Goal: Task Accomplishment & Management: Use online tool/utility

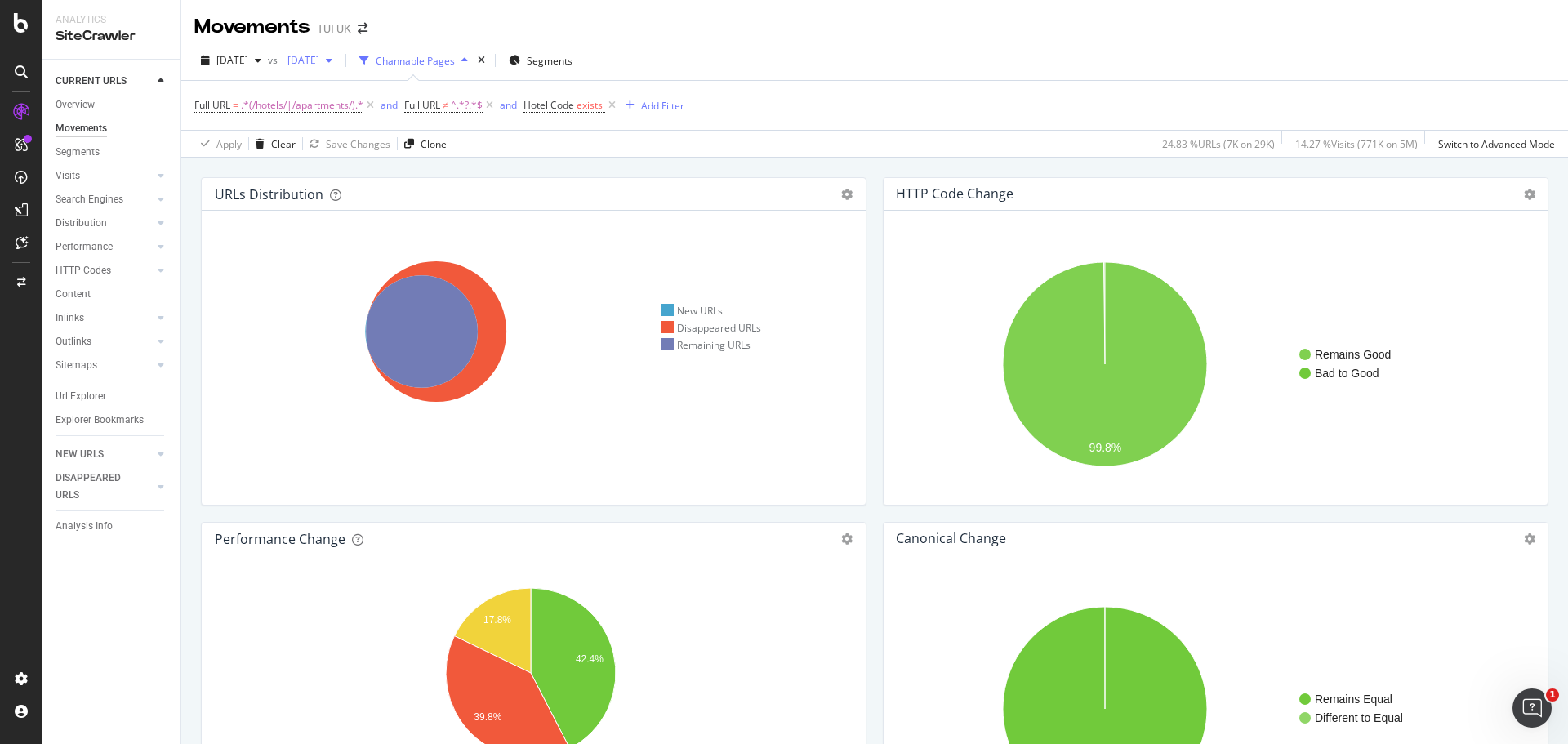
click at [339, 59] on div "button" at bounding box center [329, 60] width 20 height 9
click at [757, 60] on div "2025 Sep. 1st vs 2025 Aug. 21st Channable Pages Segments" at bounding box center [874, 64] width 1387 height 33
click at [274, 145] on div "Clear" at bounding box center [283, 144] width 24 height 14
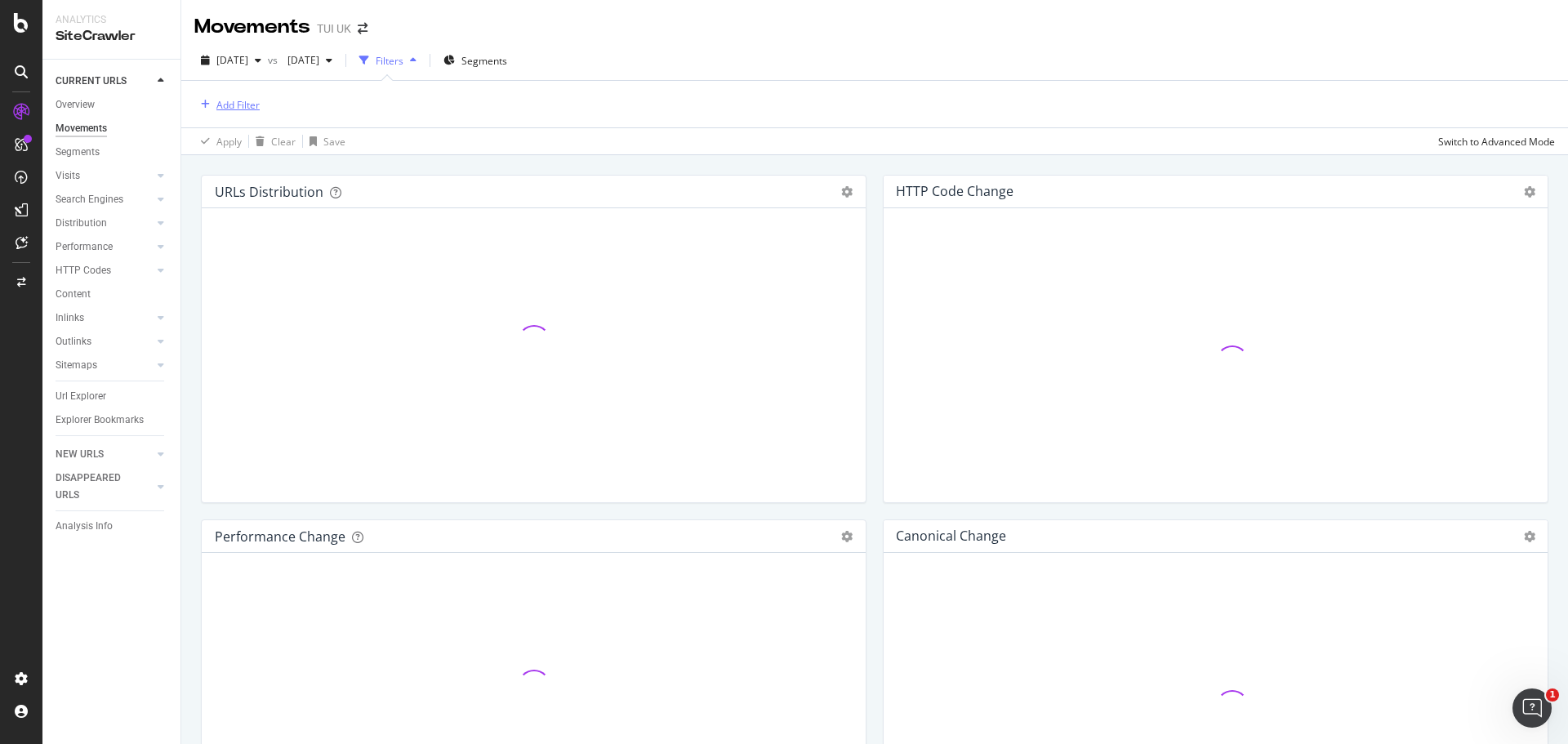
click at [249, 100] on div "Add Filter" at bounding box center [238, 105] width 43 height 14
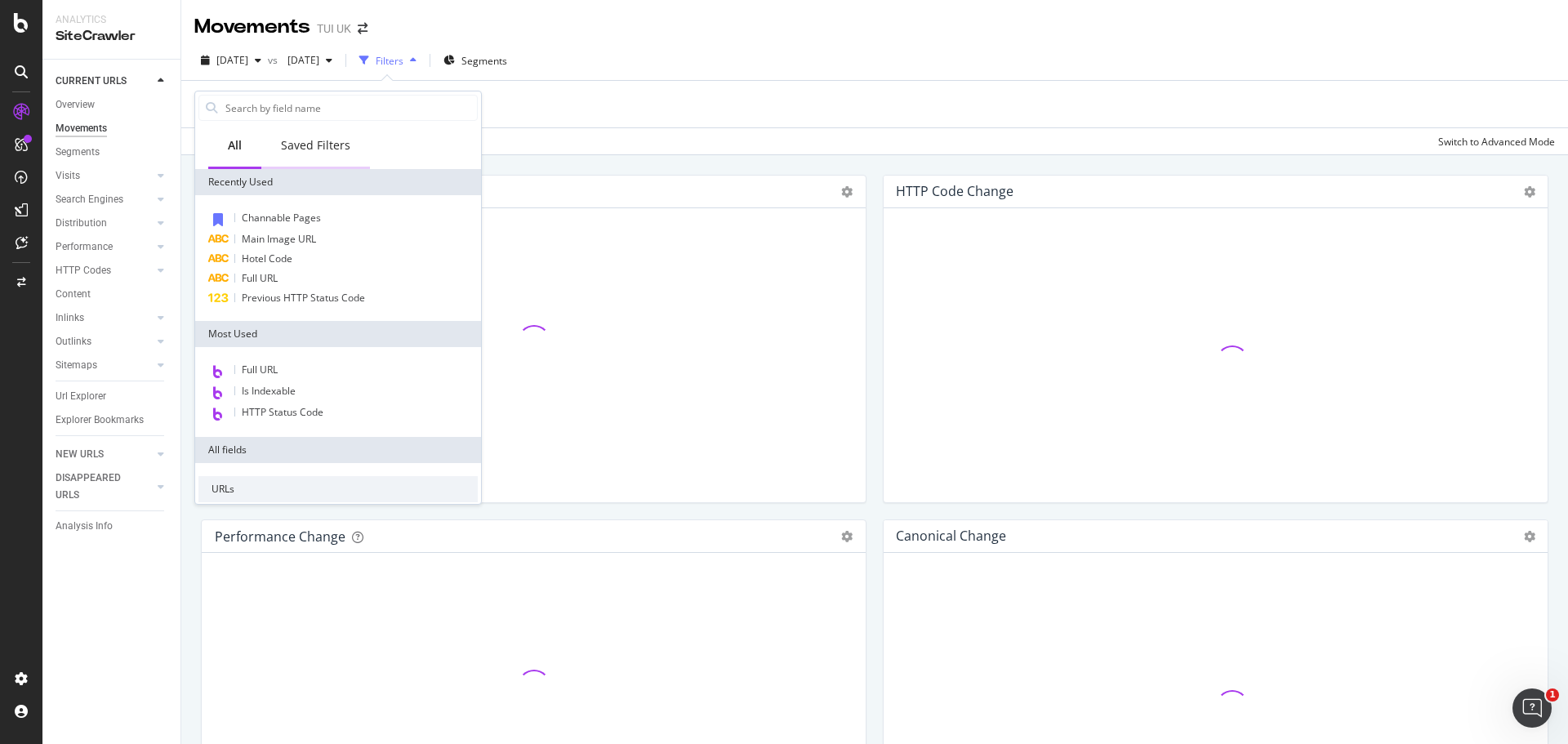
click at [334, 136] on div "Saved Filters" at bounding box center [316, 147] width 109 height 45
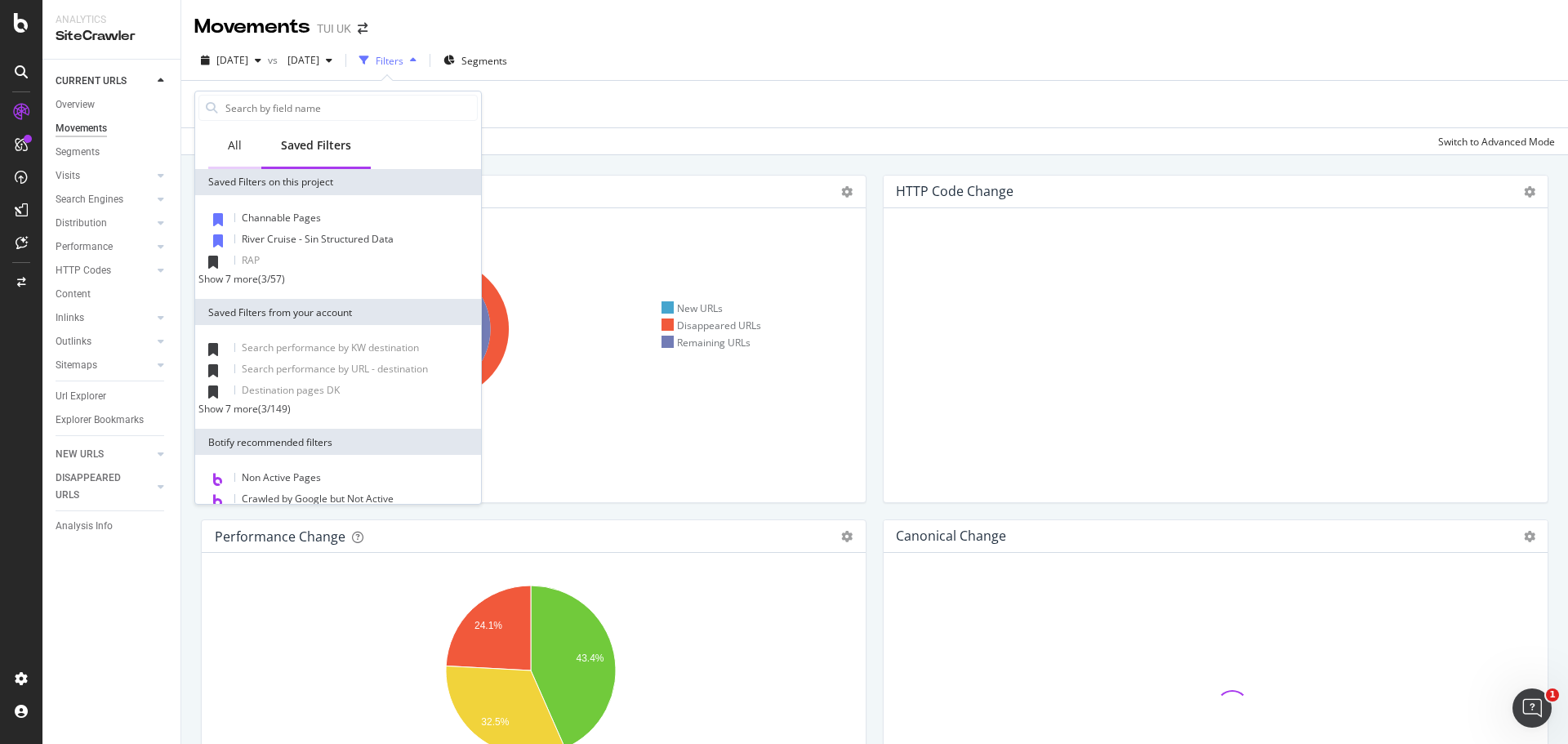
click at [230, 137] on div "All" at bounding box center [235, 145] width 14 height 16
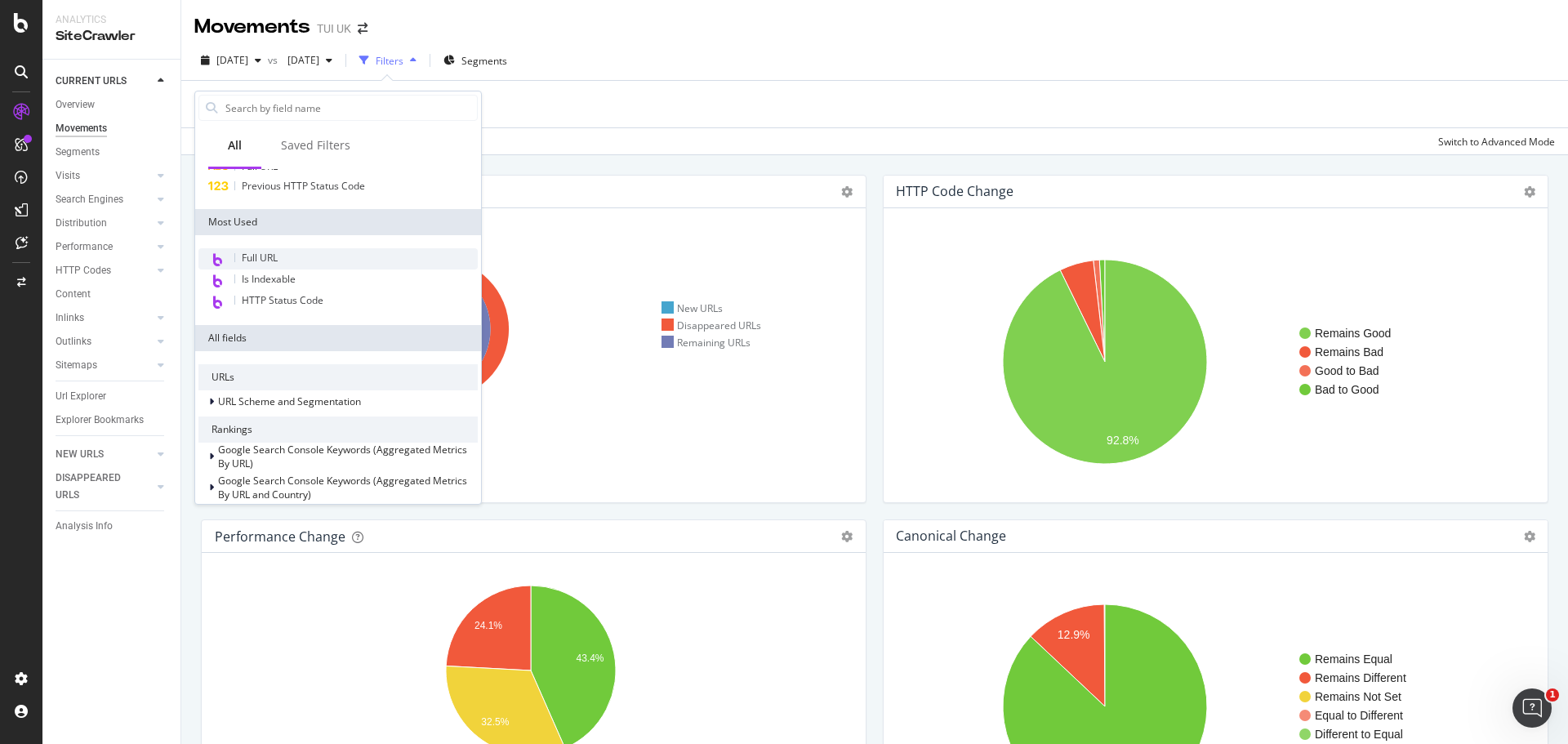
scroll to position [163, 0]
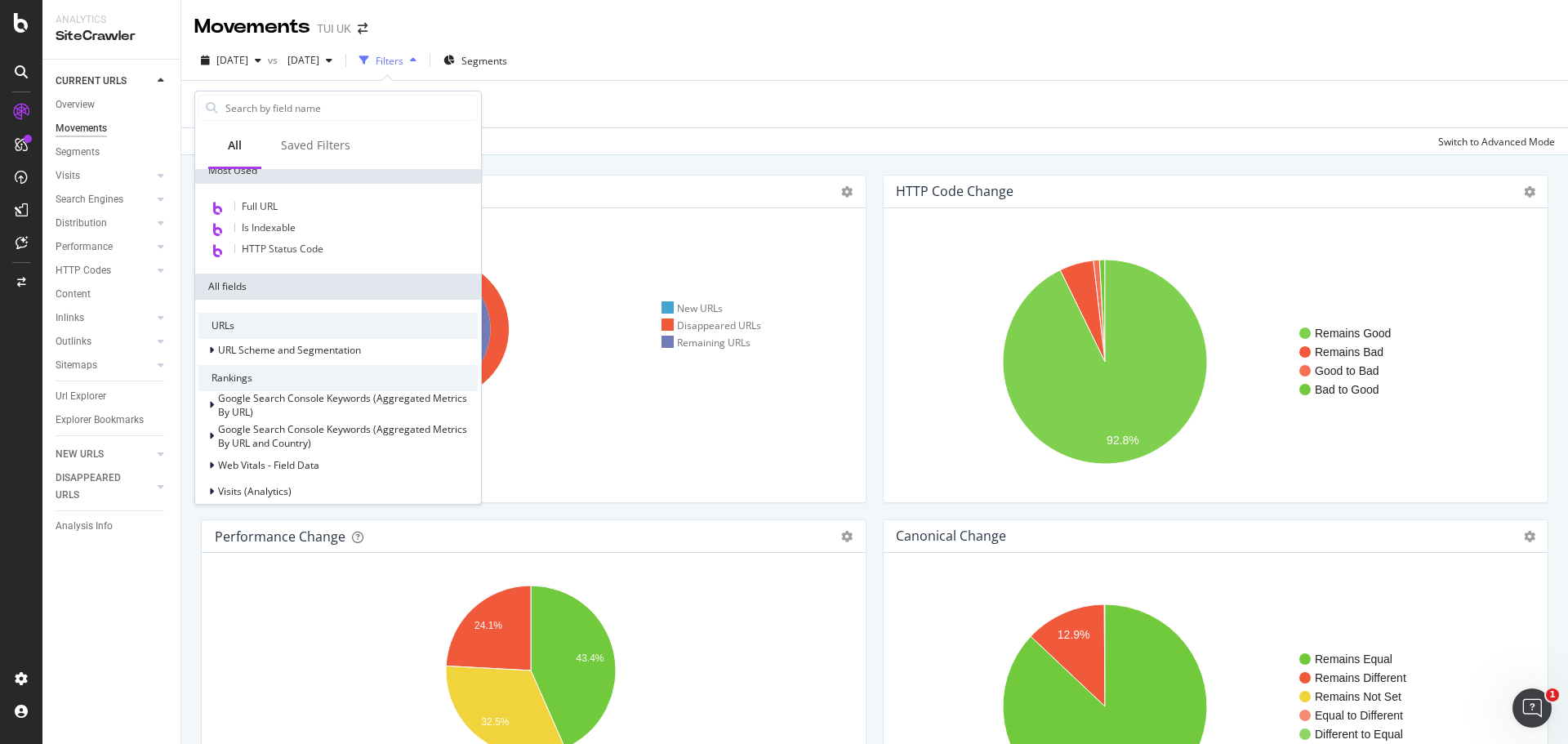
click at [222, 287] on div "All fields" at bounding box center [337, 287] width 286 height 26
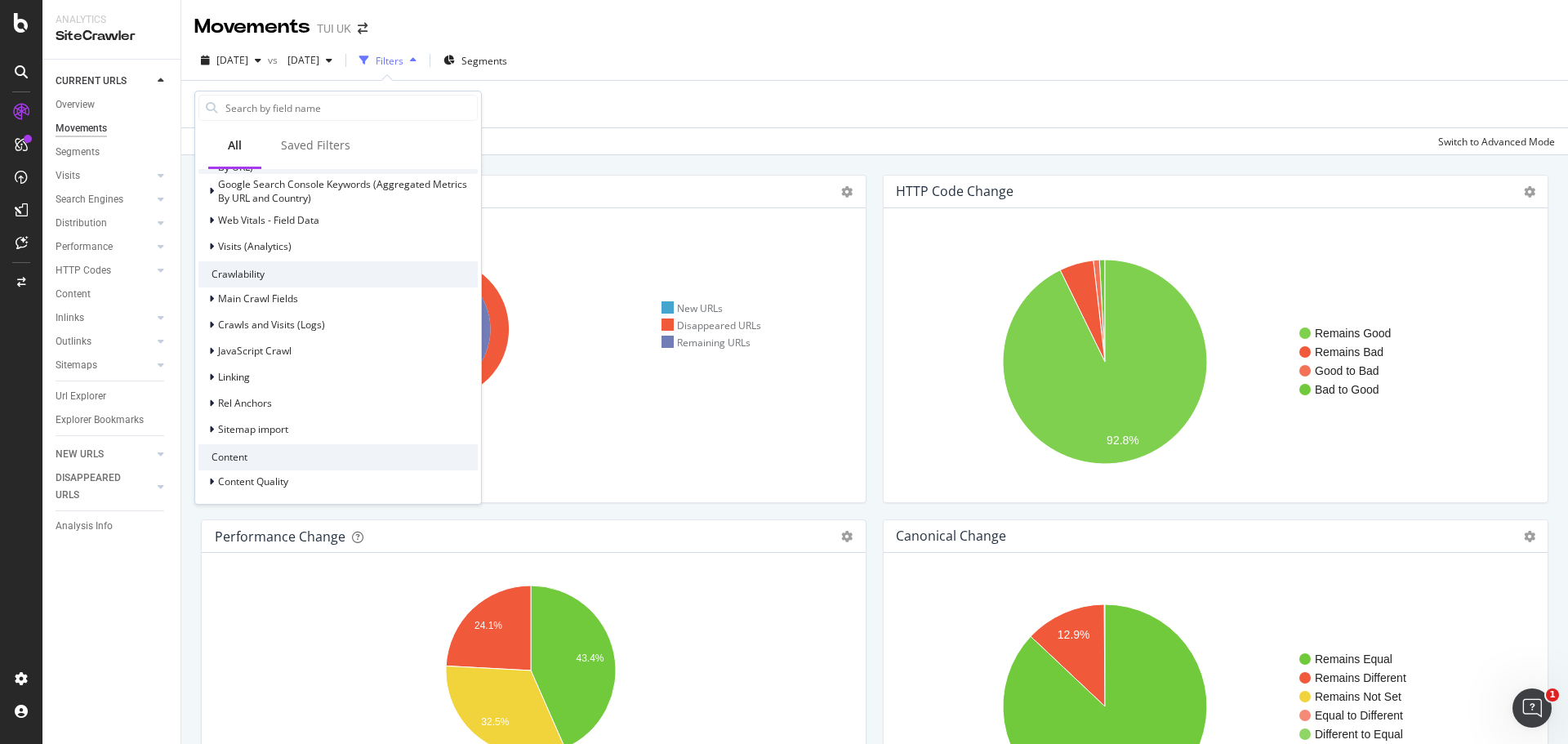
scroll to position [490, 0]
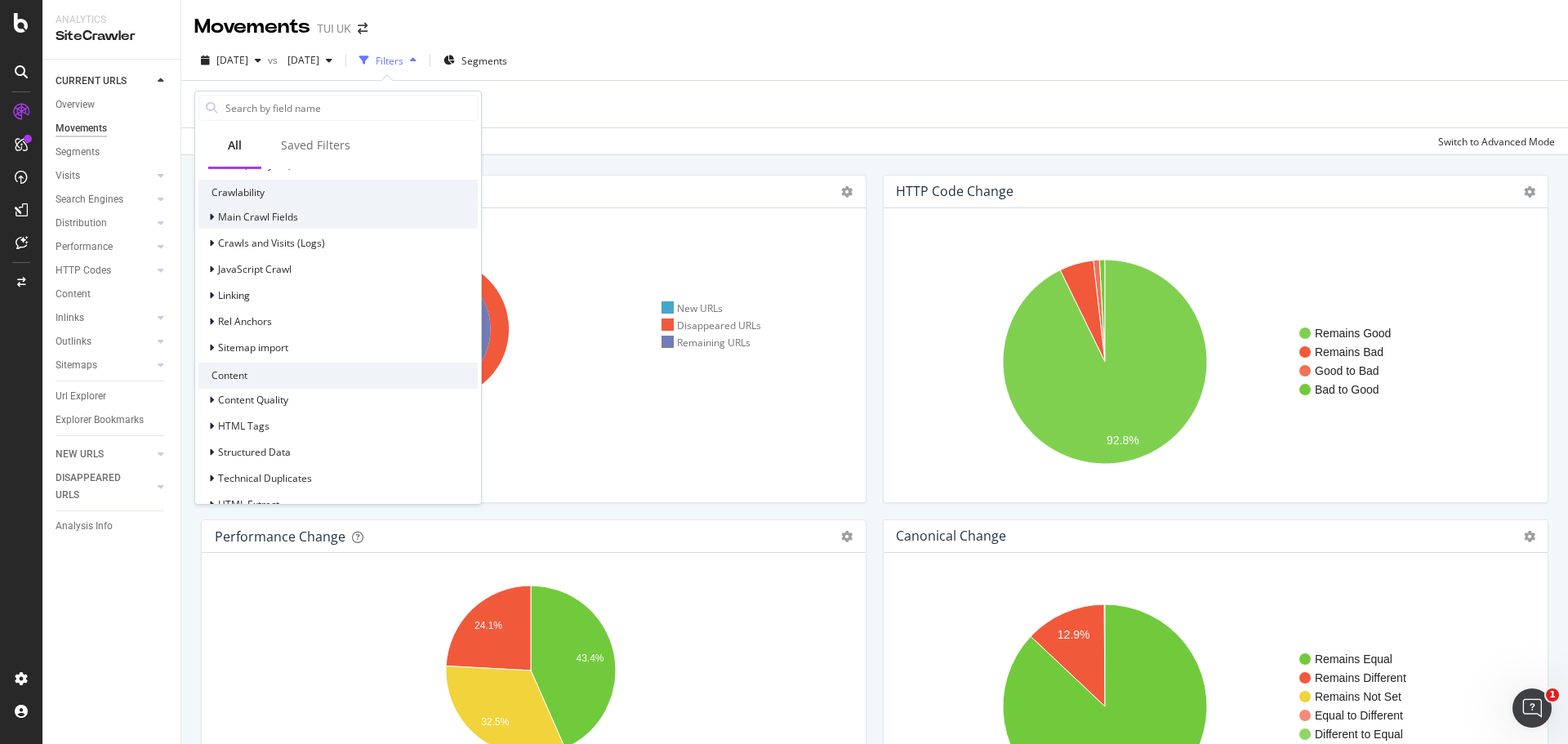
click at [272, 218] on span "Main Crawl Fields" at bounding box center [258, 217] width 80 height 14
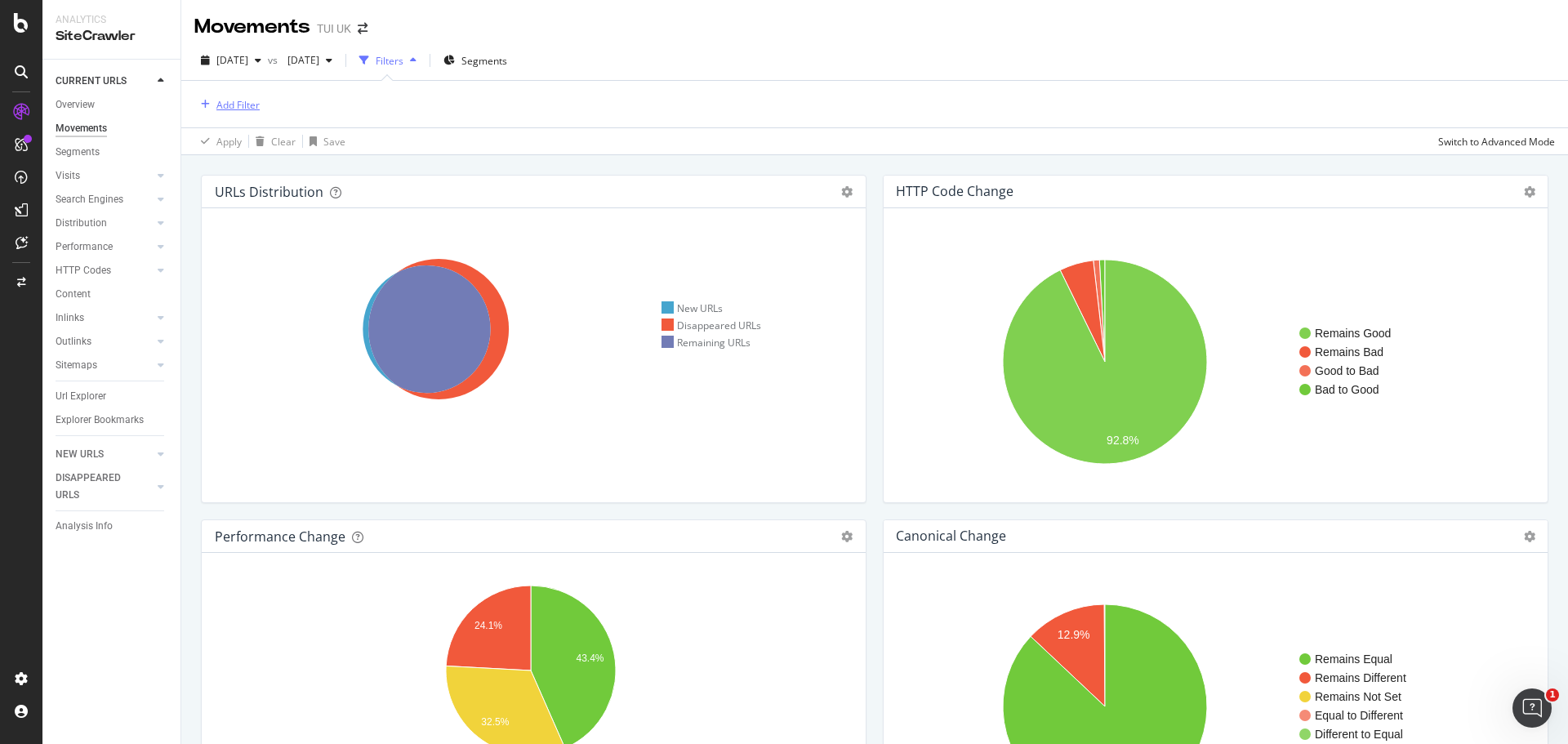
click at [238, 106] on div "Add Filter" at bounding box center [238, 105] width 43 height 14
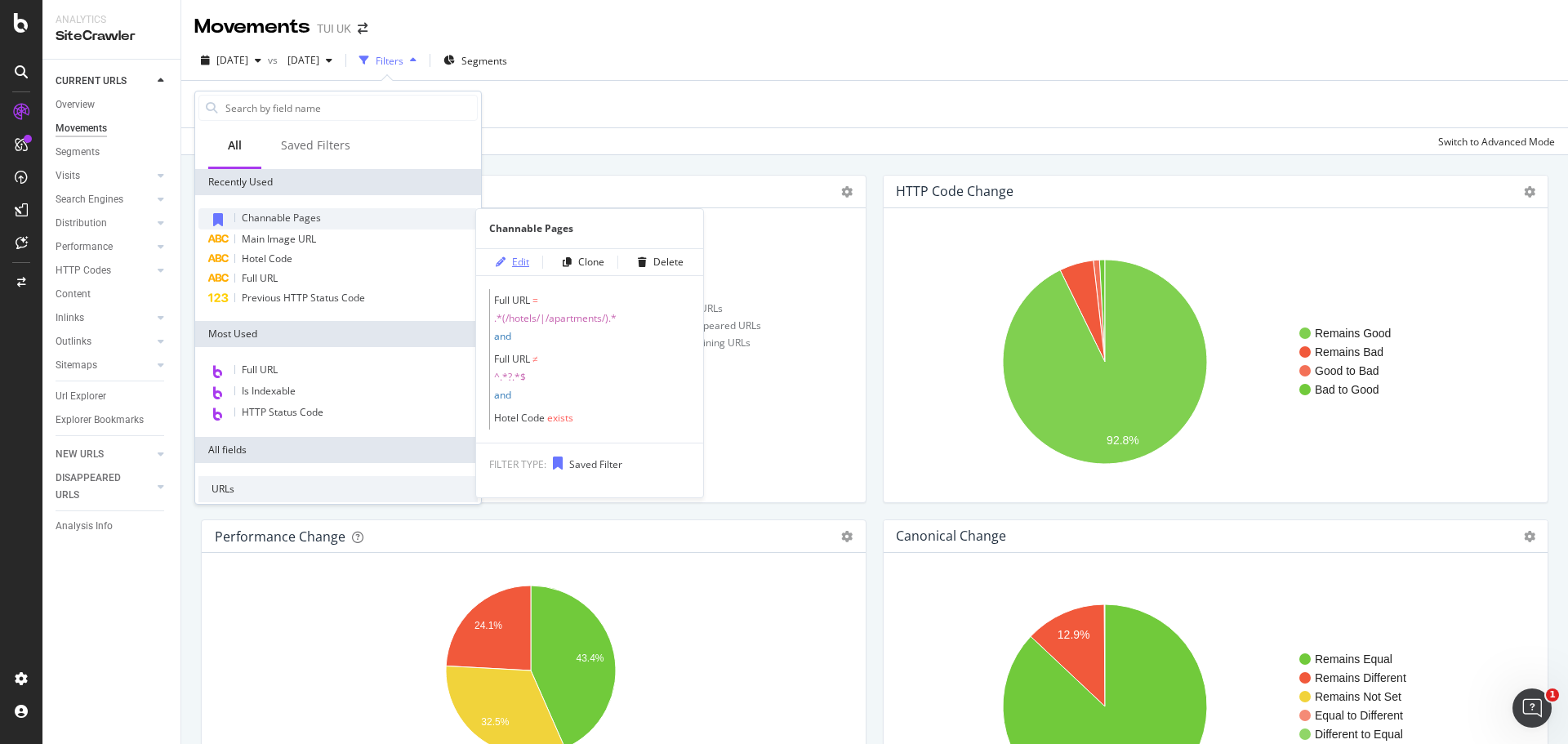
click at [519, 261] on div "Edit" at bounding box center [521, 262] width 17 height 14
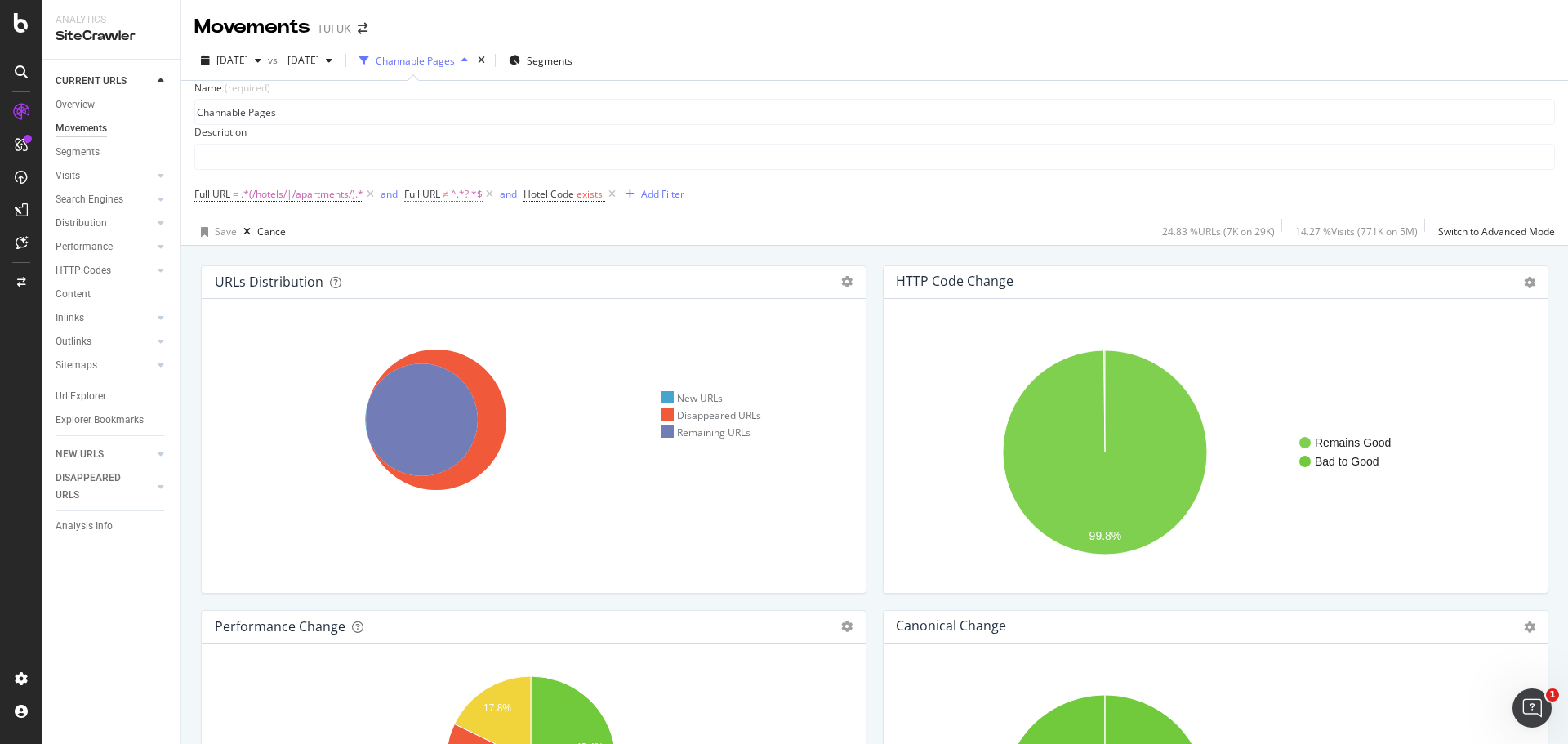
click at [440, 201] on span "Full URL" at bounding box center [423, 194] width 36 height 14
click at [423, 201] on div "Full URL Doesn't contain ? Cancel Add filter Apply" at bounding box center [523, 256] width 206 height 139
click at [432, 192] on div "Full URL" at bounding box center [522, 201] width 192 height 28
click at [430, 205] on icon at bounding box center [429, 200] width 5 height 9
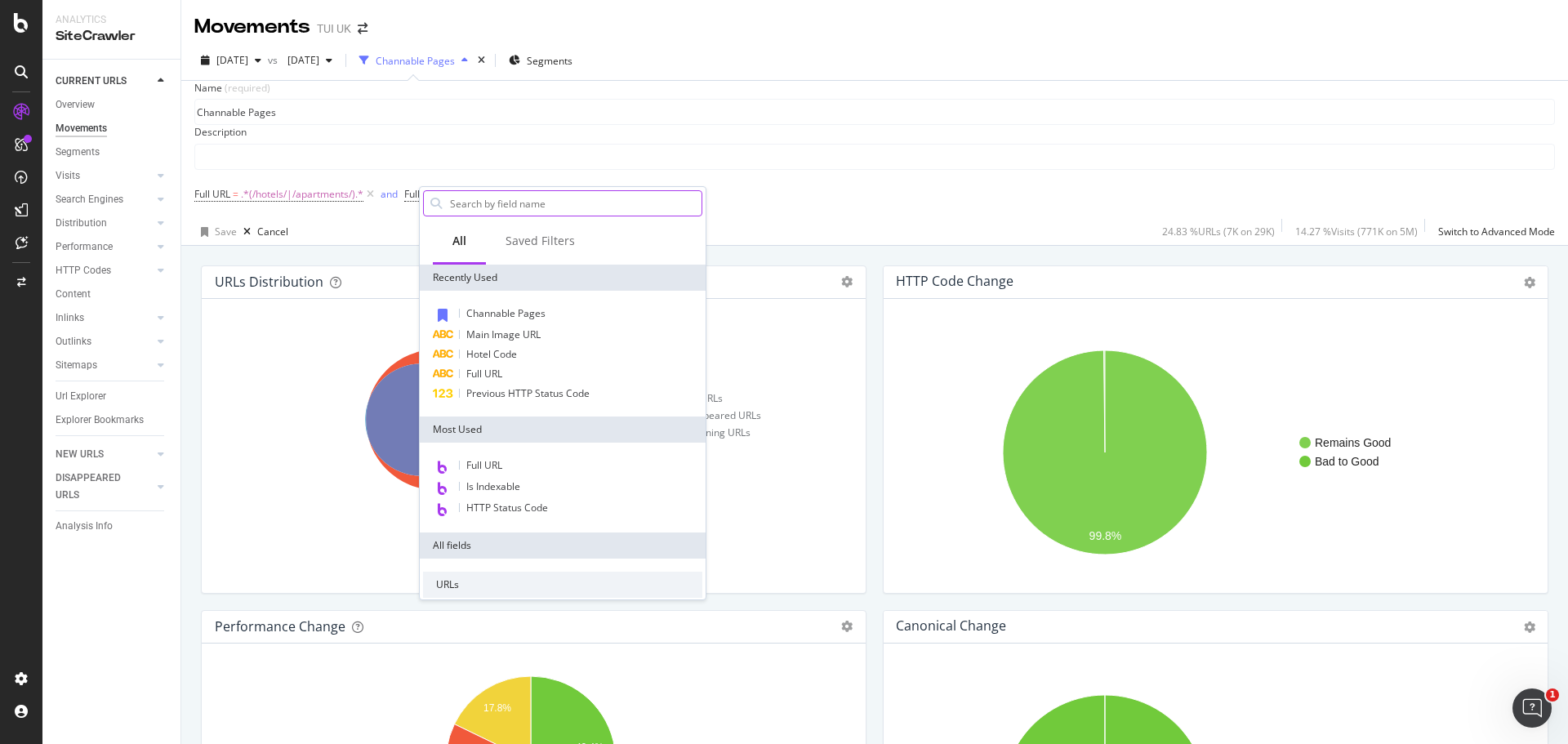
click at [471, 205] on input "Name (required)" at bounding box center [575, 203] width 253 height 24
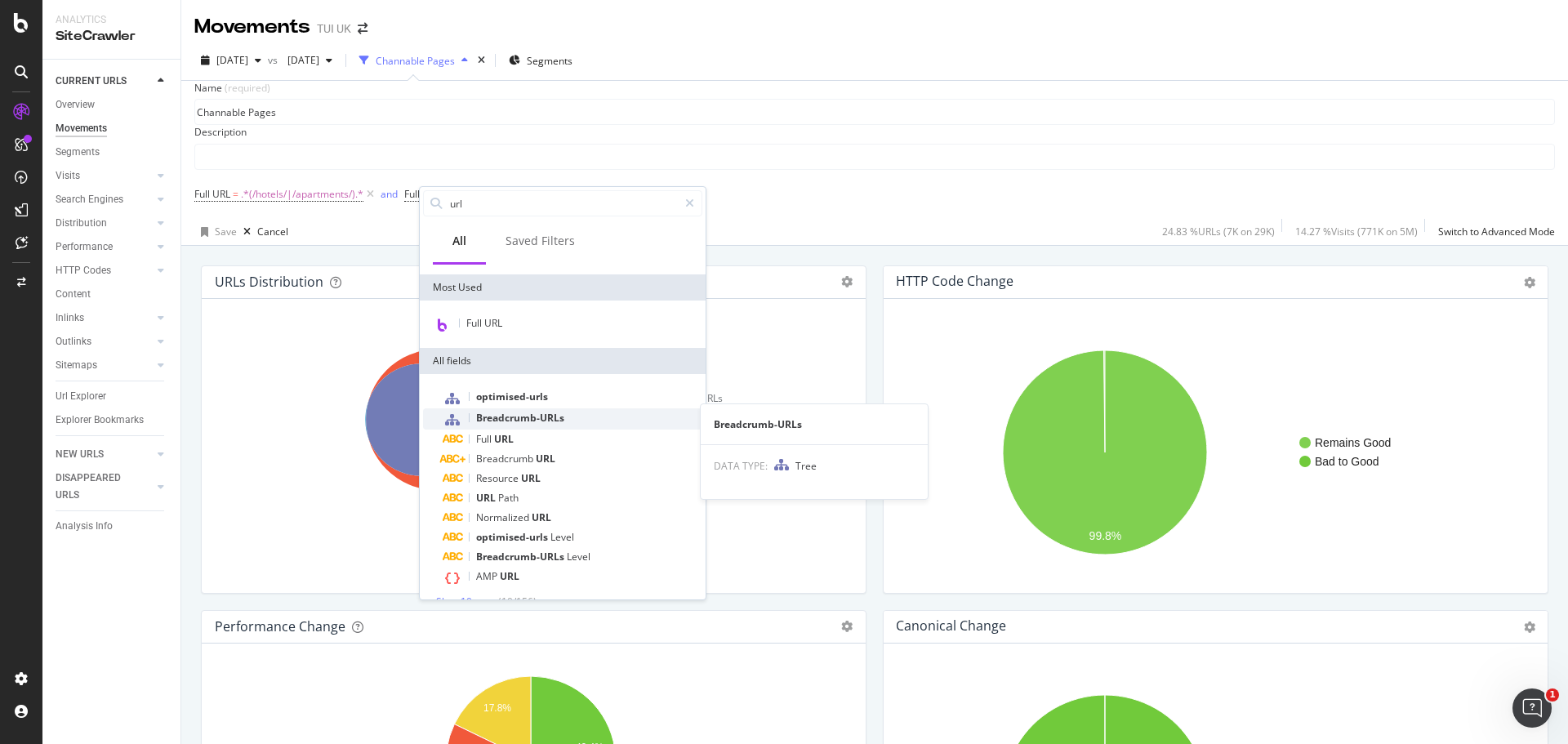
scroll to position [104, 0]
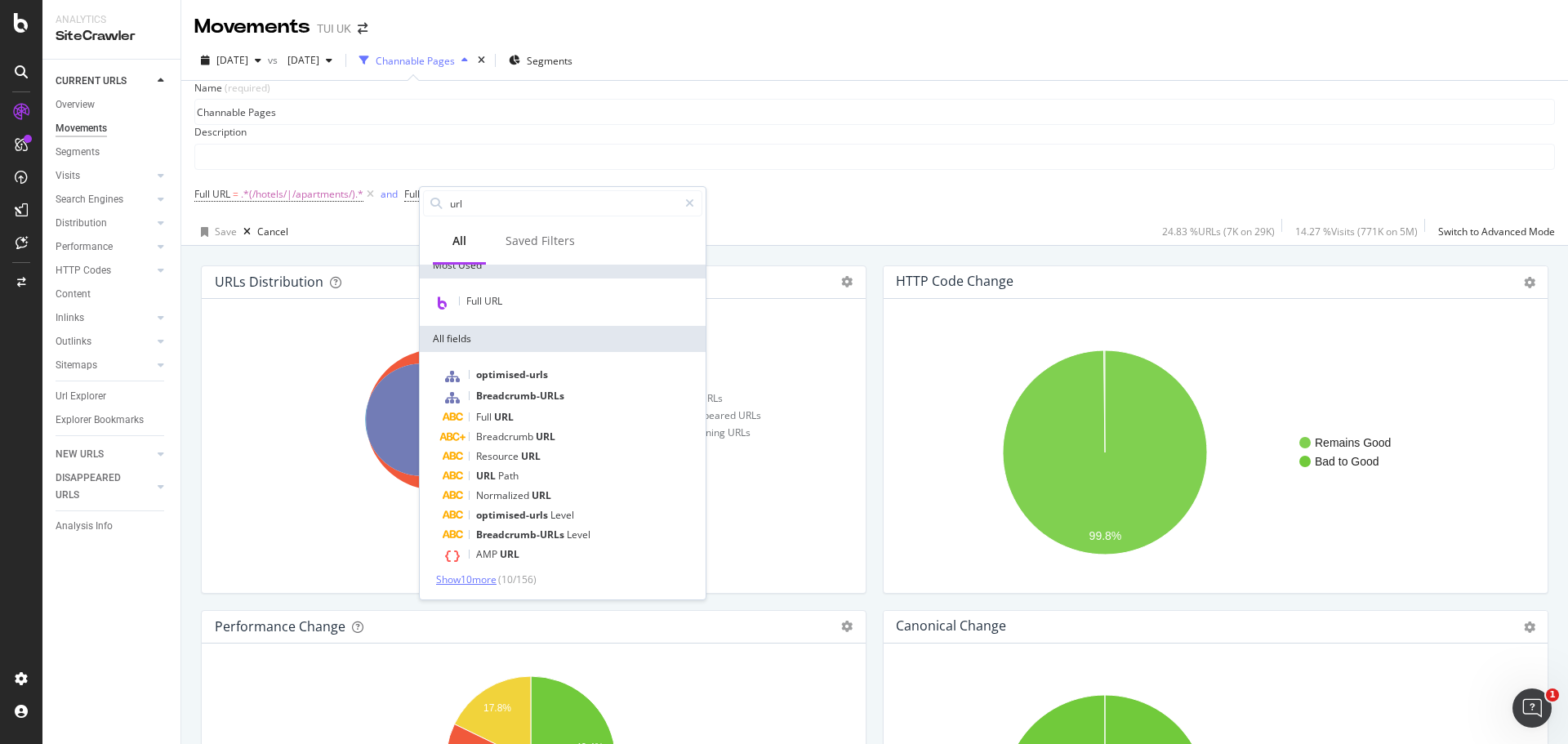
click at [479, 577] on span "Show 10 more" at bounding box center [466, 580] width 60 height 14
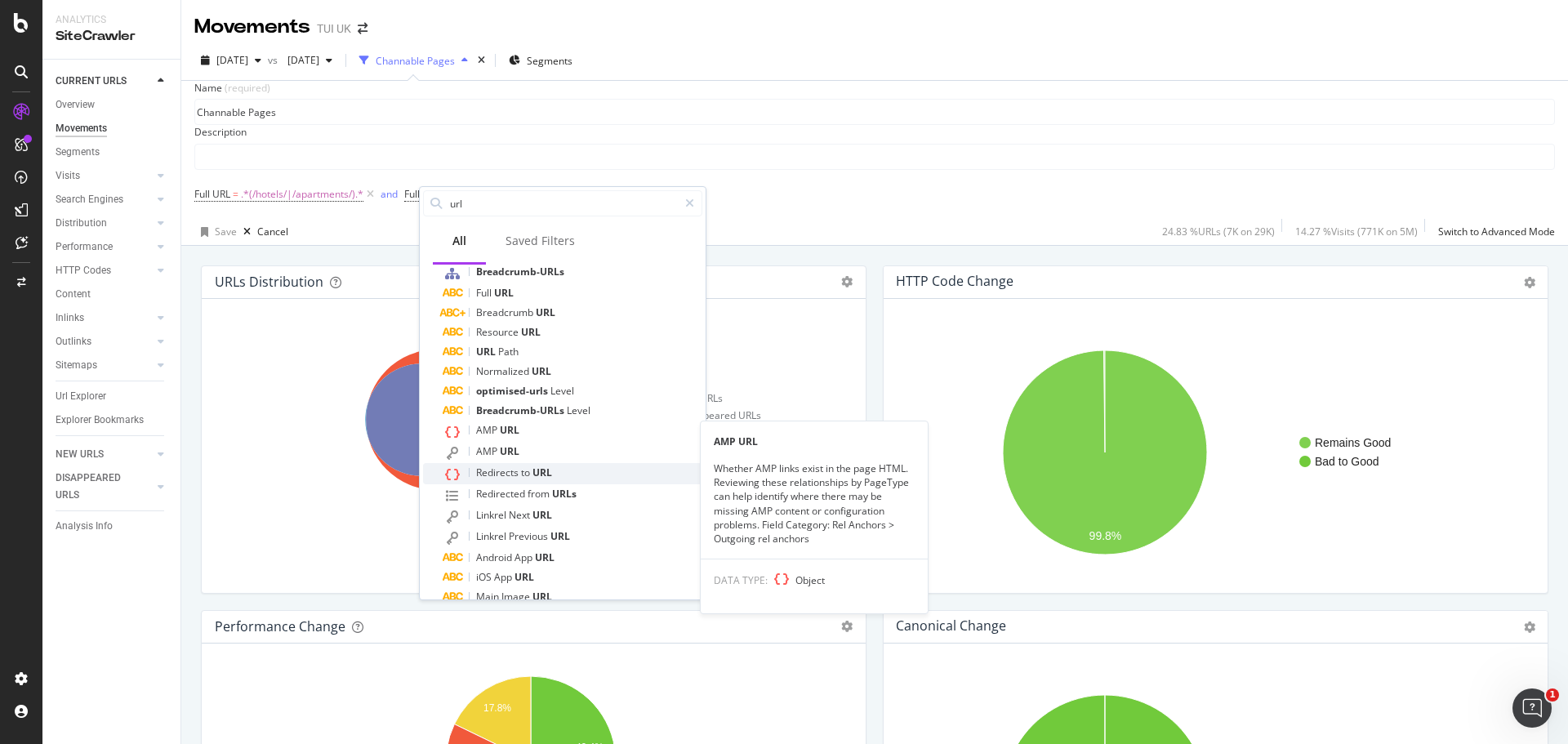
scroll to position [0, 0]
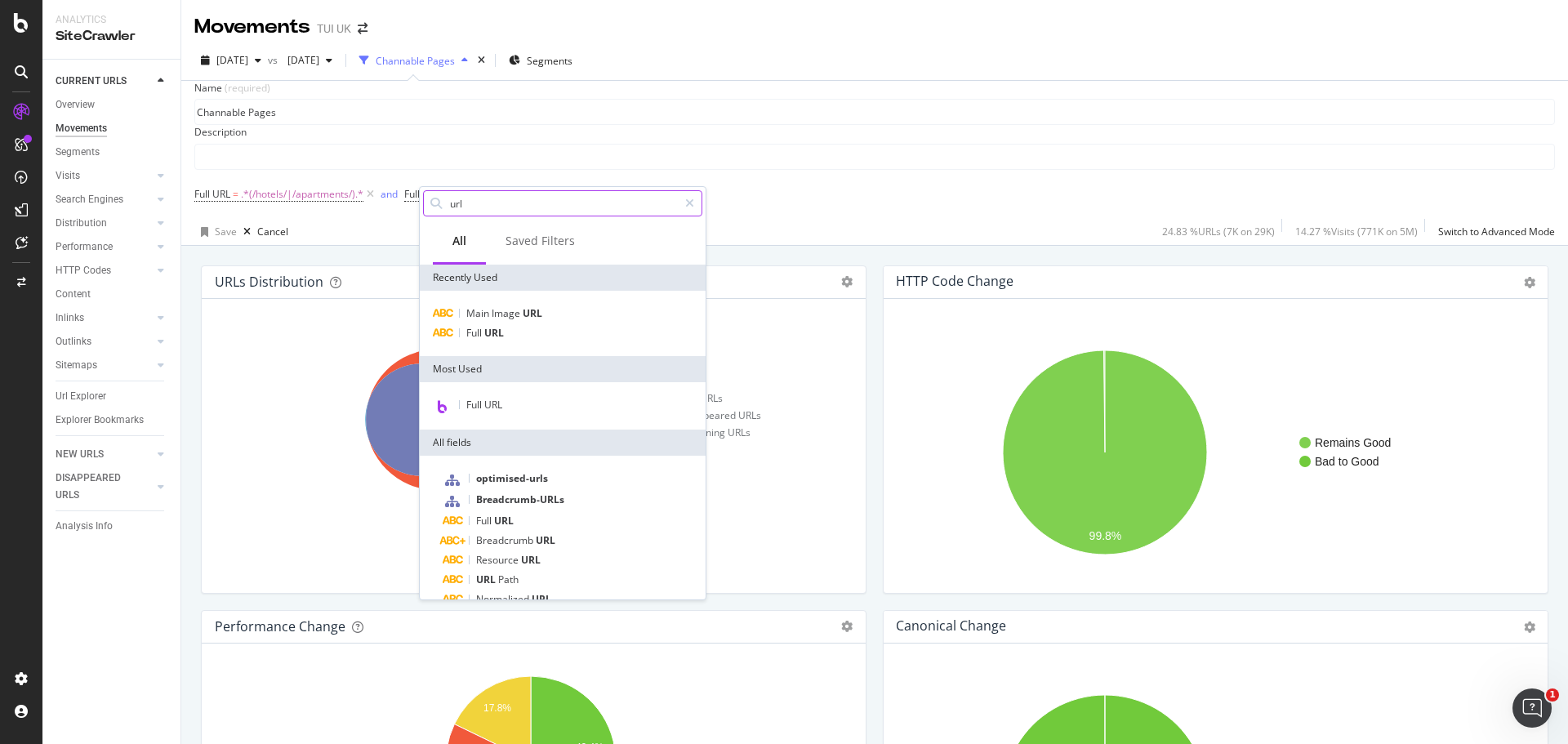
click at [610, 199] on input "url" at bounding box center [564, 203] width 230 height 24
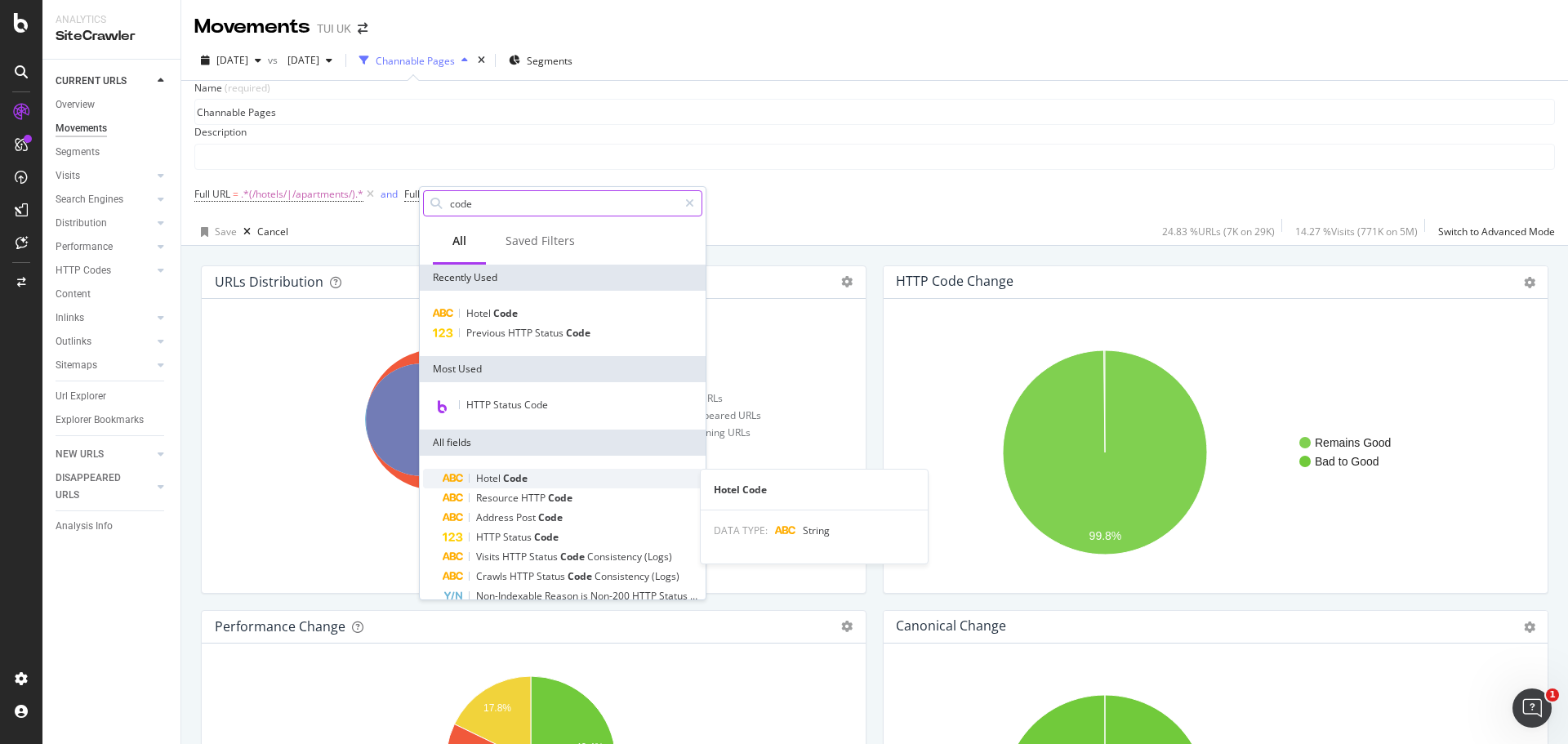
type input "code"
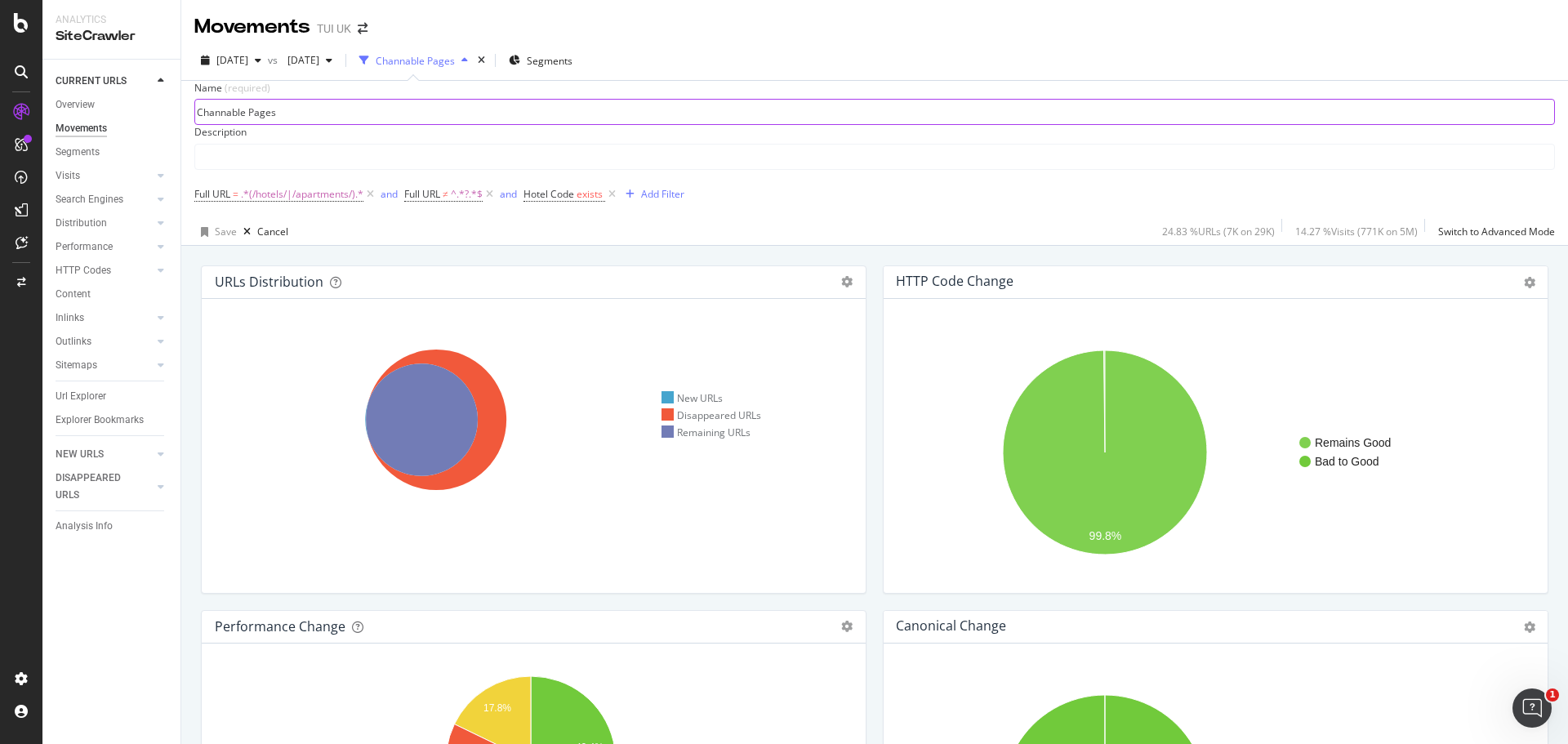
drag, startPoint x: 488, startPoint y: 475, endPoint x: 907, endPoint y: 104, distance: 559.6
click at [907, 104] on input "Channable Pages" at bounding box center [874, 111] width 1359 height 24
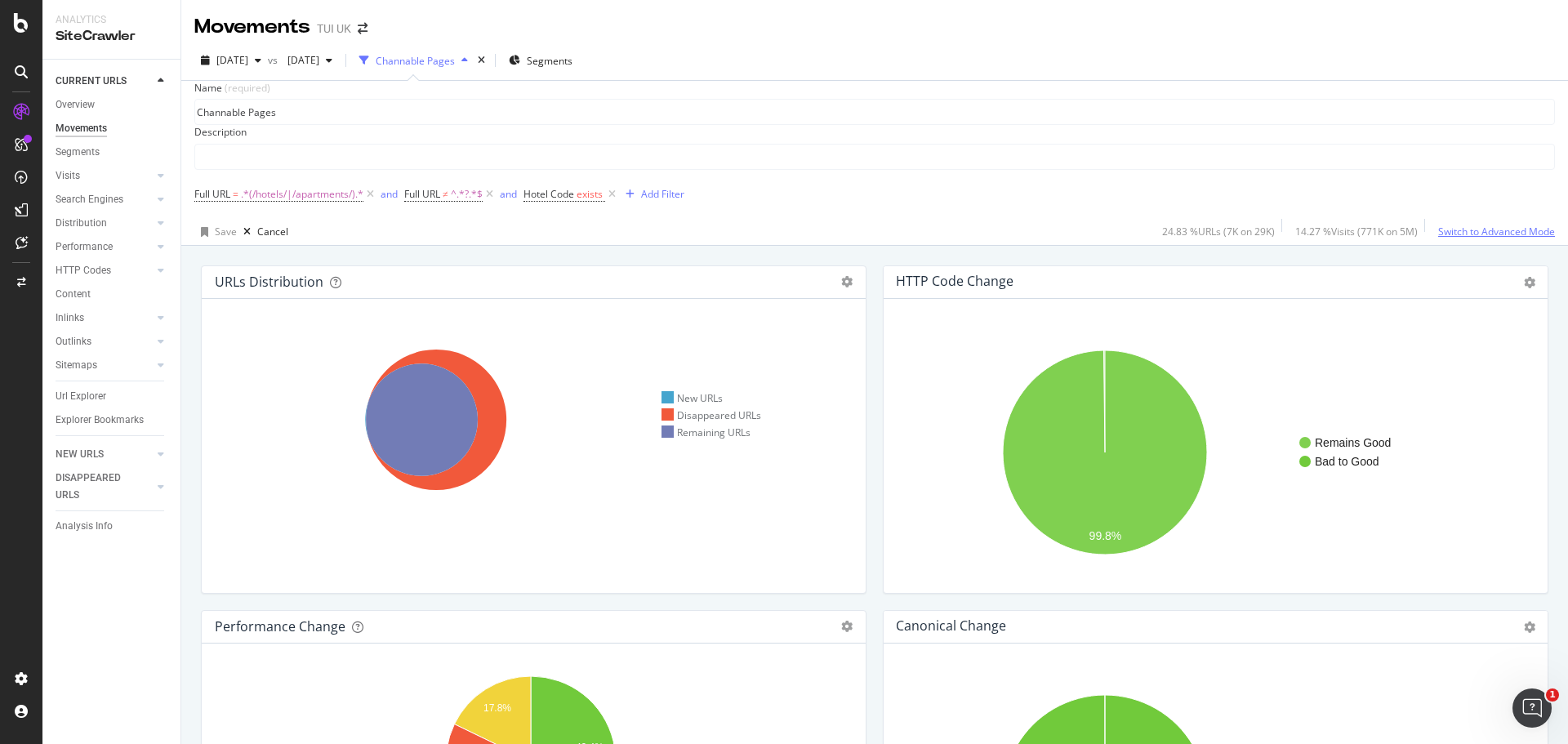
click at [1489, 232] on div "Switch to Advanced Mode" at bounding box center [1496, 232] width 116 height 24
click at [772, 201] on div "Add Filter Group" at bounding box center [751, 194] width 74 height 14
click at [793, 190] on div "Full URL = .*(/hotels/|/apartments/).* and Full URL ≠ ^.*?.*$ and Hotel Code ex…" at bounding box center [874, 194] width 1361 height 49
click at [669, 201] on div "Add Filter" at bounding box center [663, 194] width 43 height 14
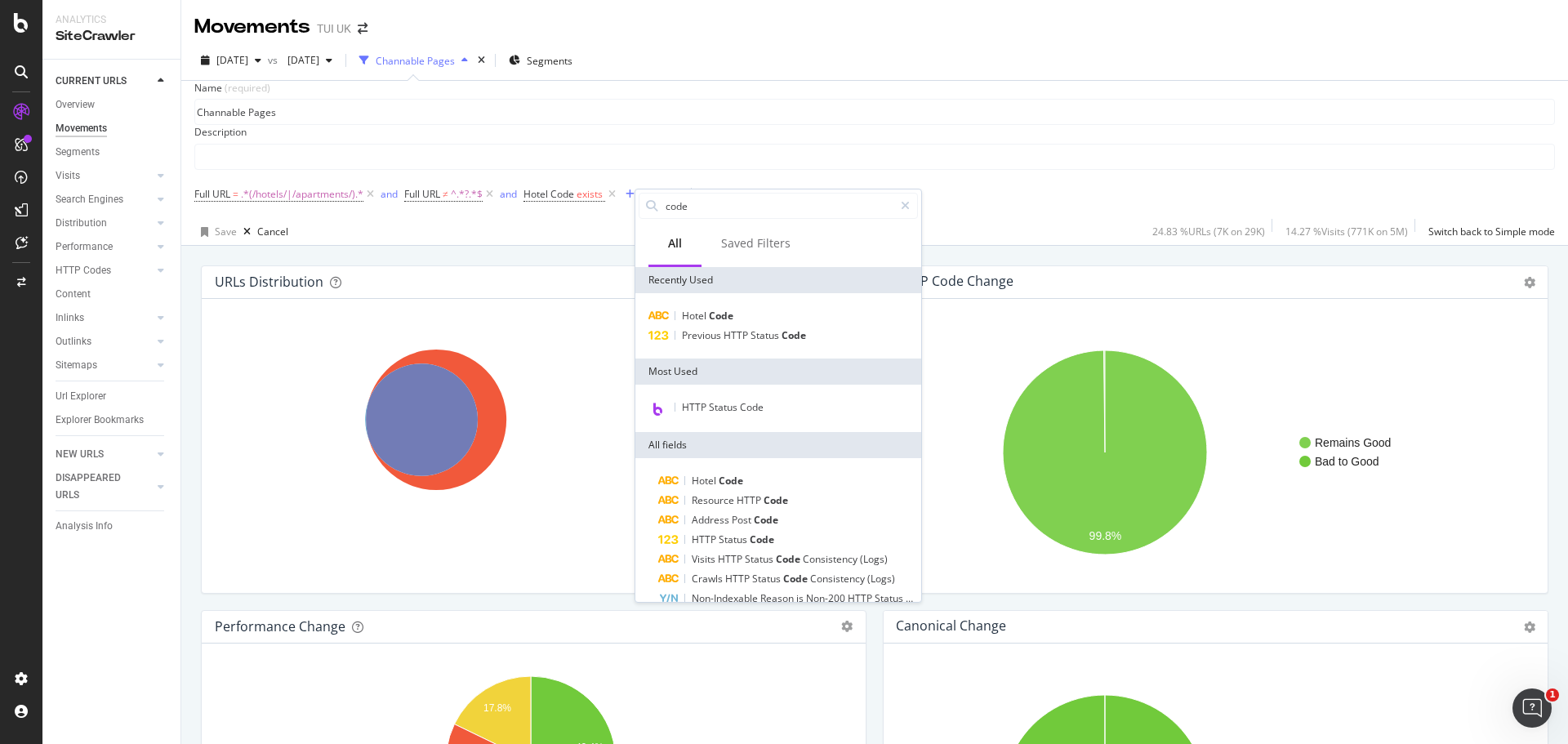
click at [1163, 191] on div "Full URL = .*(/hotels/|/apartments/).* and Full URL ≠ ^.*?.*$ and Hotel Code ex…" at bounding box center [874, 194] width 1361 height 49
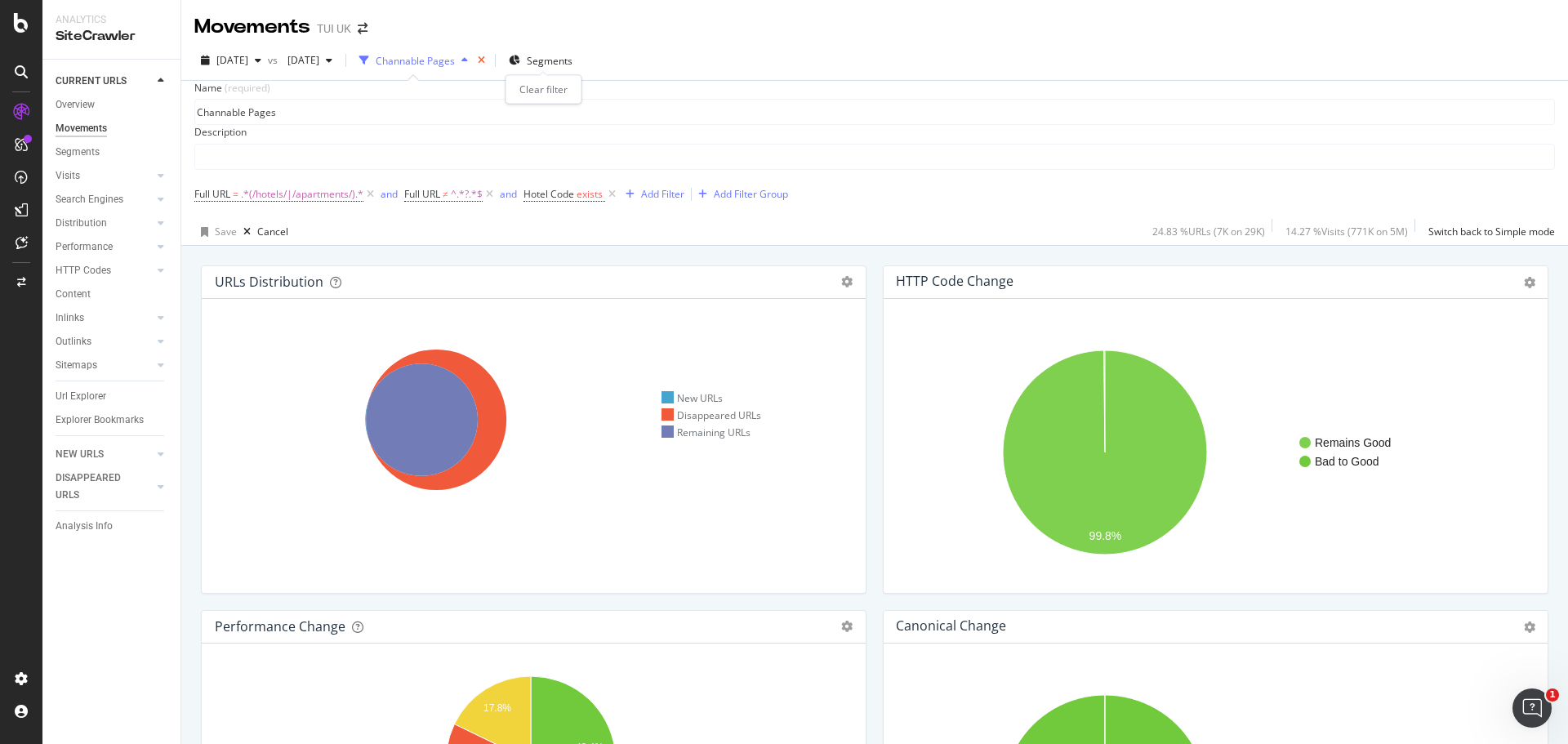
click at [485, 60] on icon "times" at bounding box center [482, 60] width 8 height 9
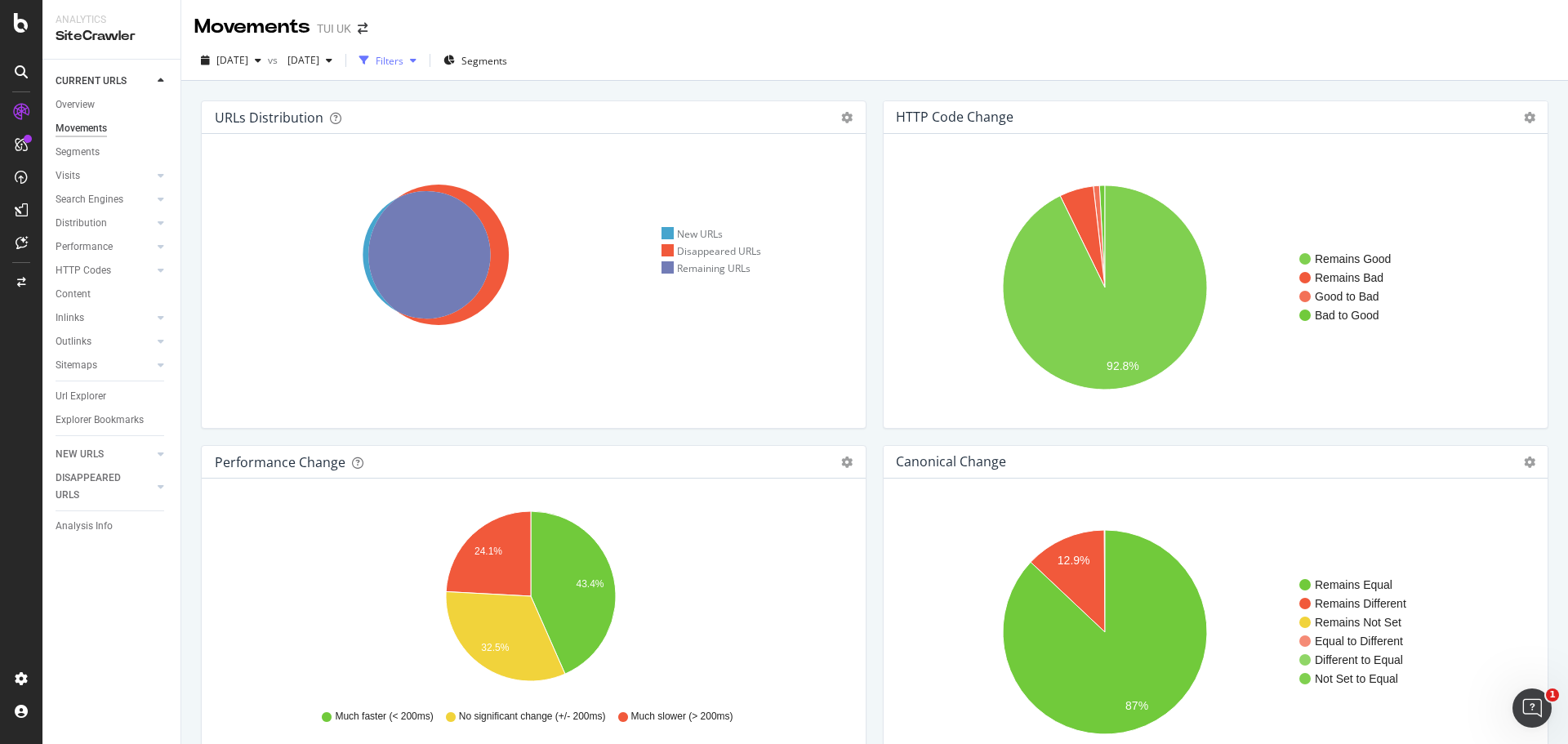
click at [404, 61] on div "Filters" at bounding box center [389, 60] width 28 height 14
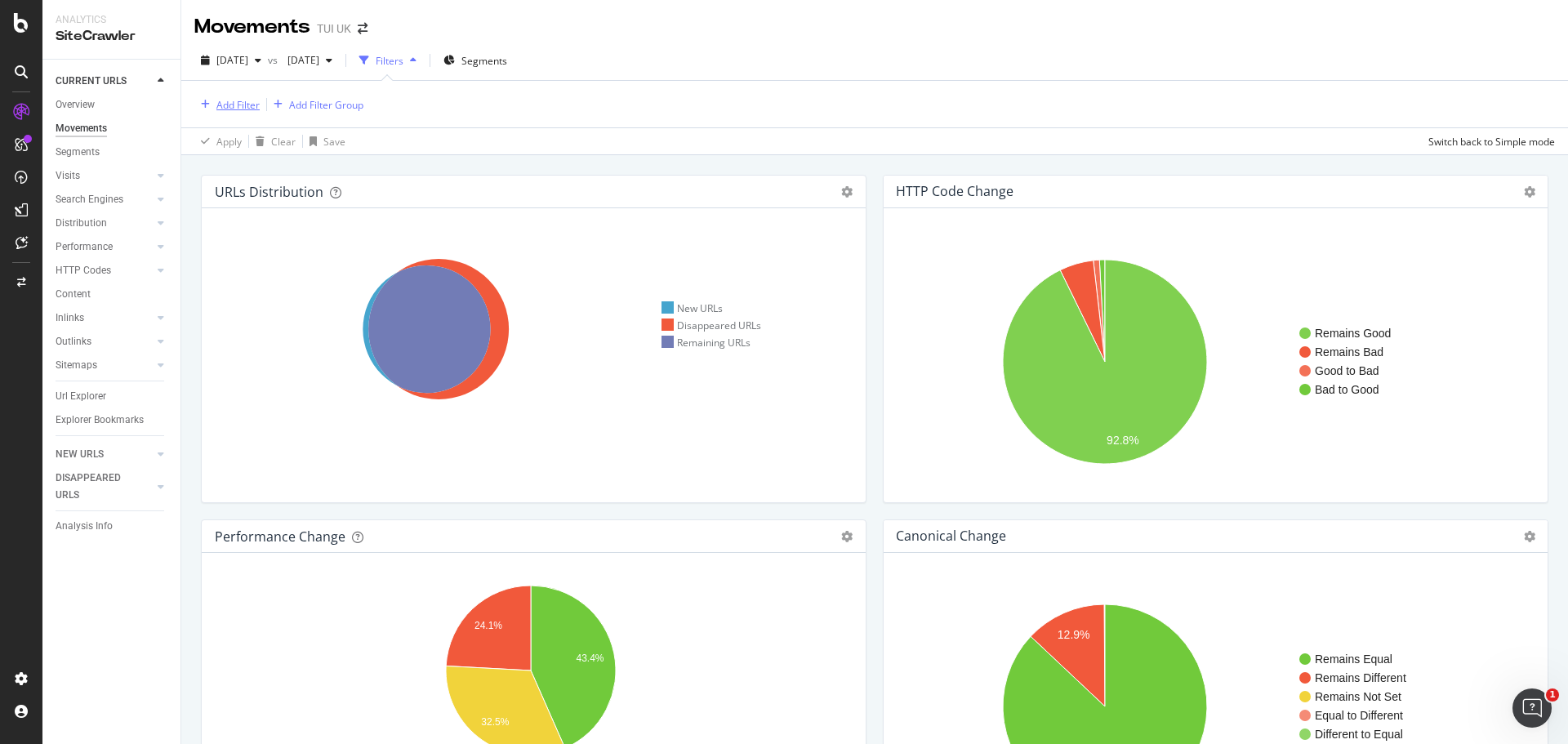
click at [231, 102] on div "Add Filter" at bounding box center [238, 105] width 43 height 14
click at [708, 99] on div "Add Filter Add Filter Group" at bounding box center [874, 104] width 1361 height 47
click at [507, 53] on div "Segments" at bounding box center [475, 60] width 64 height 24
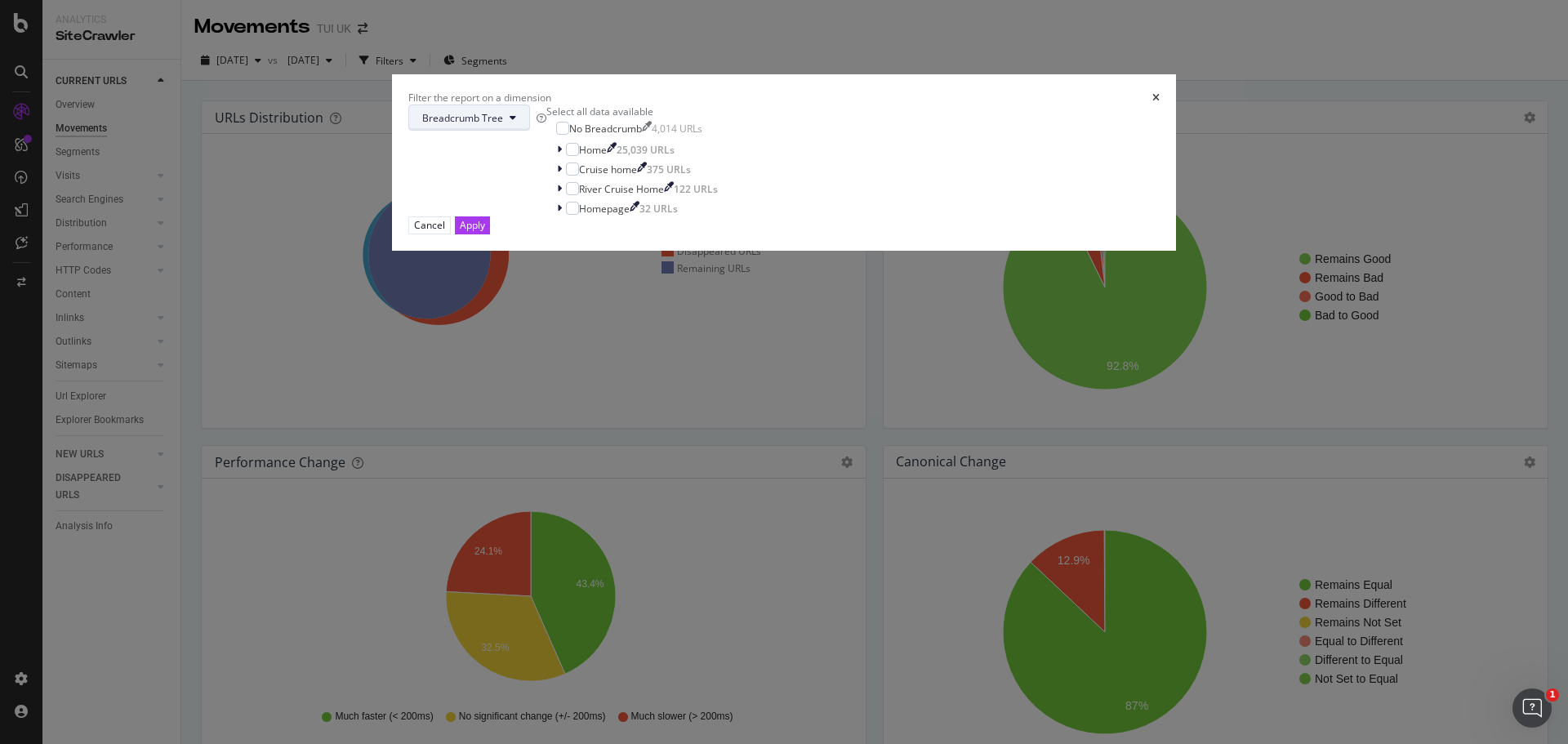
click at [503, 125] on span "Breadcrumb Tree" at bounding box center [463, 118] width 81 height 14
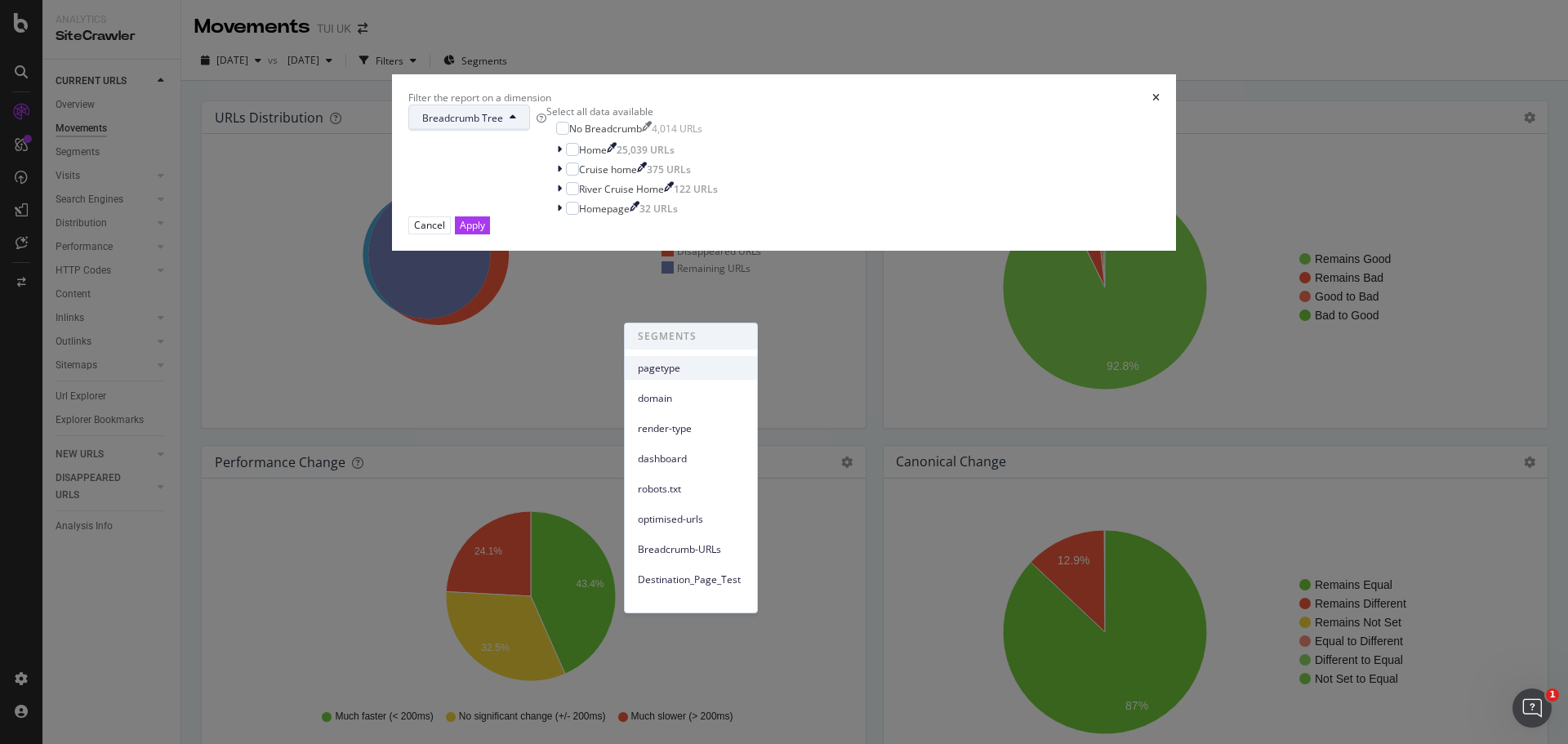
click at [659, 369] on span "pagetype" at bounding box center [690, 368] width 106 height 15
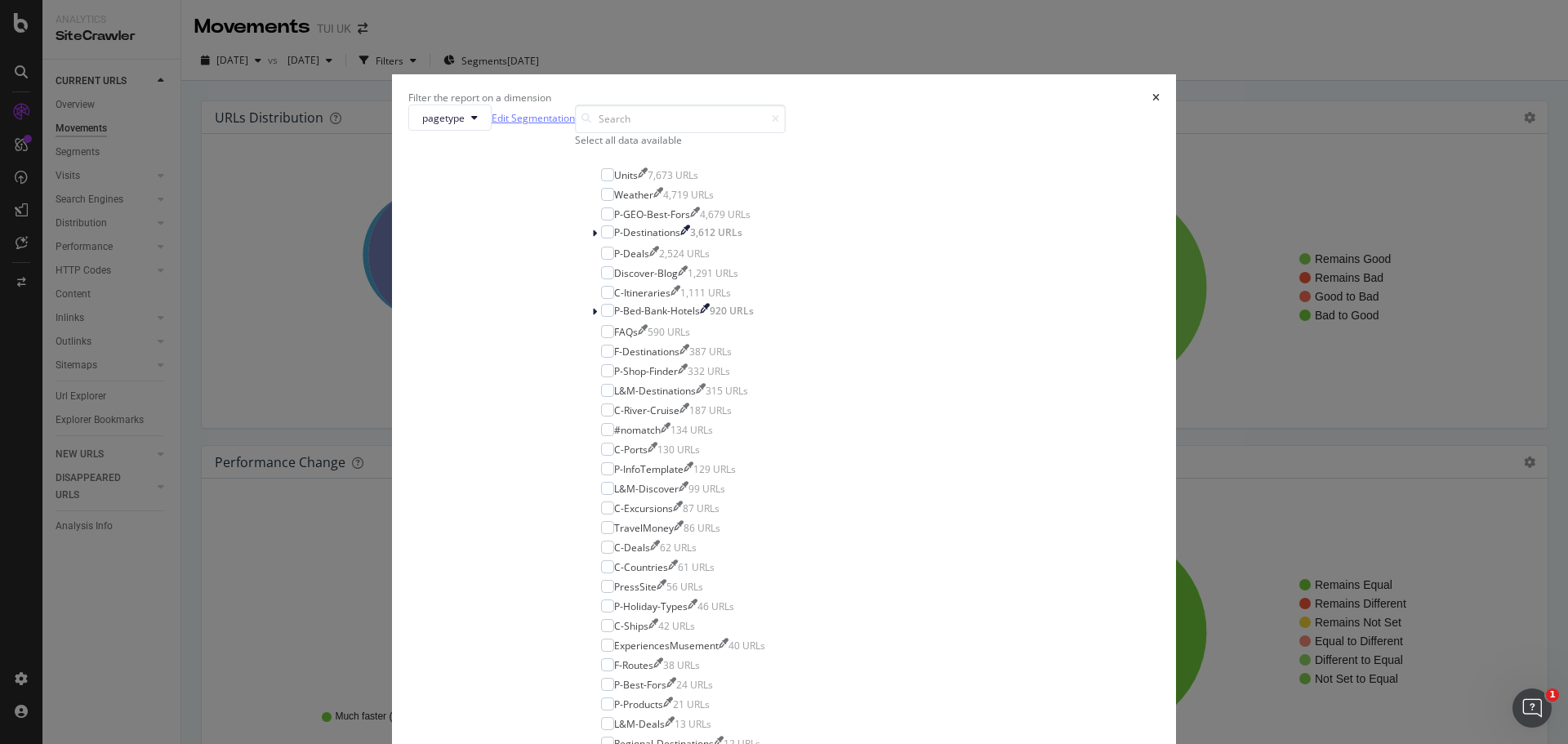
click at [575, 127] on link "Edit Segmentation" at bounding box center [533, 118] width 84 height 17
click at [1153, 103] on icon "times" at bounding box center [1156, 98] width 8 height 9
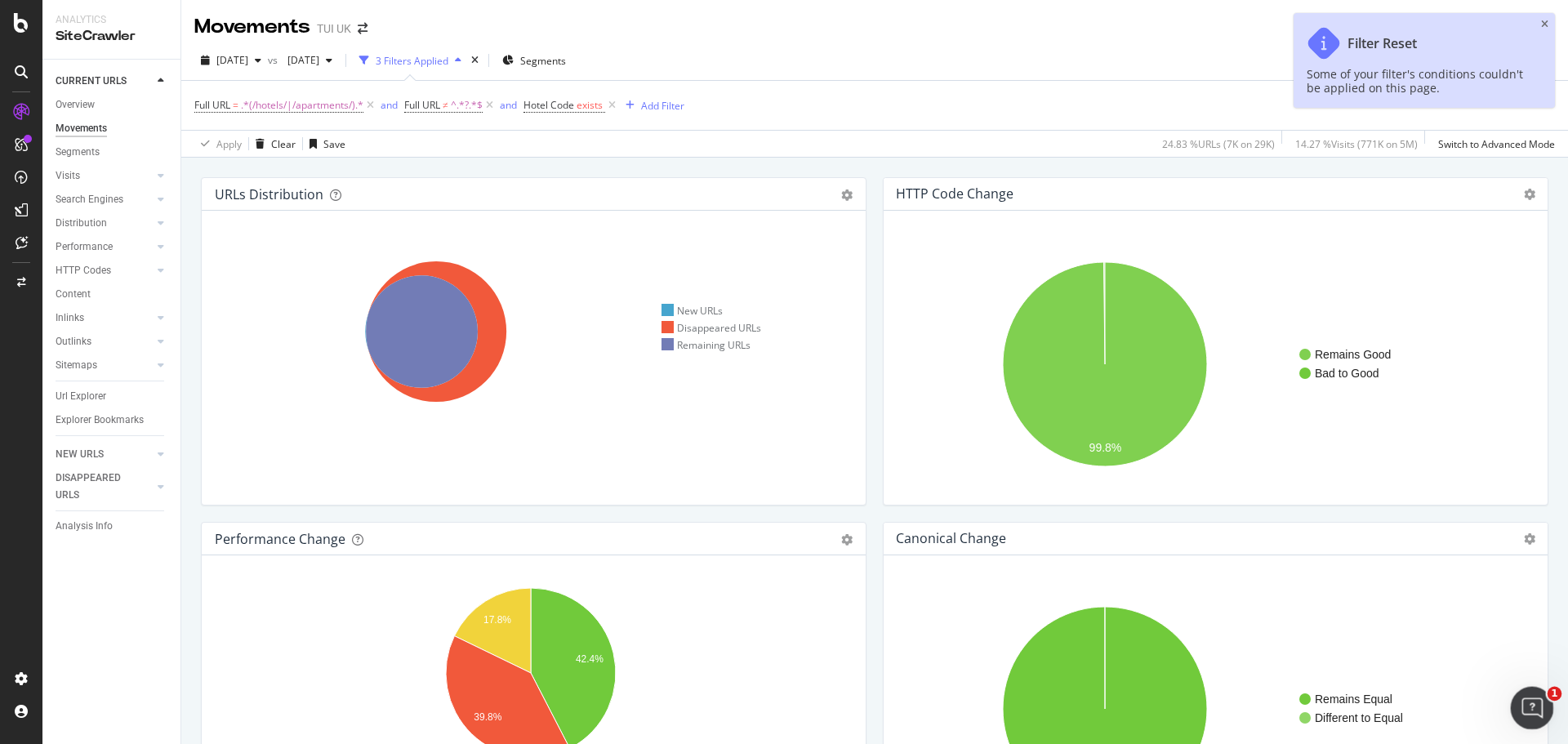
click at [1541, 712] on div "Open Intercom Messenger" at bounding box center [1530, 706] width 54 height 54
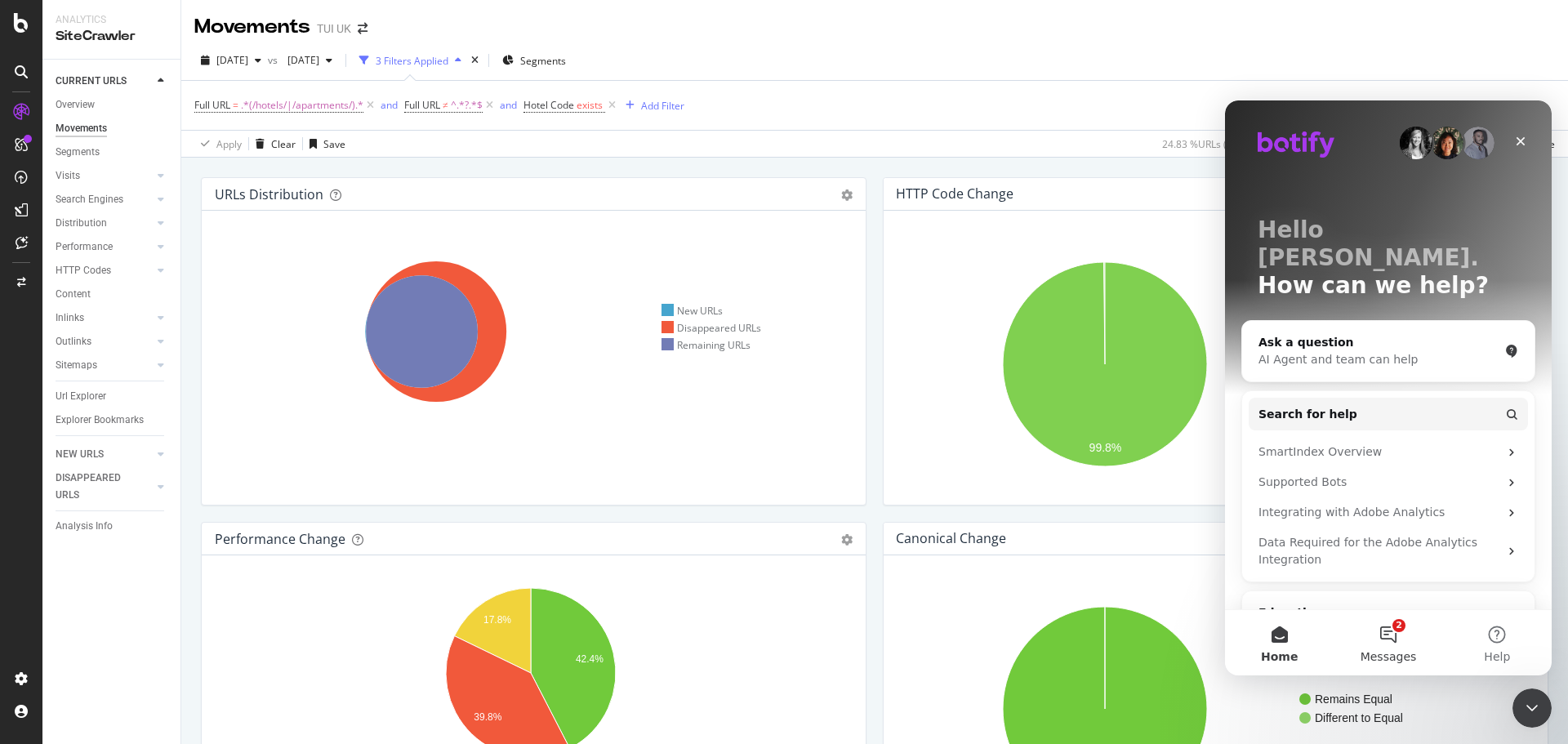
click at [1393, 629] on button "2 Messages" at bounding box center [1389, 643] width 109 height 66
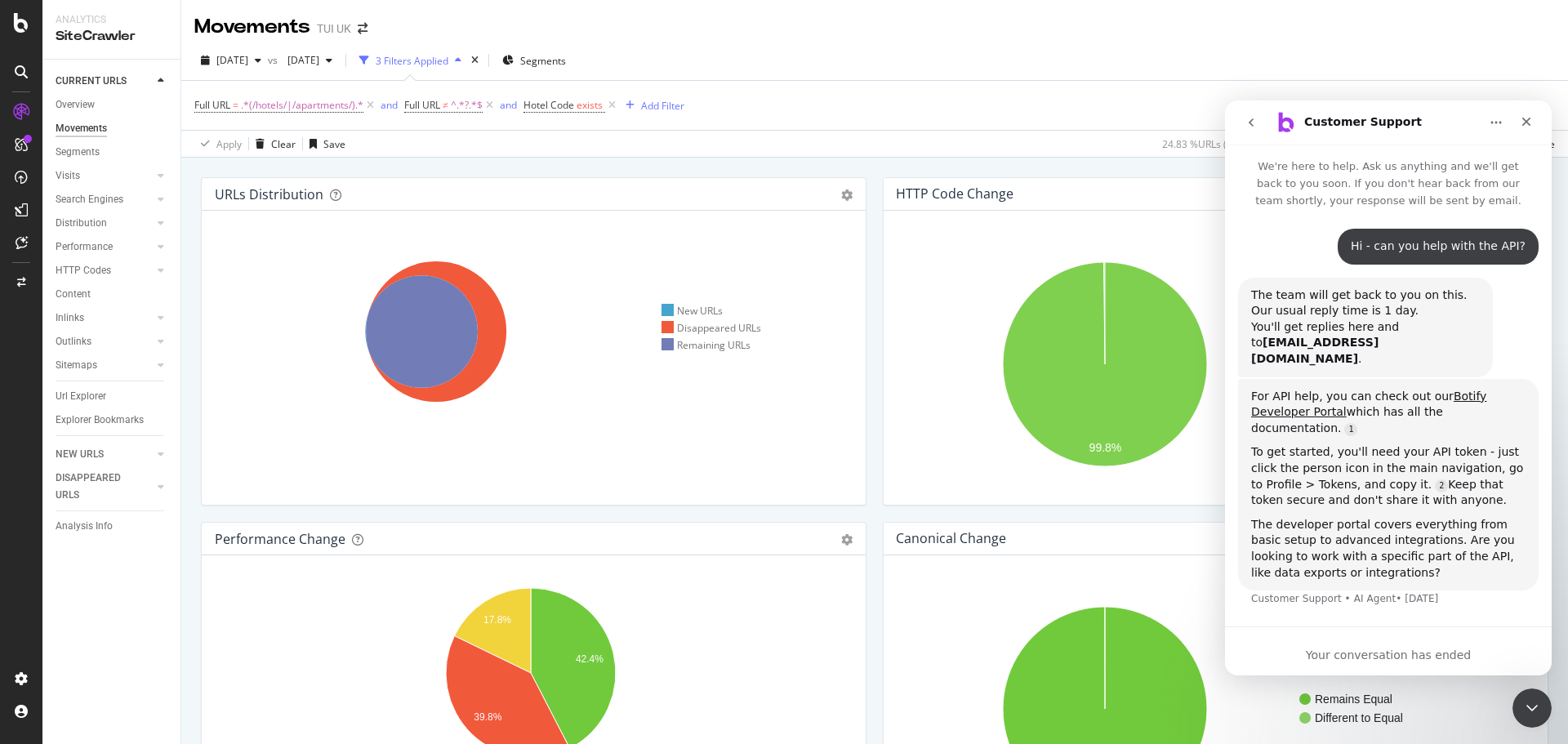
click at [1250, 127] on icon "go back" at bounding box center [1251, 122] width 13 height 13
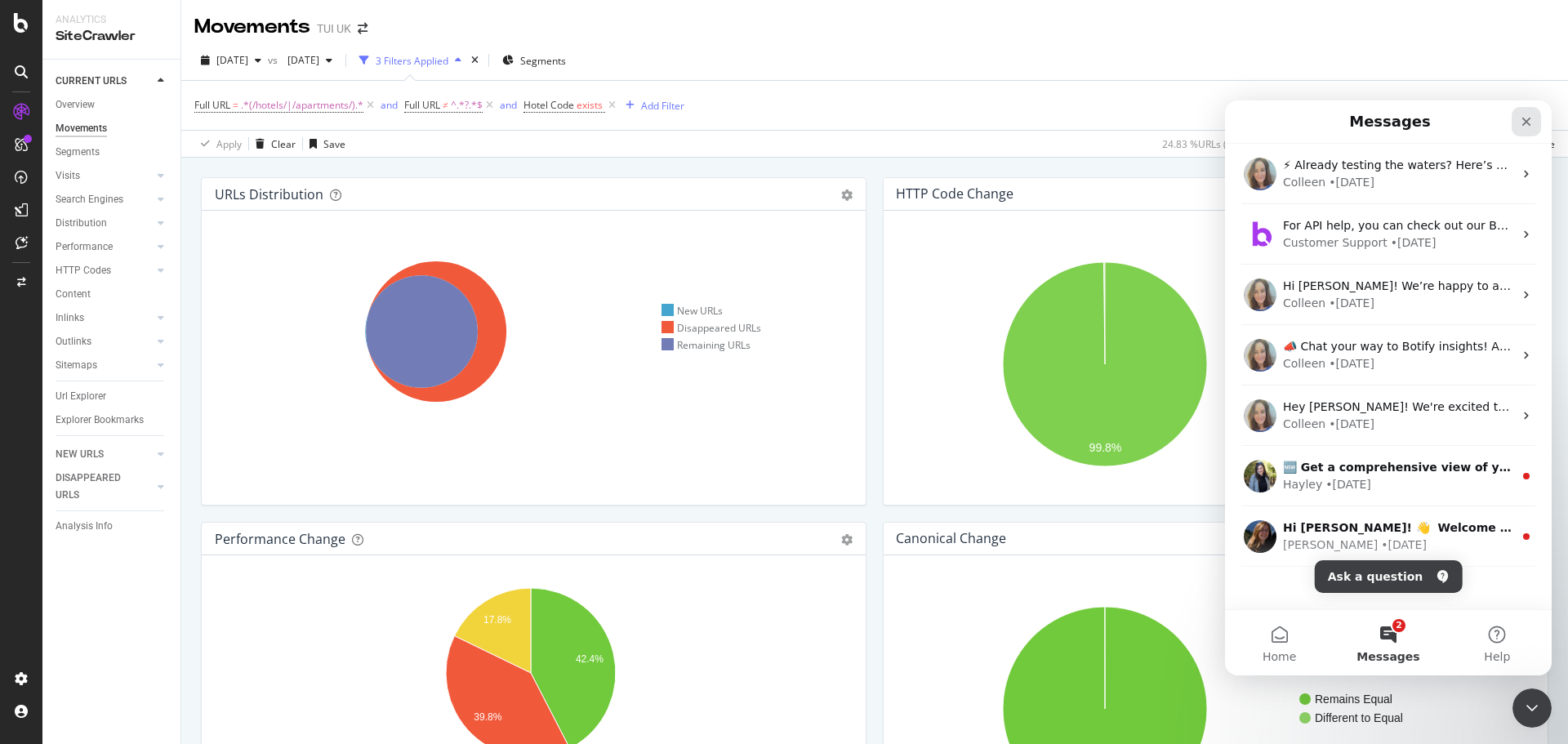
click at [1531, 120] on icon "Close" at bounding box center [1527, 121] width 13 height 13
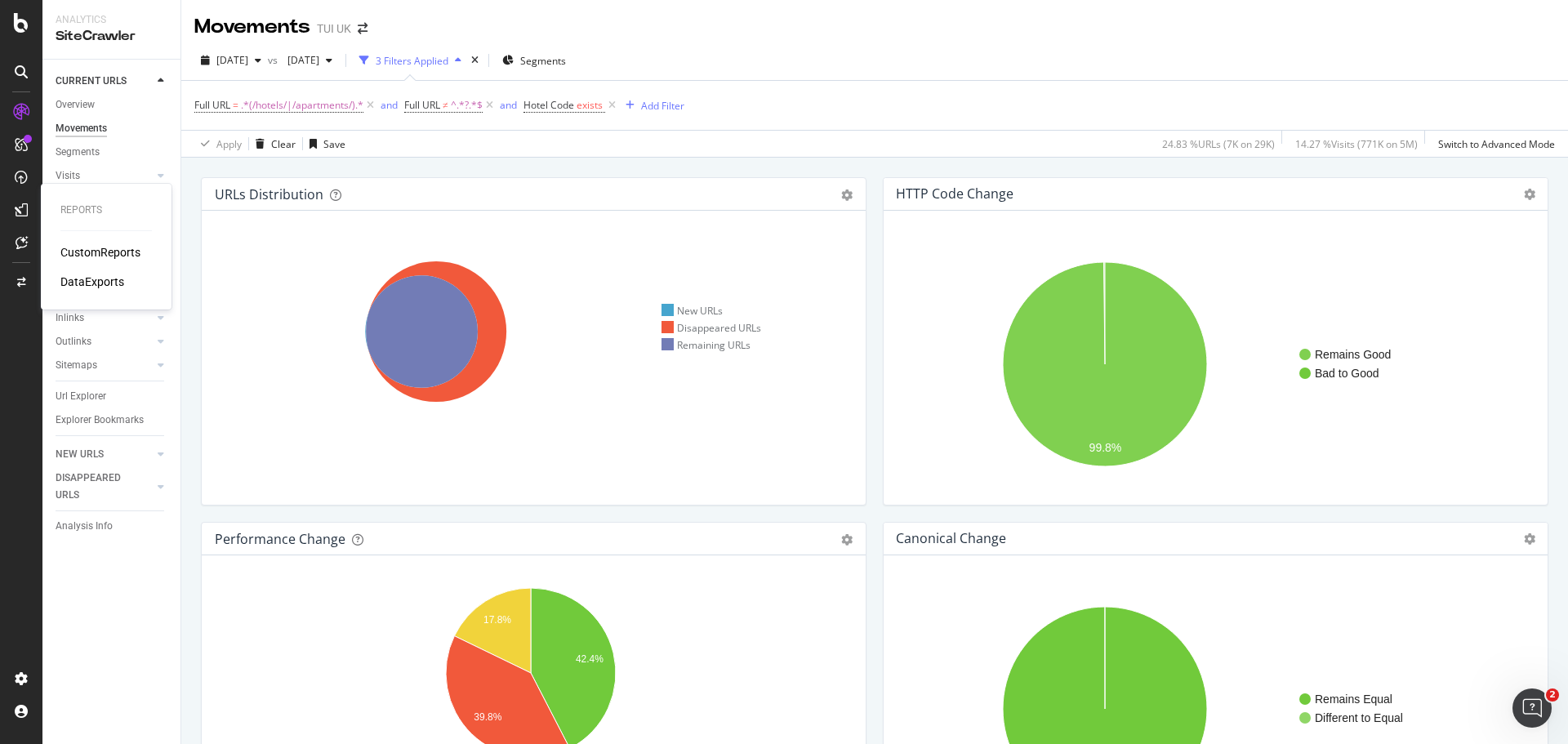
click at [85, 249] on div "CustomReports" at bounding box center [100, 252] width 80 height 16
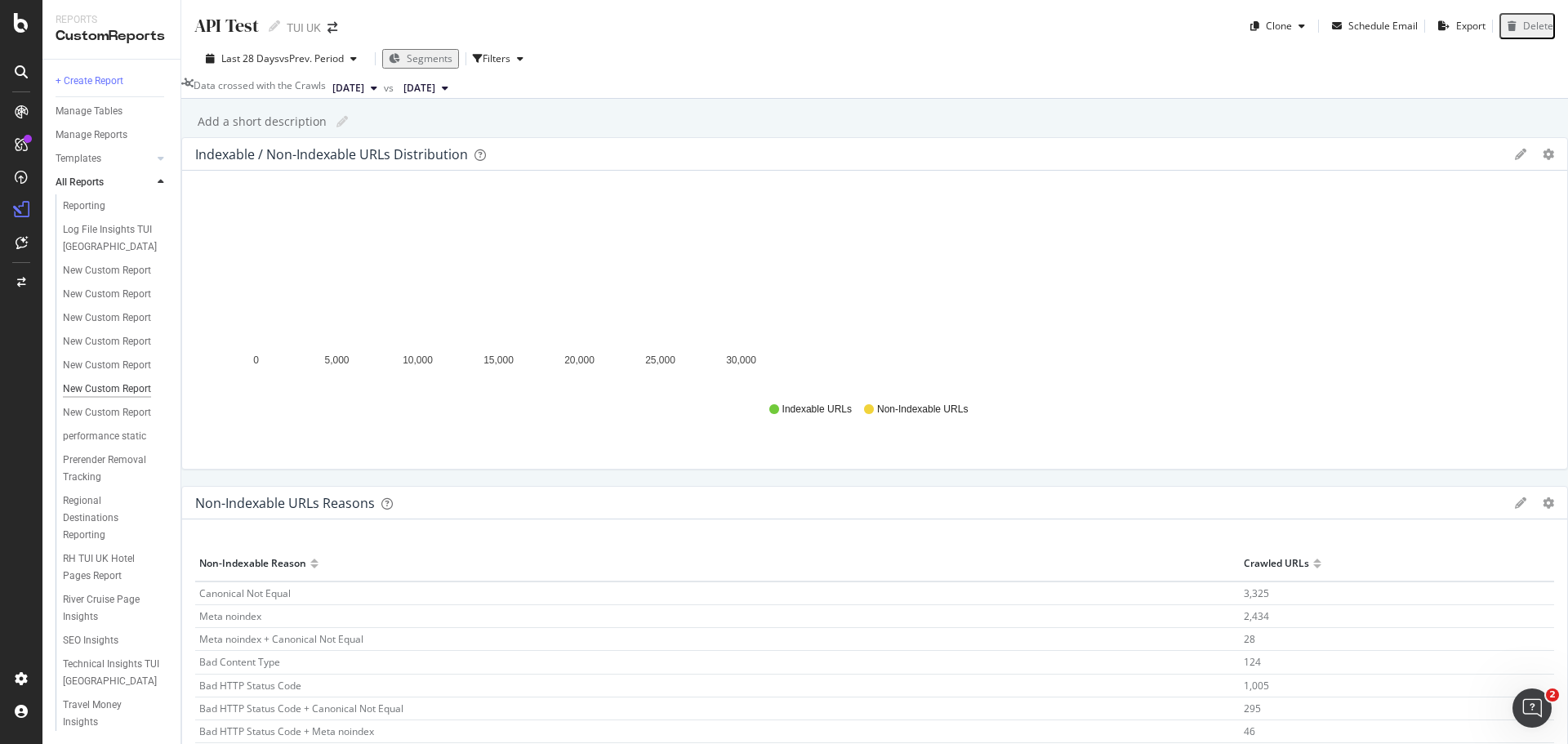
scroll to position [757, 0]
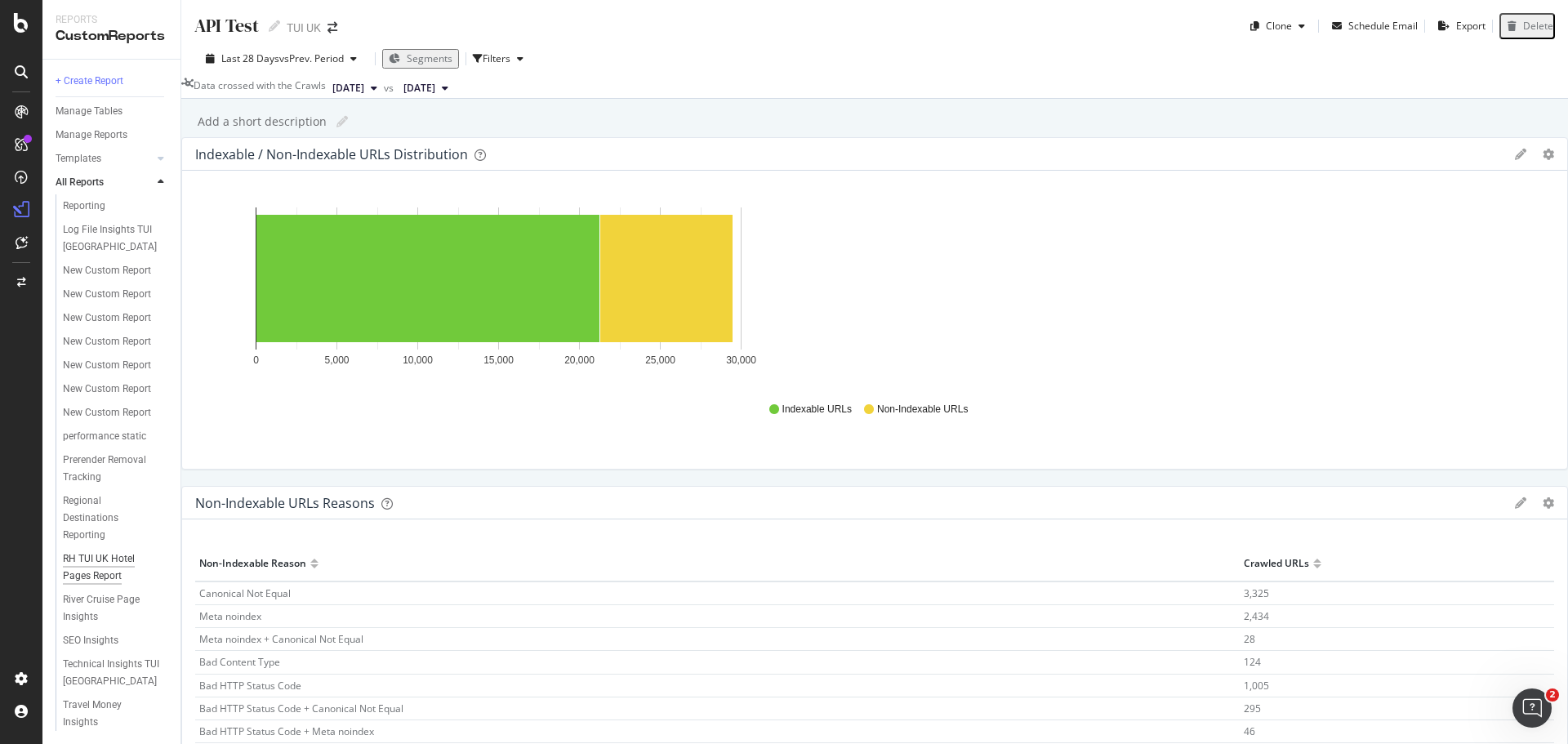
click at [95, 557] on div "RH TUI UK Hotel Pages Report" at bounding box center [110, 568] width 95 height 35
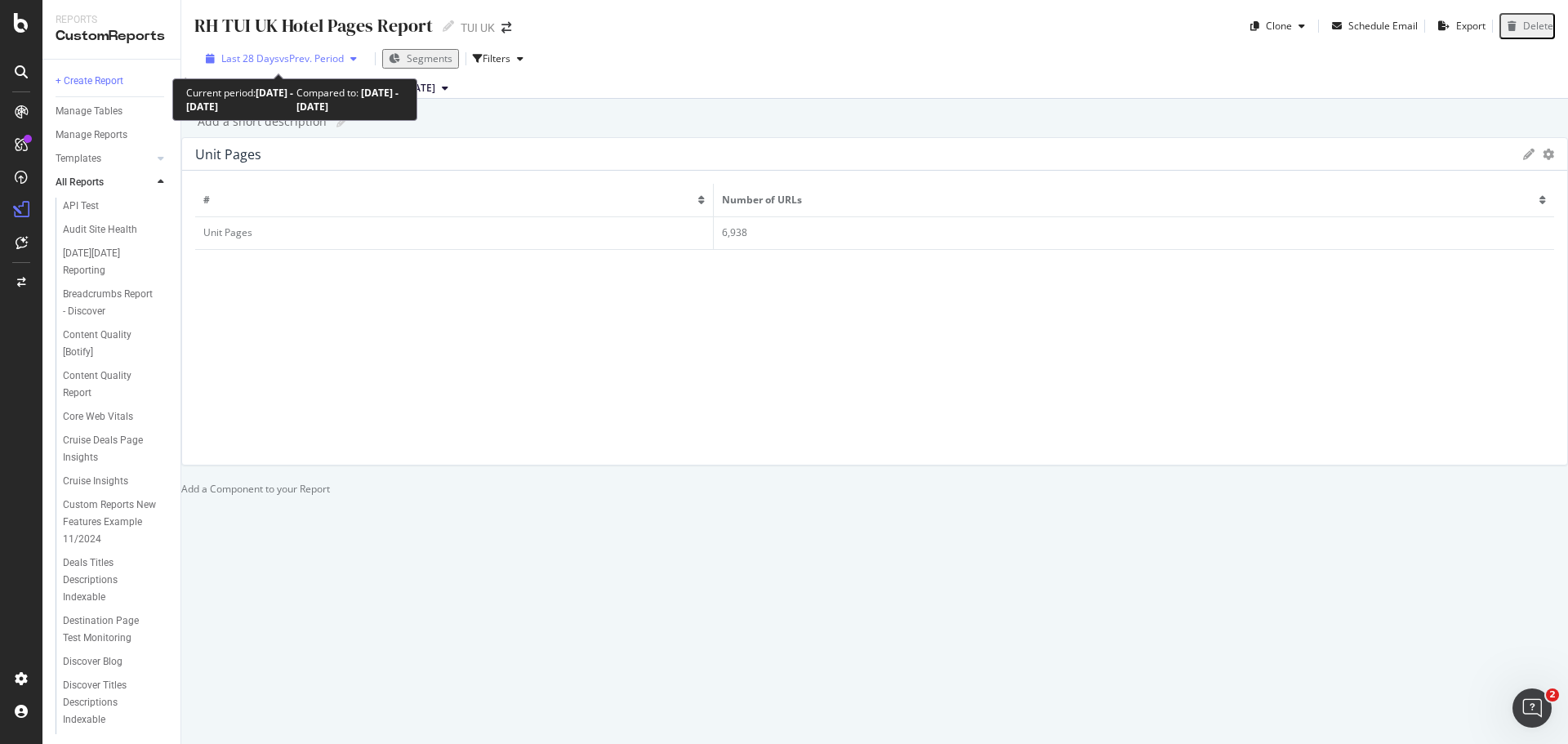
click at [334, 54] on span "vs Prev. Period" at bounding box center [312, 59] width 65 height 14
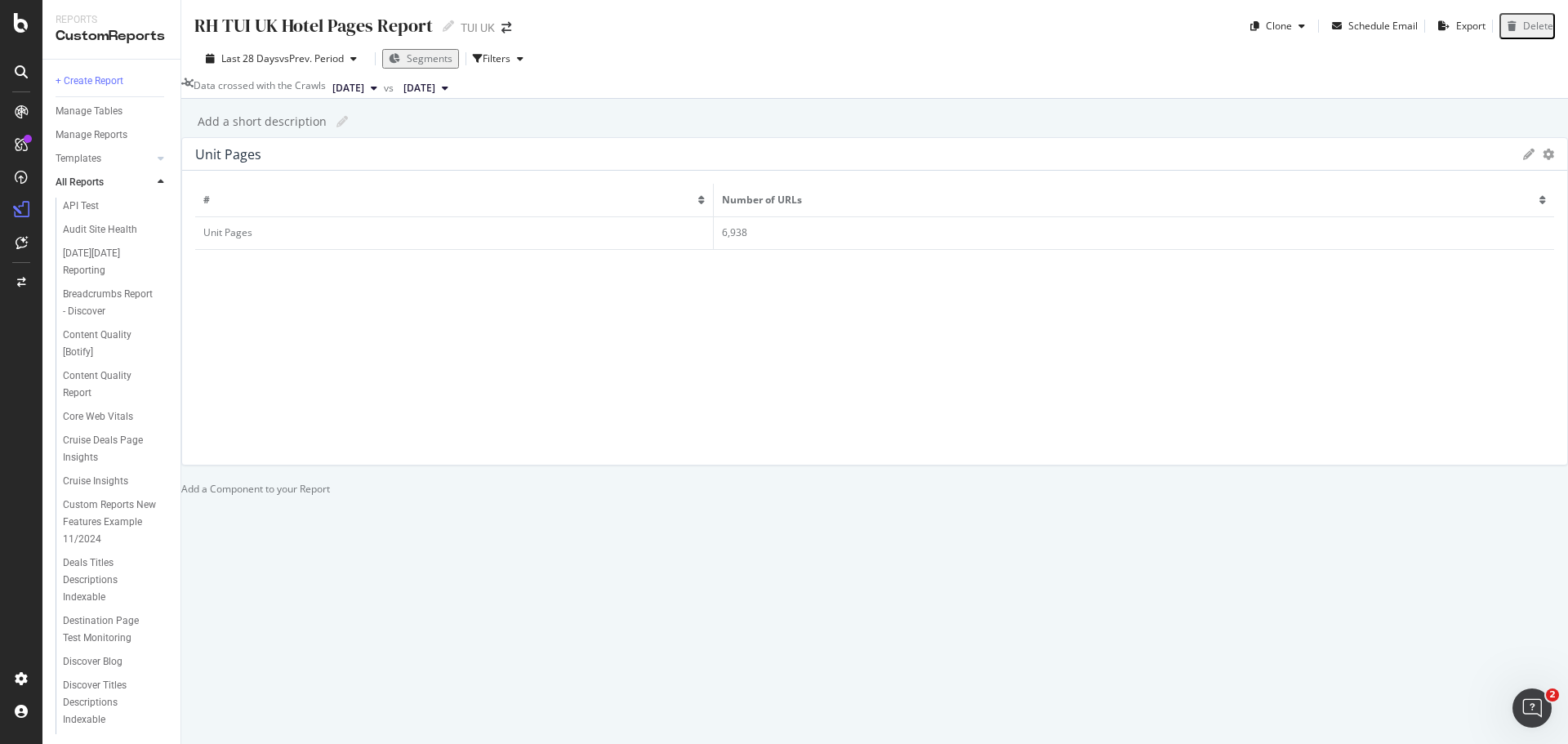
click at [718, 44] on div "Last 28 Days vs Prev. Period Segments Filters Data crossed with the Crawls 2025…" at bounding box center [874, 68] width 1387 height 60
click at [1523, 161] on icon at bounding box center [1528, 154] width 11 height 11
click at [230, 294] on div "Cancel" at bounding box center [214, 287] width 31 height 14
click at [855, 482] on div at bounding box center [874, 482] width 1387 height 0
click at [852, 482] on div at bounding box center [874, 482] width 1387 height 0
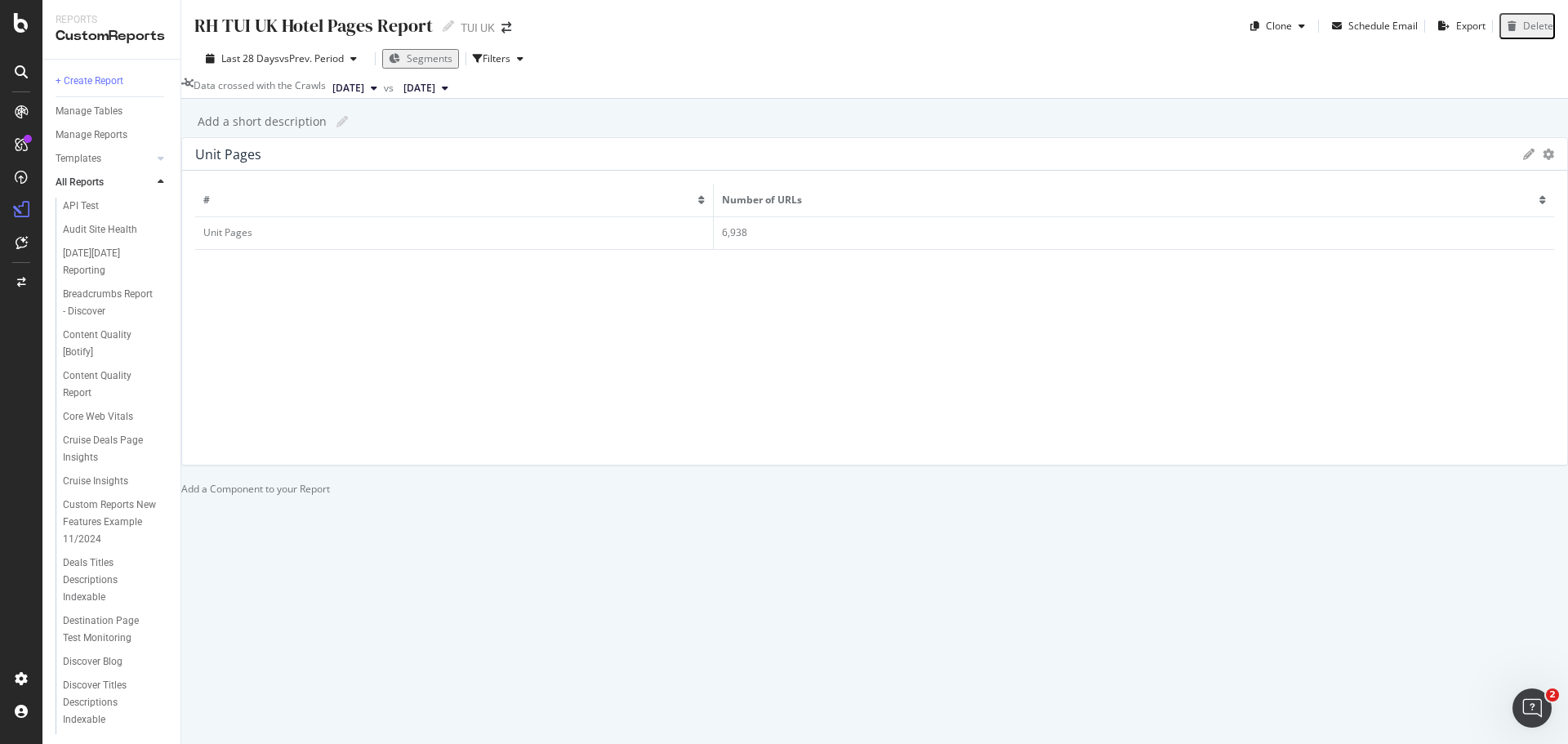
click at [1543, 161] on icon "gear" at bounding box center [1548, 154] width 11 height 11
click at [834, 424] on div "# Number of URLs Unit Pages 6,938" at bounding box center [874, 318] width 1359 height 268
click at [1523, 161] on icon at bounding box center [1528, 154] width 11 height 11
click at [230, 294] on div "Cancel" at bounding box center [214, 287] width 31 height 14
click at [672, 171] on div "Unit Pages Export as CSV Delete Add to Custom Report" at bounding box center [874, 154] width 1385 height 33
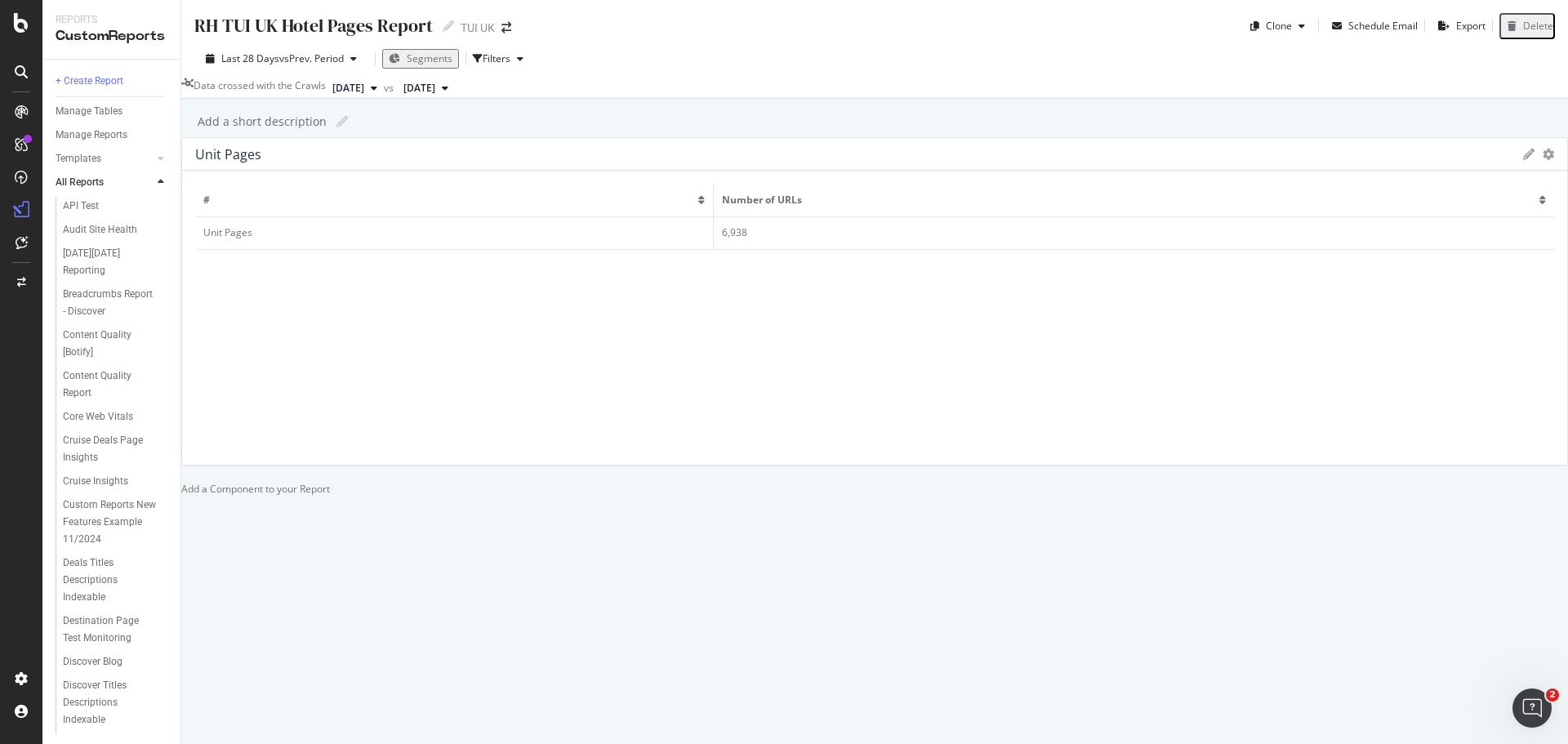
click at [1543, 161] on icon "gear" at bounding box center [1548, 154] width 11 height 11
click at [1397, 227] on span "Delete" at bounding box center [1482, 217] width 170 height 22
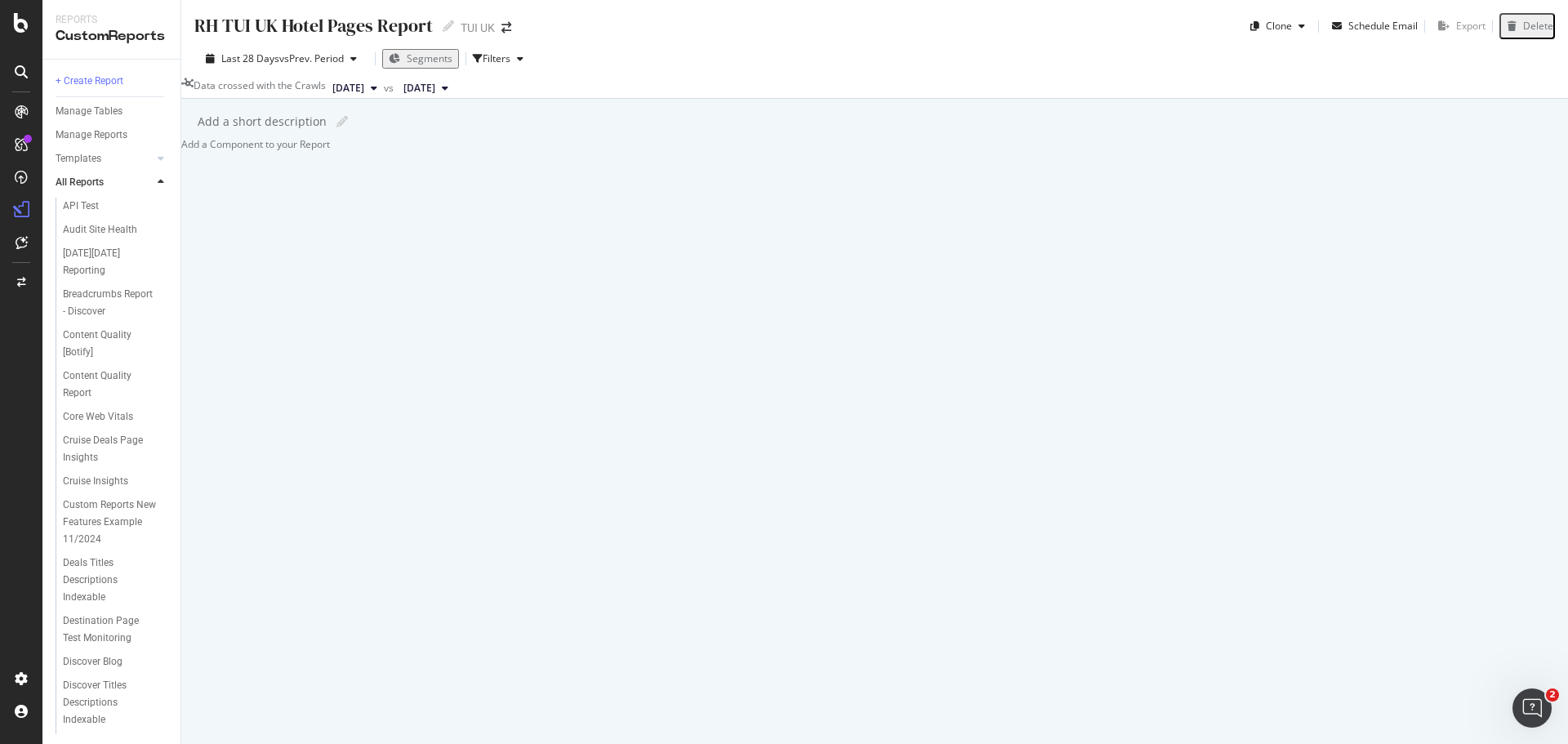
click at [513, 151] on div "Add a Component to your Report" at bounding box center [874, 144] width 1387 height 14
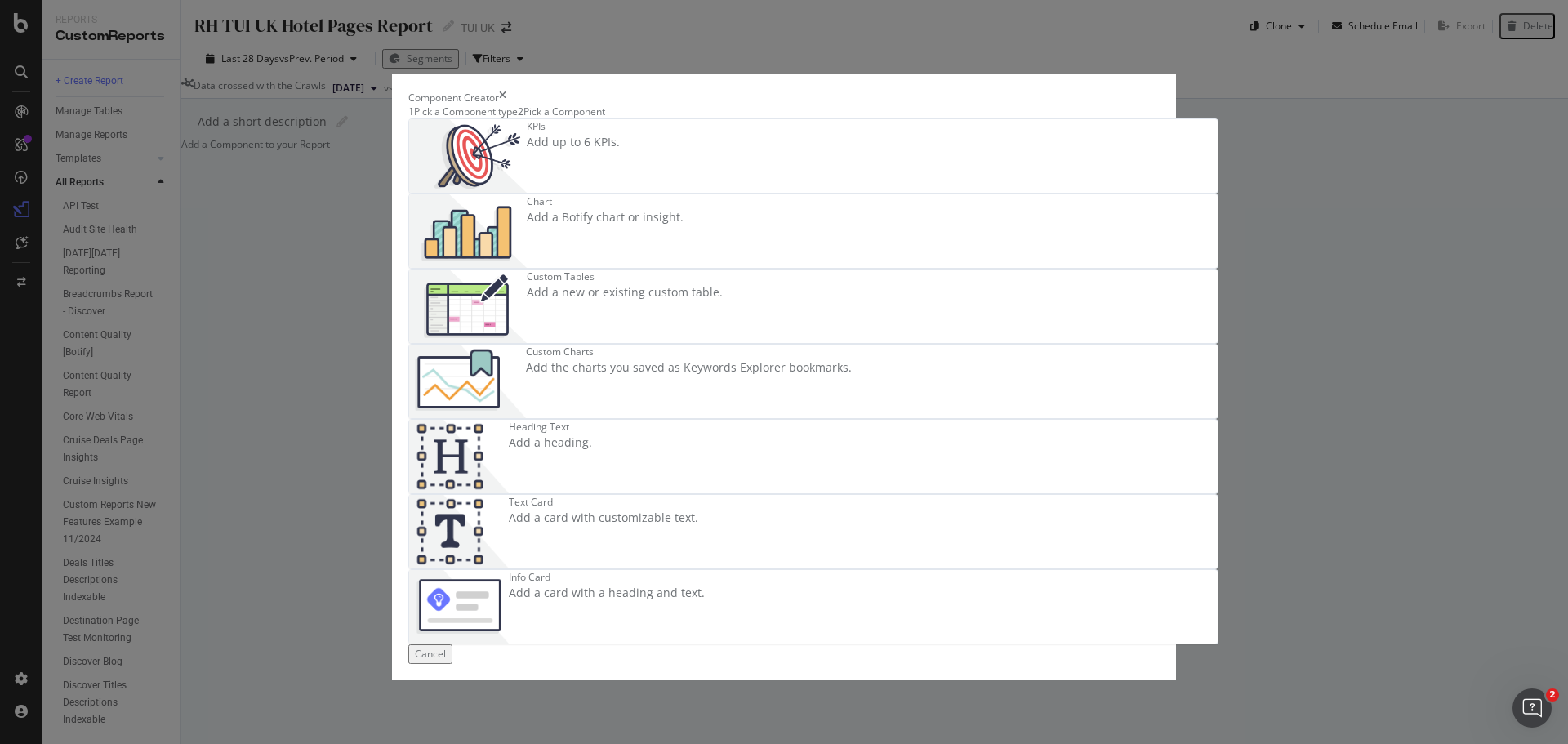
click at [683, 283] on div "Custom Tables" at bounding box center [625, 276] width 196 height 14
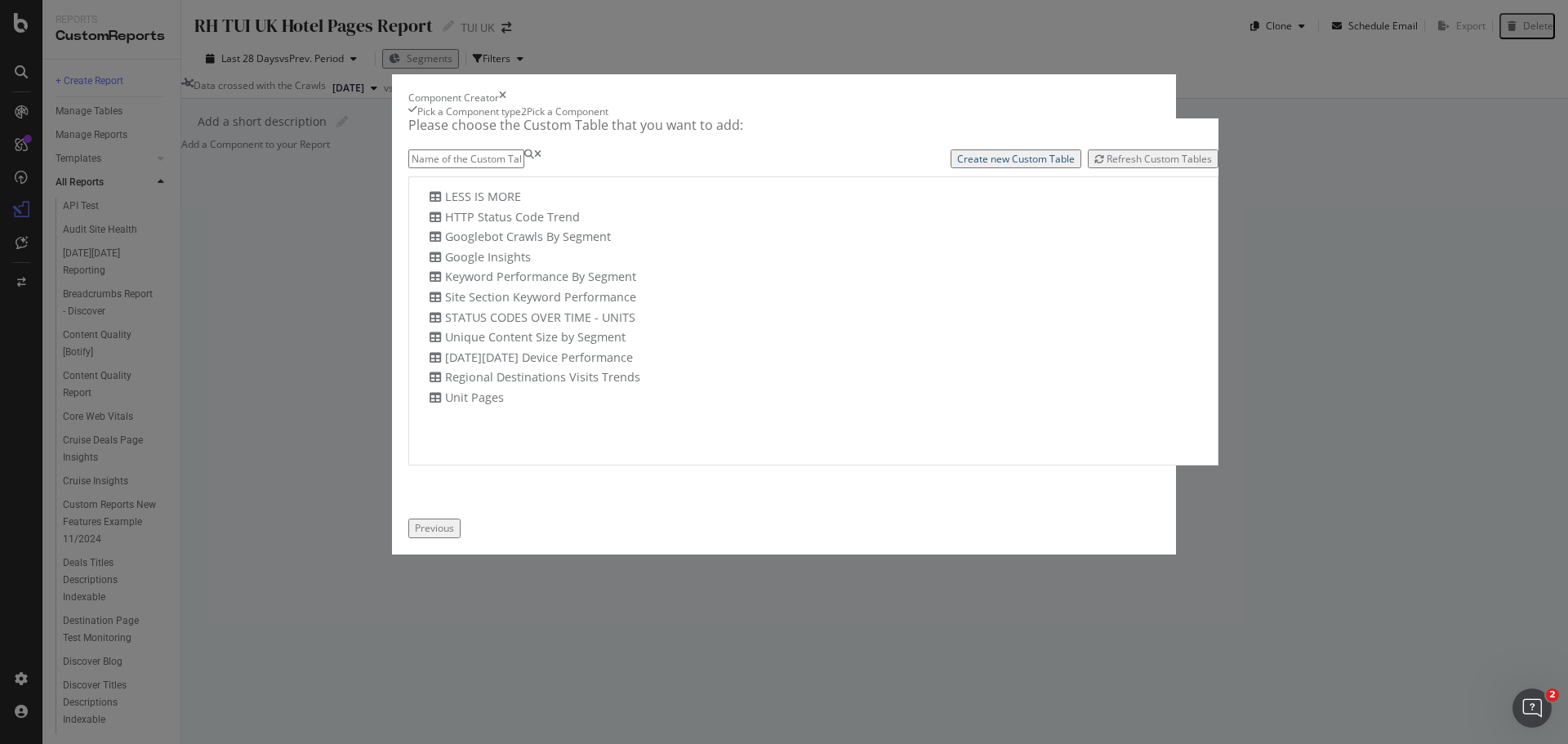
click at [973, 166] on div "Create new Custom Table" at bounding box center [1016, 159] width 117 height 14
click at [1137, 166] on div "Refresh Custom Tables" at bounding box center [1153, 159] width 117 height 14
click at [535, 426] on div "Channable - TUI UK Hotel Units" at bounding box center [521, 418] width 192 height 17
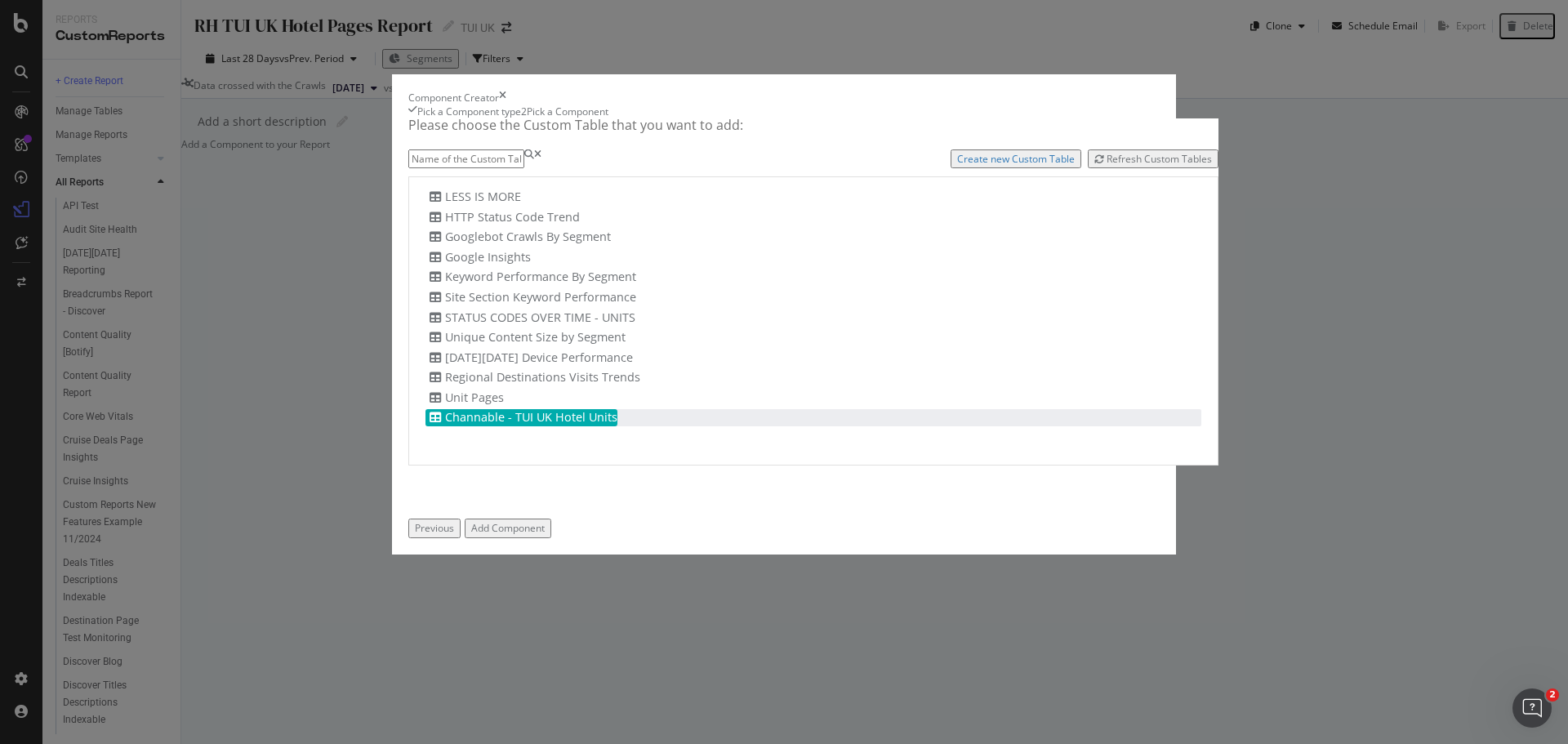
click at [545, 535] on div "Add Component" at bounding box center [507, 528] width 73 height 14
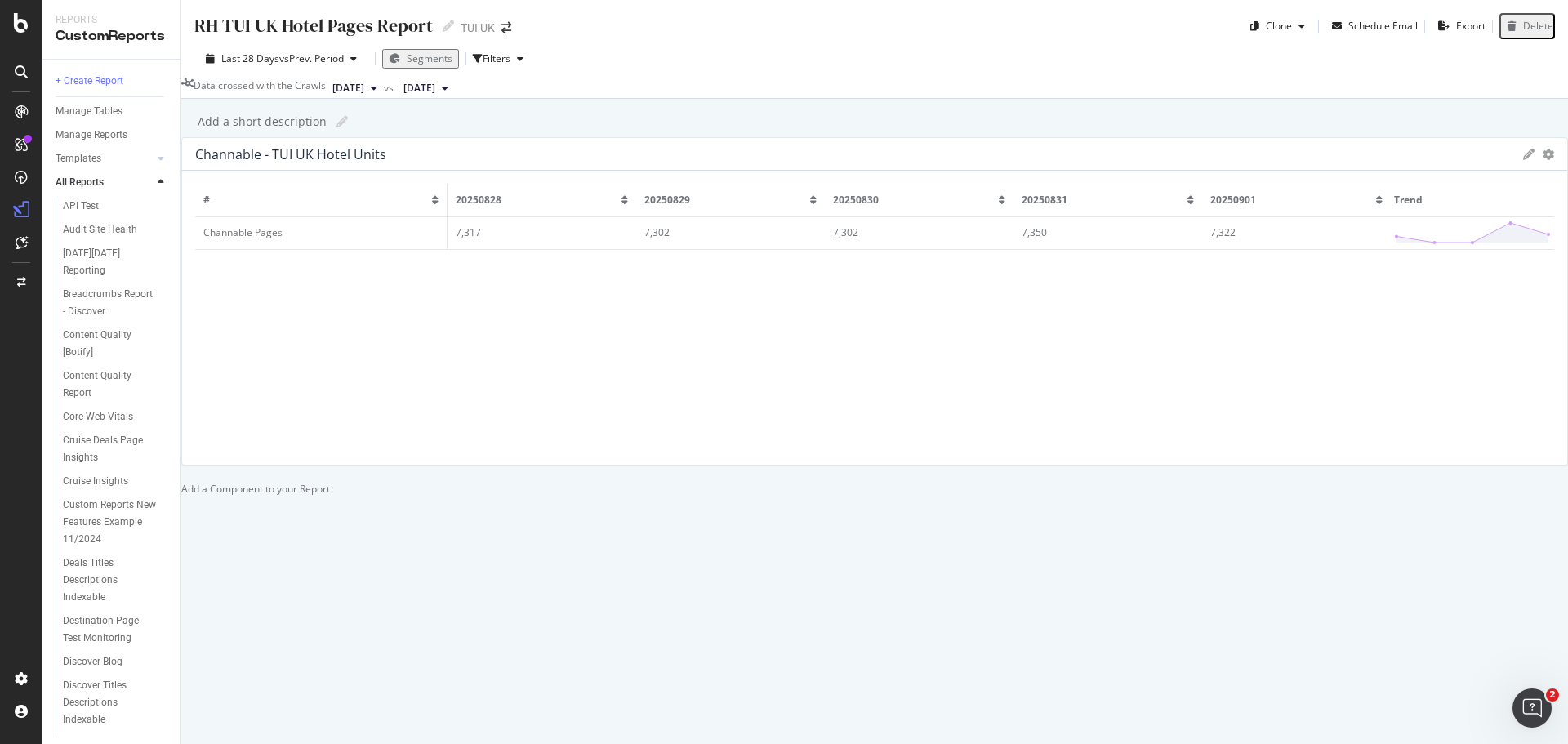
click at [621, 205] on icon at bounding box center [625, 199] width 7 height 9
click at [456, 206] on div "20250828" at bounding box center [542, 199] width 173 height 14
click at [1523, 161] on icon at bounding box center [1528, 154] width 11 height 11
click at [853, 199] on div "Channable - TUI UK Hotel Units Export as CSV Delete Add to Custom Report" at bounding box center [874, 301] width 1387 height 329
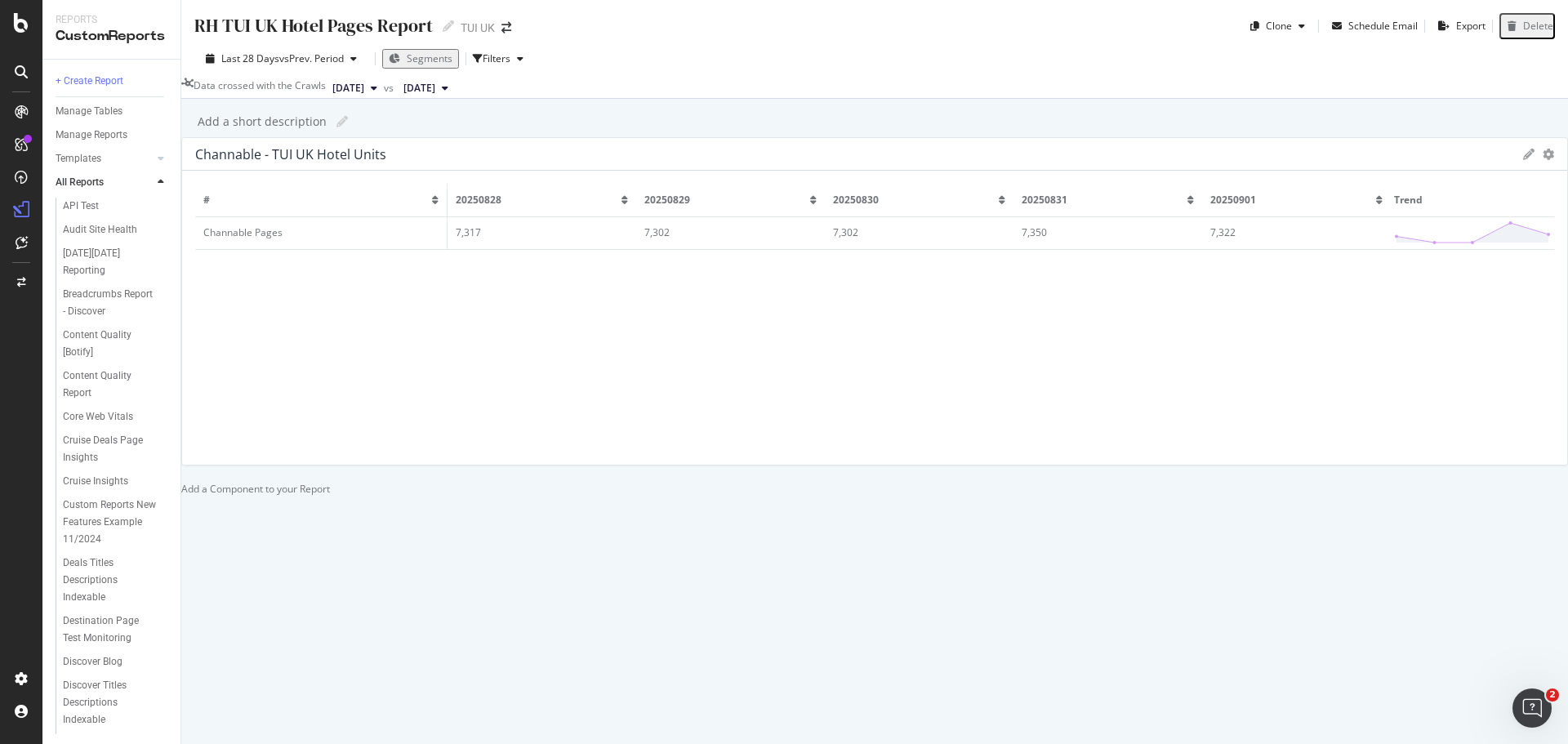
click at [1543, 161] on icon "gear" at bounding box center [1548, 154] width 11 height 11
click at [677, 141] on div "RH TUI UK Hotel Pages Report RH TUI UK Hotel Pages Report TUI UK Clone Schedule…" at bounding box center [874, 372] width 1387 height 744
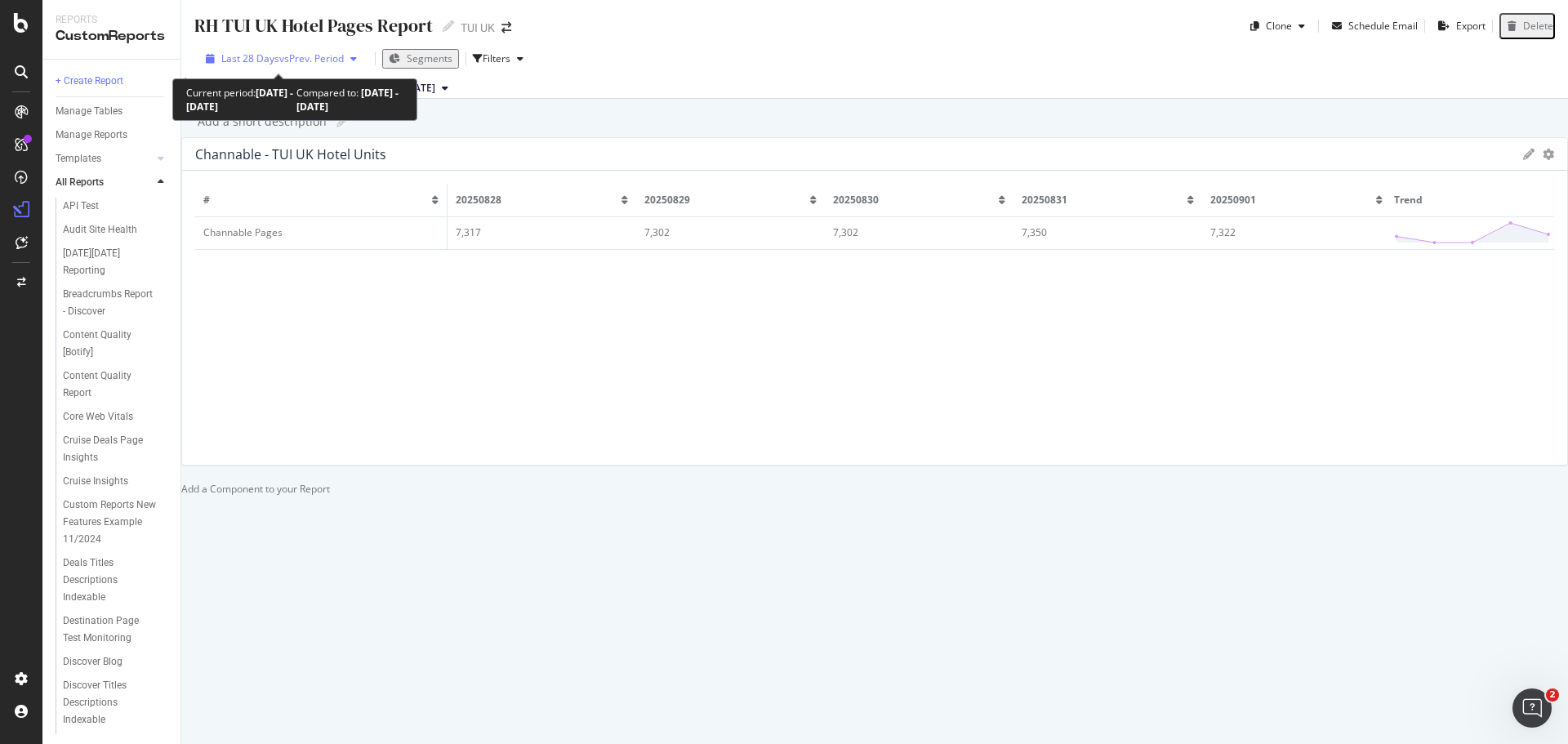
click at [356, 59] on icon "button" at bounding box center [354, 58] width 7 height 9
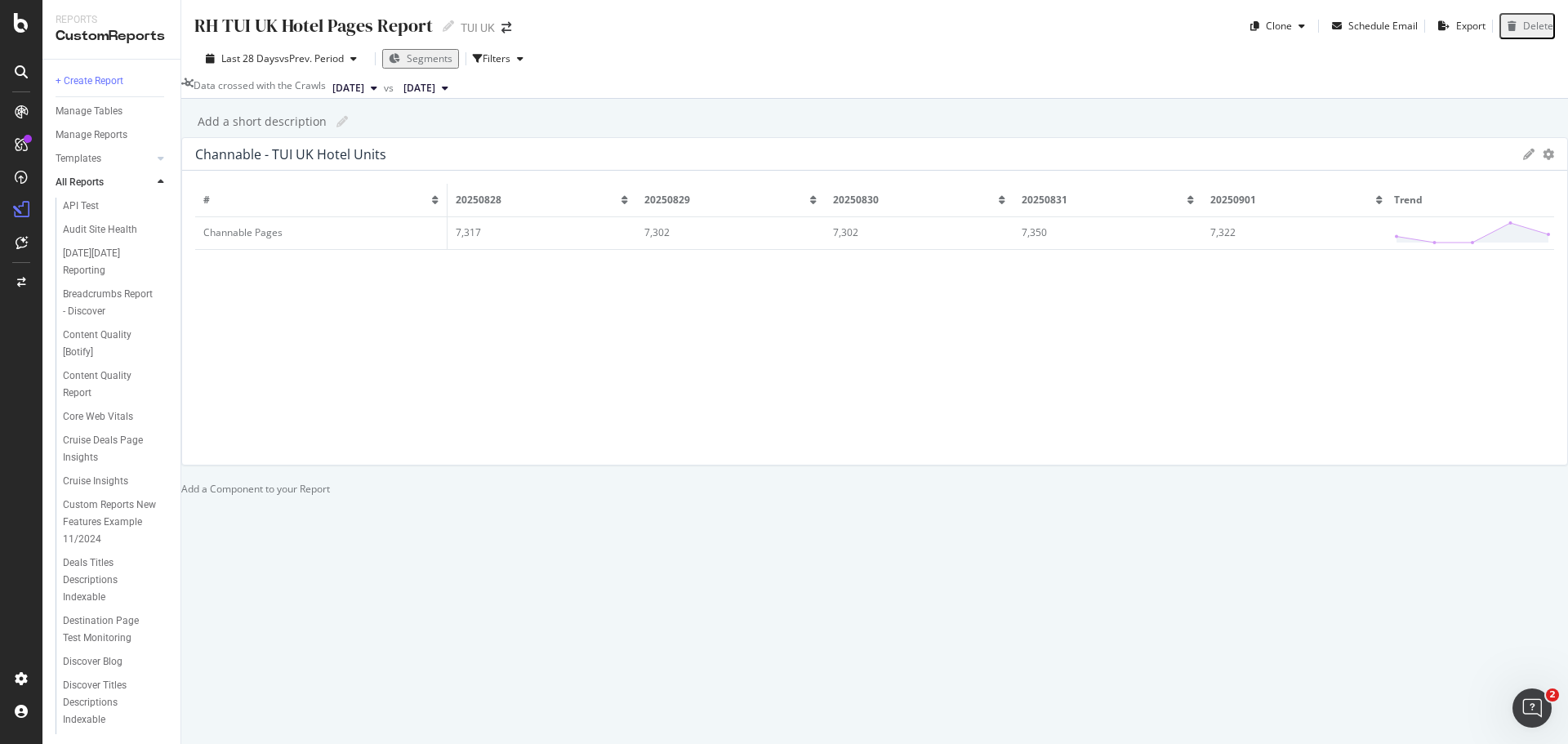
click at [807, 109] on div "RH TUI UK Hotel Pages Report RH TUI UK Hotel Pages Report TUI UK Clone Schedule…" at bounding box center [874, 372] width 1387 height 744
click at [364, 87] on span "[DATE]" at bounding box center [348, 88] width 32 height 15
click at [733, 139] on div "RH TUI UK Hotel Pages Report RH TUI UK Hotel Pages Report TUI UK Clone Schedule…" at bounding box center [874, 372] width 1387 height 744
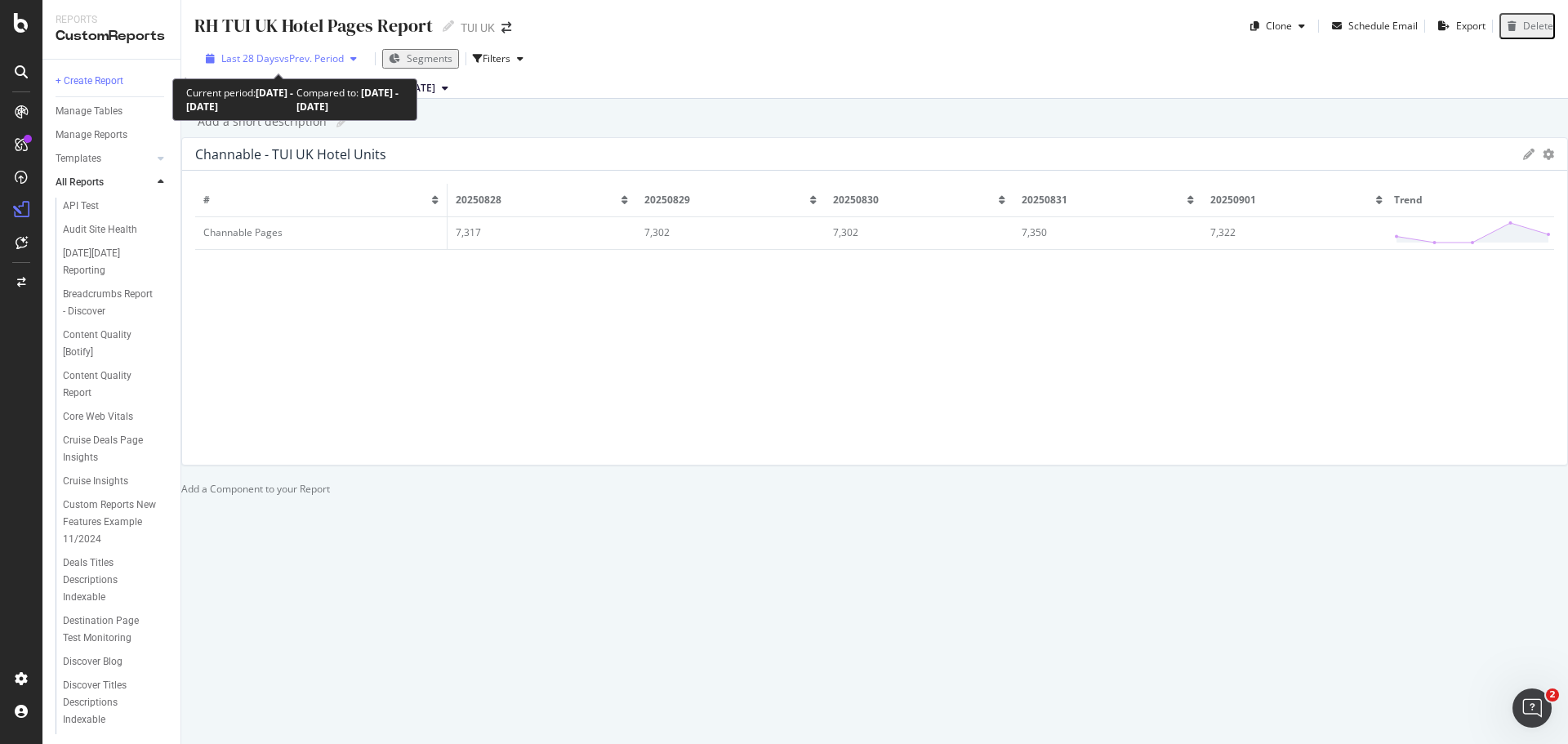
click at [328, 55] on span "vs Prev. Period" at bounding box center [312, 59] width 65 height 14
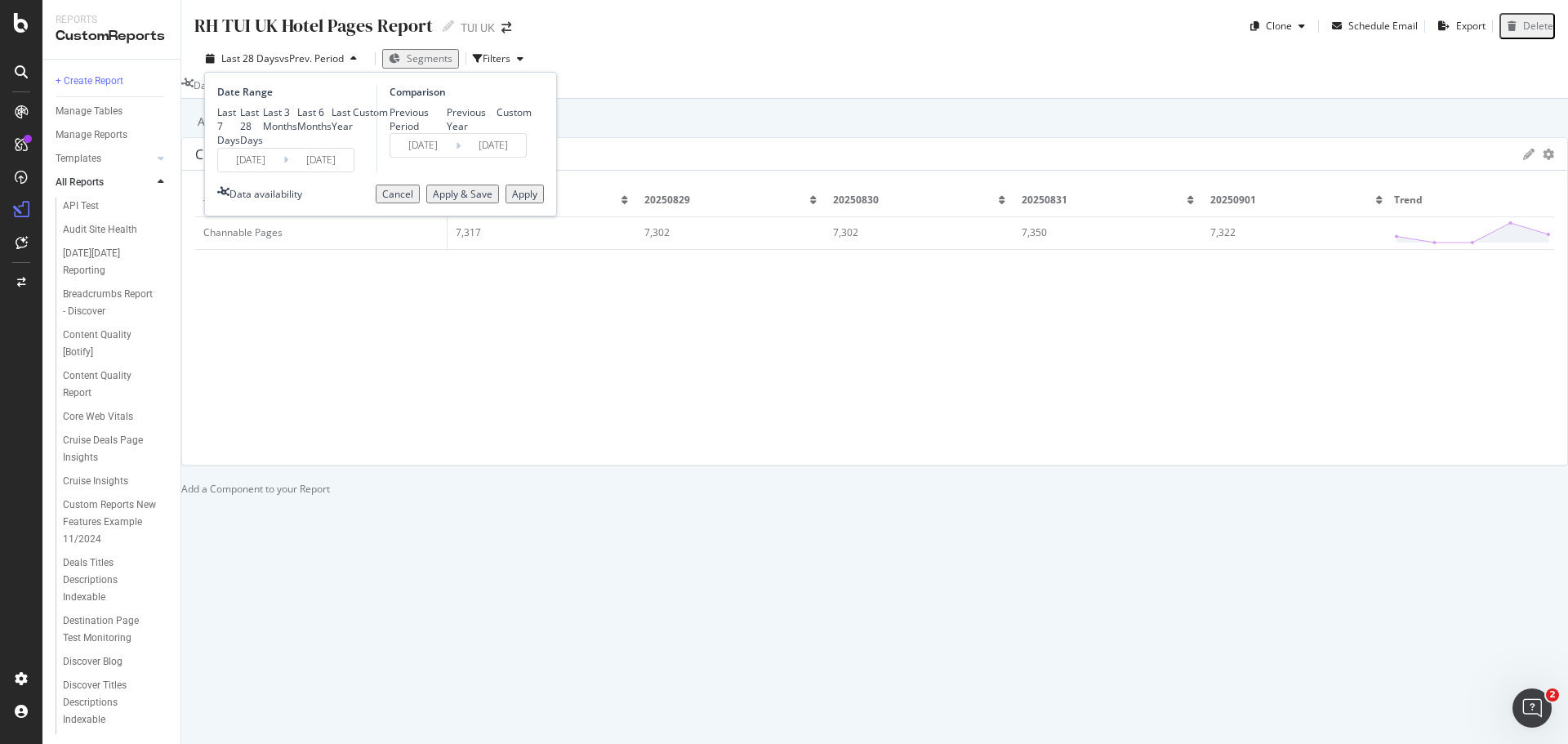
click at [240, 112] on div "Last 7 Days" at bounding box center [229, 126] width 23 height 41
type input "2025/08/26"
type input "2025/08/19"
type input "2025/08/25"
click at [520, 201] on div "Apply" at bounding box center [525, 194] width 25 height 14
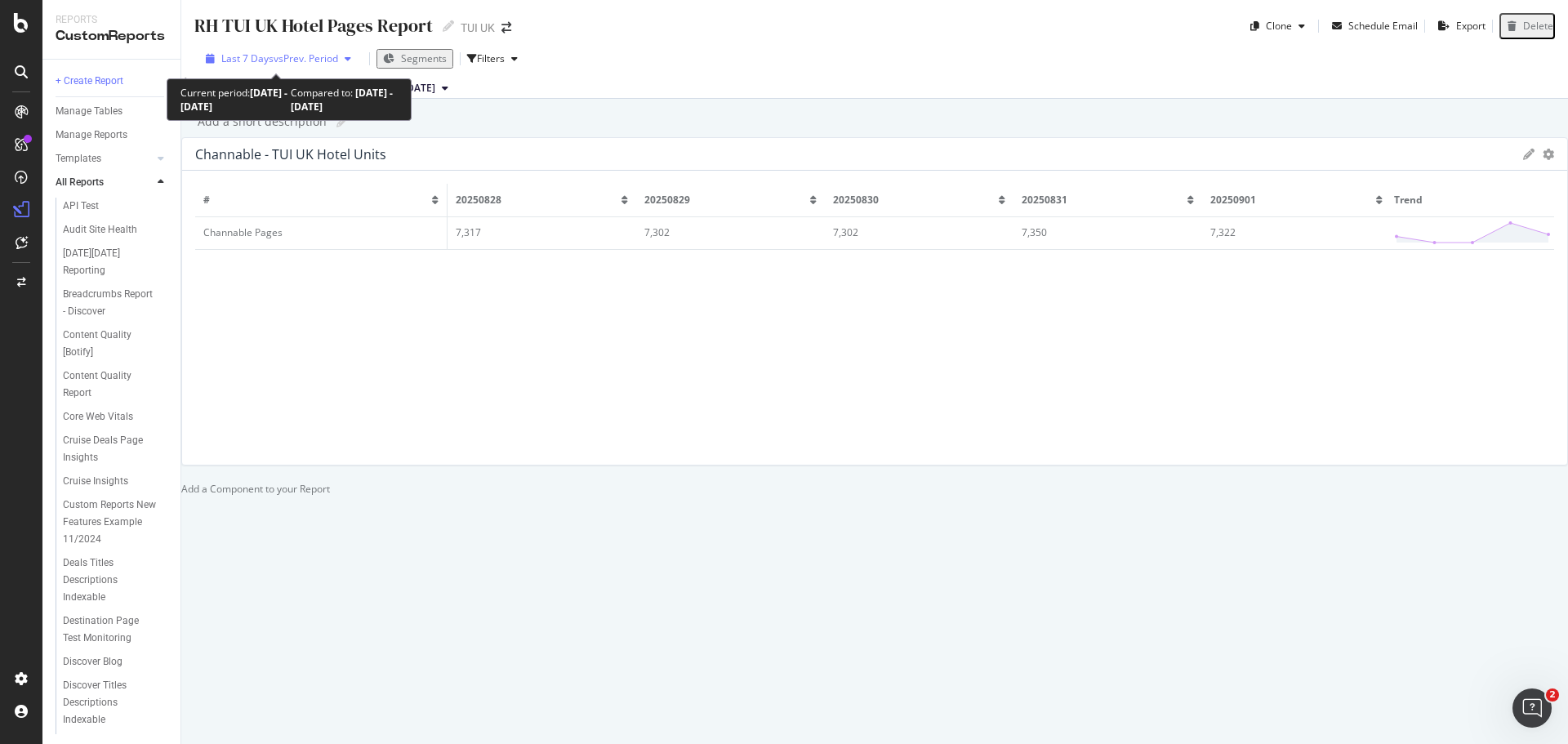
click at [321, 66] on div "Last 7 Days vs Prev. Period" at bounding box center [279, 59] width 159 height 14
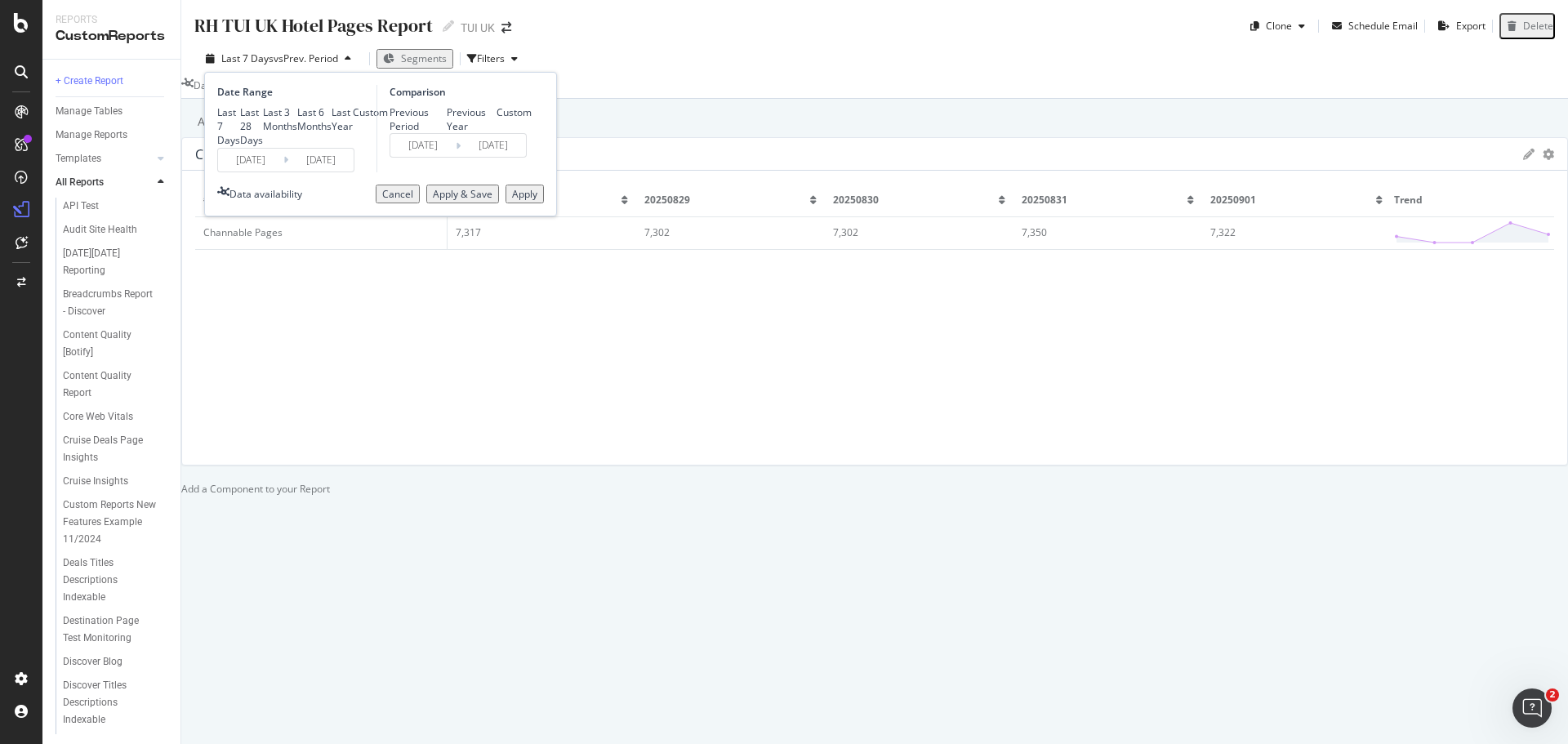
click at [258, 134] on div "Last 28 Days" at bounding box center [251, 126] width 23 height 41
type input "2025/08/05"
type input "2025/07/08"
type input "2025/08/04"
click at [517, 201] on div "Apply" at bounding box center [525, 194] width 25 height 14
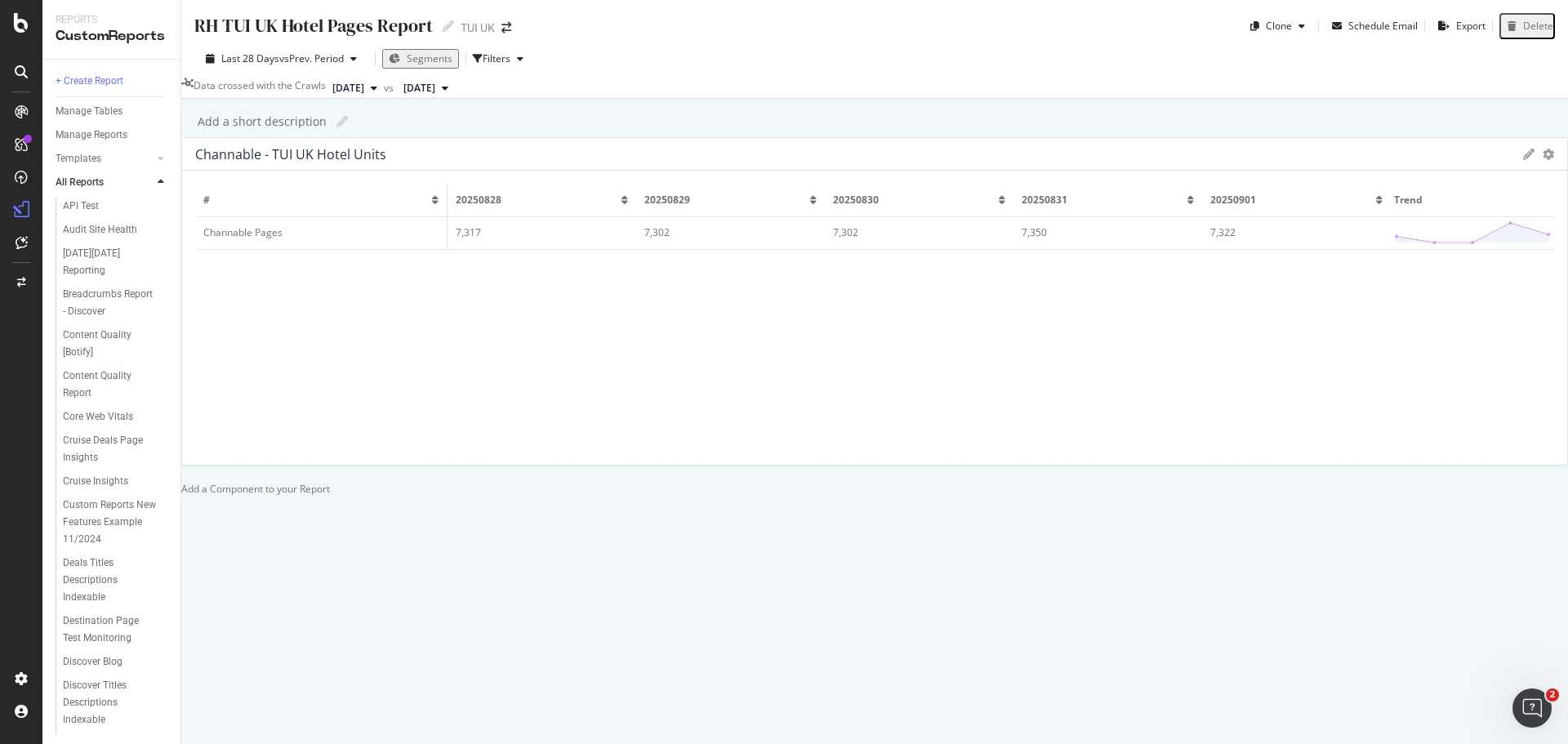
click at [1342, 482] on div "Add a Component to your Report" at bounding box center [874, 489] width 1387 height 14
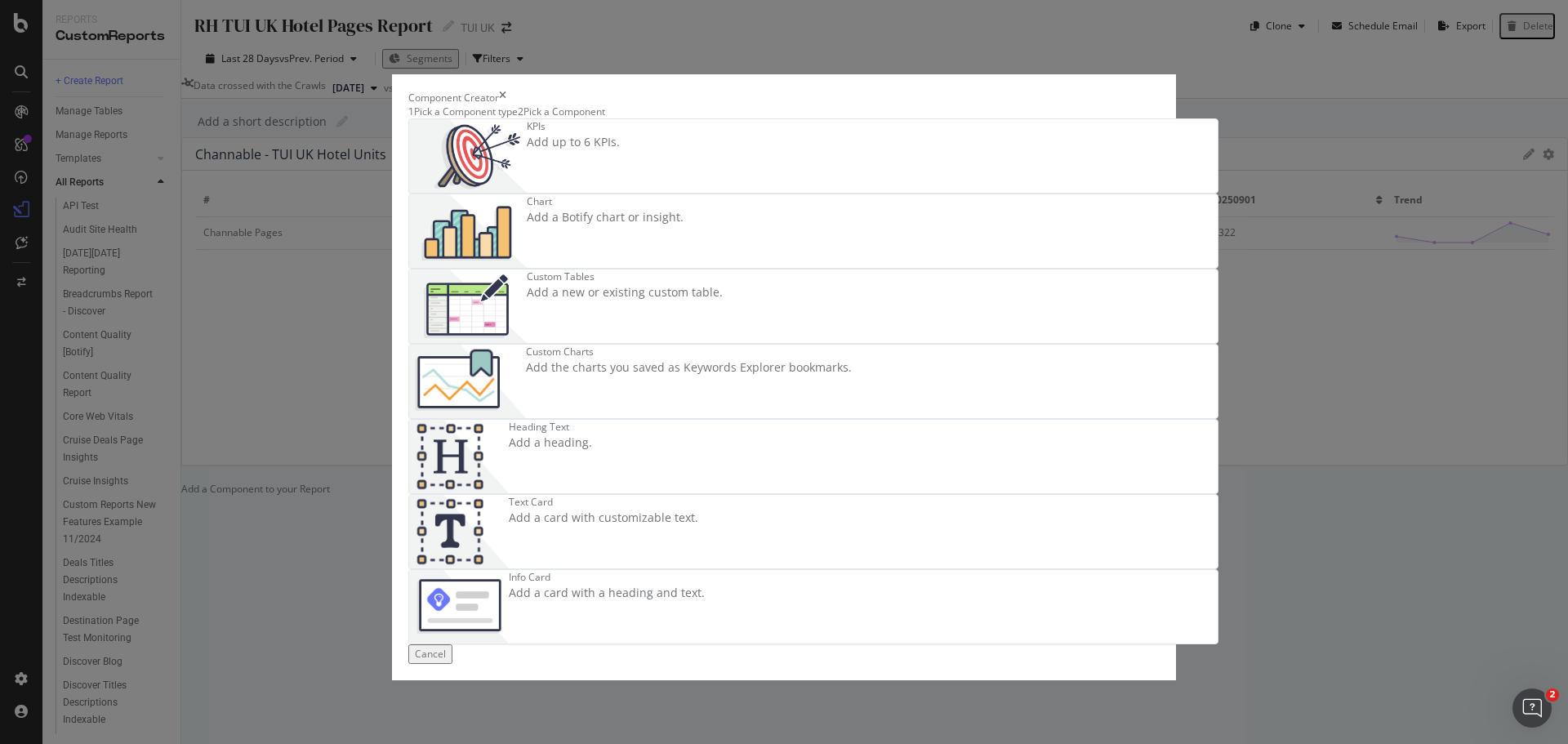
click at [852, 359] on div "Add the charts you saved as Keywords Explorer bookmarks." at bounding box center [690, 367] width 326 height 16
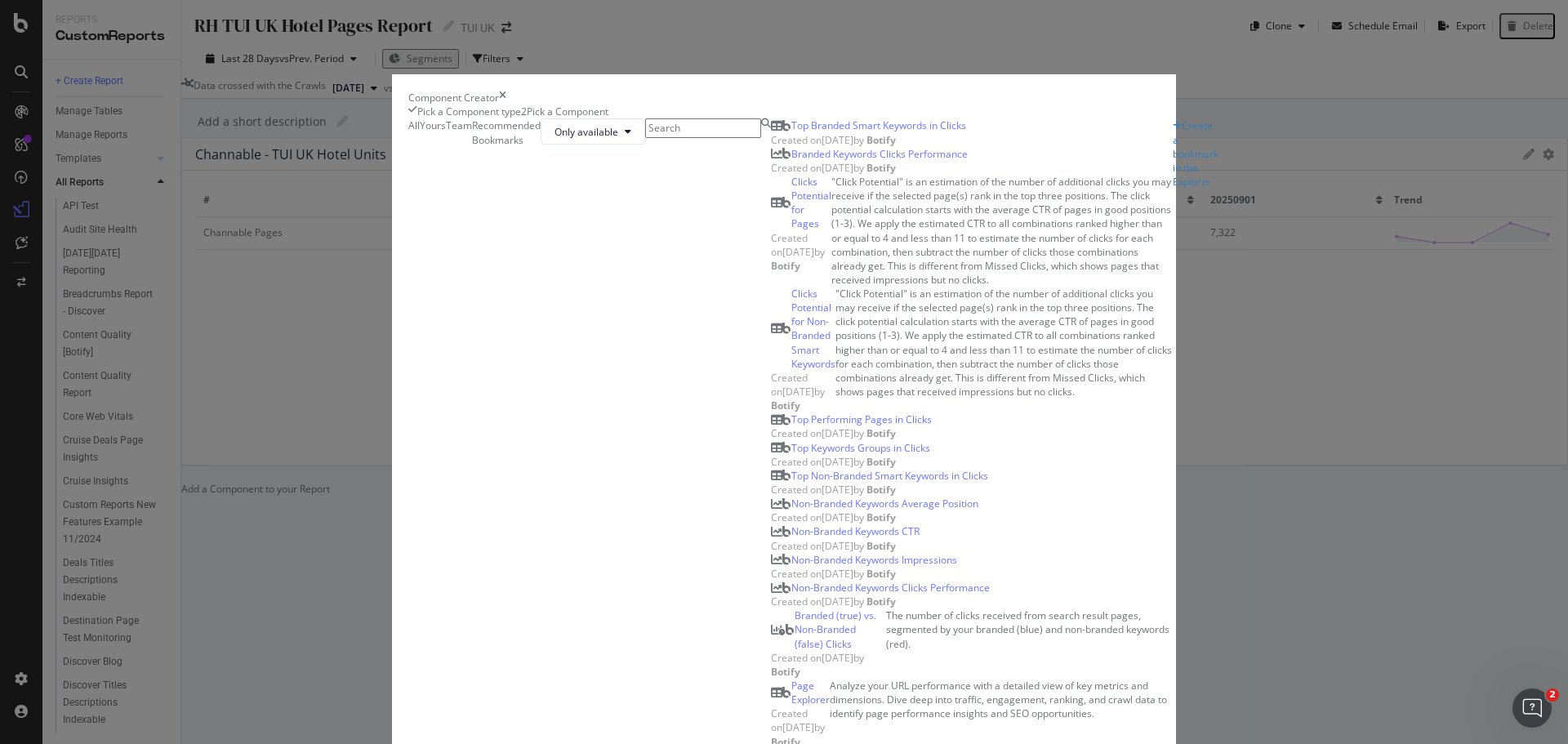
click at [645, 137] on input "modal" at bounding box center [703, 128] width 116 height 19
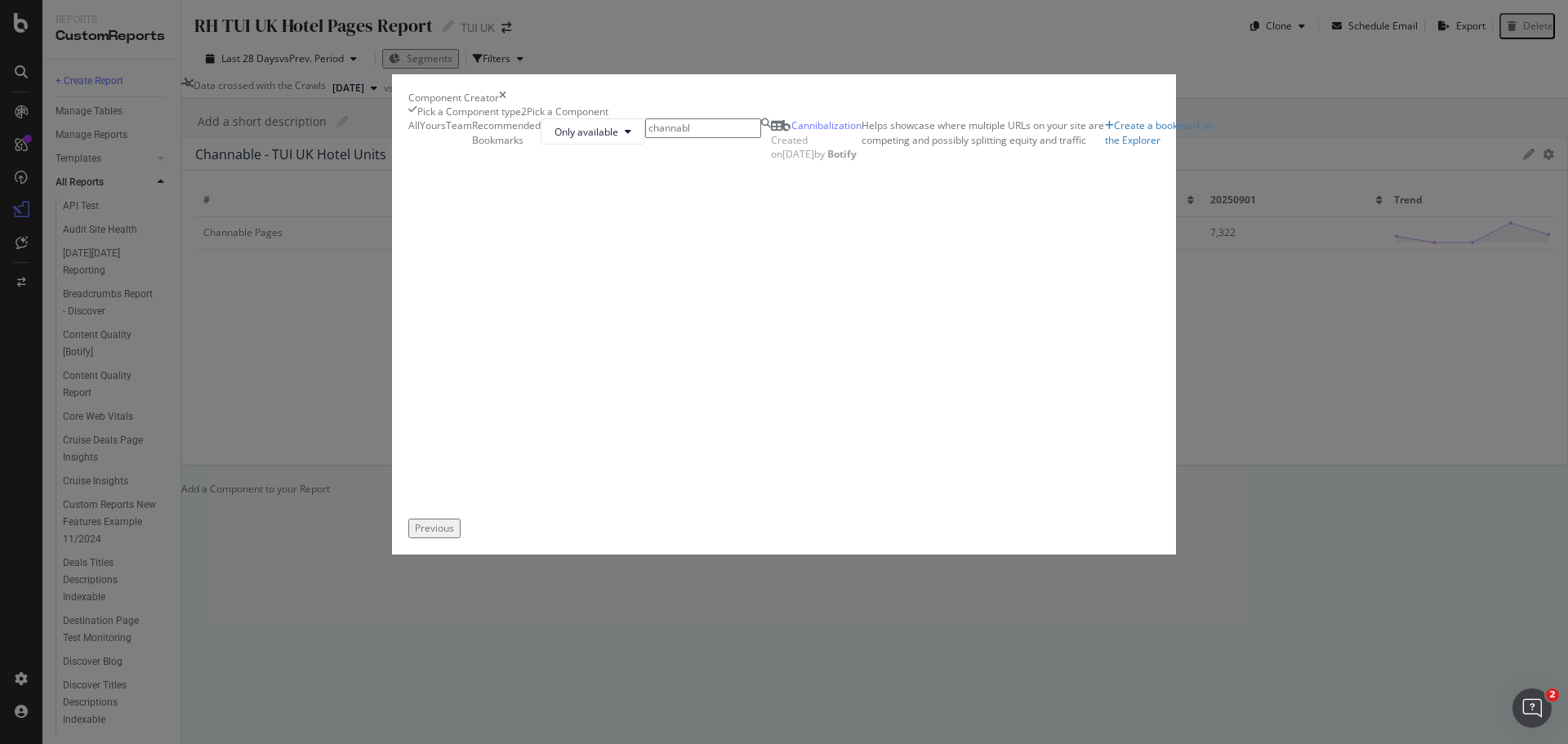
type input "channabl"
click at [454, 118] on div "Pick a Component type" at bounding box center [469, 111] width 104 height 14
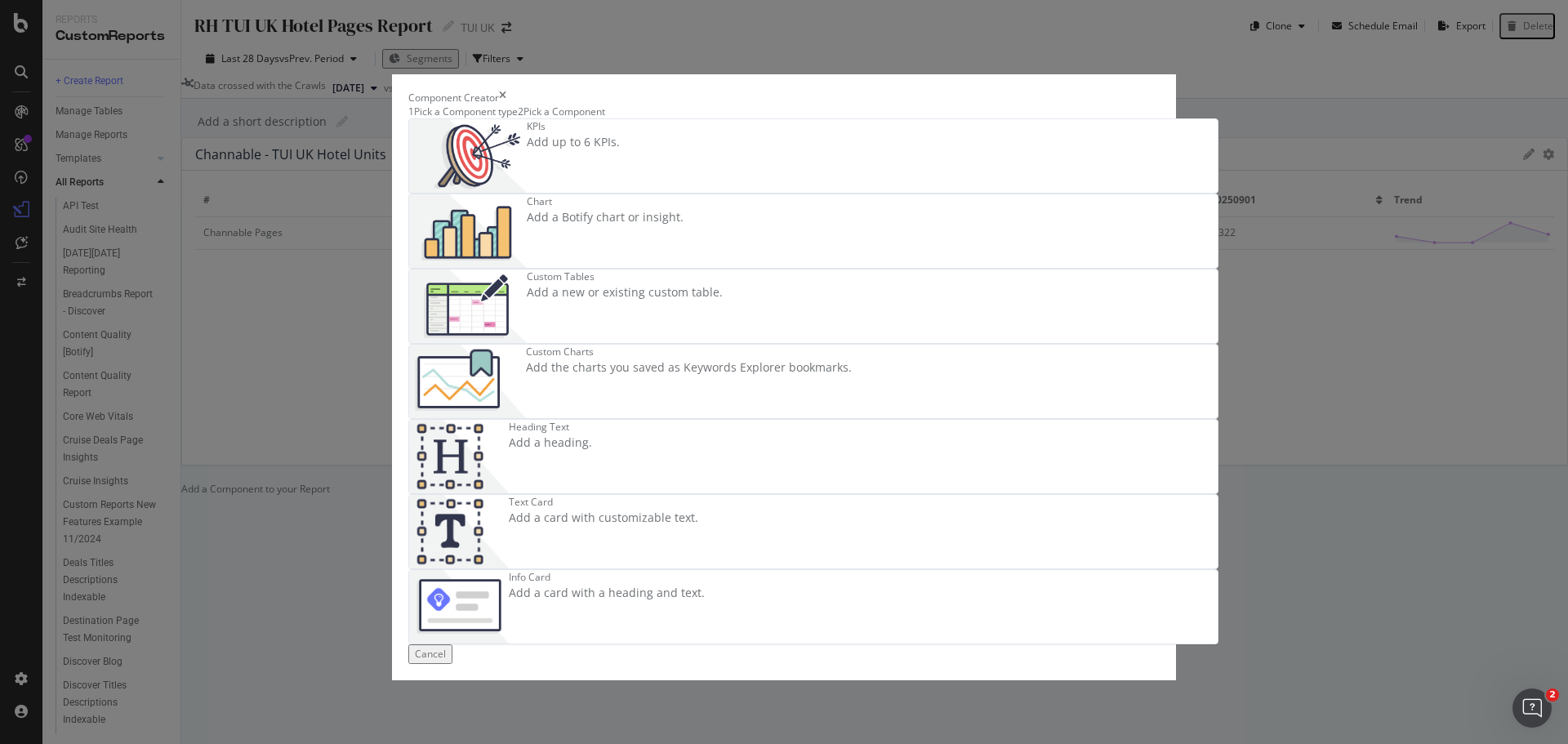
click at [538, 300] on div "Add a new or existing custom table." at bounding box center [625, 292] width 196 height 16
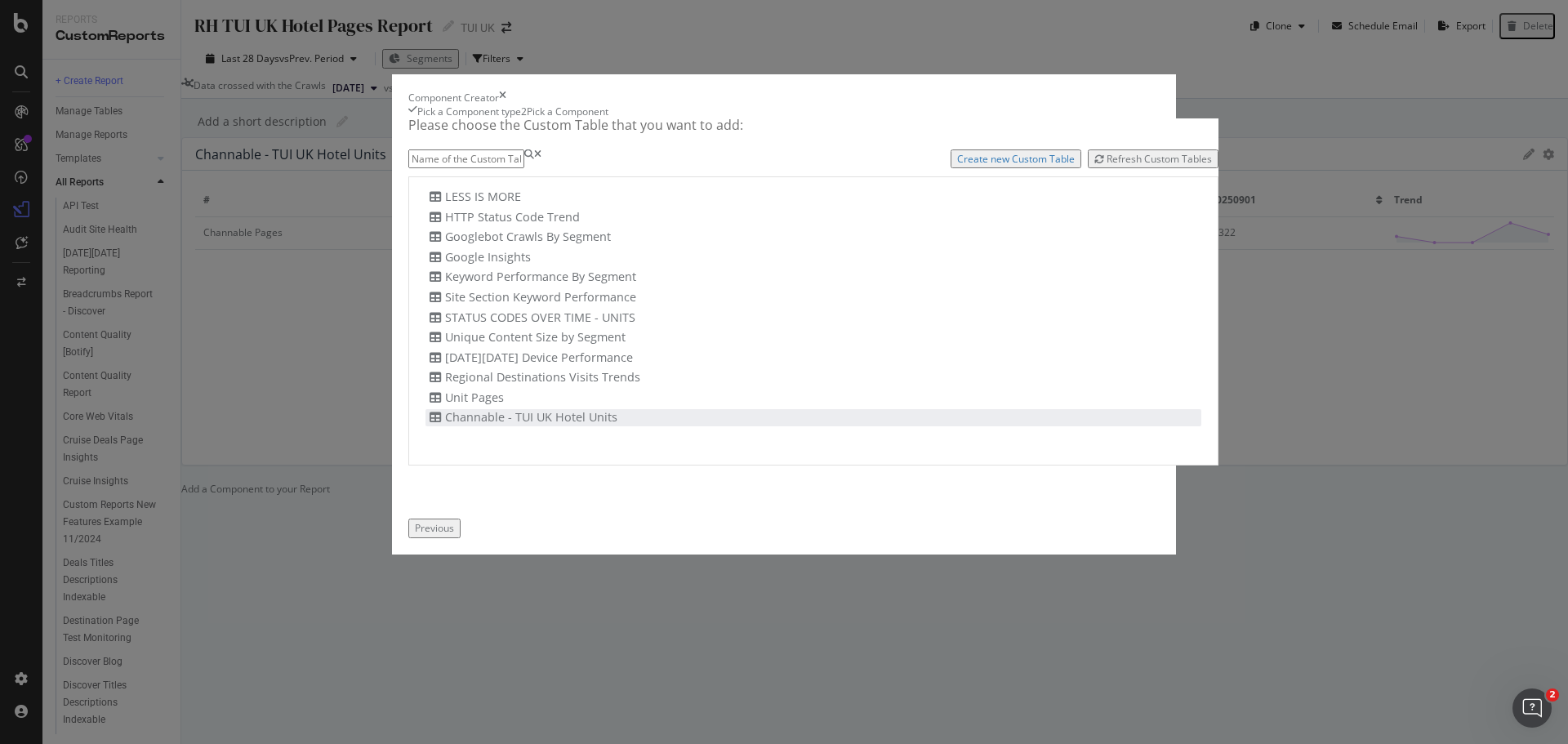
click at [501, 426] on div "Channable - TUI UK Hotel Units" at bounding box center [521, 418] width 192 height 17
click at [545, 535] on div "Add Component" at bounding box center [507, 528] width 73 height 14
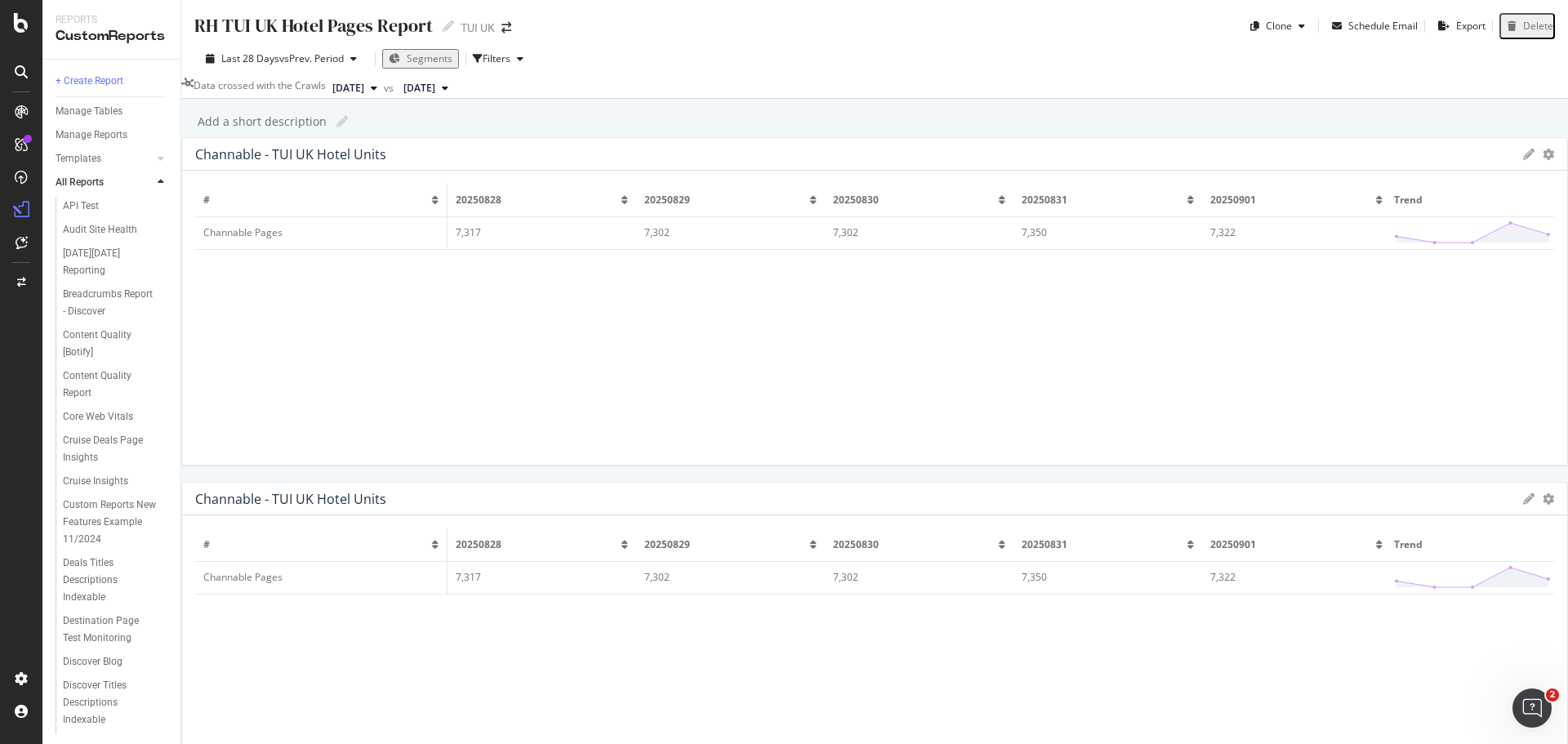
click at [1543, 494] on icon "gear" at bounding box center [1548, 499] width 11 height 11
click at [1397, 550] on span "Delete" at bounding box center [1482, 561] width 170 height 22
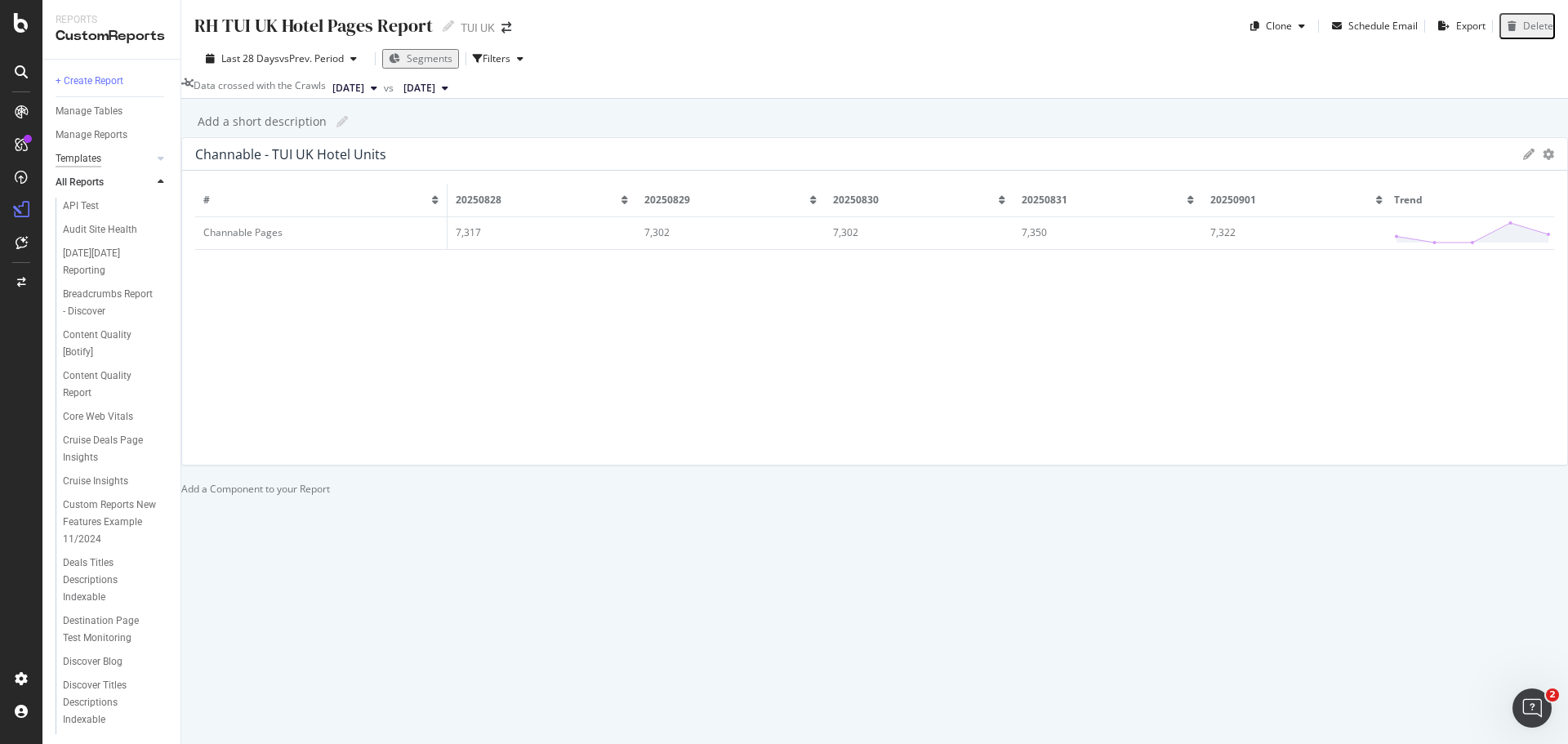
click at [75, 159] on div "Templates" at bounding box center [78, 159] width 46 height 17
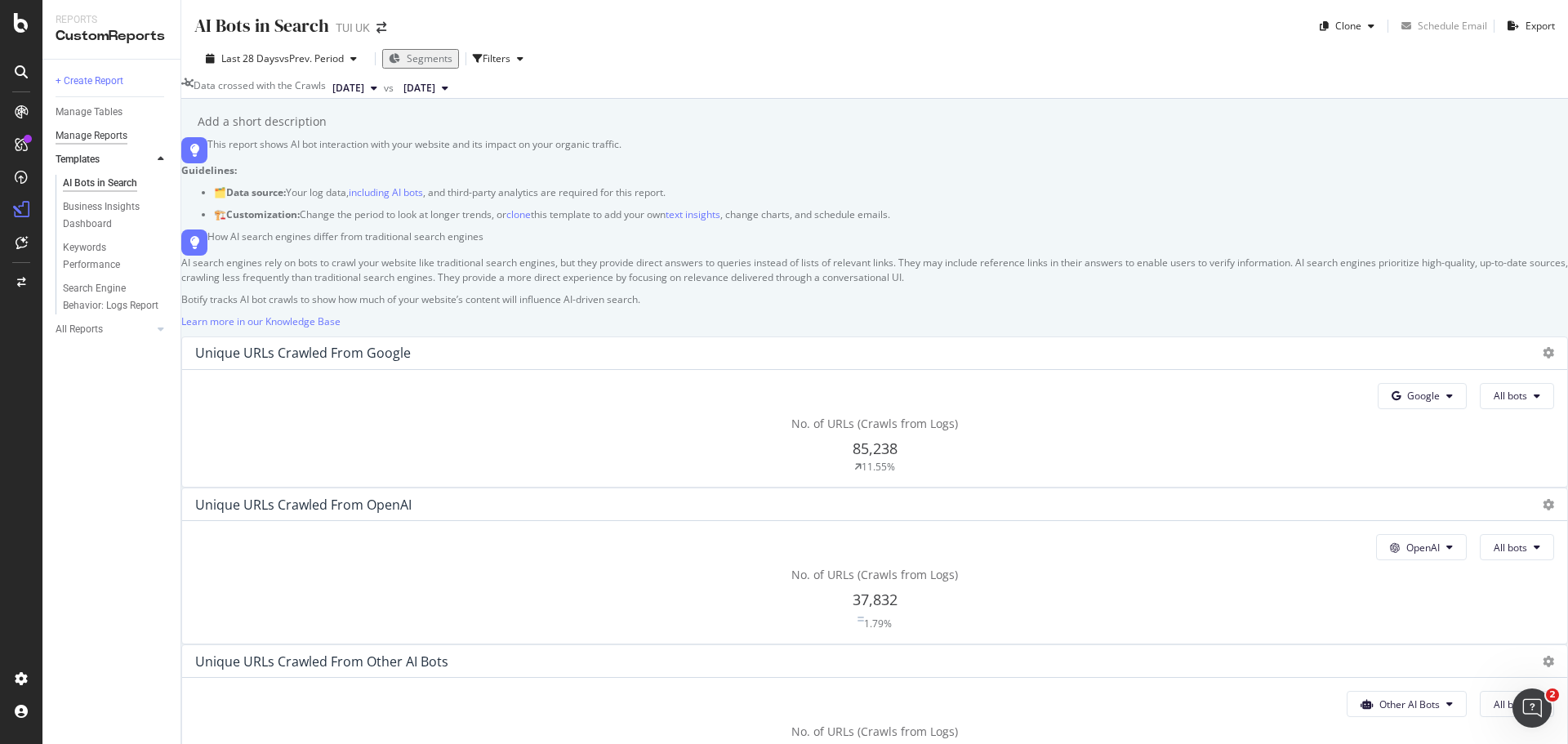
click at [85, 140] on div "Manage Reports" at bounding box center [91, 136] width 72 height 17
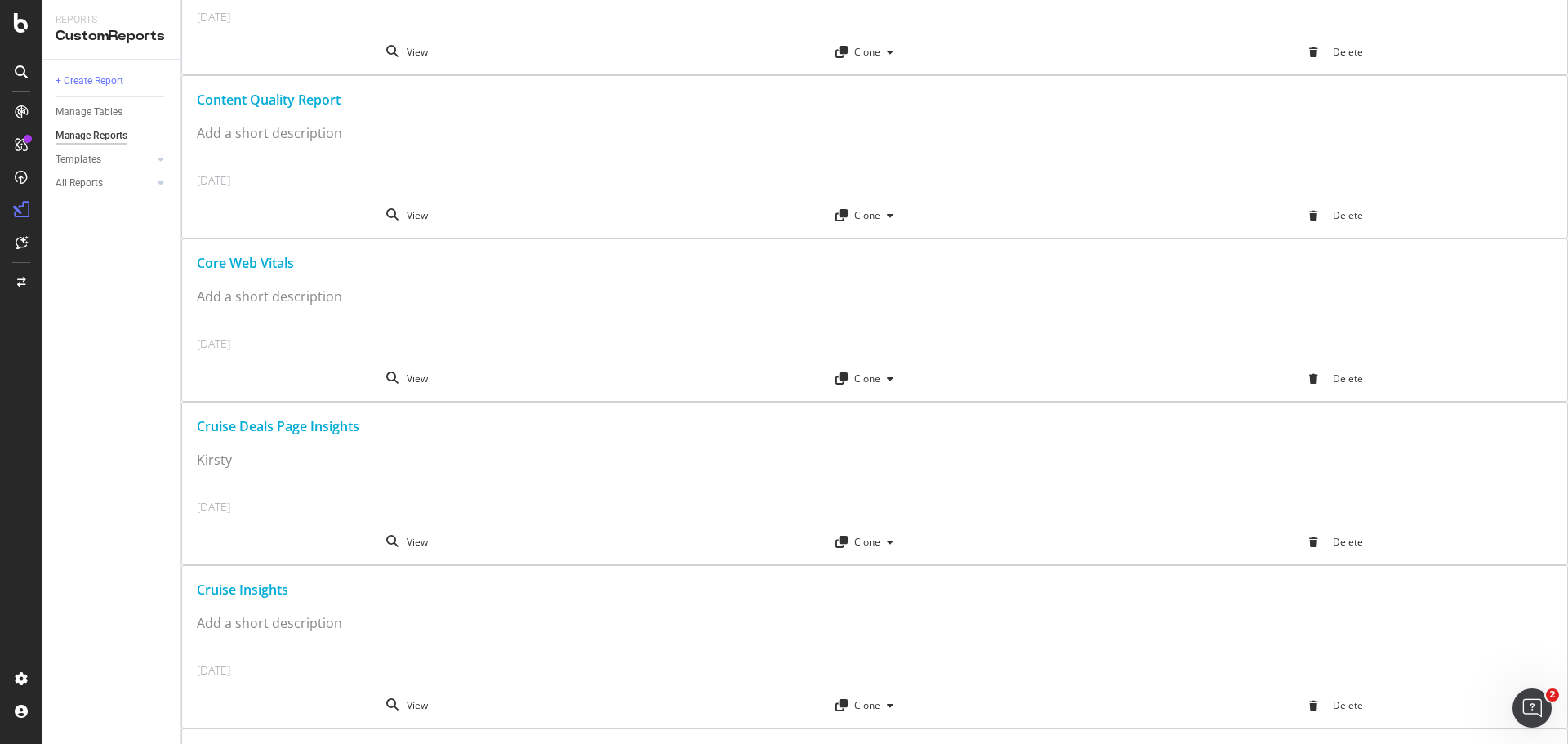
scroll to position [971, 0]
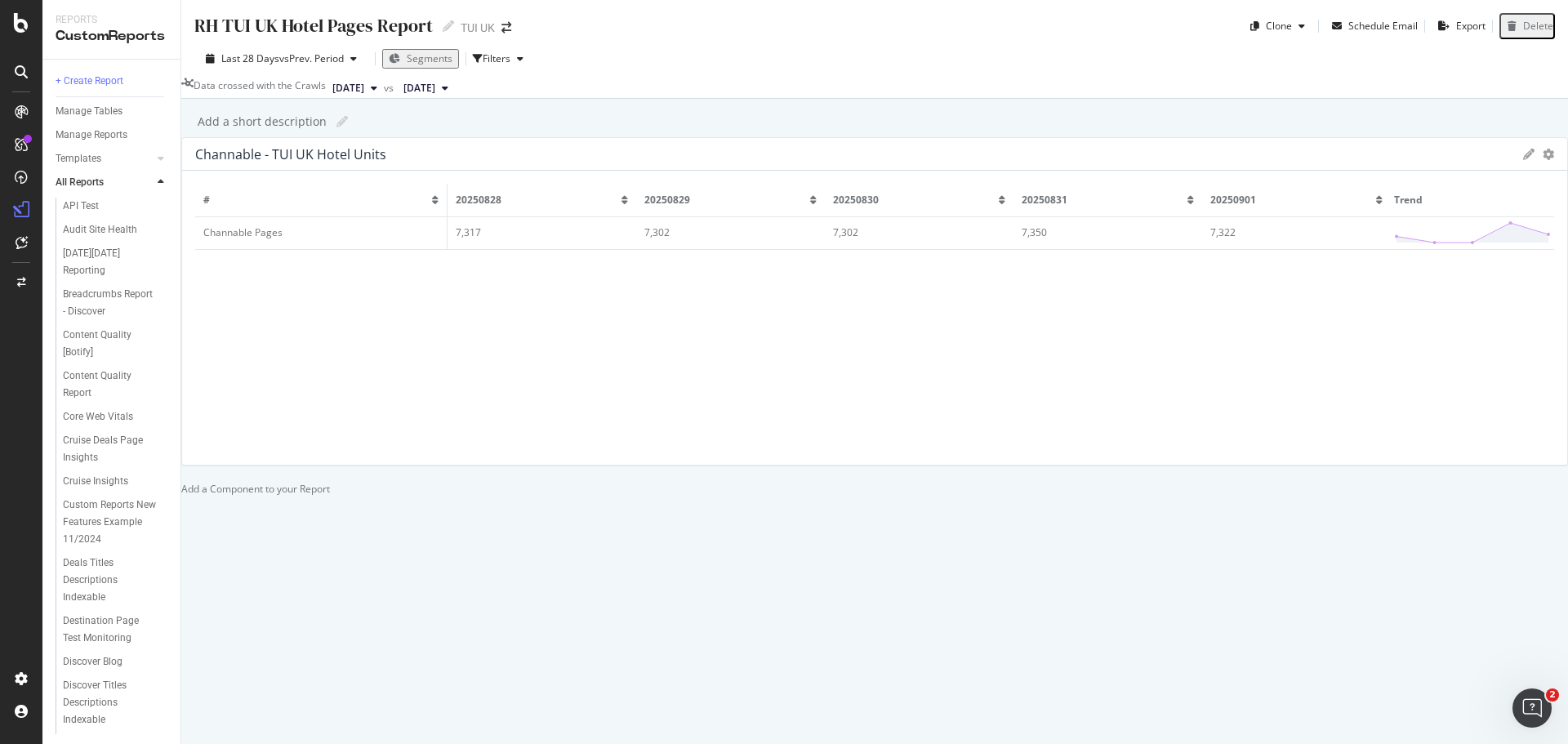
click at [364, 88] on span "[DATE]" at bounding box center [348, 88] width 32 height 15
click at [400, 206] on div "[DATE]" at bounding box center [400, 201] width 85 height 15
click at [436, 84] on span "[DATE]" at bounding box center [419, 88] width 32 height 15
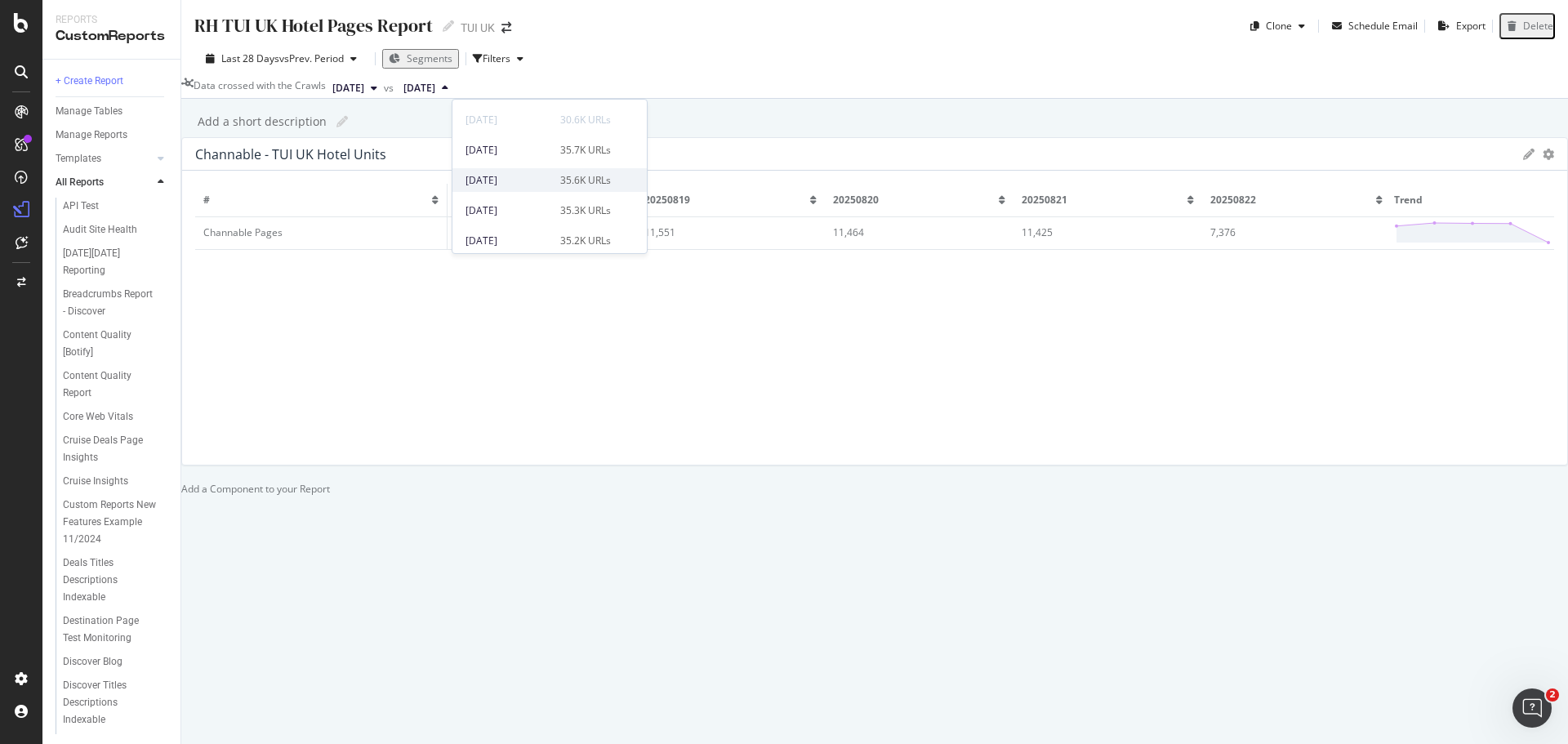
click at [530, 178] on div "[DATE]" at bounding box center [508, 180] width 85 height 15
click at [161, 180] on icon at bounding box center [161, 181] width 7 height 9
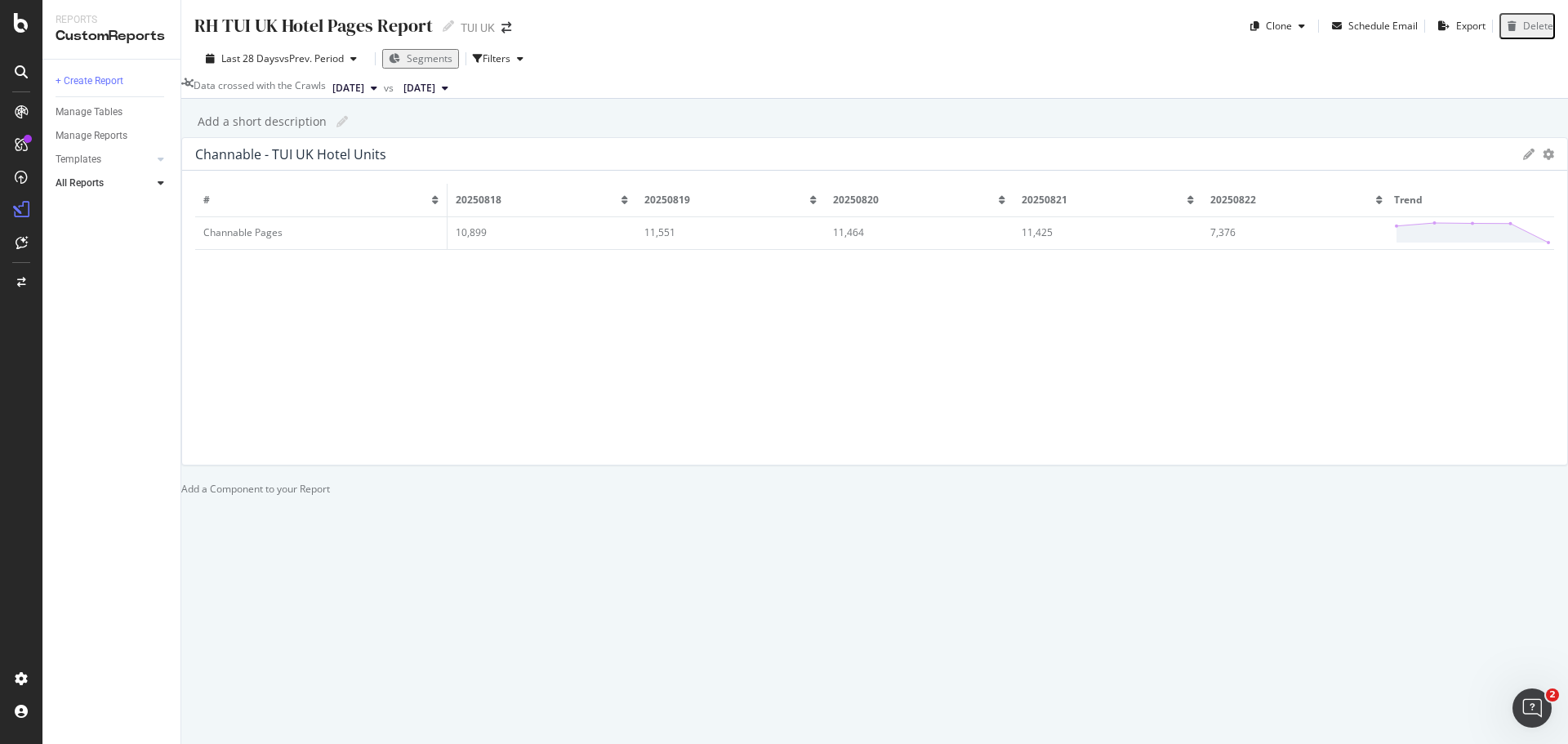
click at [181, 482] on div at bounding box center [181, 489] width 0 height 14
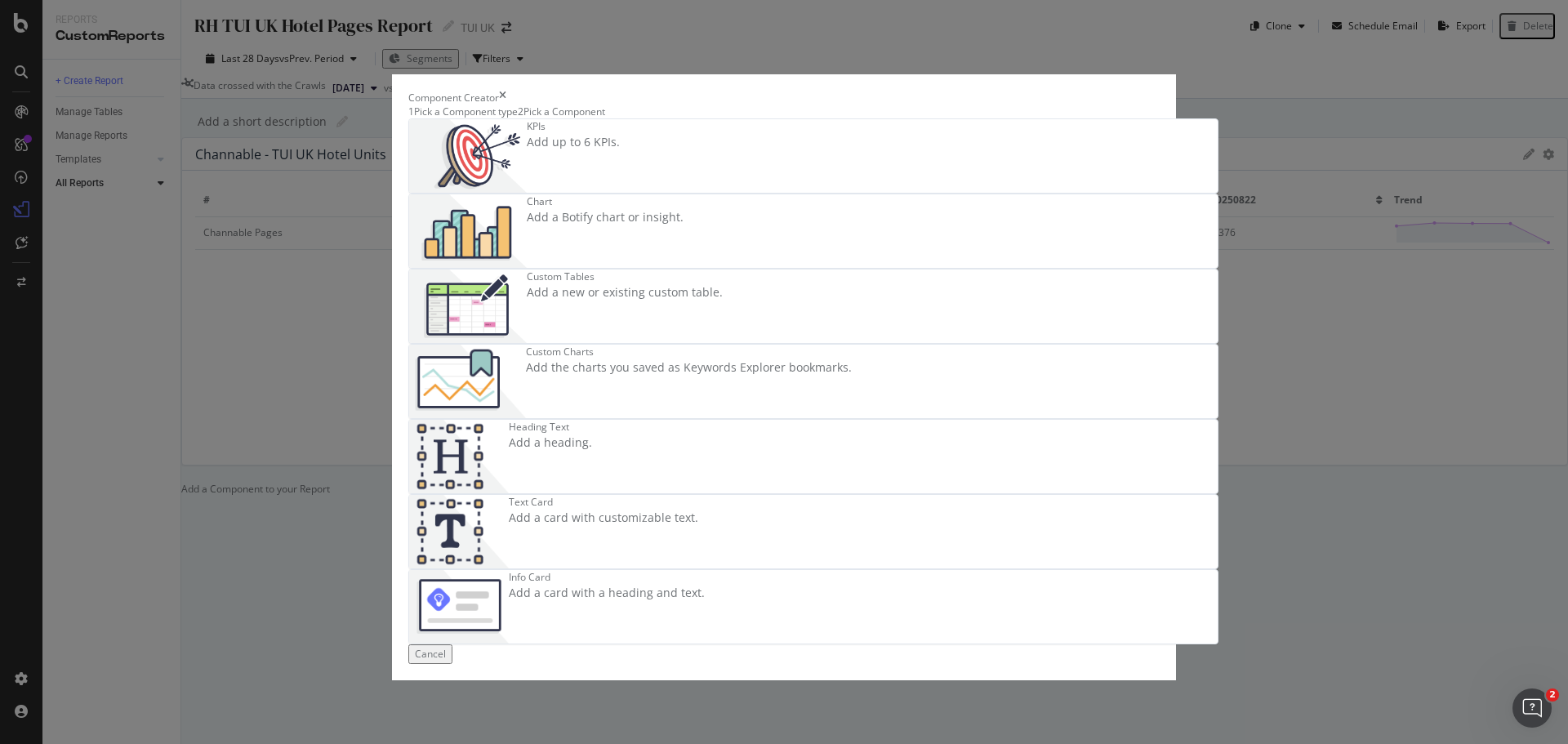
click at [602, 118] on div "2 Pick a Component" at bounding box center [561, 111] width 87 height 14
click at [605, 118] on div "Pick a Component" at bounding box center [564, 111] width 82 height 14
click at [457, 118] on div "1 Pick a Component type" at bounding box center [463, 111] width 110 height 14
click at [683, 225] on div "Add a Botify chart or insight." at bounding box center [606, 217] width 157 height 16
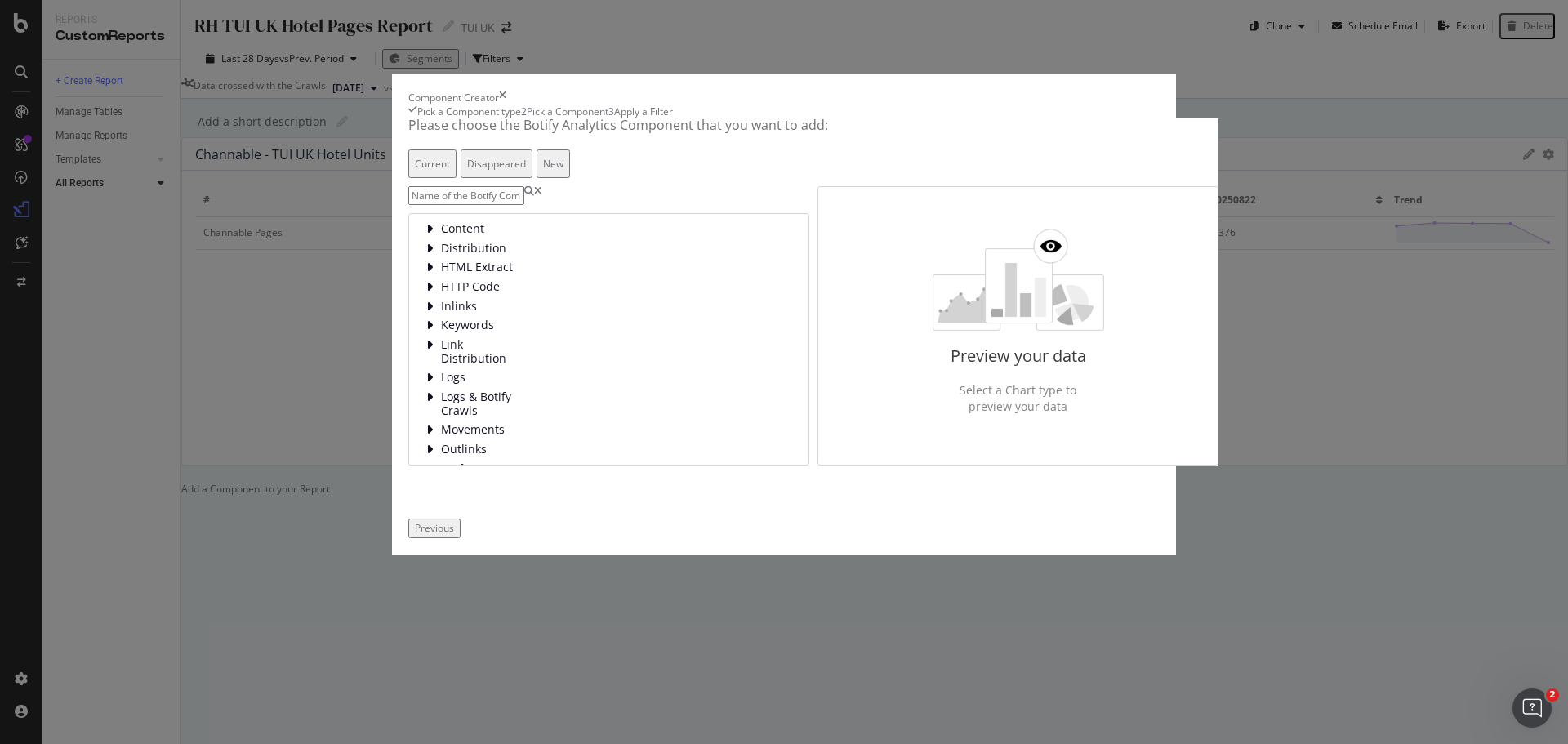
click at [525, 205] on input "modal" at bounding box center [466, 196] width 116 height 19
click at [441, 374] on span "Movements" at bounding box center [477, 366] width 72 height 14
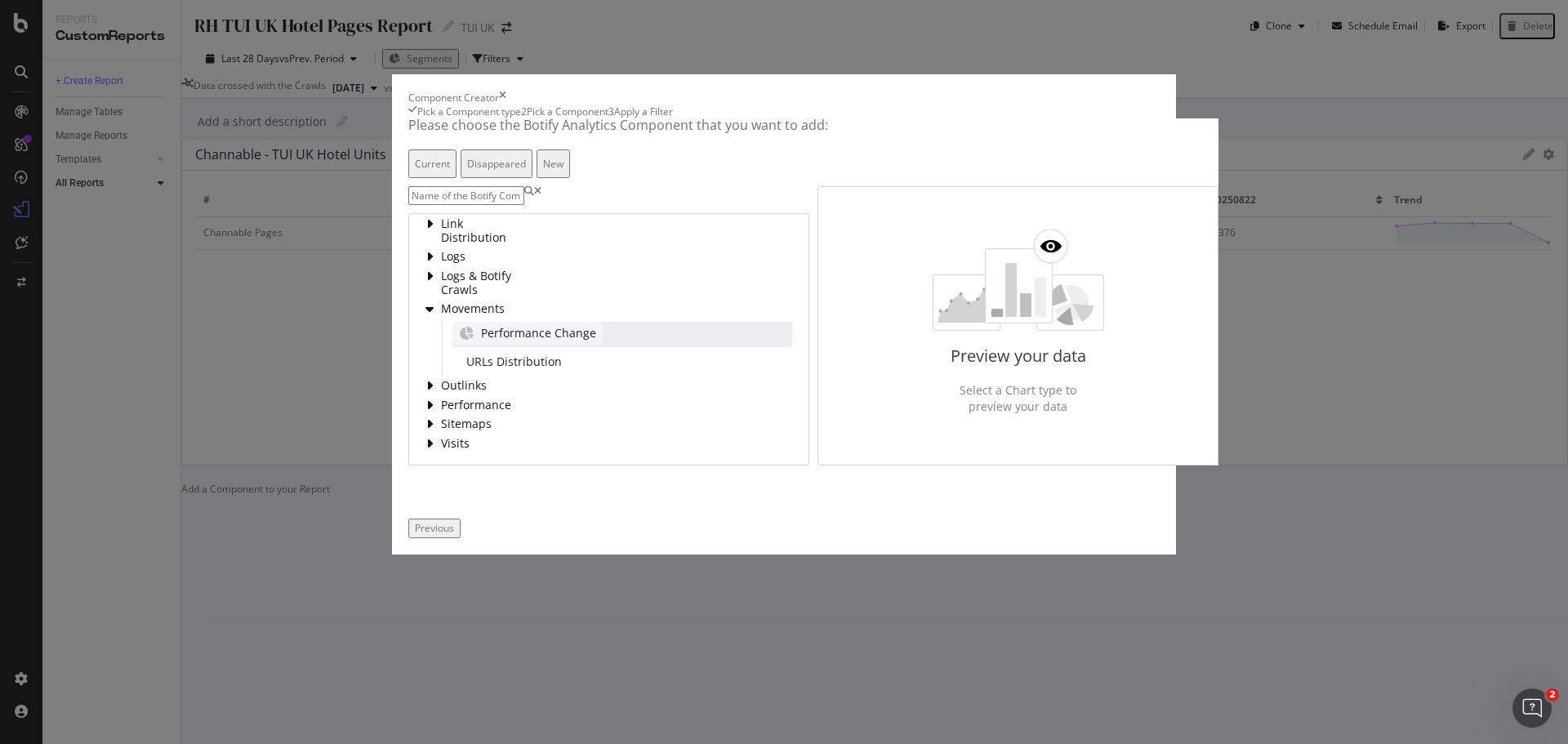
scroll to position [162, 0]
click at [536, 342] on span "Performance Change" at bounding box center [538, 333] width 115 height 16
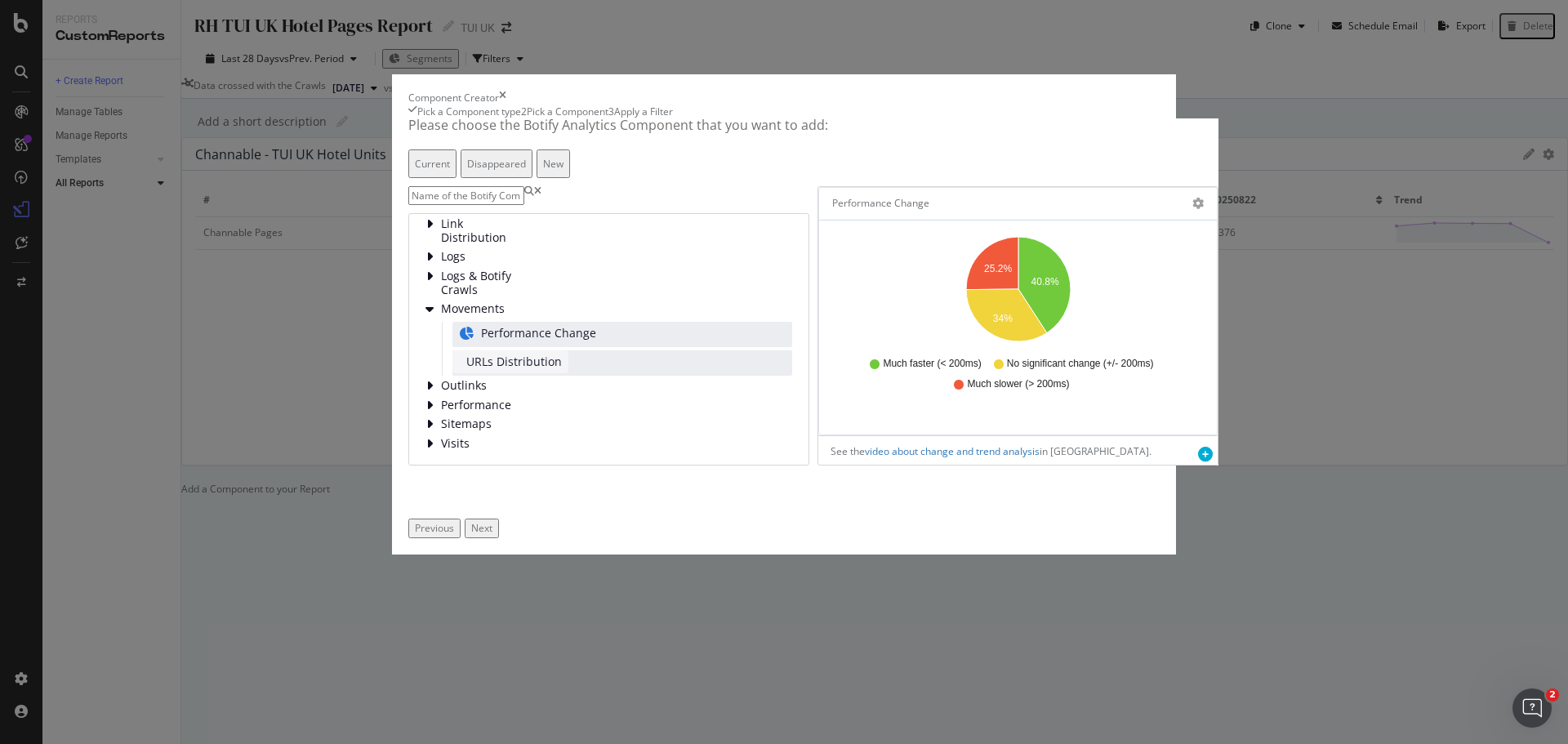
click at [518, 370] on span "URLs Distribution" at bounding box center [513, 362] width 96 height 16
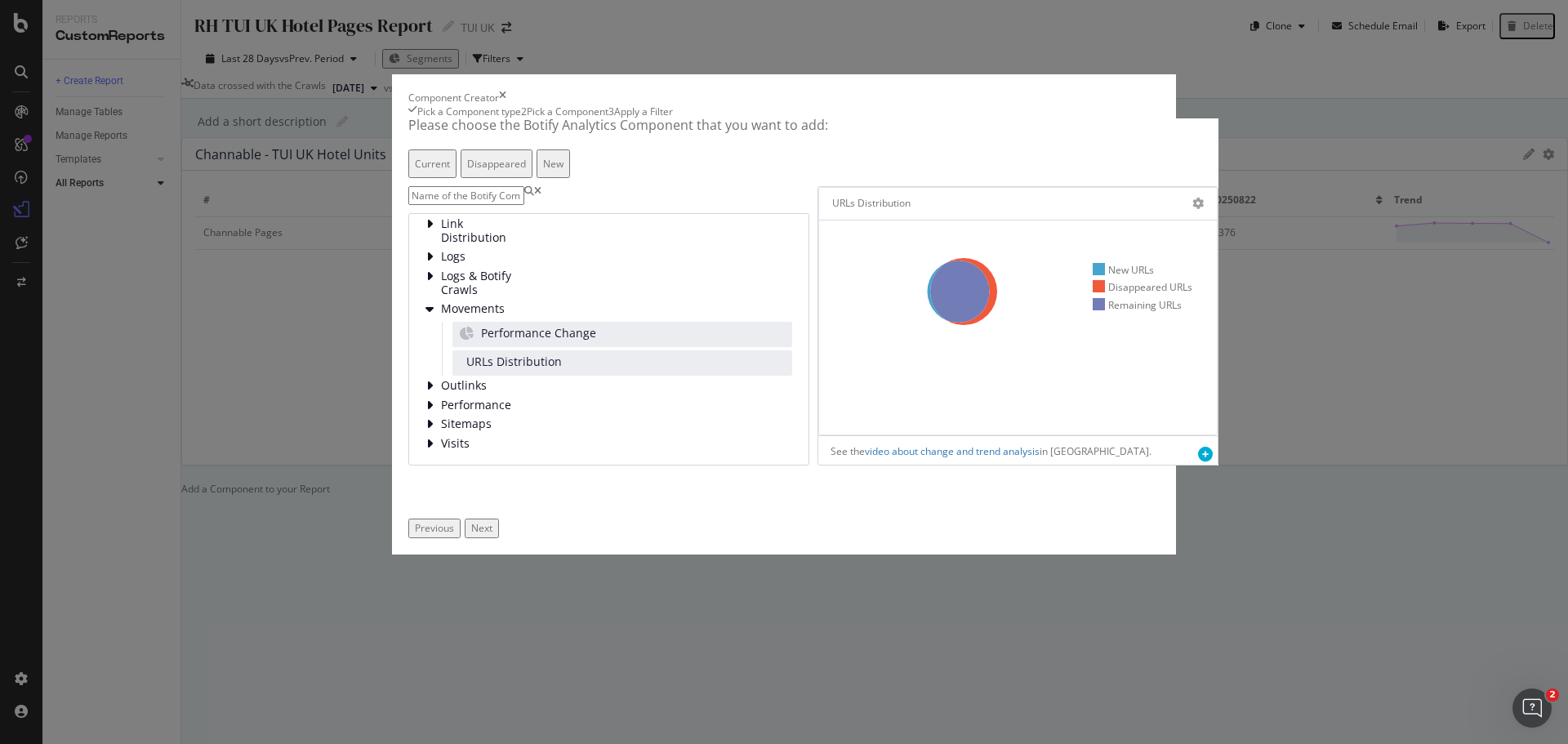
click at [526, 171] on div "Disappeared" at bounding box center [496, 164] width 59 height 14
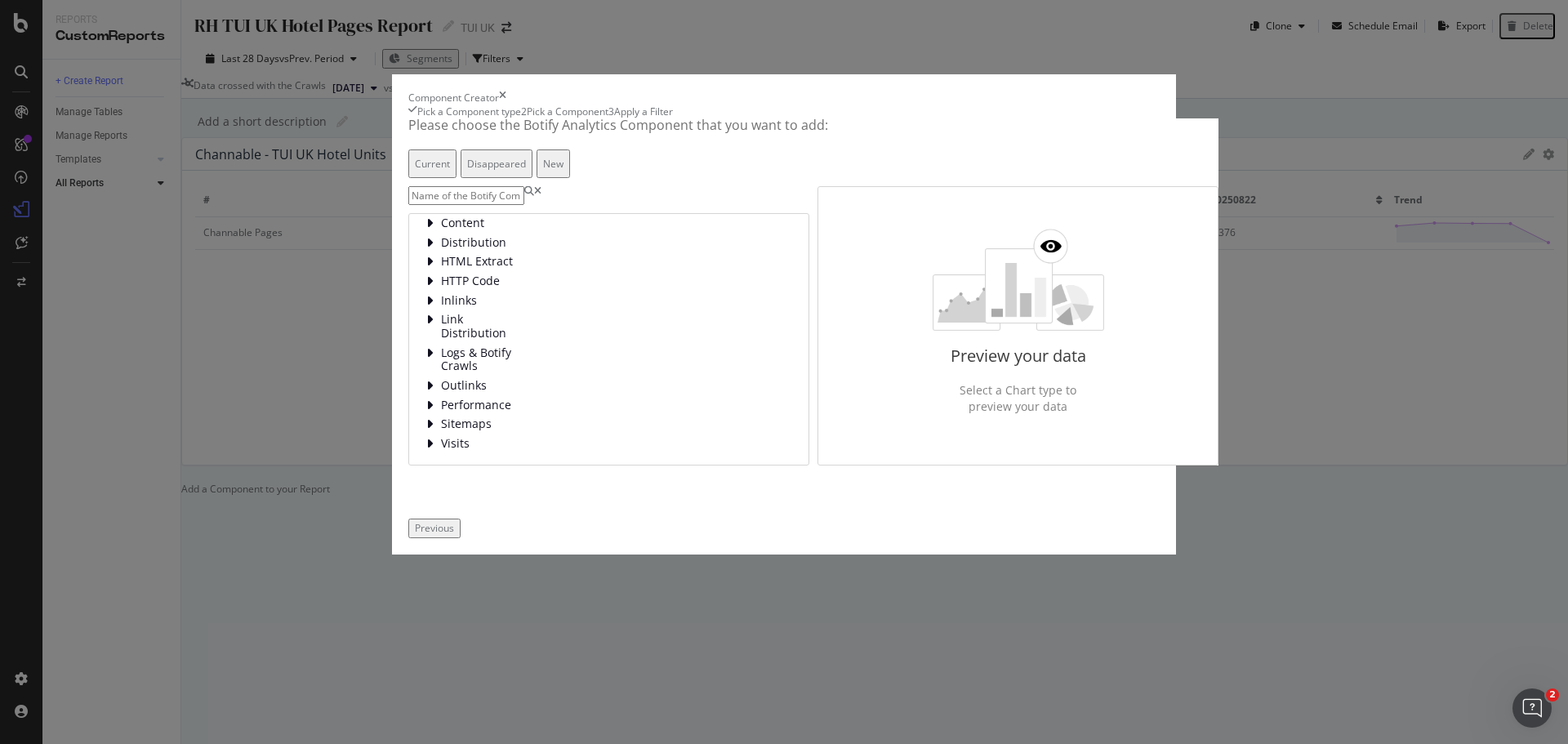
click at [1023, 328] on img "modal" at bounding box center [1018, 280] width 172 height 102
click at [498, 236] on div "Content" at bounding box center [608, 229] width 367 height 14
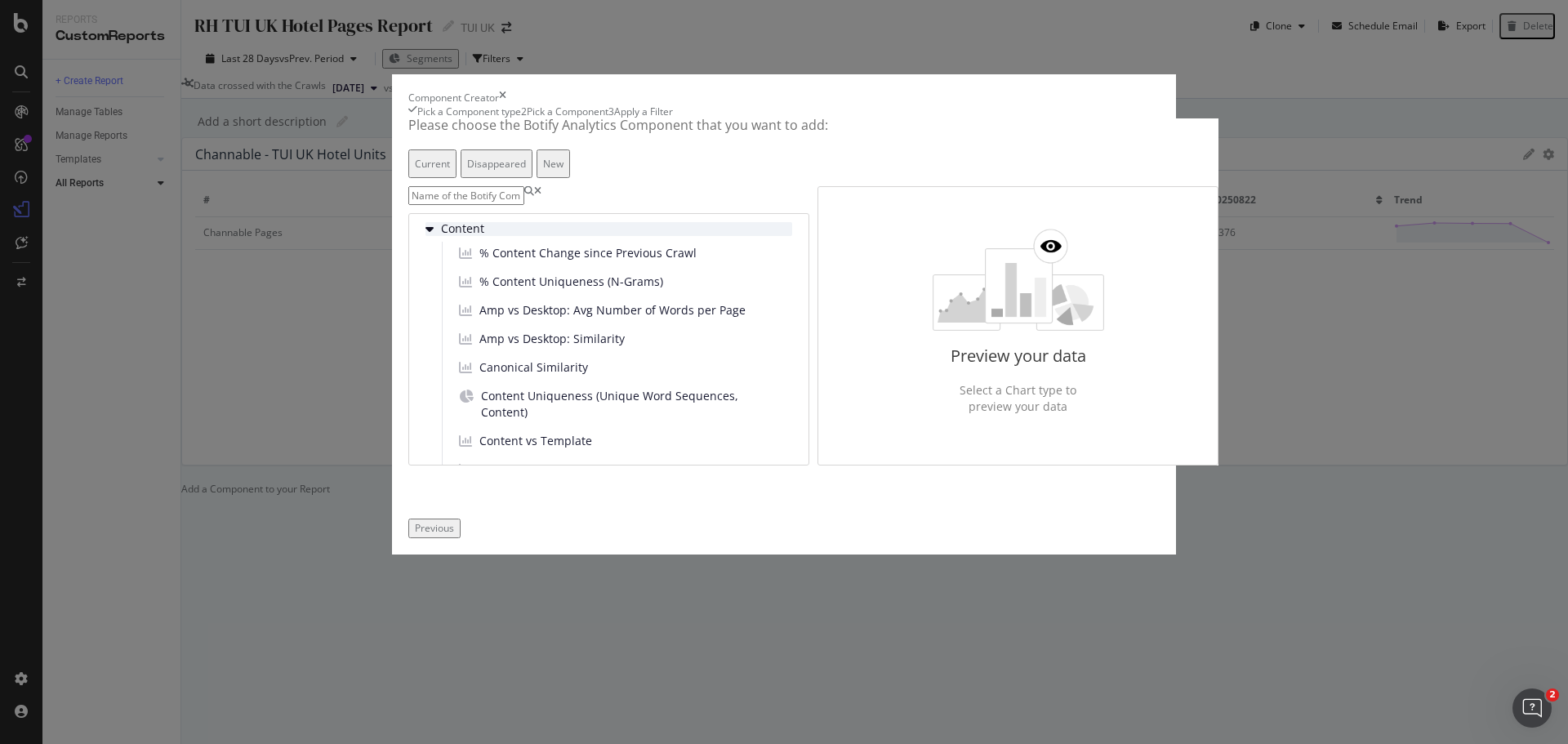
click at [525, 236] on div "Content" at bounding box center [608, 229] width 367 height 14
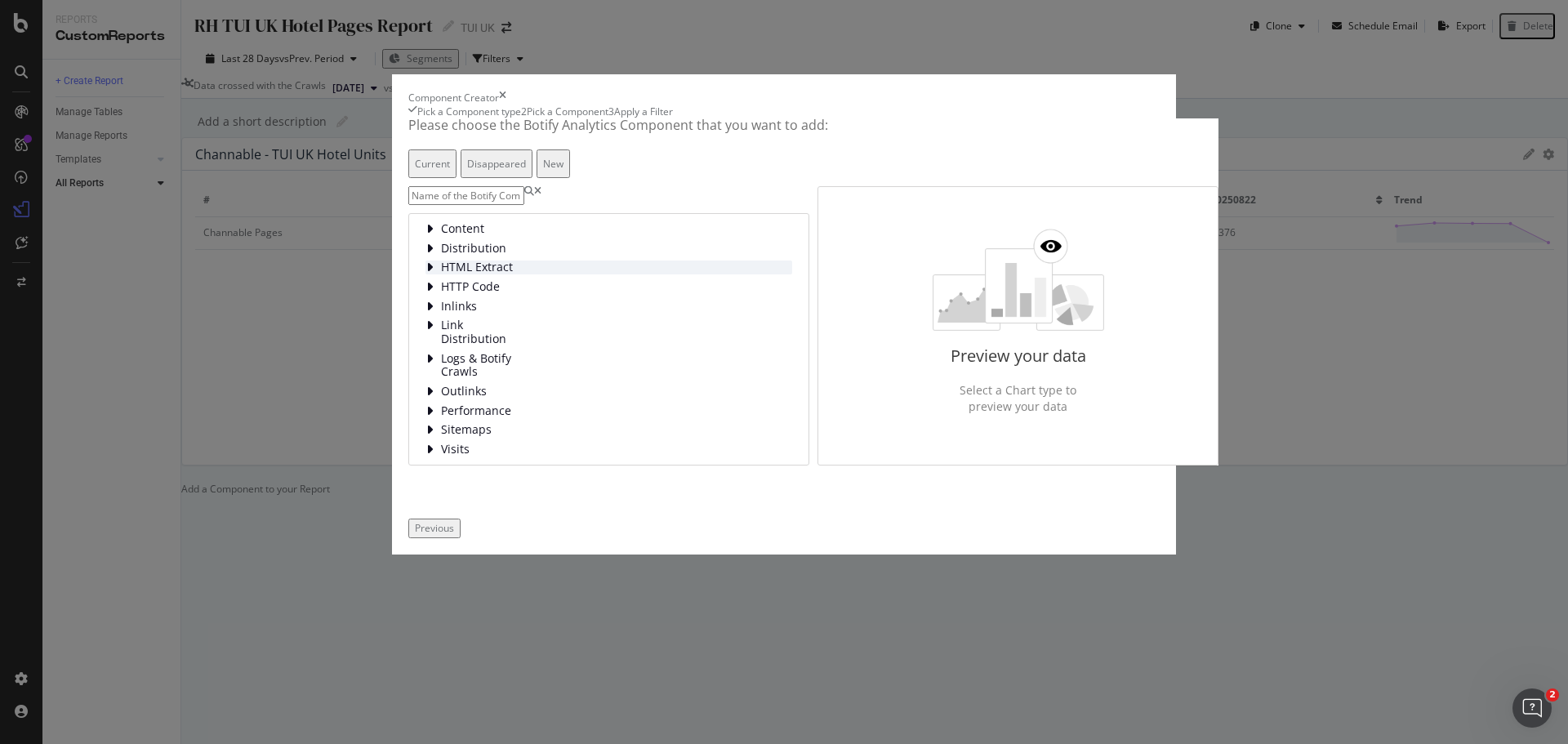
click at [533, 274] on div "HTML Extract" at bounding box center [608, 268] width 367 height 14
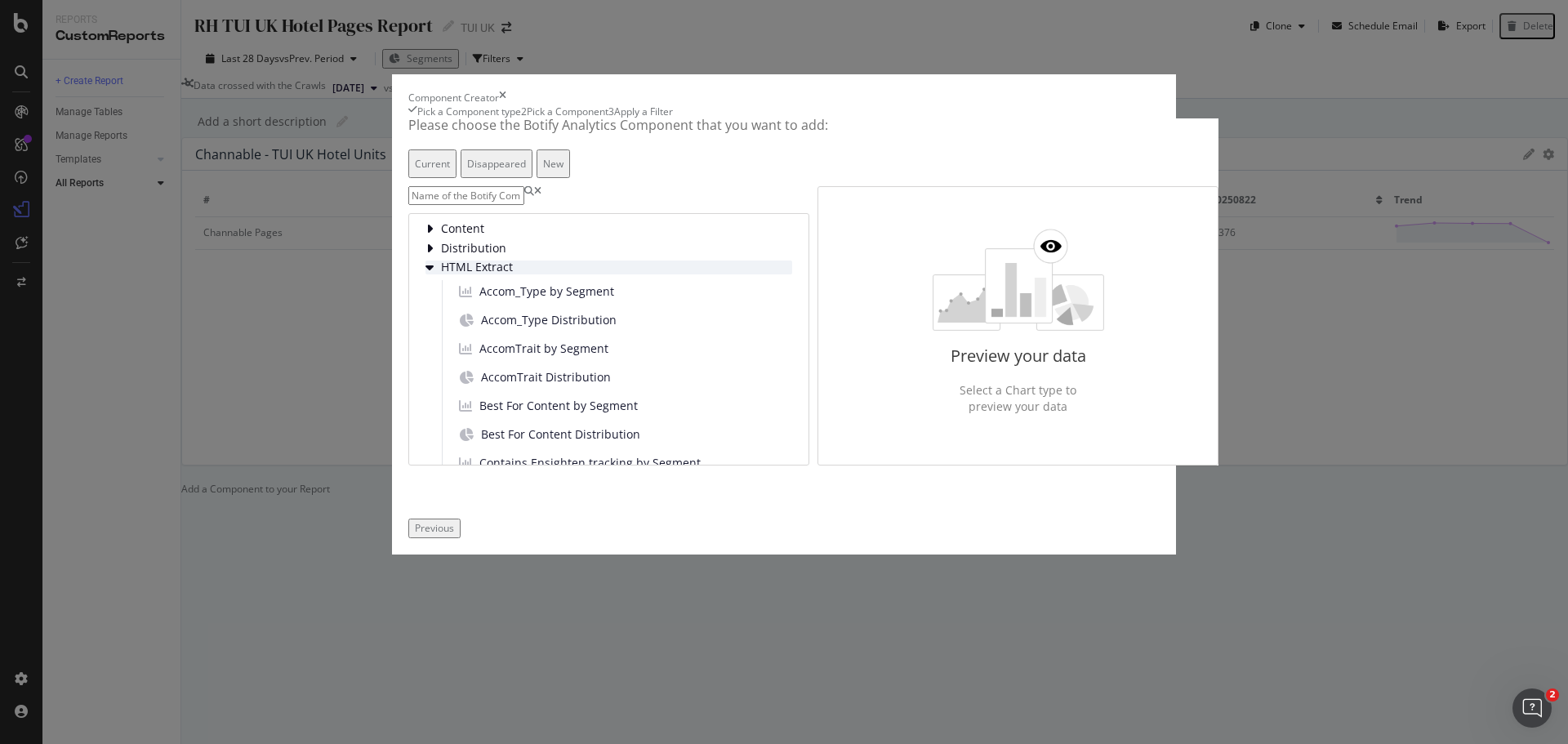
click at [554, 274] on div "HTML Extract" at bounding box center [608, 268] width 367 height 14
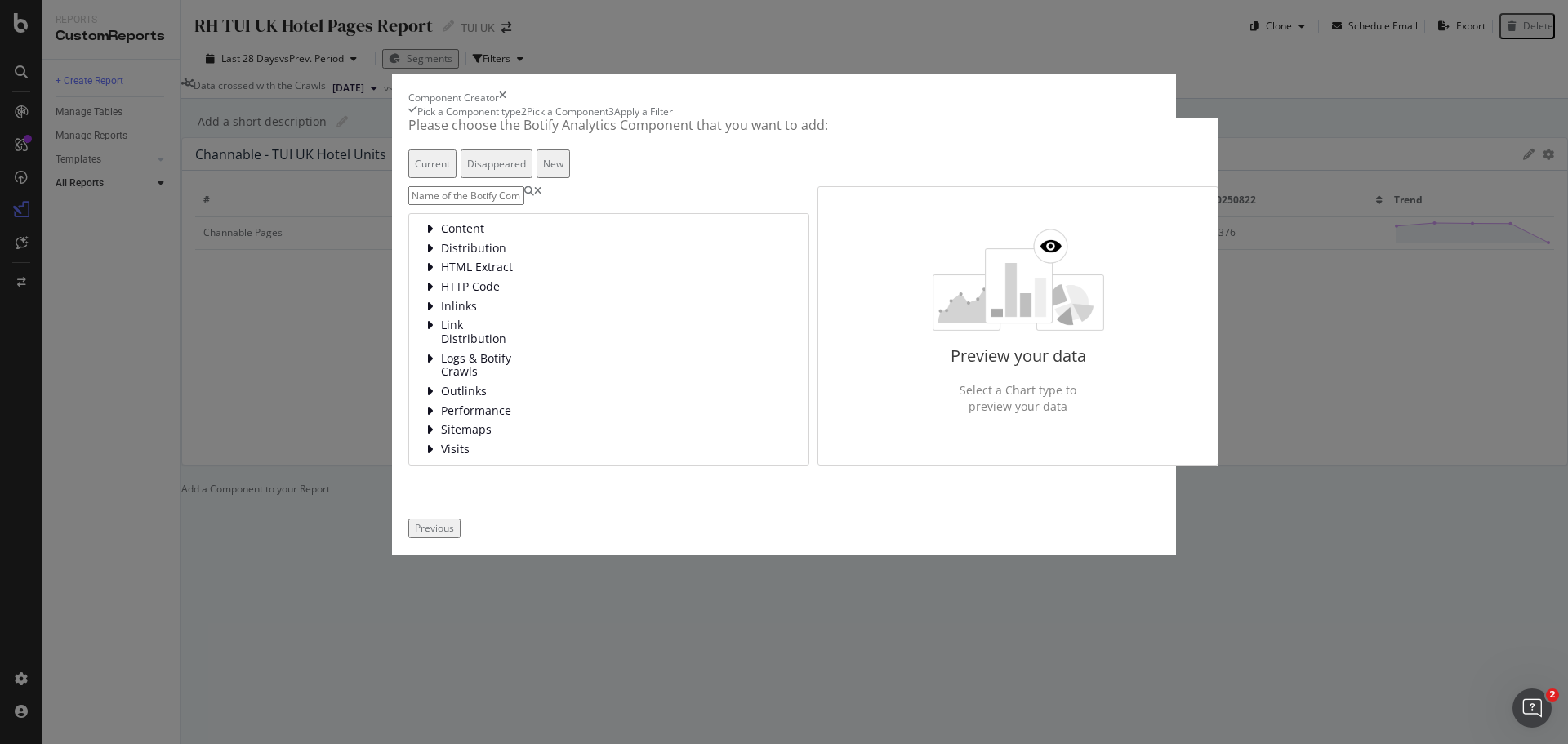
click at [520, 205] on input "modal" at bounding box center [466, 196] width 116 height 19
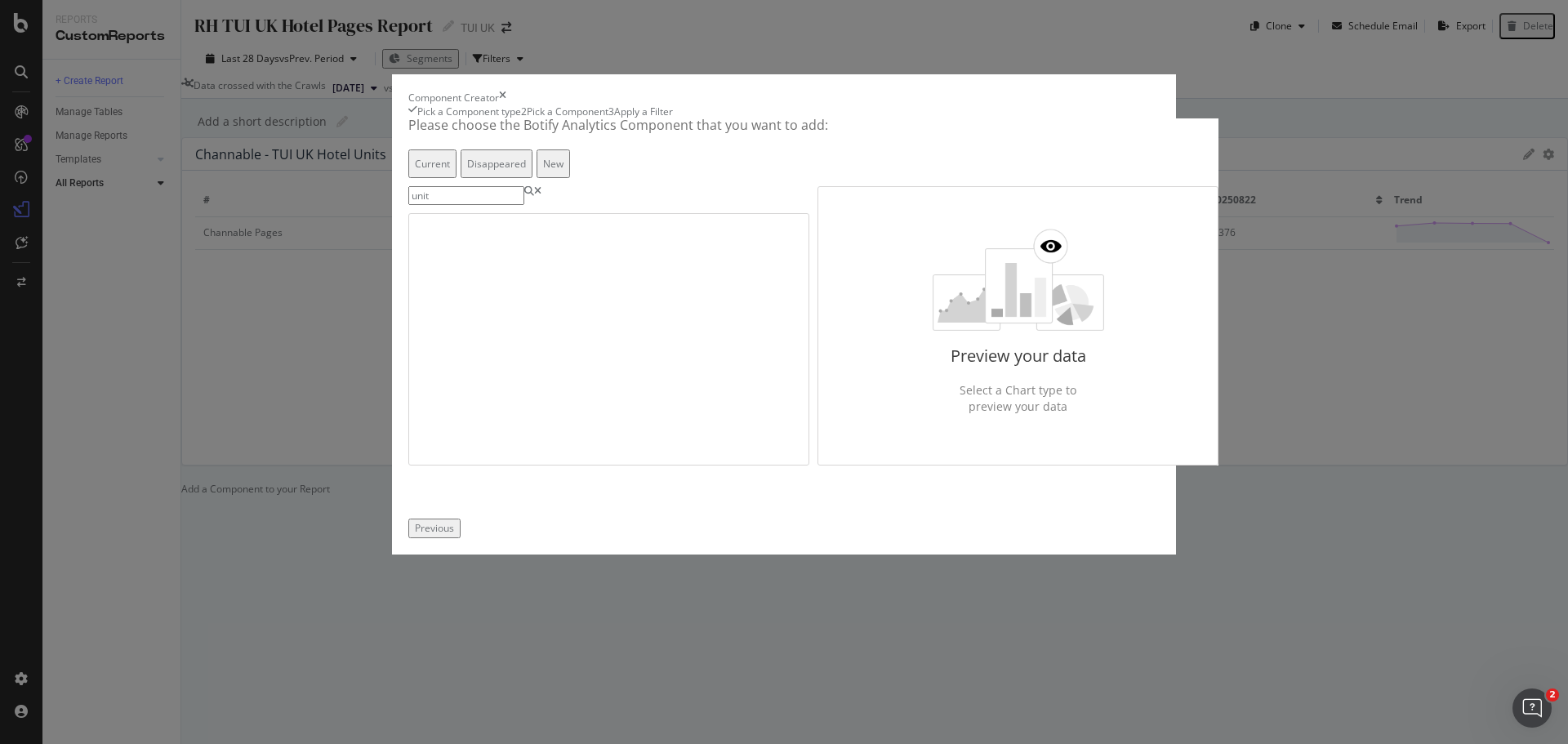
type input "unit"
click at [542, 205] on icon "modal" at bounding box center [538, 196] width 8 height 19
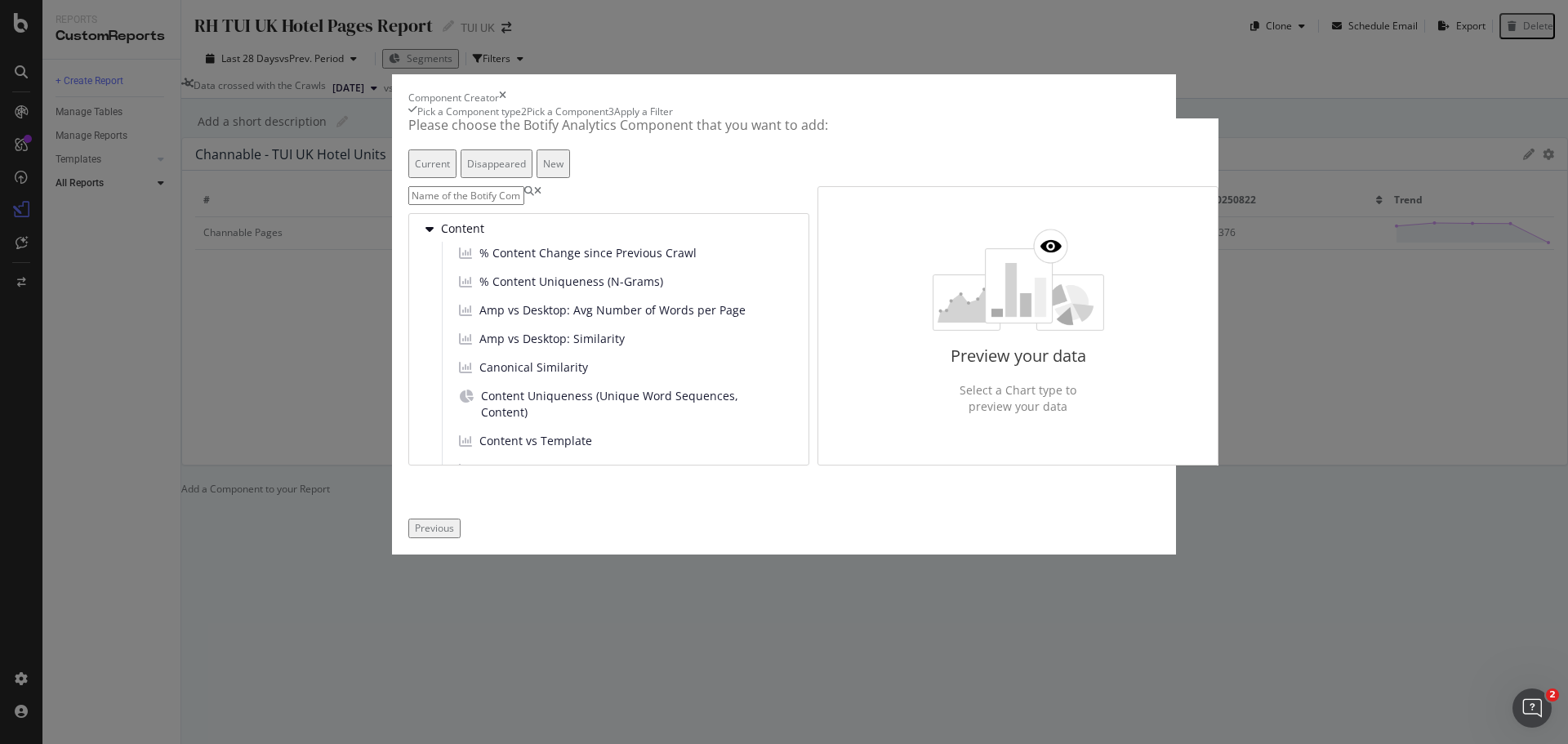
click at [450, 171] on div "Current" at bounding box center [432, 164] width 35 height 14
click at [525, 205] on input "modal" at bounding box center [466, 196] width 116 height 19
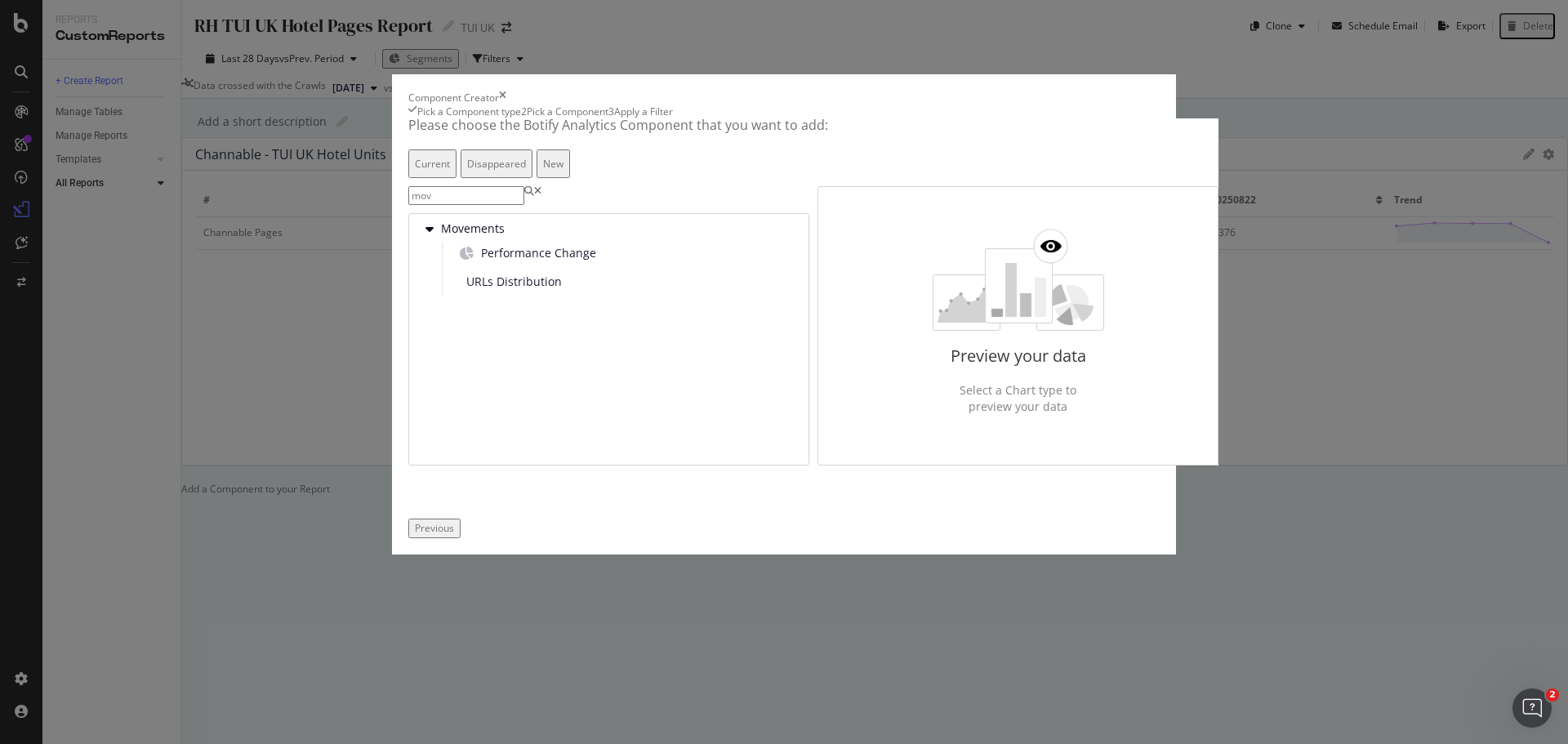
type input "mov"
click at [526, 176] on div "Disappeared" at bounding box center [496, 163] width 59 height 23
click at [450, 171] on div "Current" at bounding box center [432, 164] width 35 height 14
click at [495, 293] on div "URLs Distribution" at bounding box center [510, 281] width 116 height 23
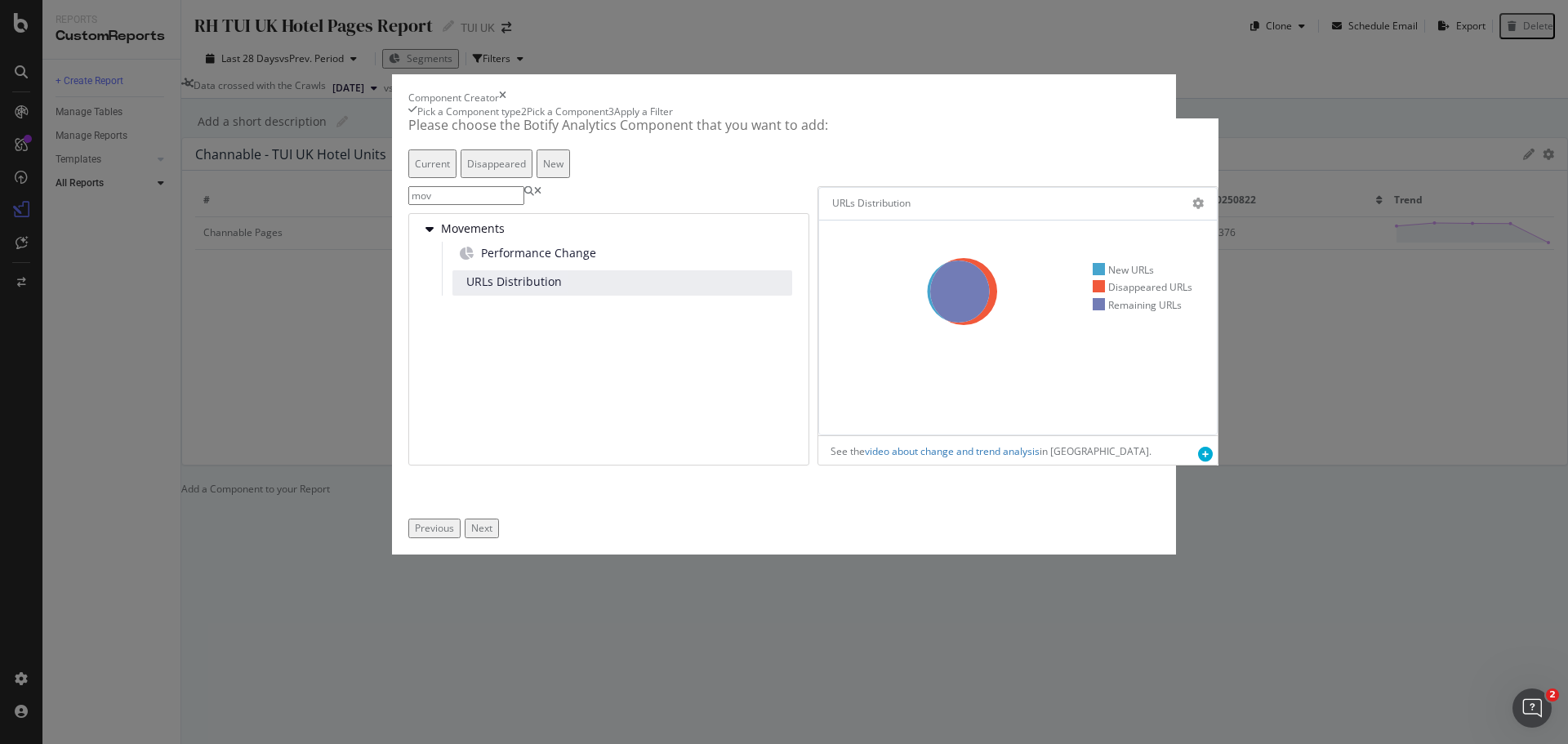
click at [499, 538] on button "Next" at bounding box center [482, 528] width 35 height 19
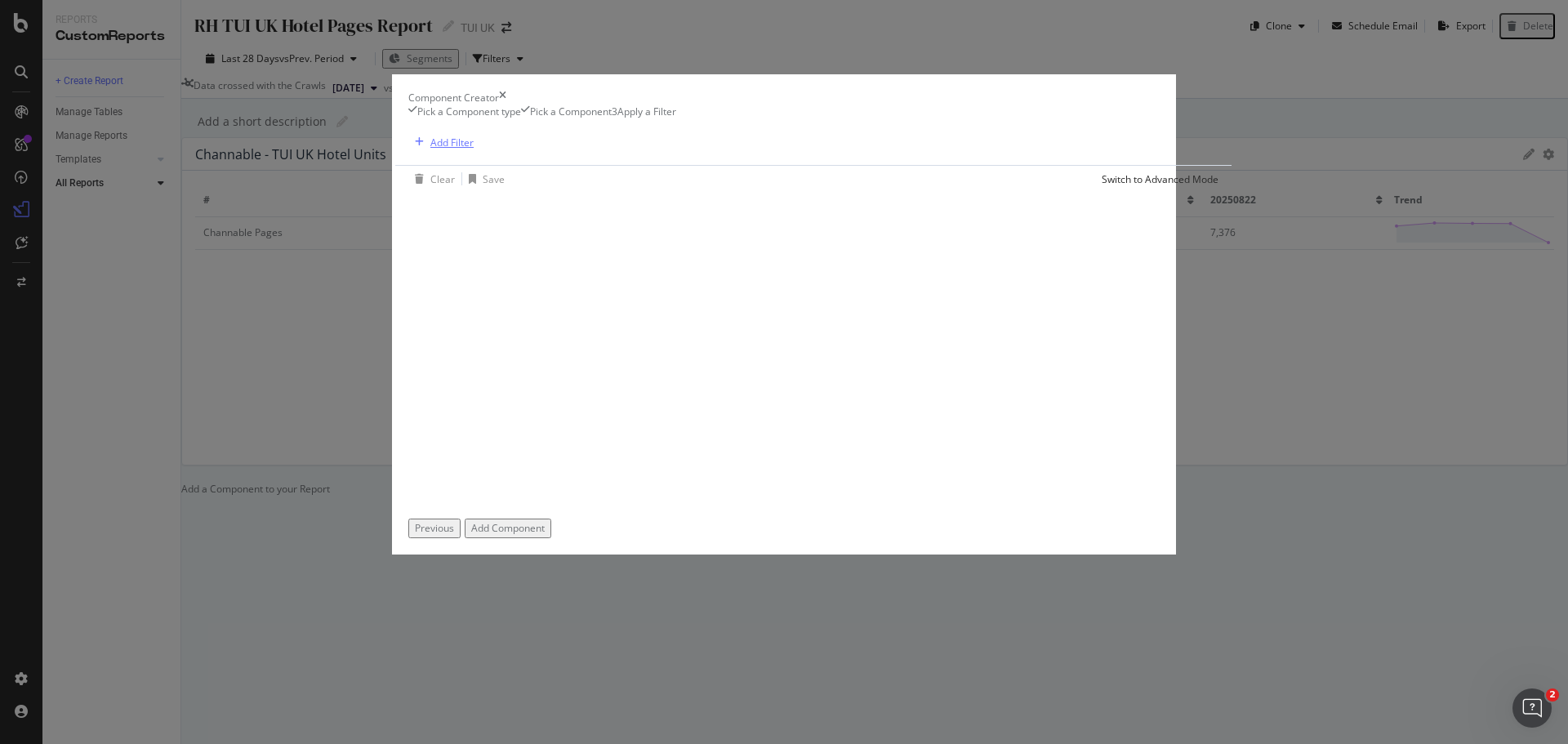
click at [433, 149] on div "Add Filter" at bounding box center [452, 142] width 43 height 14
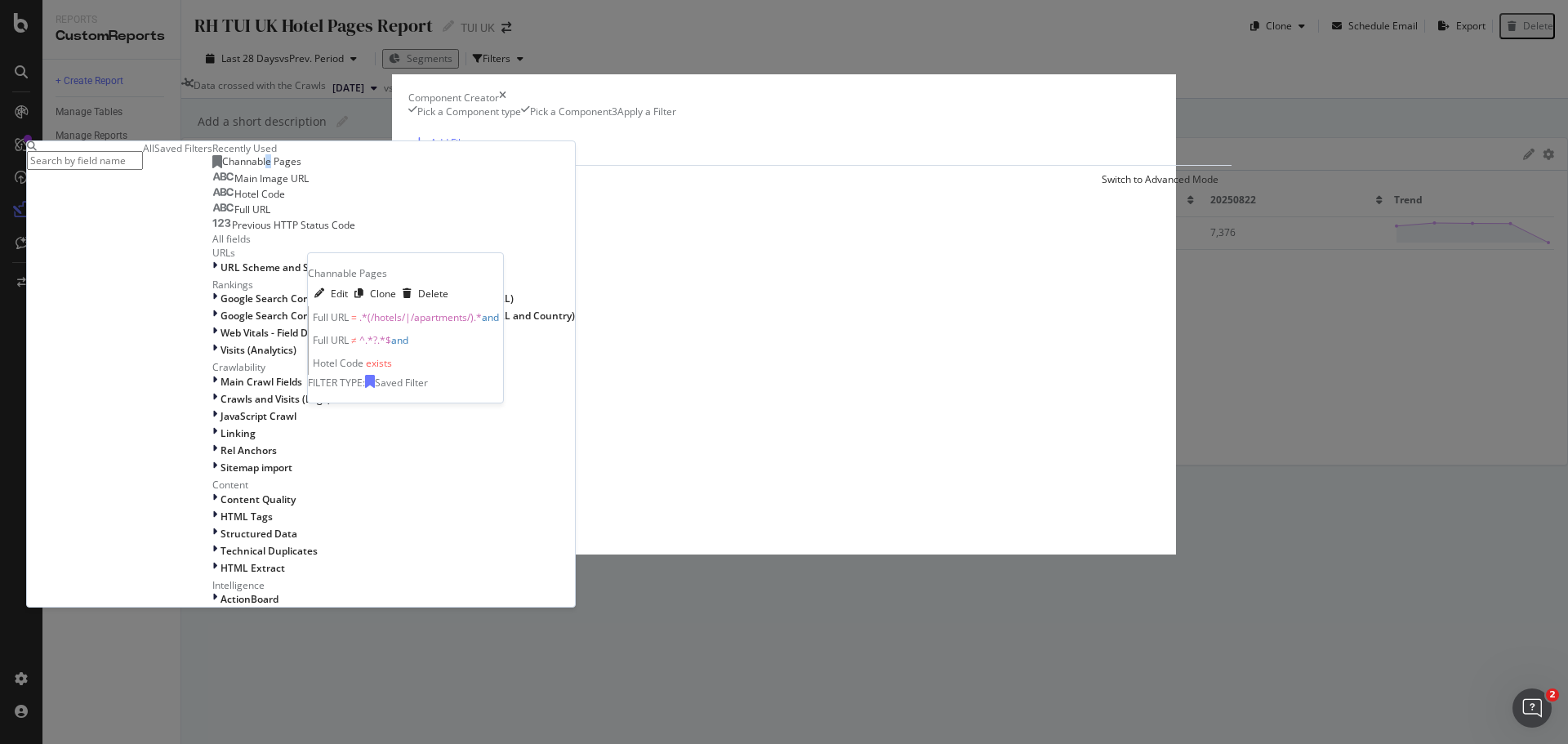
click at [301, 168] on span "Channable Pages" at bounding box center [261, 161] width 79 height 14
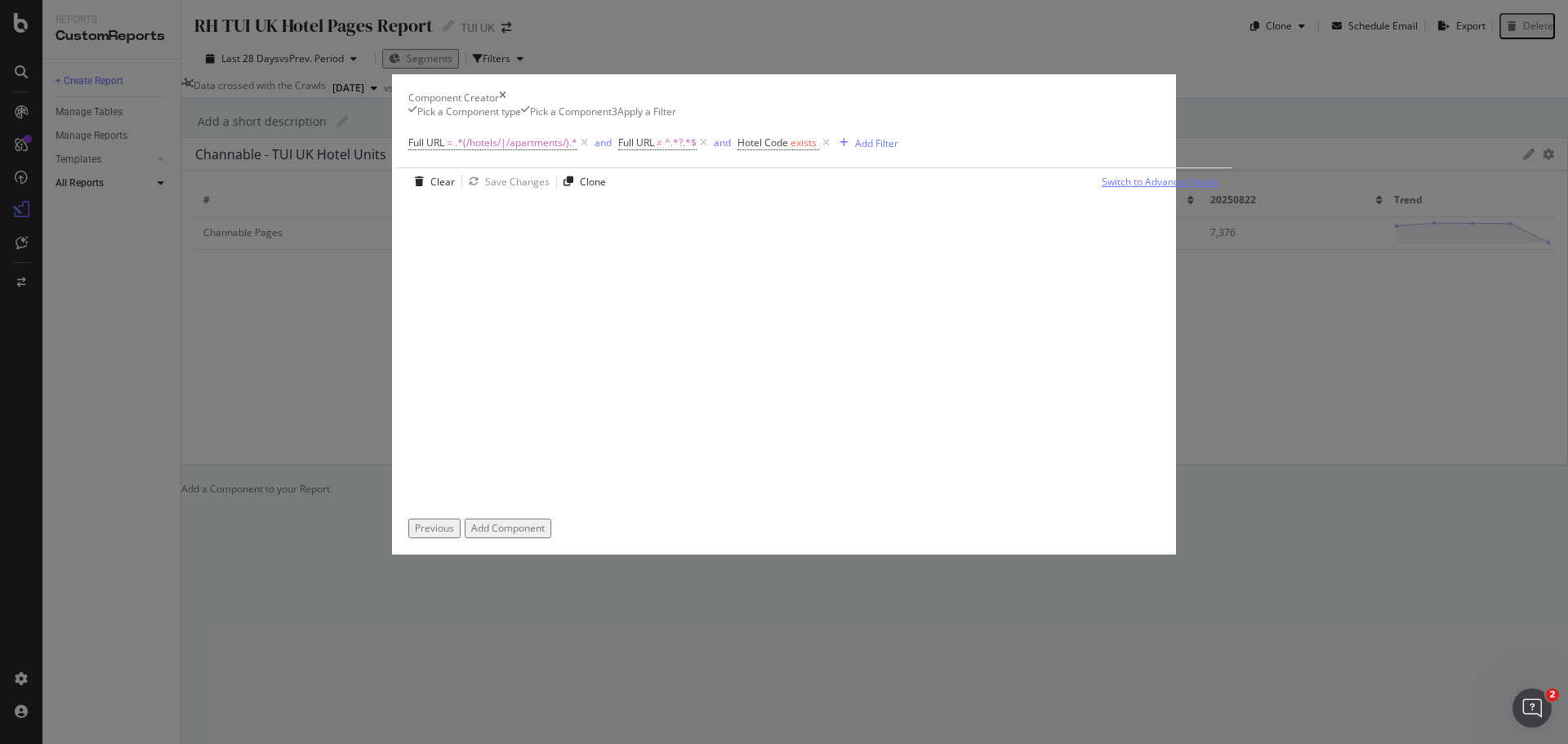
click at [1138, 189] on div "Switch to Advanced Mode" at bounding box center [1160, 182] width 116 height 14
click at [1135, 189] on div "Switch back to Simple mode" at bounding box center [1156, 182] width 127 height 14
click at [1135, 189] on div "Switch to Advanced Mode" at bounding box center [1160, 182] width 116 height 14
click at [1135, 189] on div "Switch back to Simple mode" at bounding box center [1156, 182] width 127 height 14
click at [545, 535] on div "Add Component" at bounding box center [507, 528] width 73 height 14
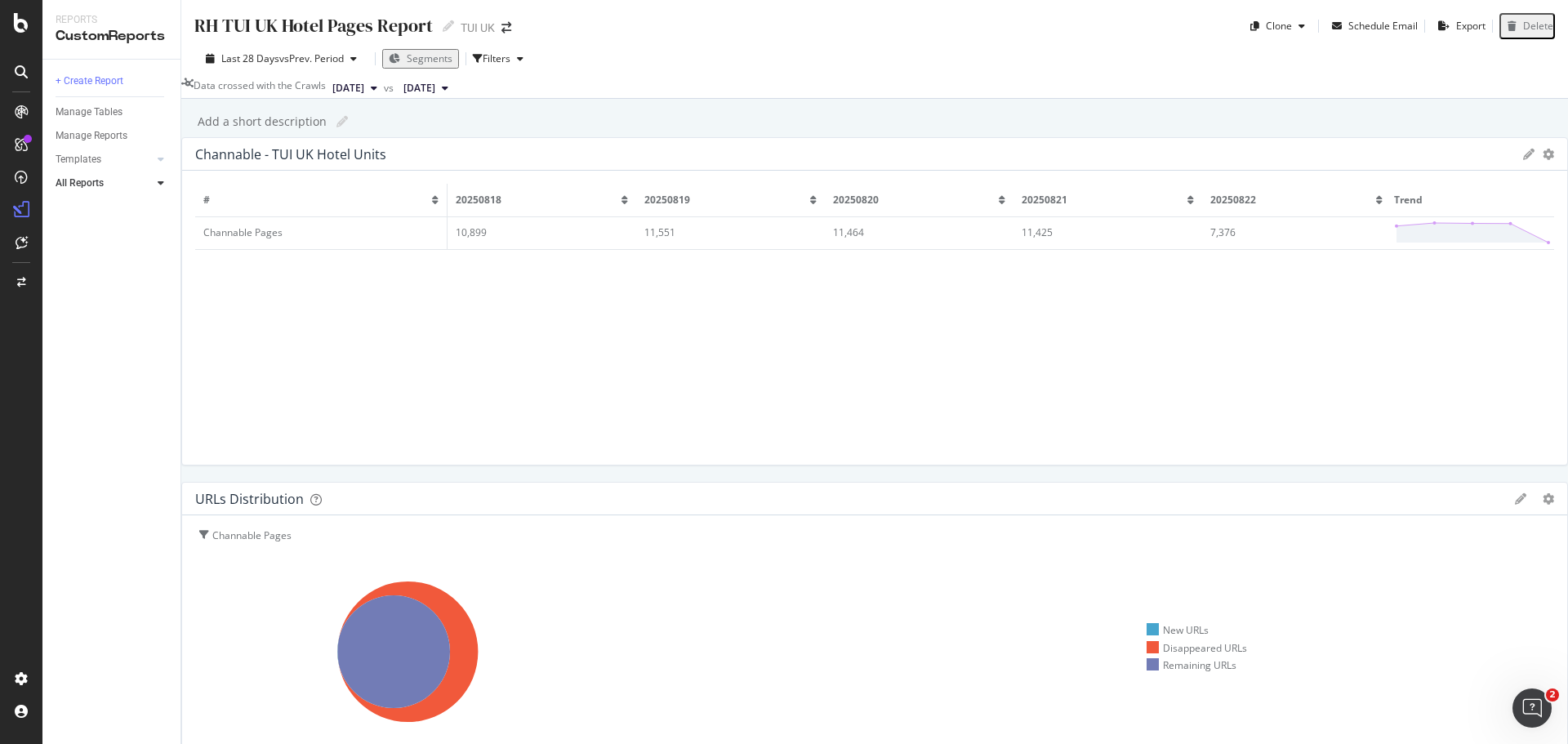
click at [377, 85] on icon at bounding box center [375, 88] width 7 height 9
click at [430, 118] on div "2025 Aug. 25th 30.5K URLs" at bounding box center [441, 110] width 194 height 23
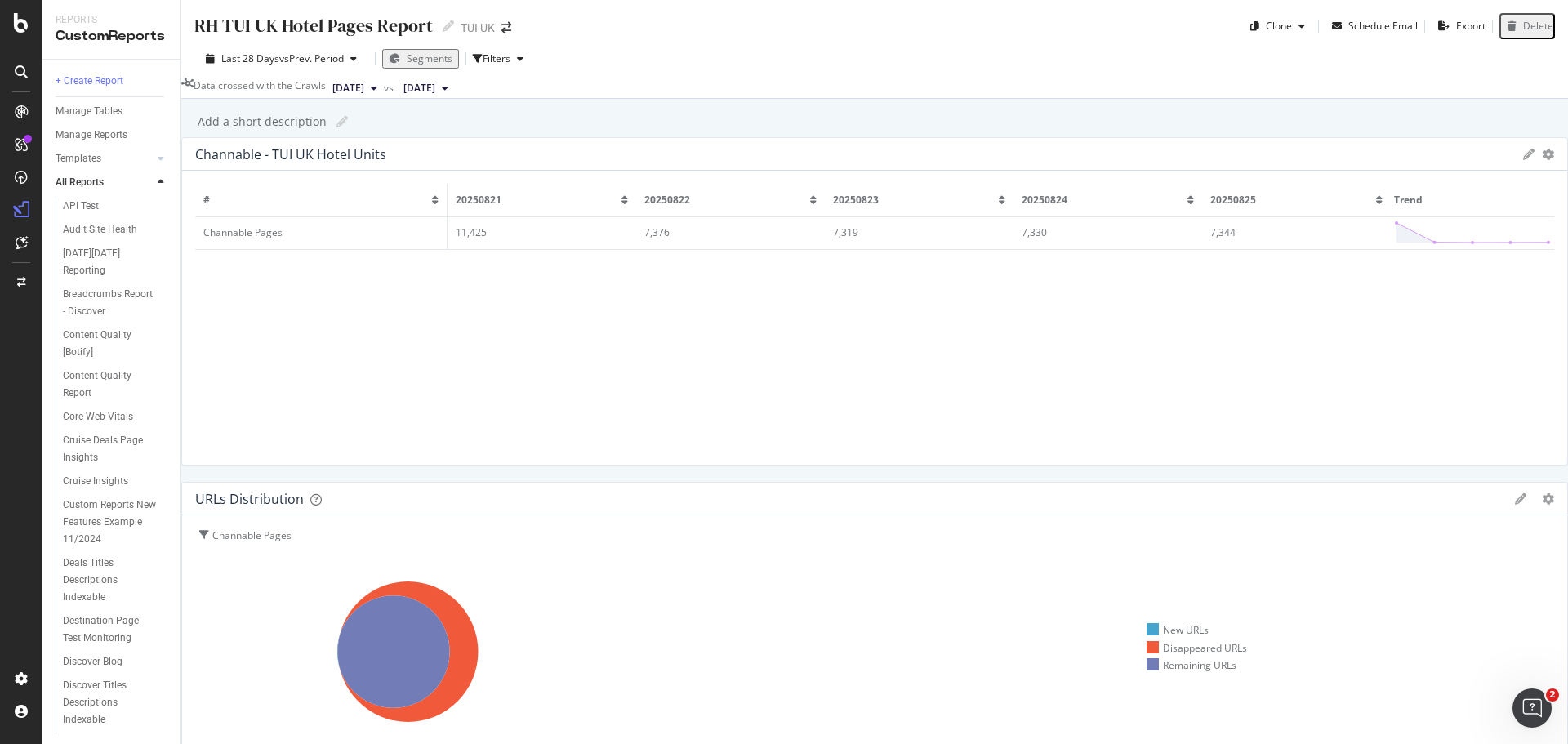
click at [364, 88] on span "[DATE]" at bounding box center [348, 88] width 32 height 15
click at [417, 204] on div "[DATE]" at bounding box center [400, 201] width 85 height 15
click at [364, 88] on span "[DATE]" at bounding box center [348, 88] width 32 height 15
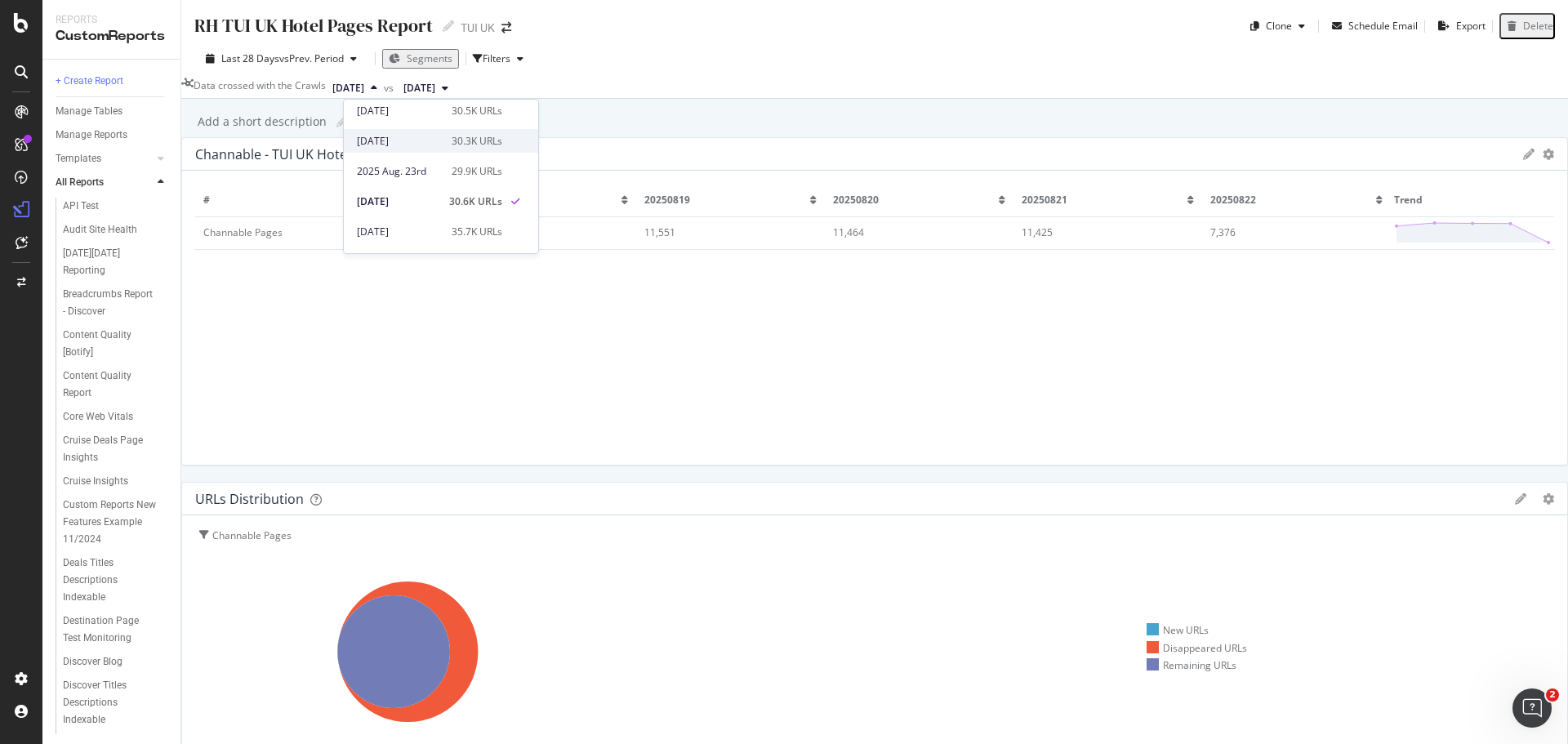
click at [422, 141] on div "[DATE]" at bounding box center [400, 141] width 85 height 15
click at [500, 54] on div "Filters" at bounding box center [496, 59] width 28 height 14
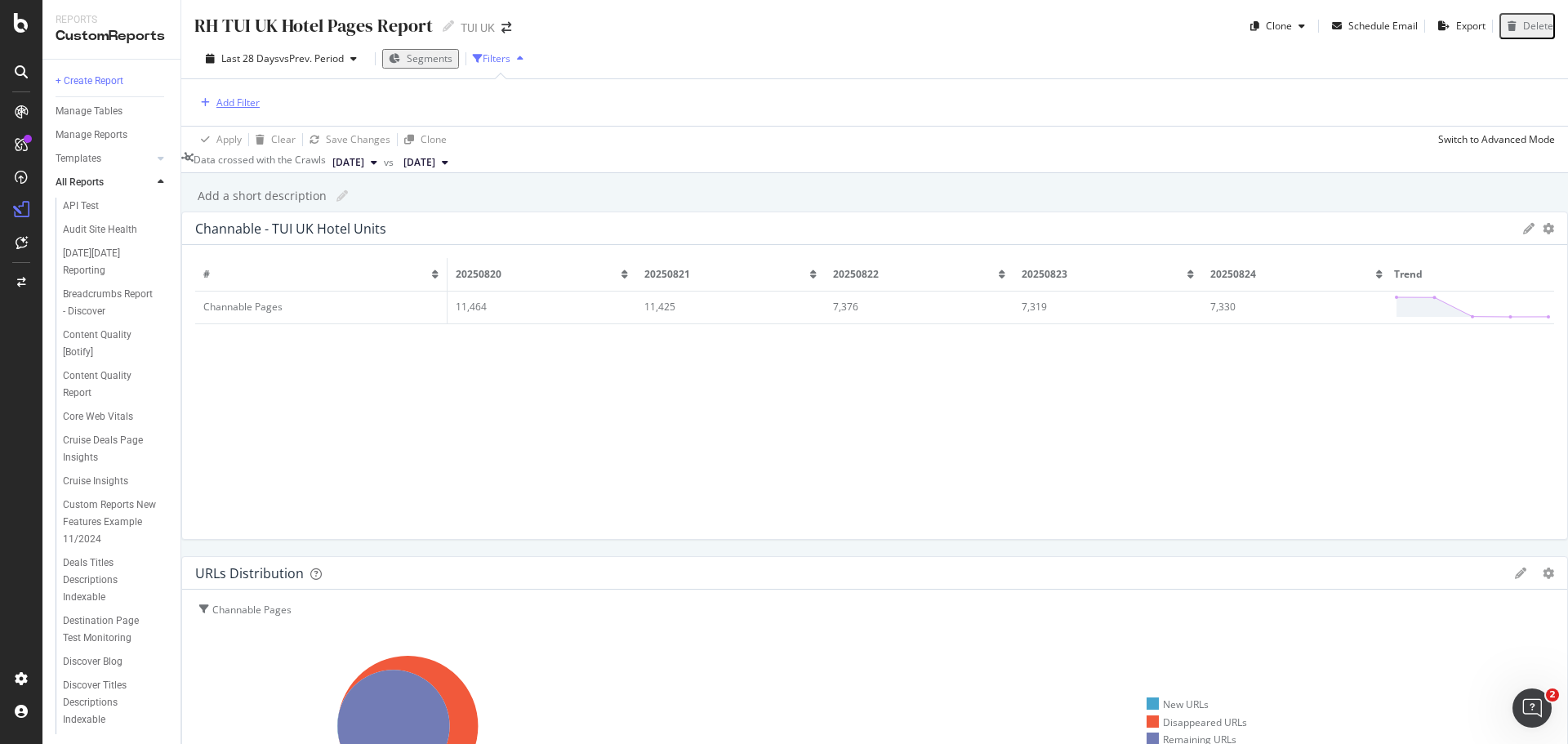
click at [245, 104] on div "Add Filter" at bounding box center [238, 103] width 43 height 14
click at [323, 104] on div "Saved Filters" at bounding box center [351, 97] width 58 height 14
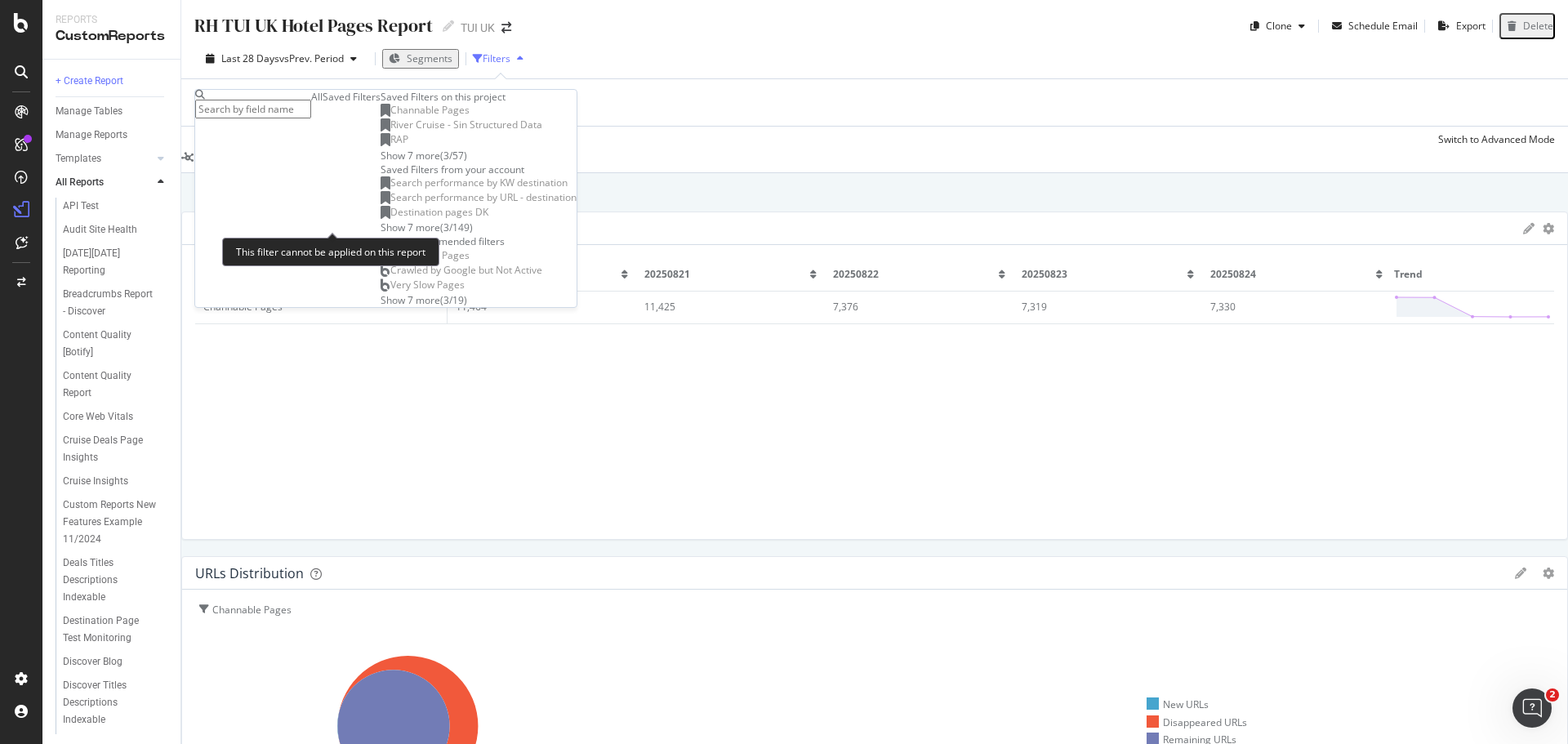
click at [390, 117] on span "Channable Pages" at bounding box center [430, 110] width 79 height 14
click at [312, 104] on div "All" at bounding box center [317, 97] width 11 height 14
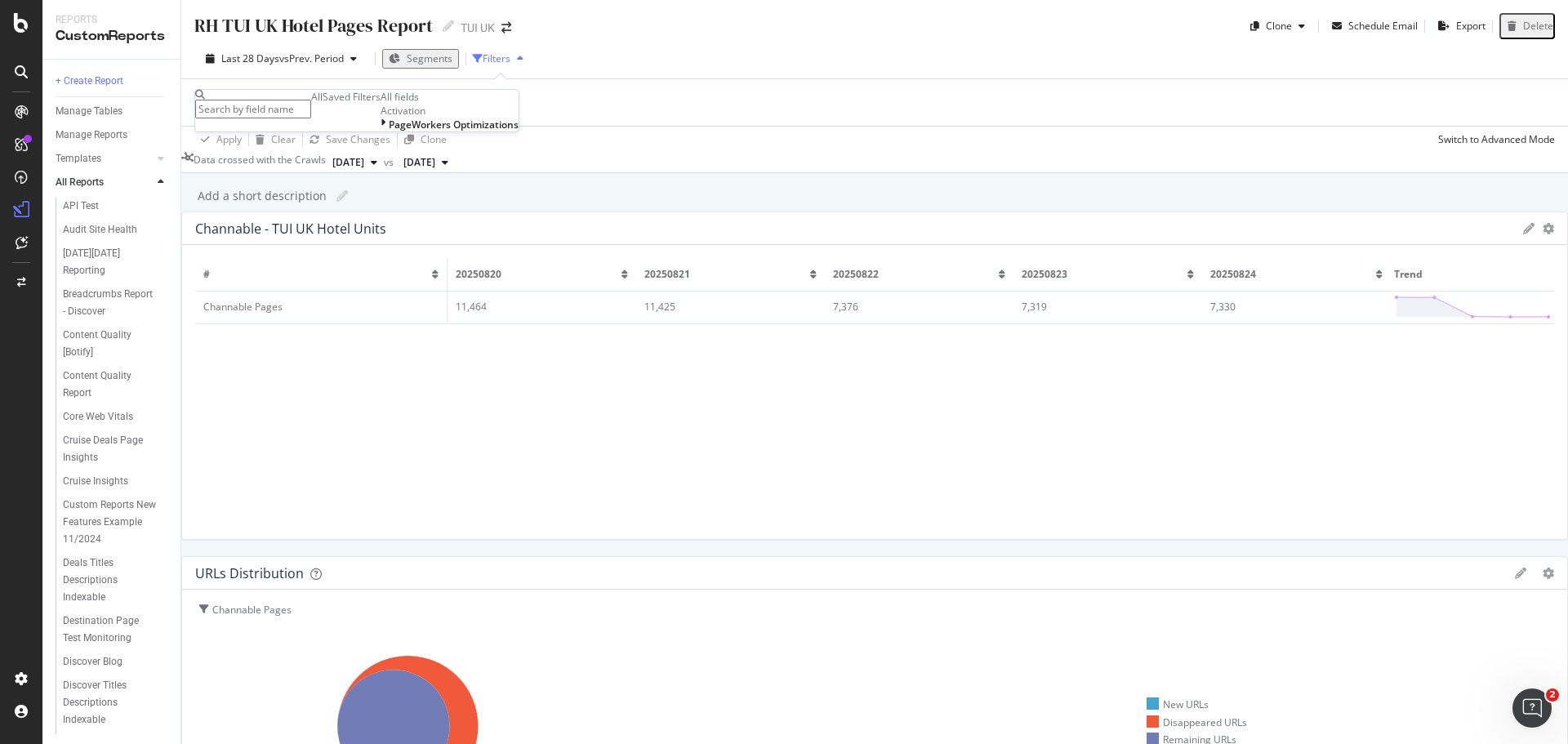
click at [312, 108] on input "text" at bounding box center [253, 109] width 116 height 19
type input "chann"
click at [764, 88] on div "Add Filter" at bounding box center [874, 103] width 1361 height 47
click at [507, 66] on div "Filters" at bounding box center [501, 59] width 57 height 24
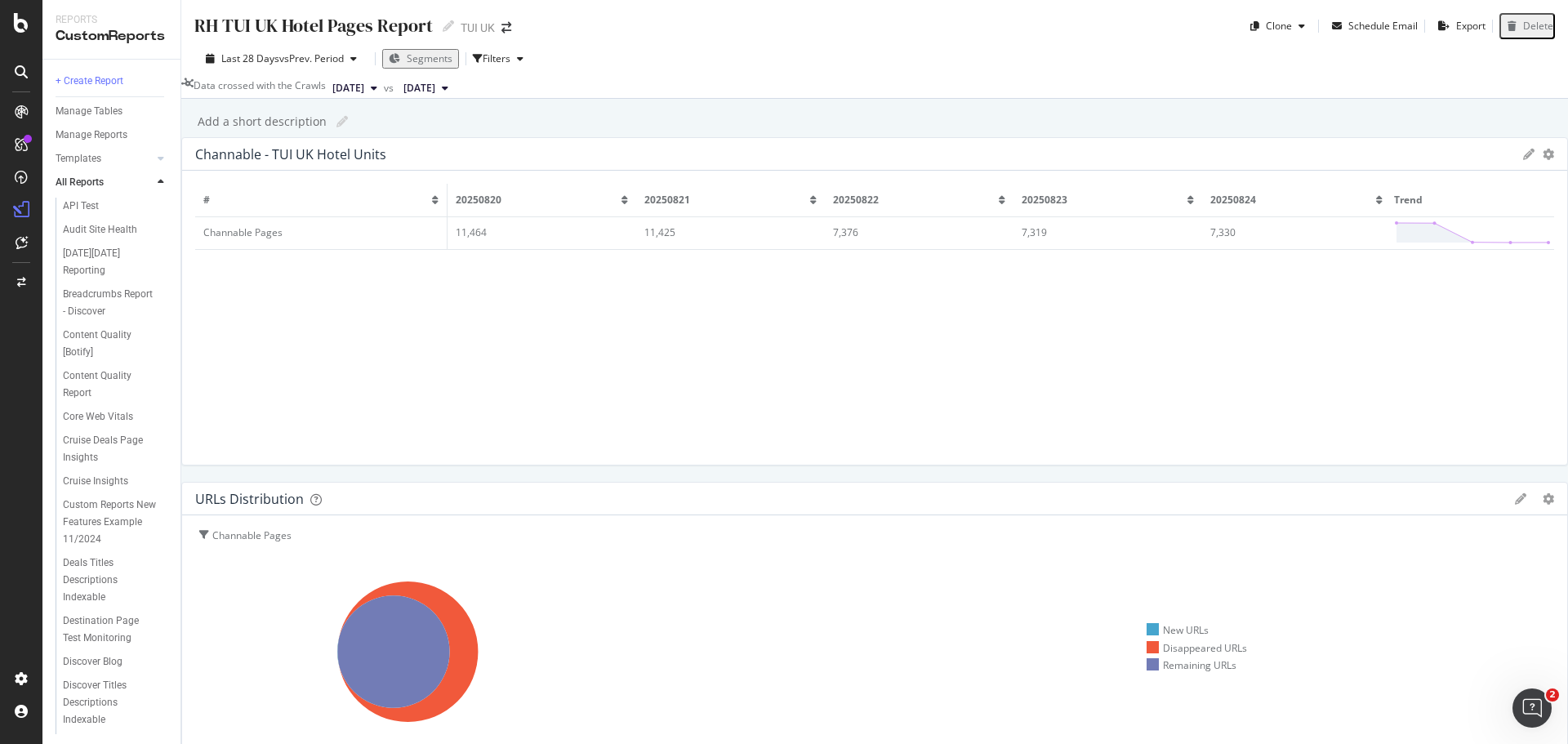
scroll to position [82, 0]
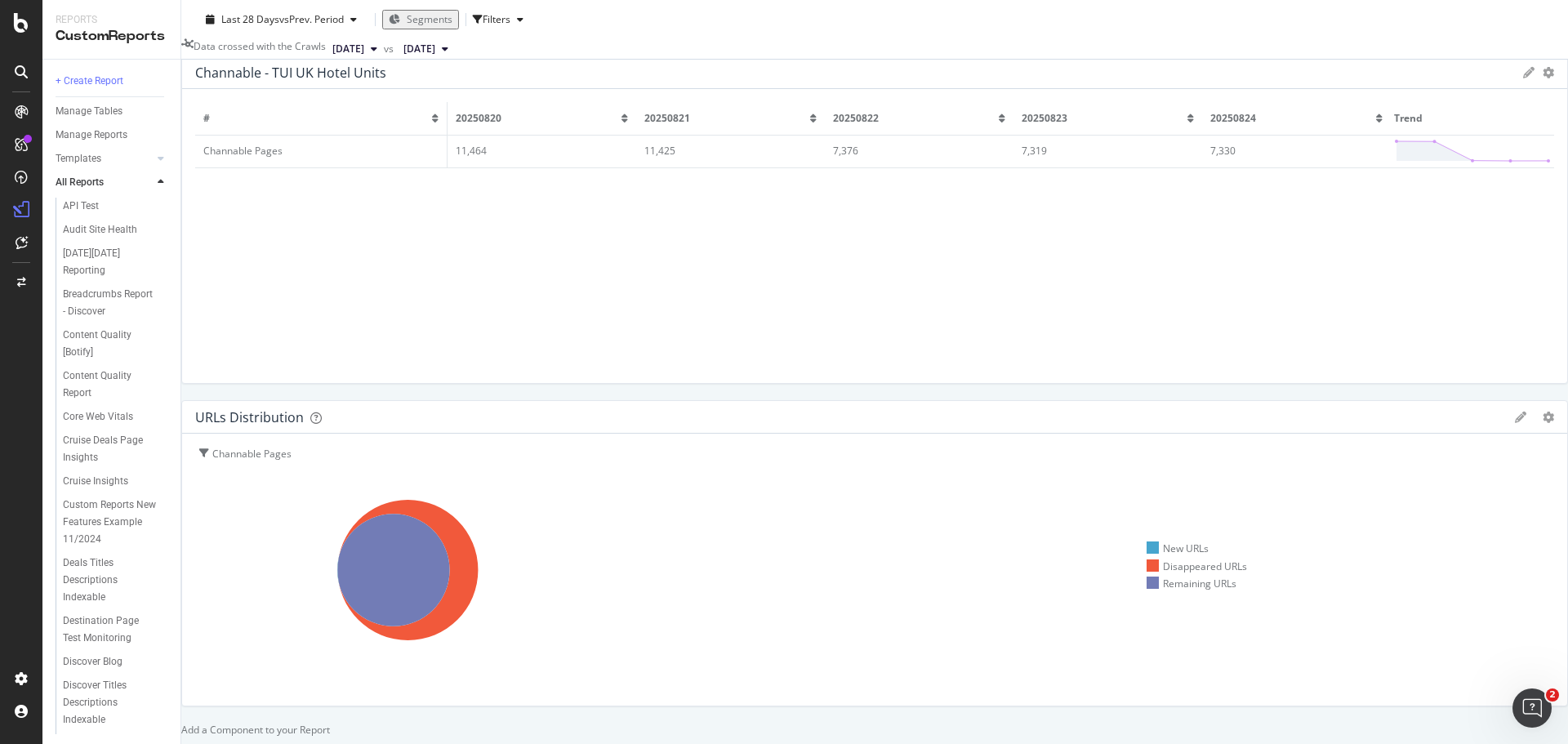
click at [181, 723] on div at bounding box center [181, 730] width 0 height 14
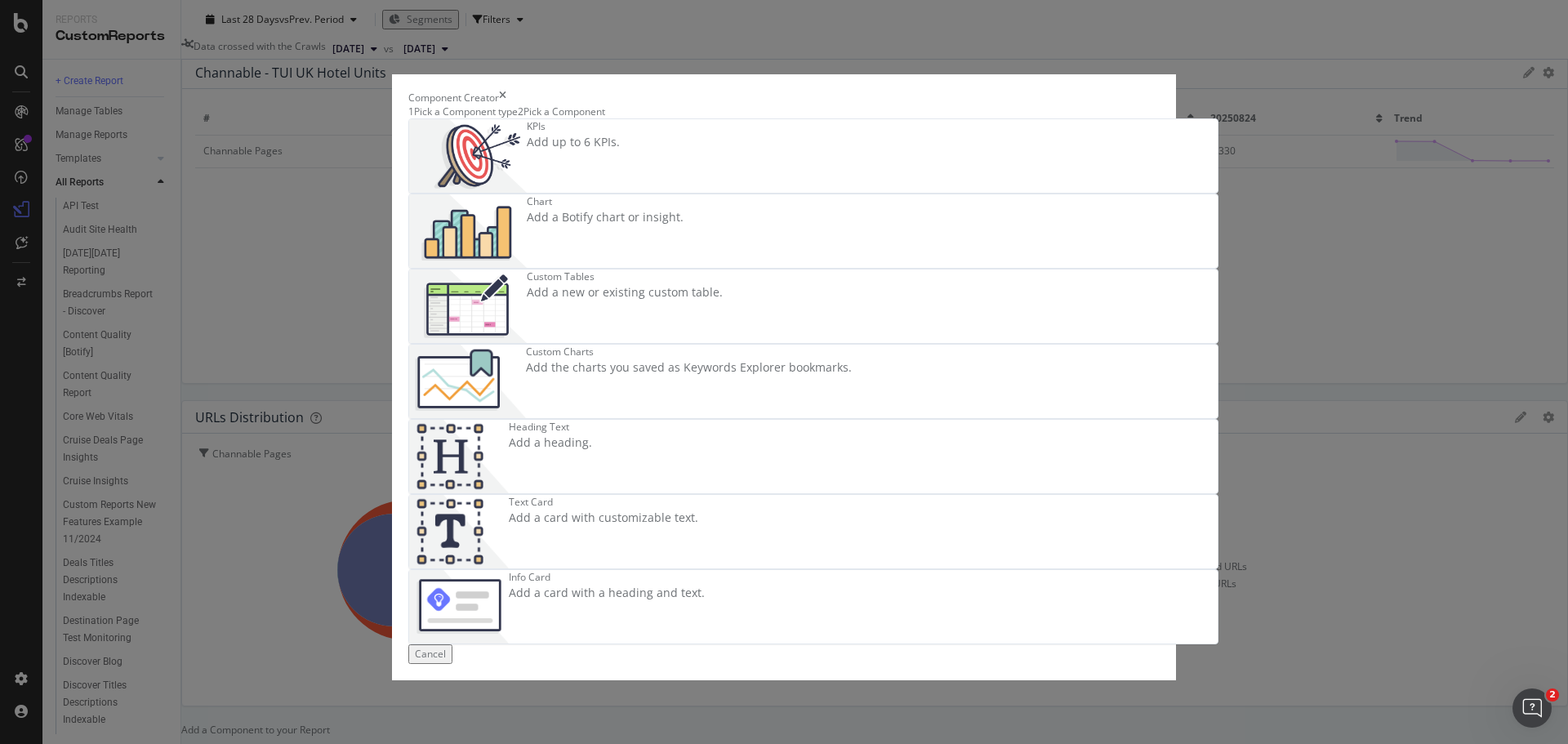
click at [527, 253] on img "modal" at bounding box center [468, 230] width 117 height 73
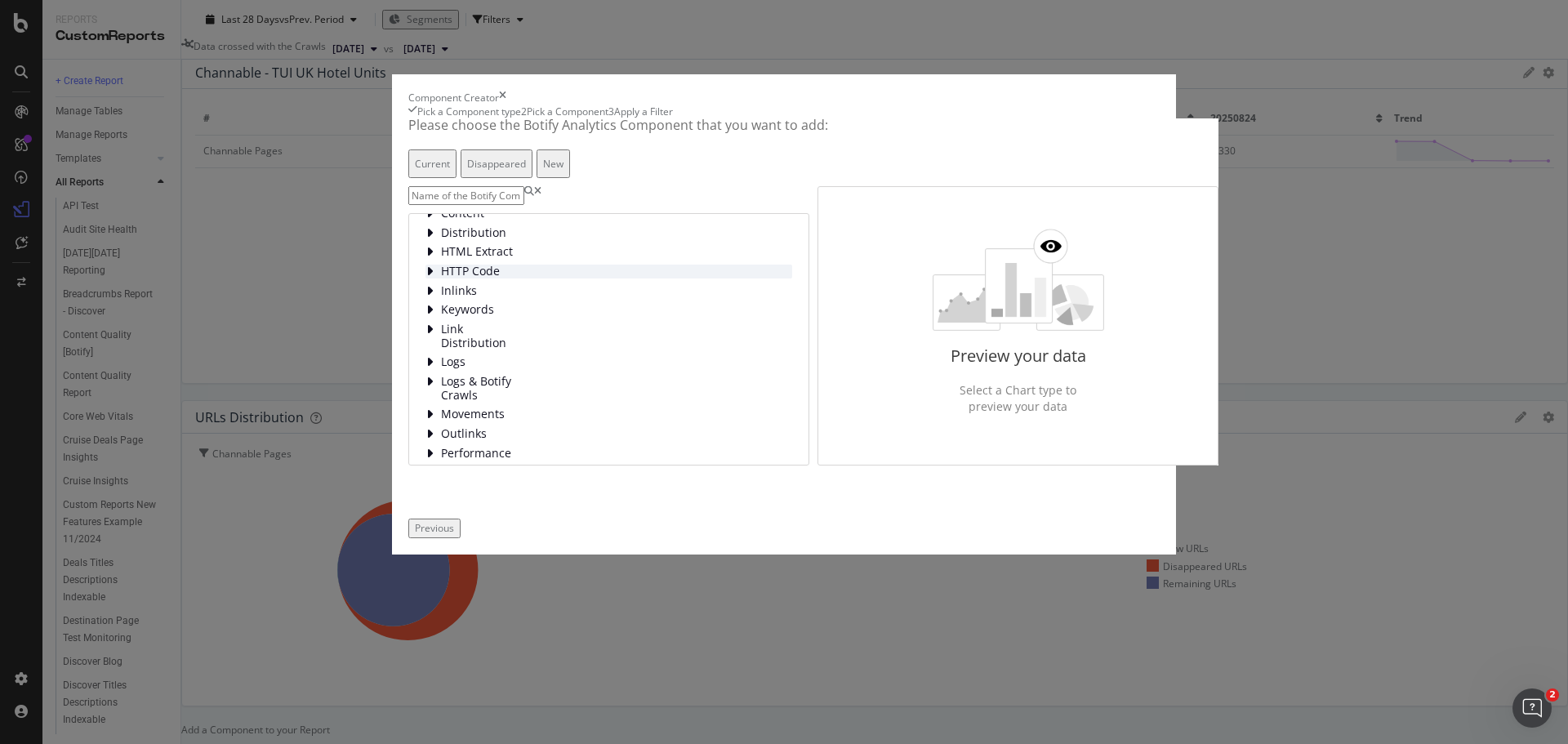
scroll to position [0, 0]
click at [470, 236] on span "Content" at bounding box center [477, 229] width 72 height 14
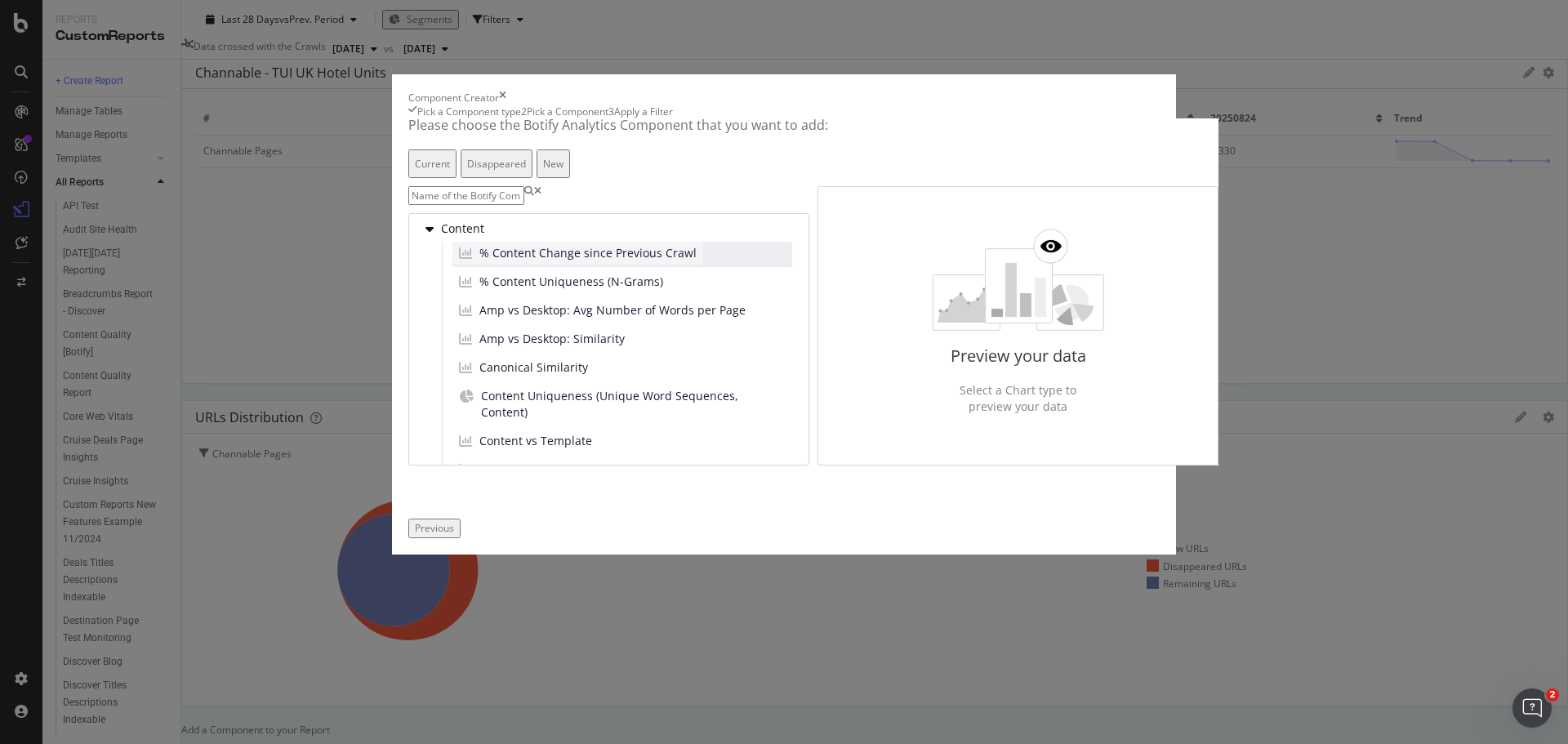
click at [655, 262] on span "% Content Change since Previous Crawl" at bounding box center [589, 253] width 217 height 16
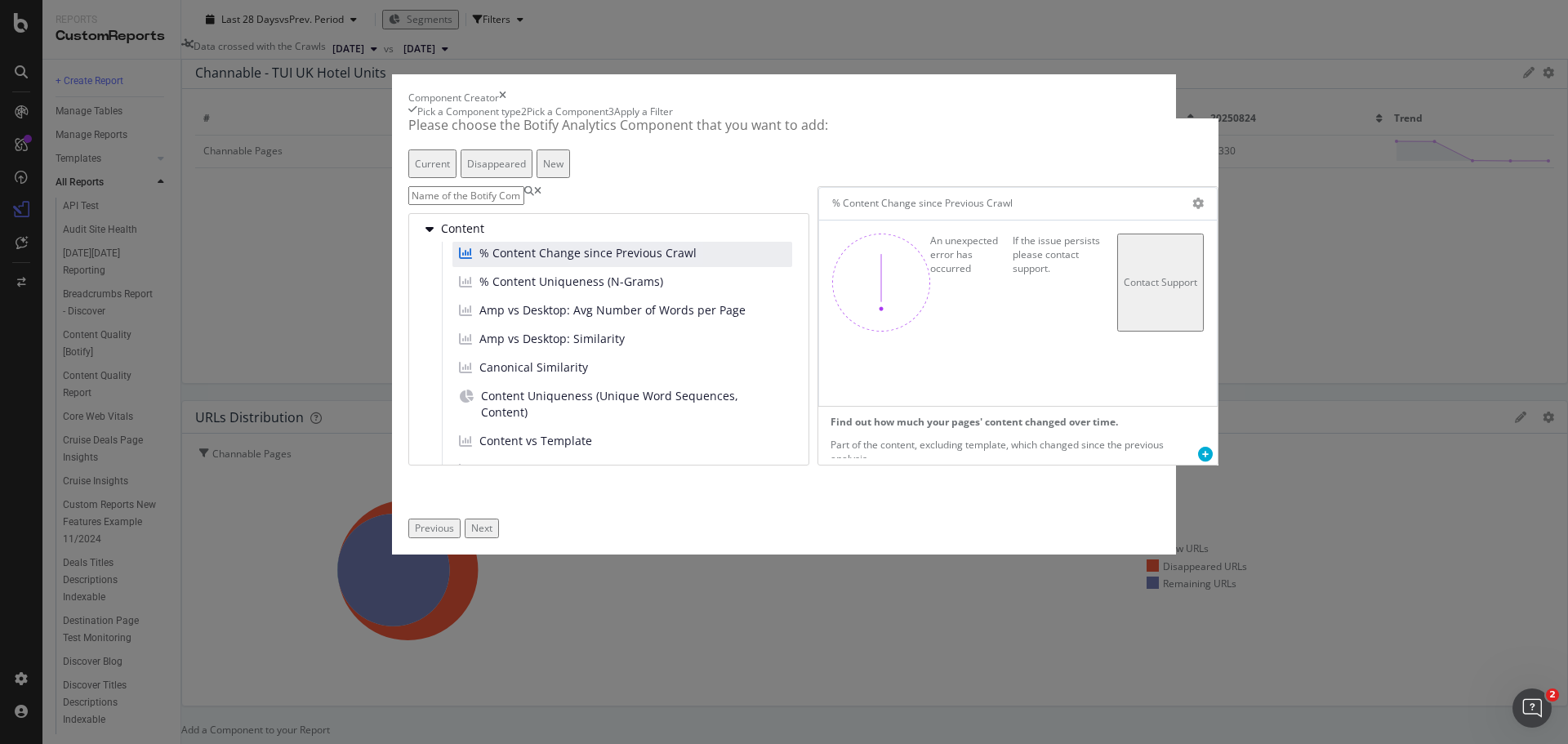
click at [525, 205] on input "modal" at bounding box center [466, 196] width 116 height 19
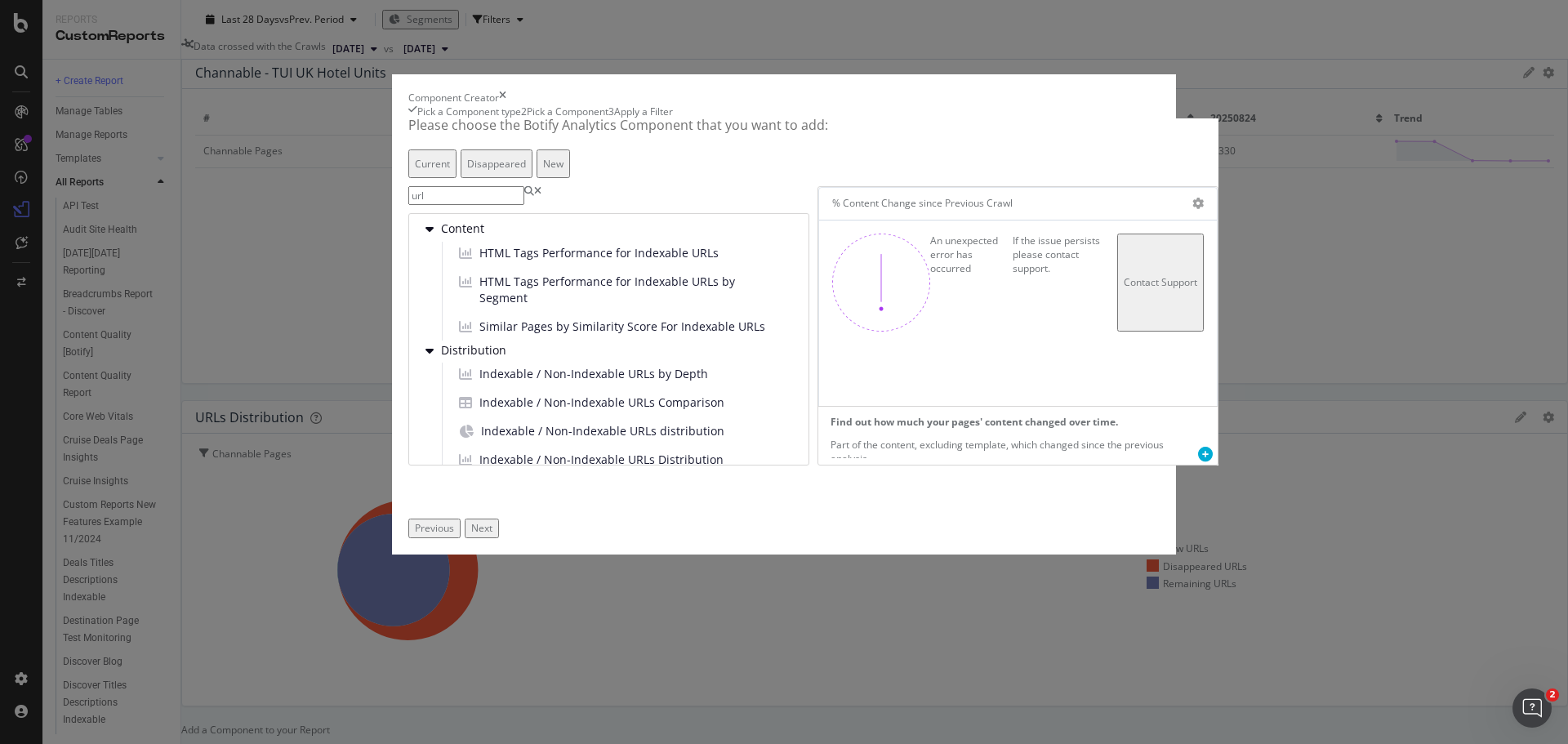
type input "url"
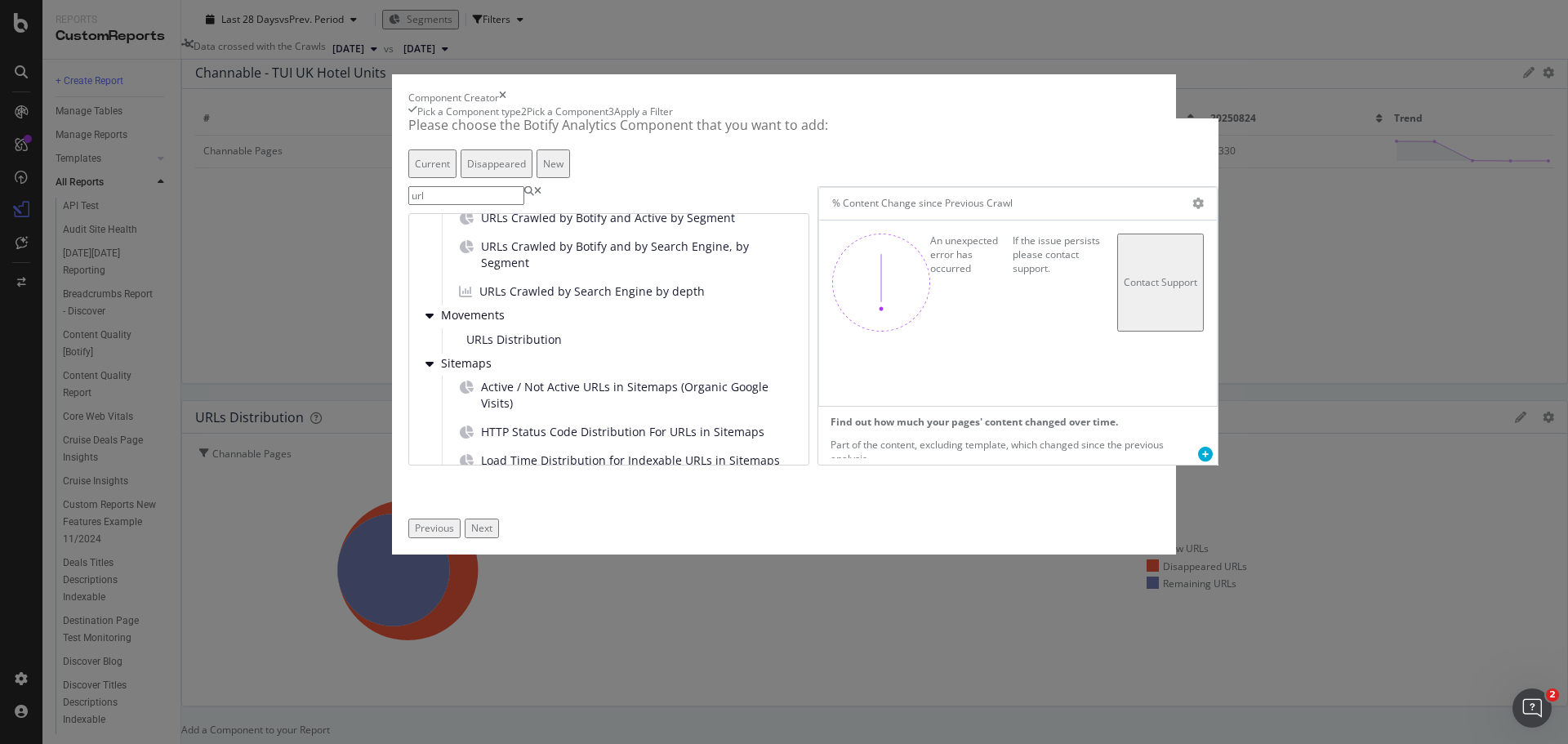
scroll to position [1514, 0]
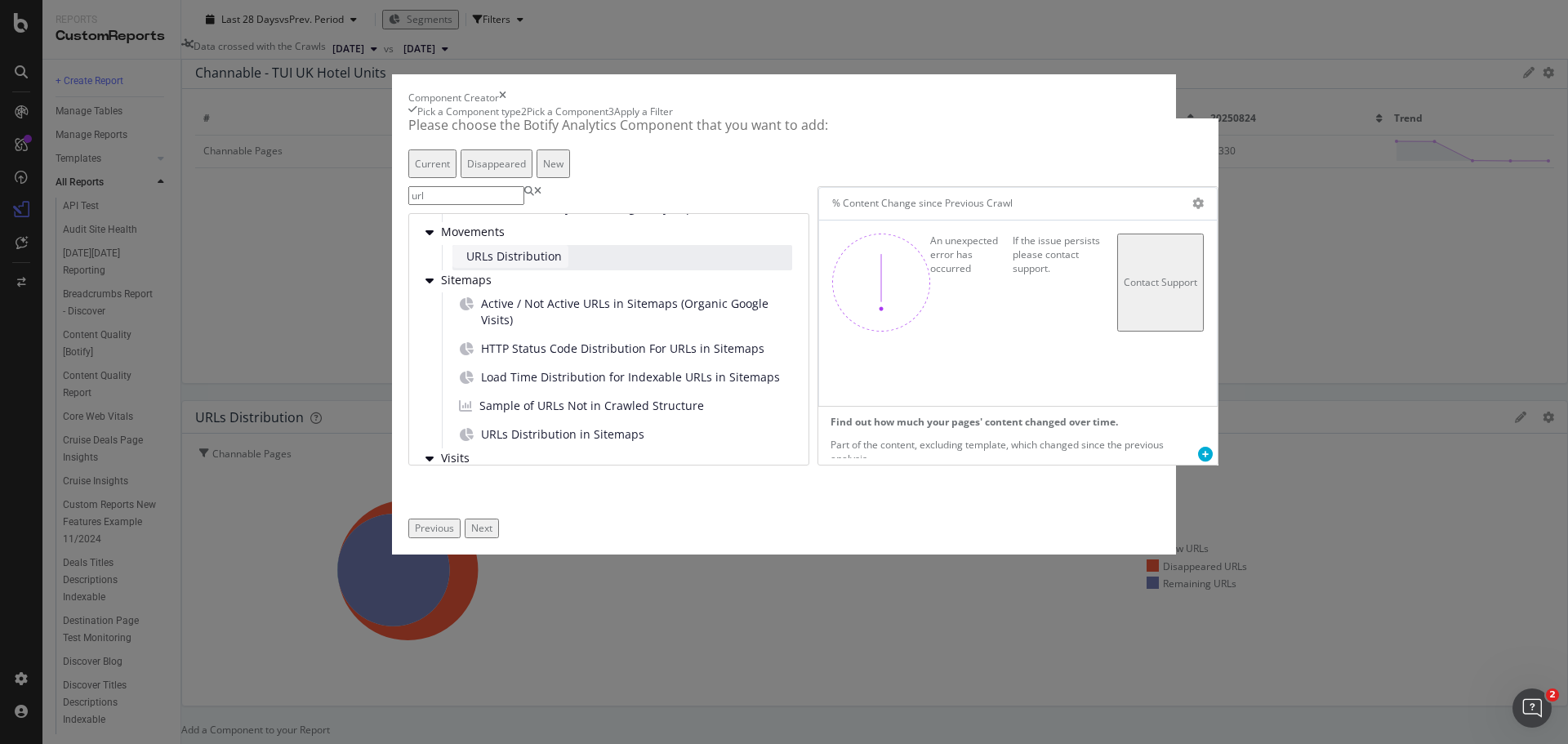
click at [507, 265] on span "URLs Distribution" at bounding box center [513, 256] width 96 height 16
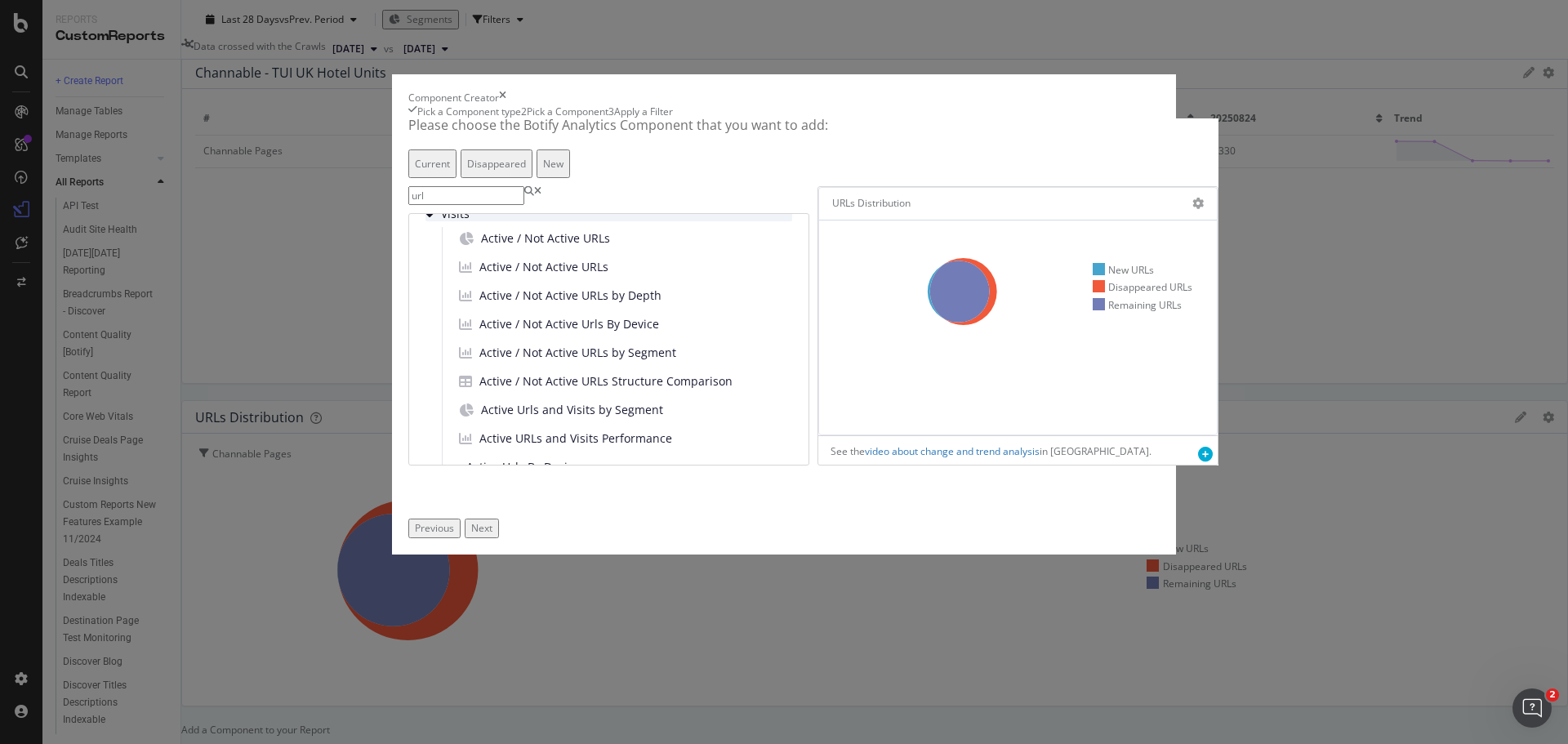
scroll to position [1759, 0]
click at [672, 252] on div "Active / Not Active URLs" at bounding box center [622, 238] width 340 height 25
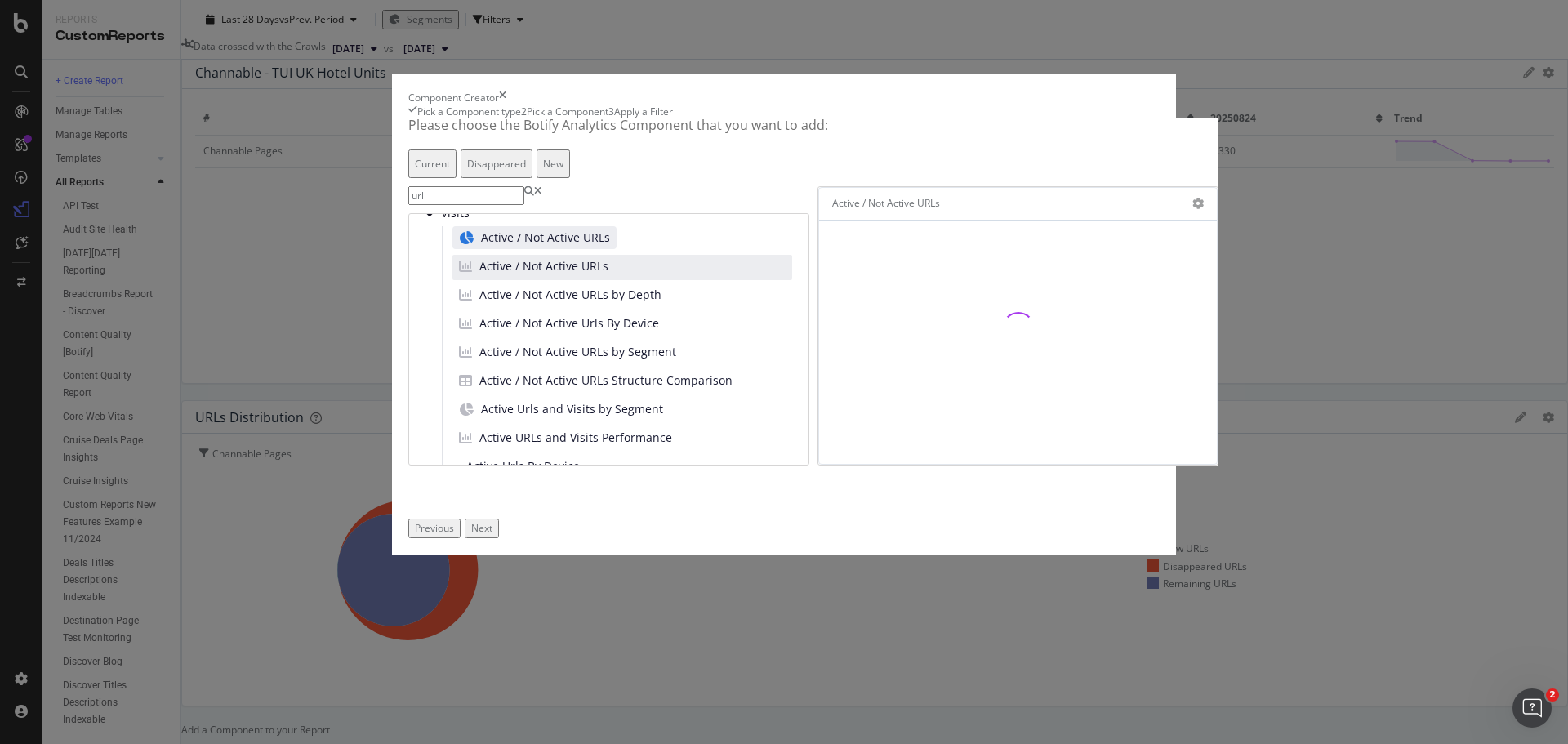
click at [659, 281] on div "Active / Not Active URLs" at bounding box center [622, 267] width 340 height 25
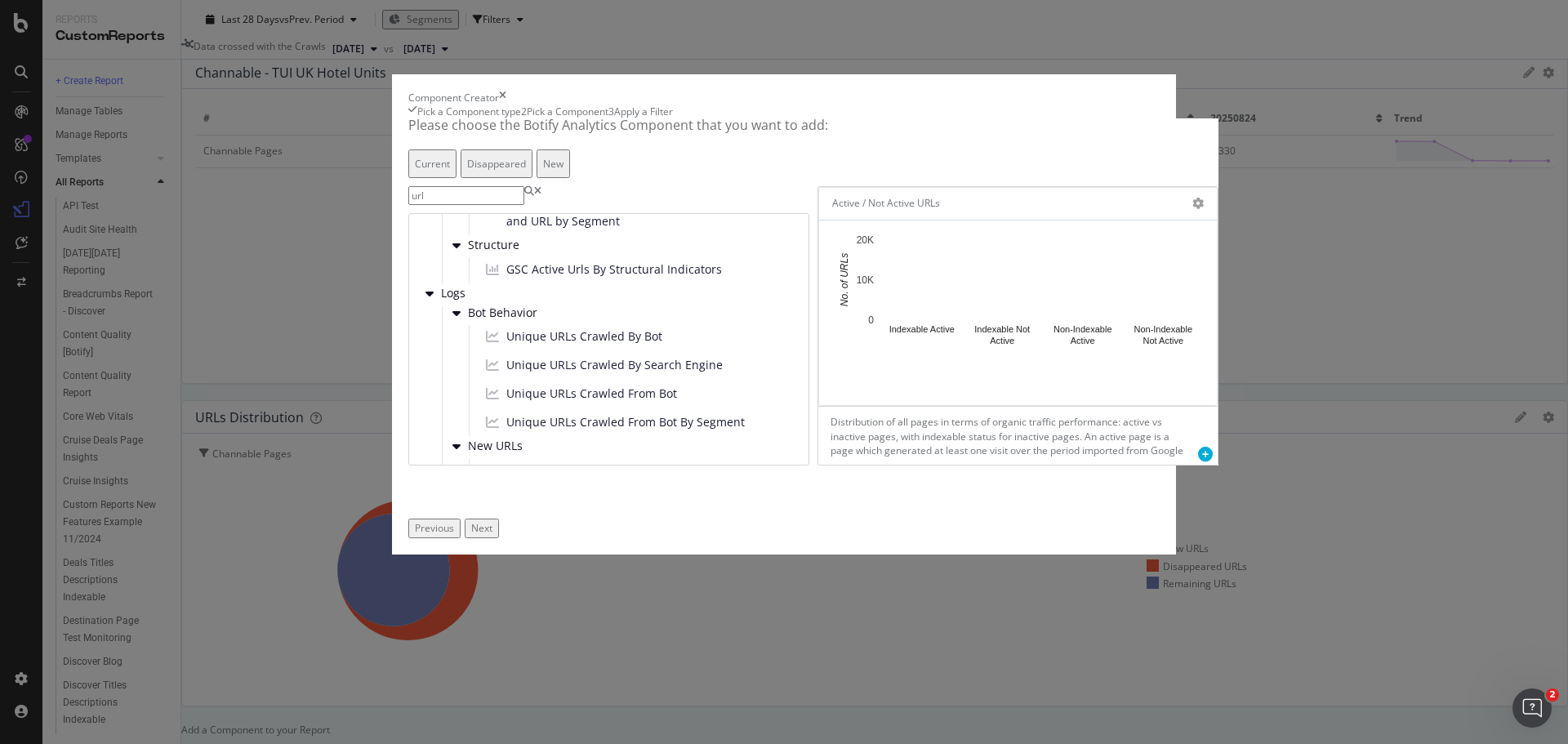
scroll to position [779, 0]
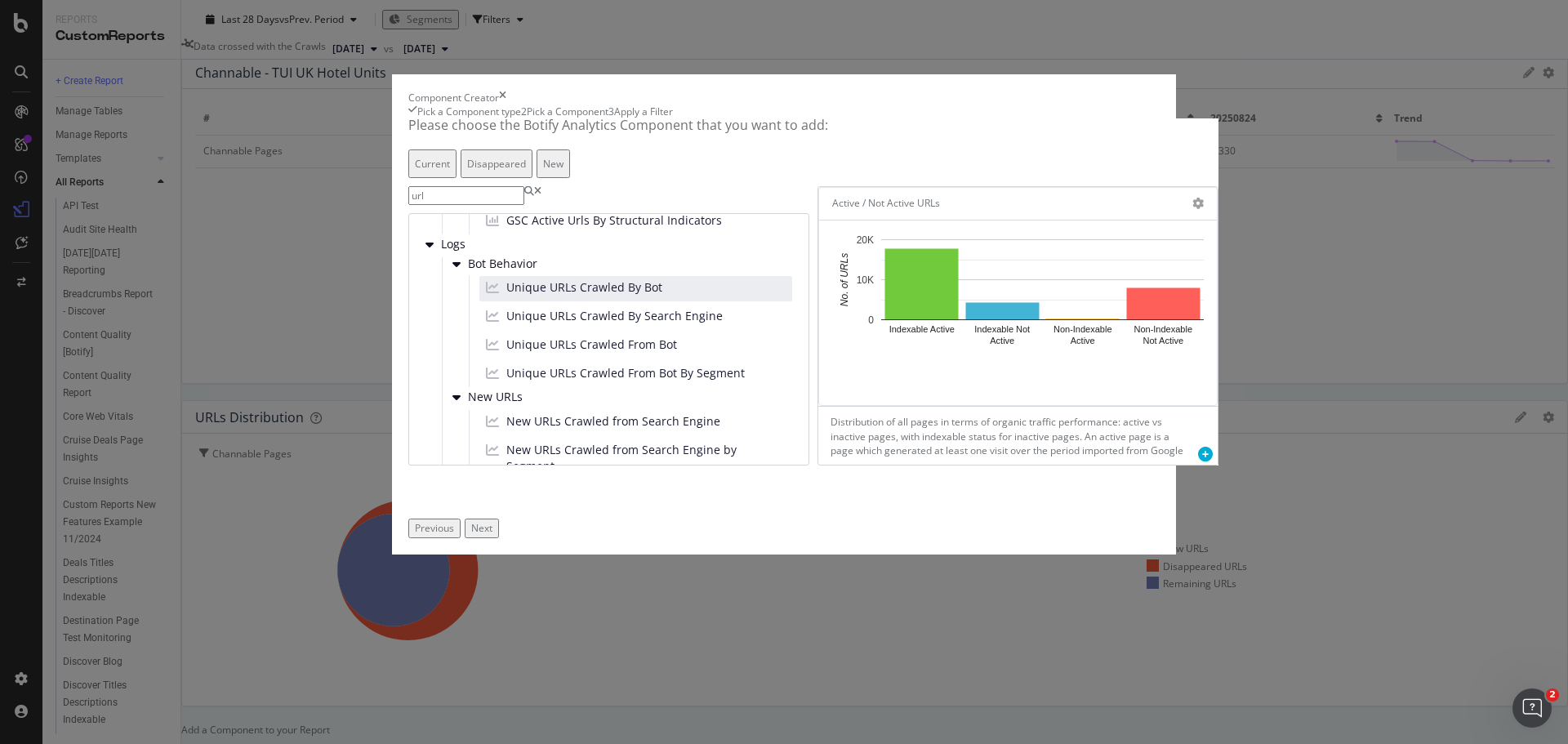
click at [671, 301] on div "Unique URLs Crawled By Bot" at bounding box center [636, 288] width 313 height 25
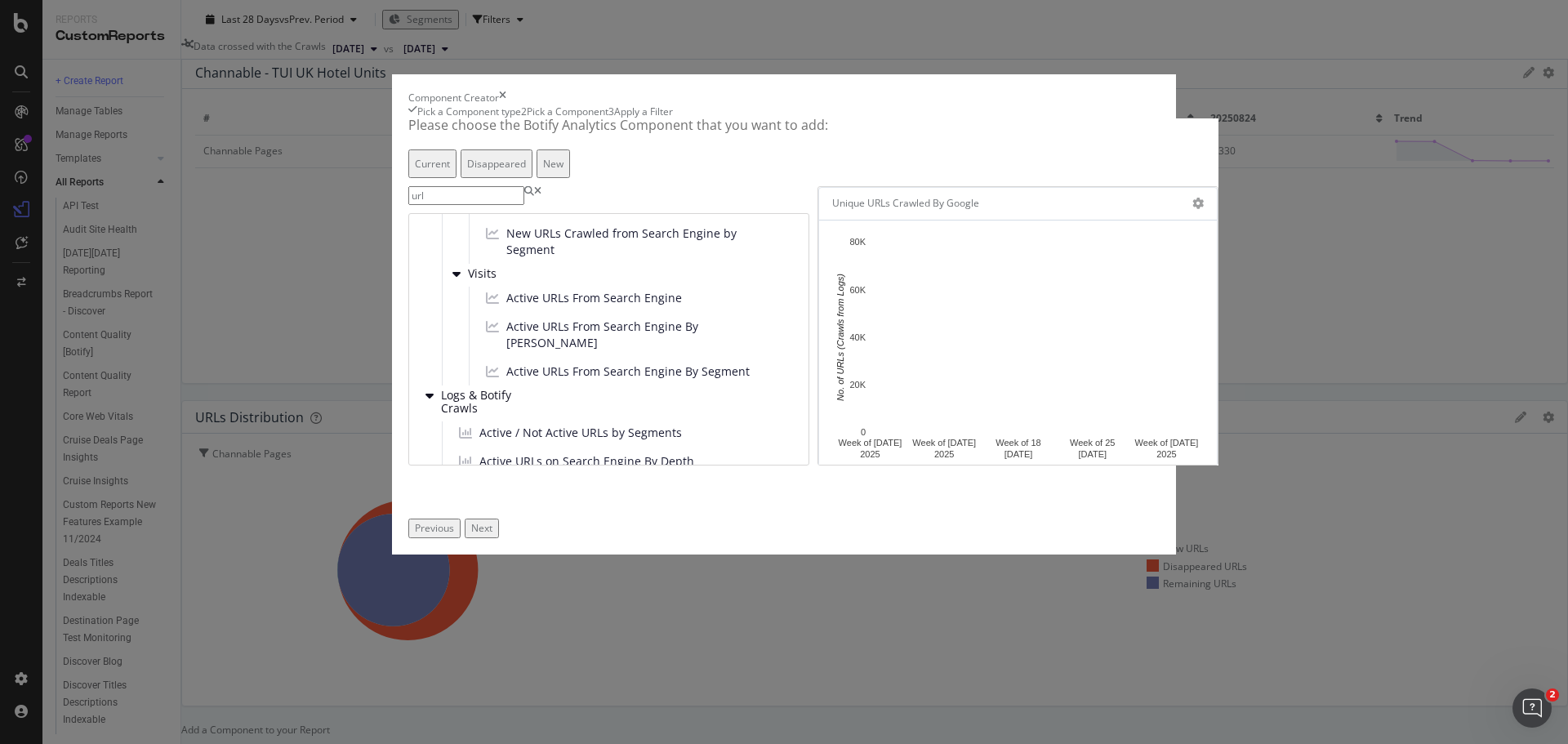
scroll to position [1024, 0]
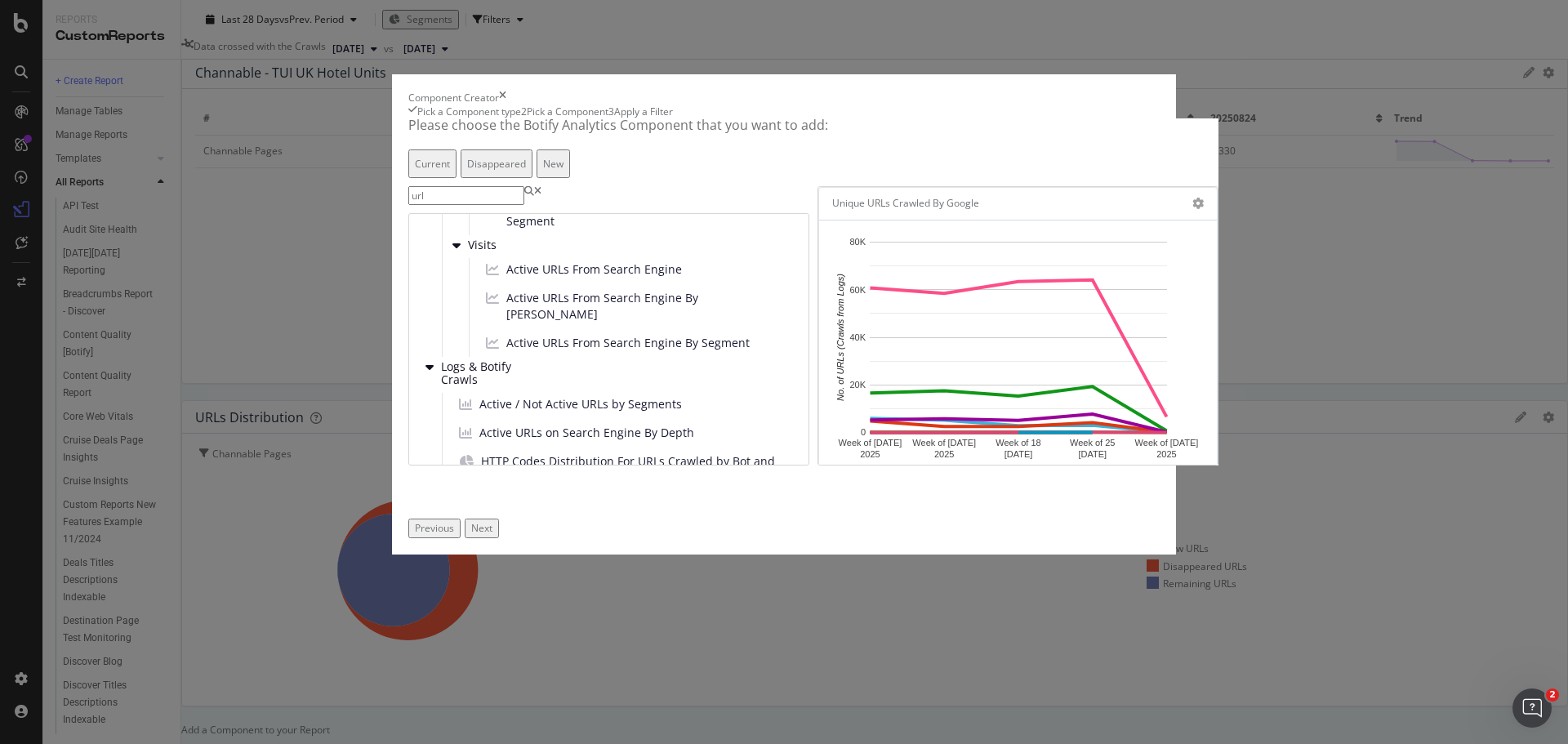
click at [526, 171] on div "Disappeared" at bounding box center [496, 164] width 59 height 14
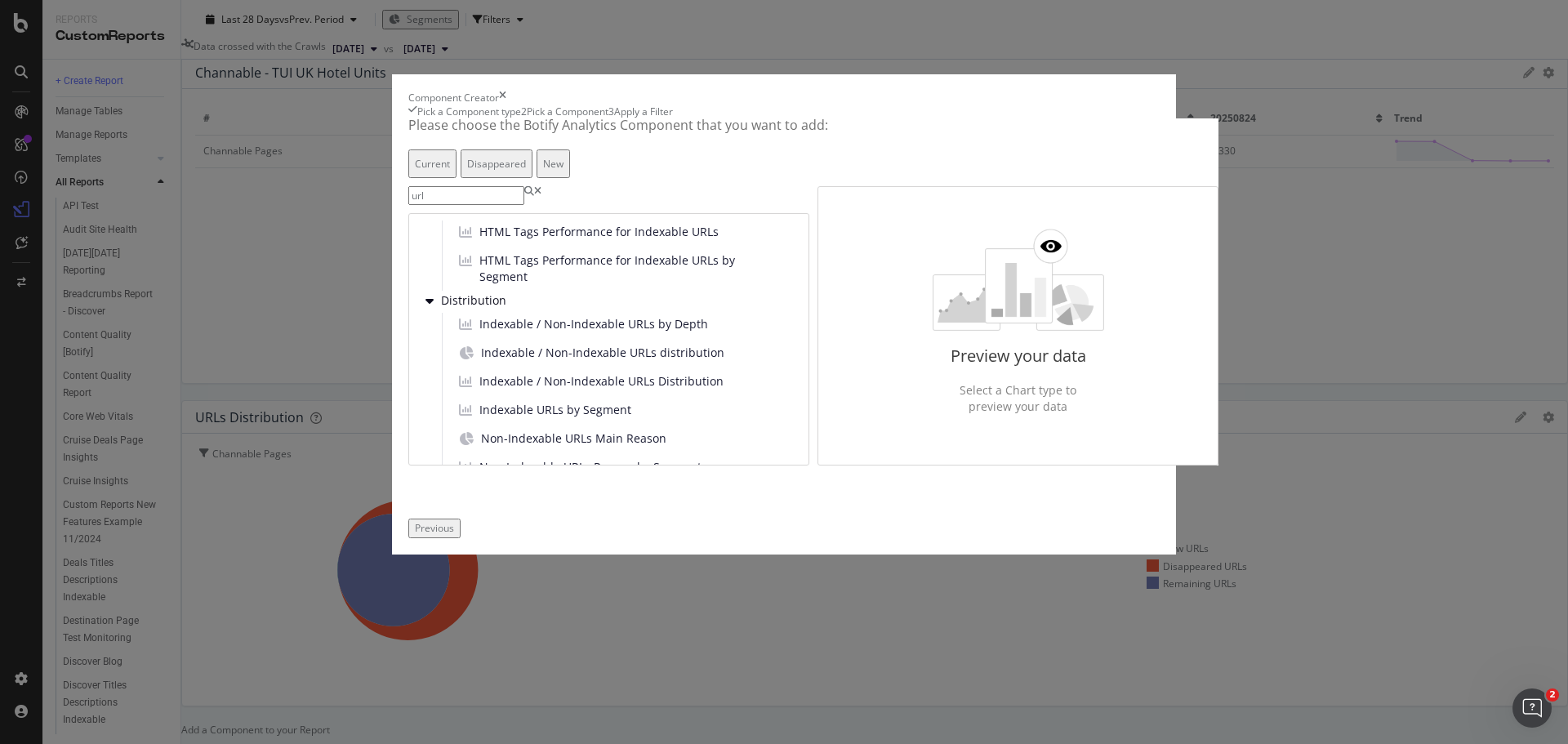
scroll to position [0, 0]
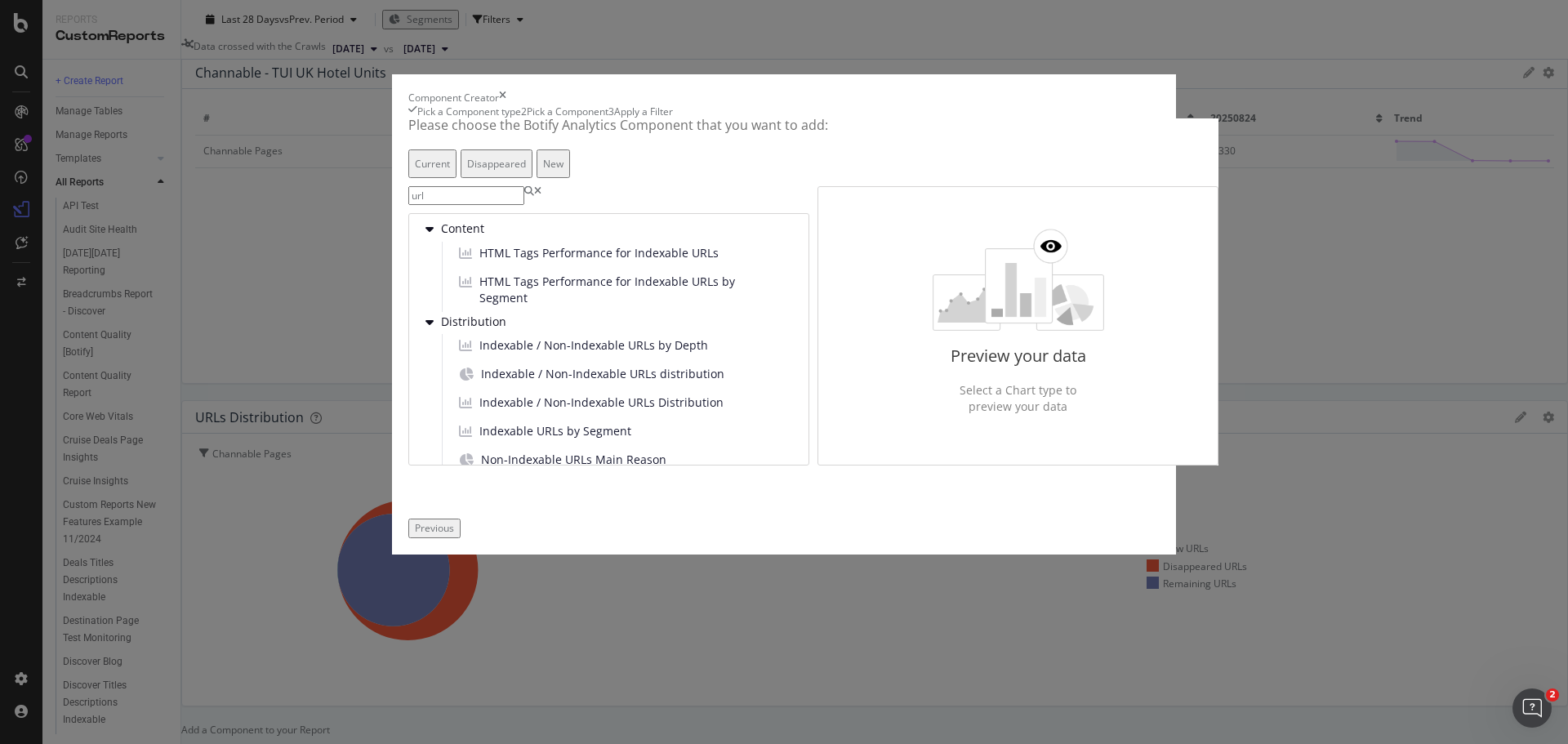
click at [450, 171] on div "Current" at bounding box center [432, 164] width 35 height 14
click at [456, 118] on div "Pick a Component type" at bounding box center [469, 111] width 104 height 14
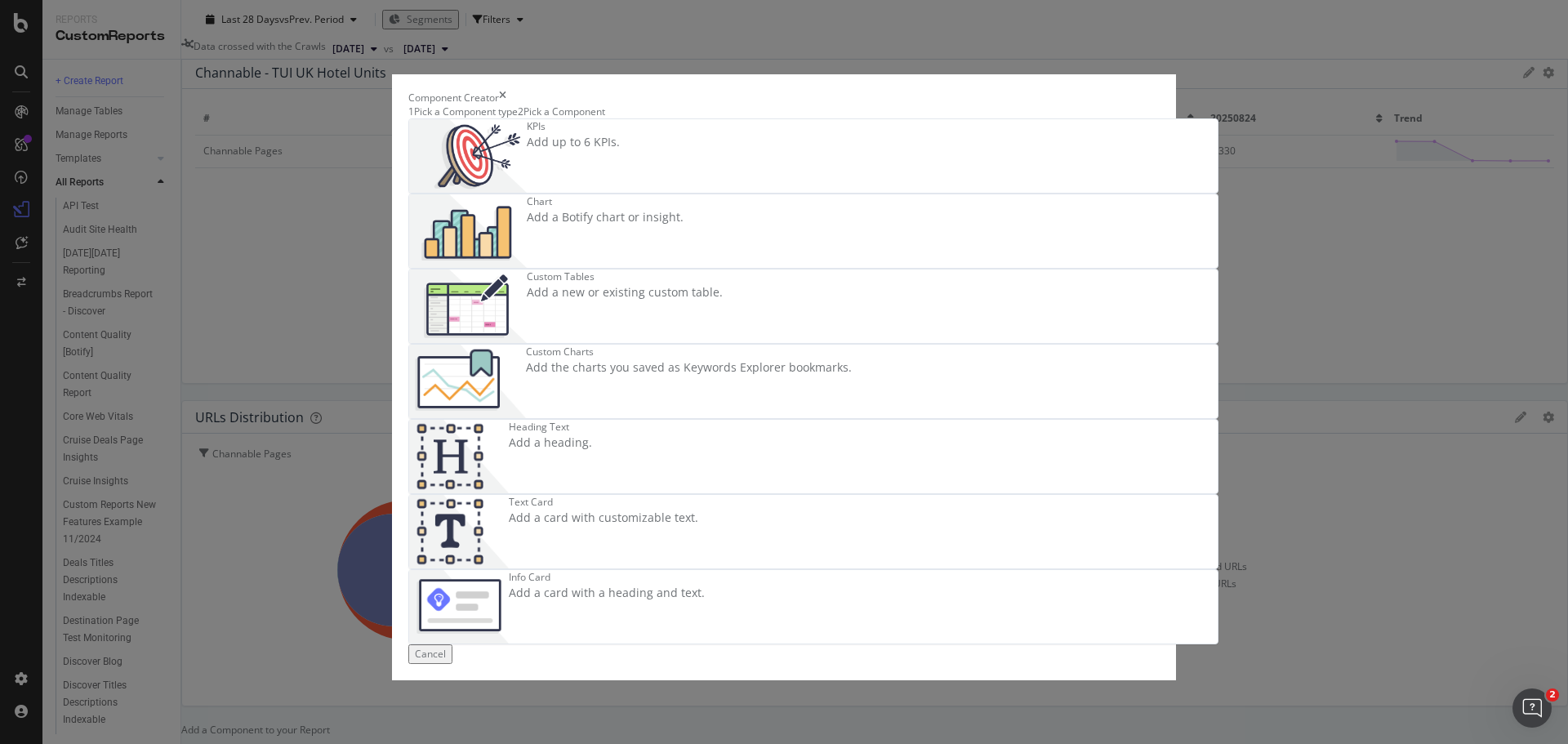
click at [527, 133] on div "KPIs" at bounding box center [574, 126] width 93 height 14
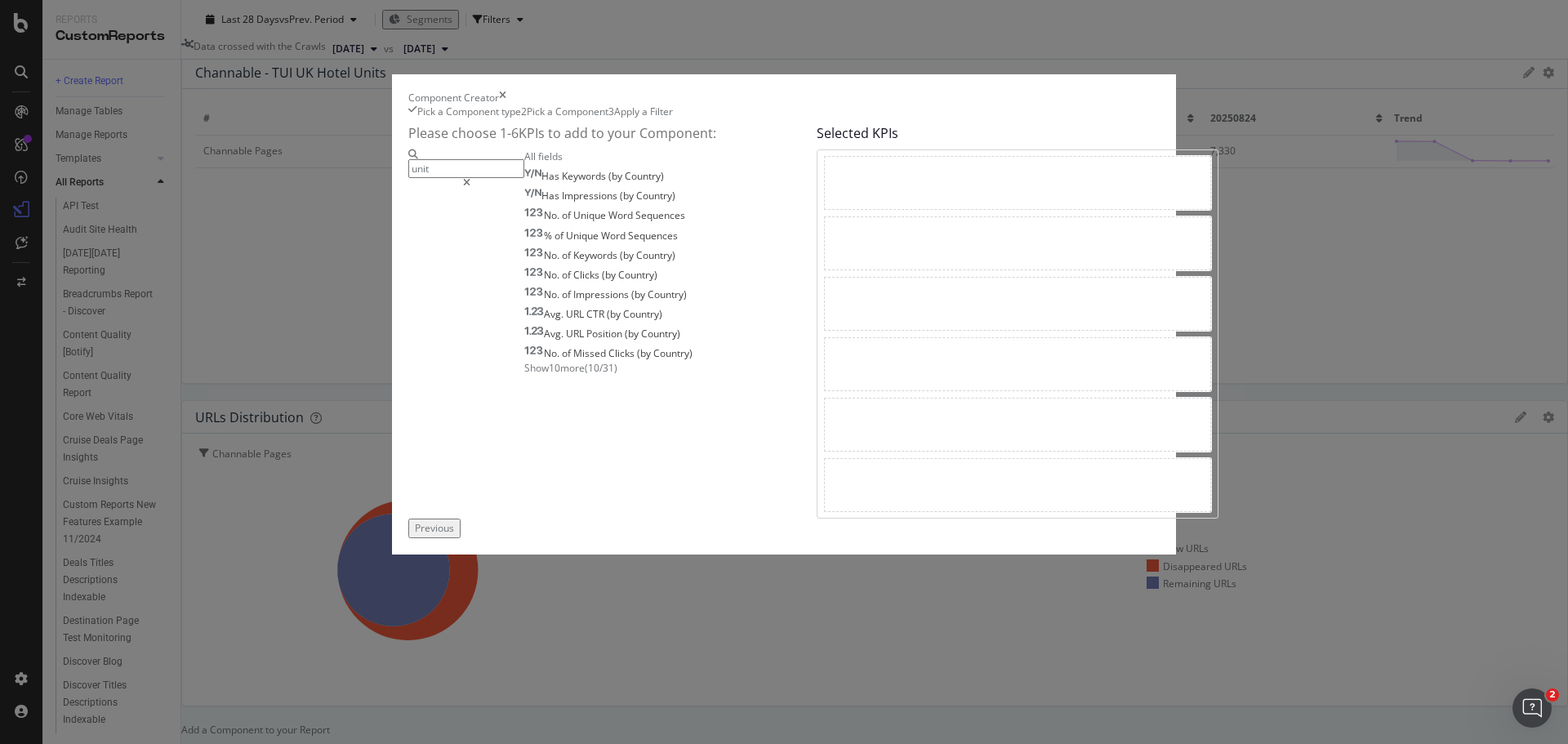
type input "unit"
click at [525, 375] on span "Show 10 more" at bounding box center [555, 368] width 60 height 14
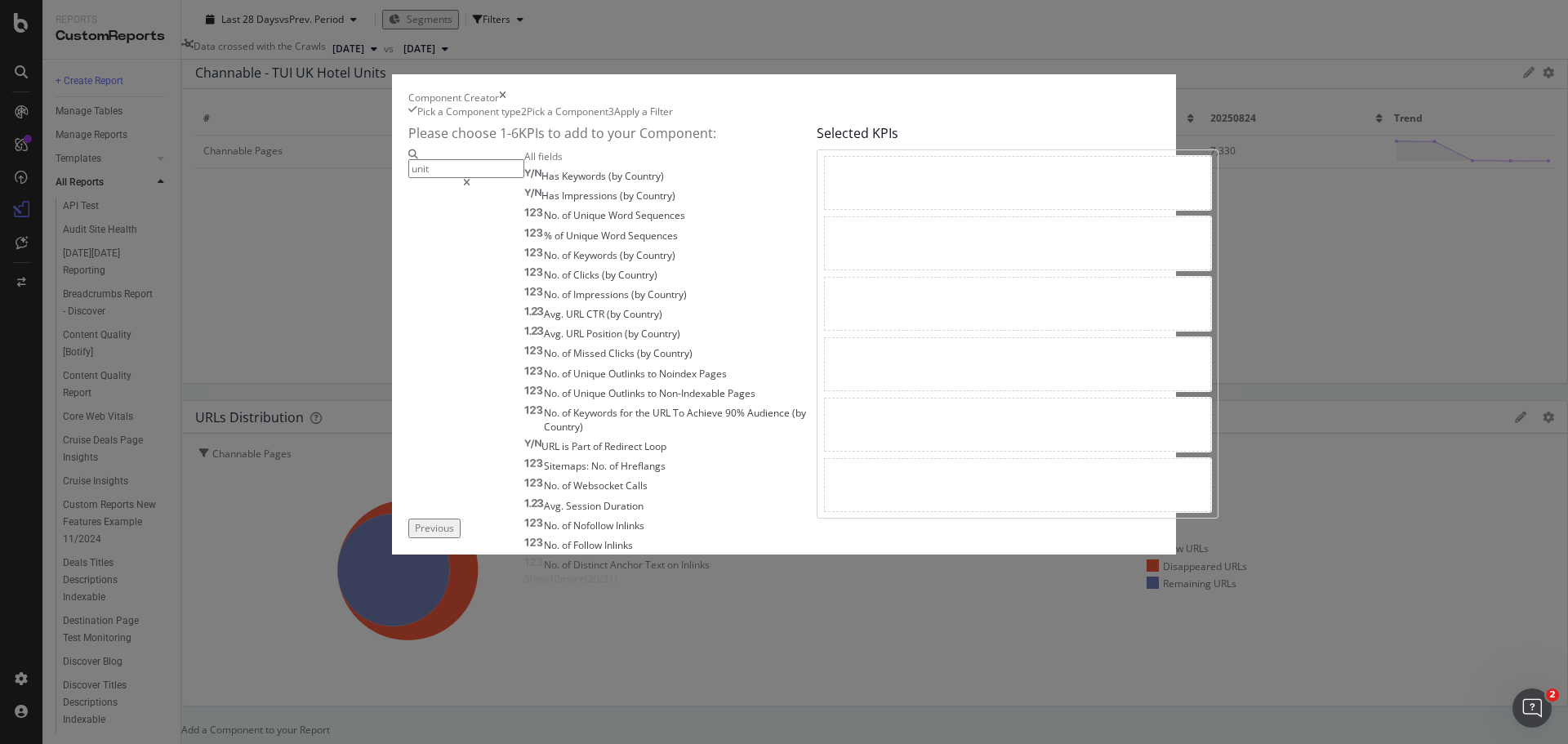
click at [470, 188] on icon "modal" at bounding box center [467, 182] width 8 height 9
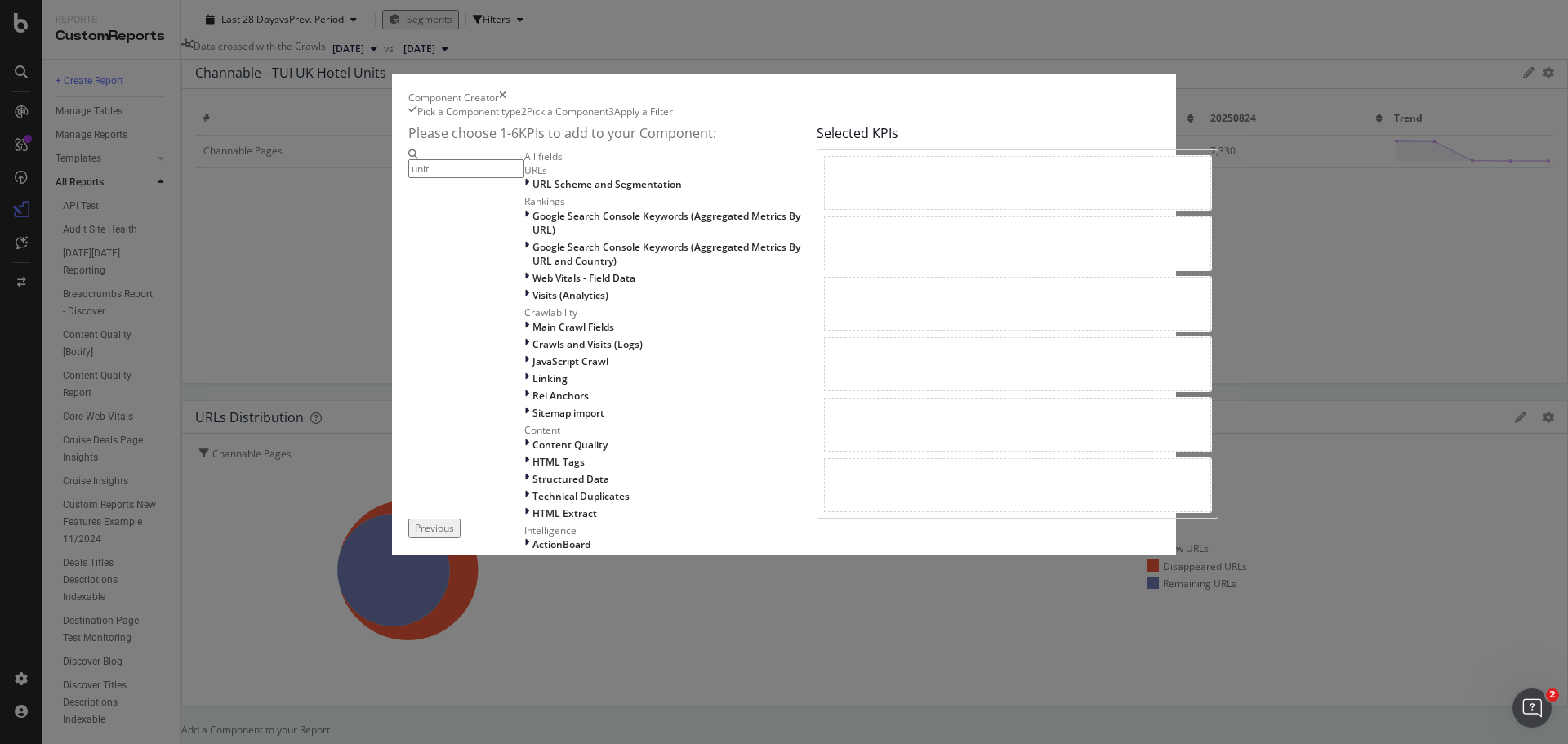
click at [525, 178] on input "unit" at bounding box center [466, 169] width 116 height 19
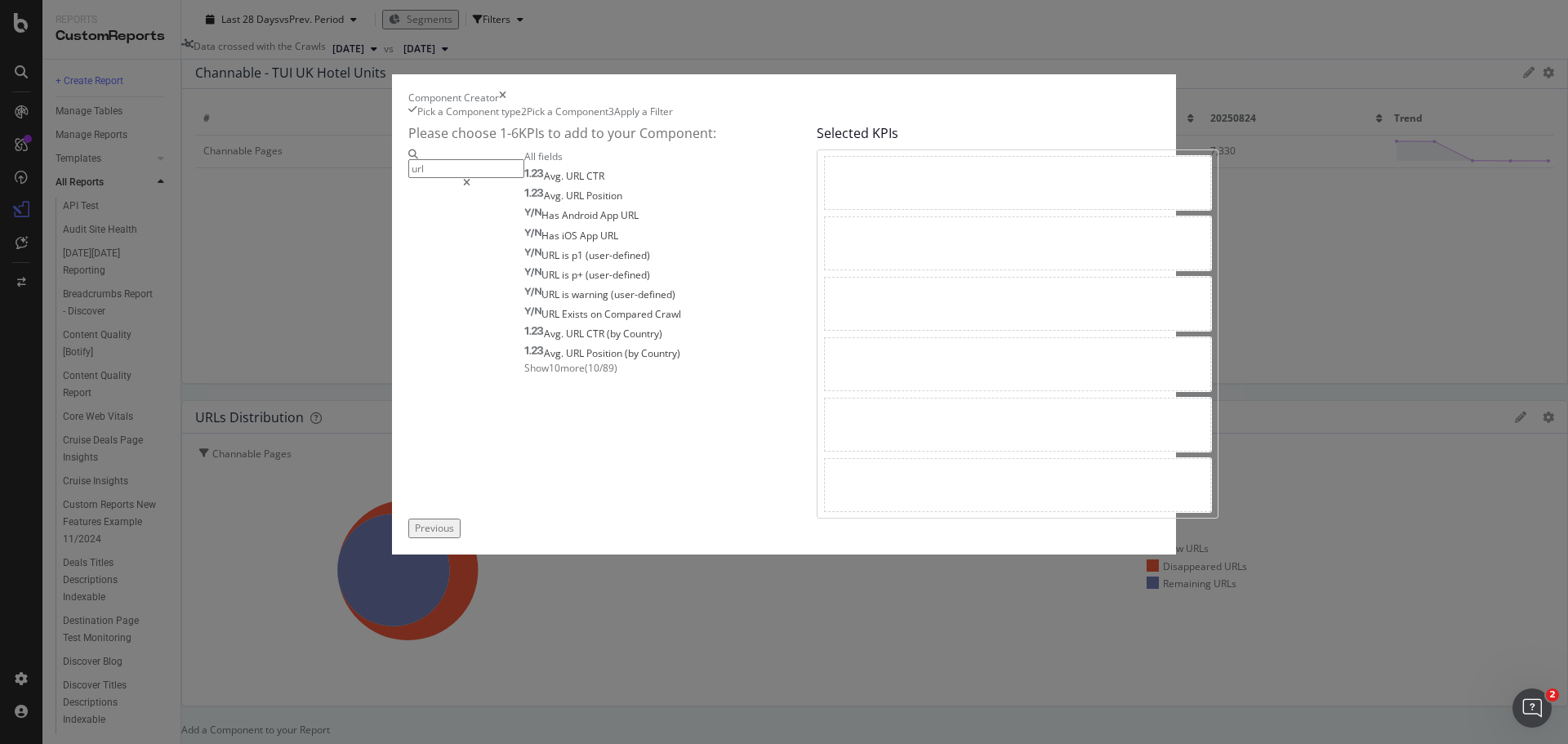
type input "url"
click at [525, 375] on span "Show 10 more" at bounding box center [555, 368] width 60 height 14
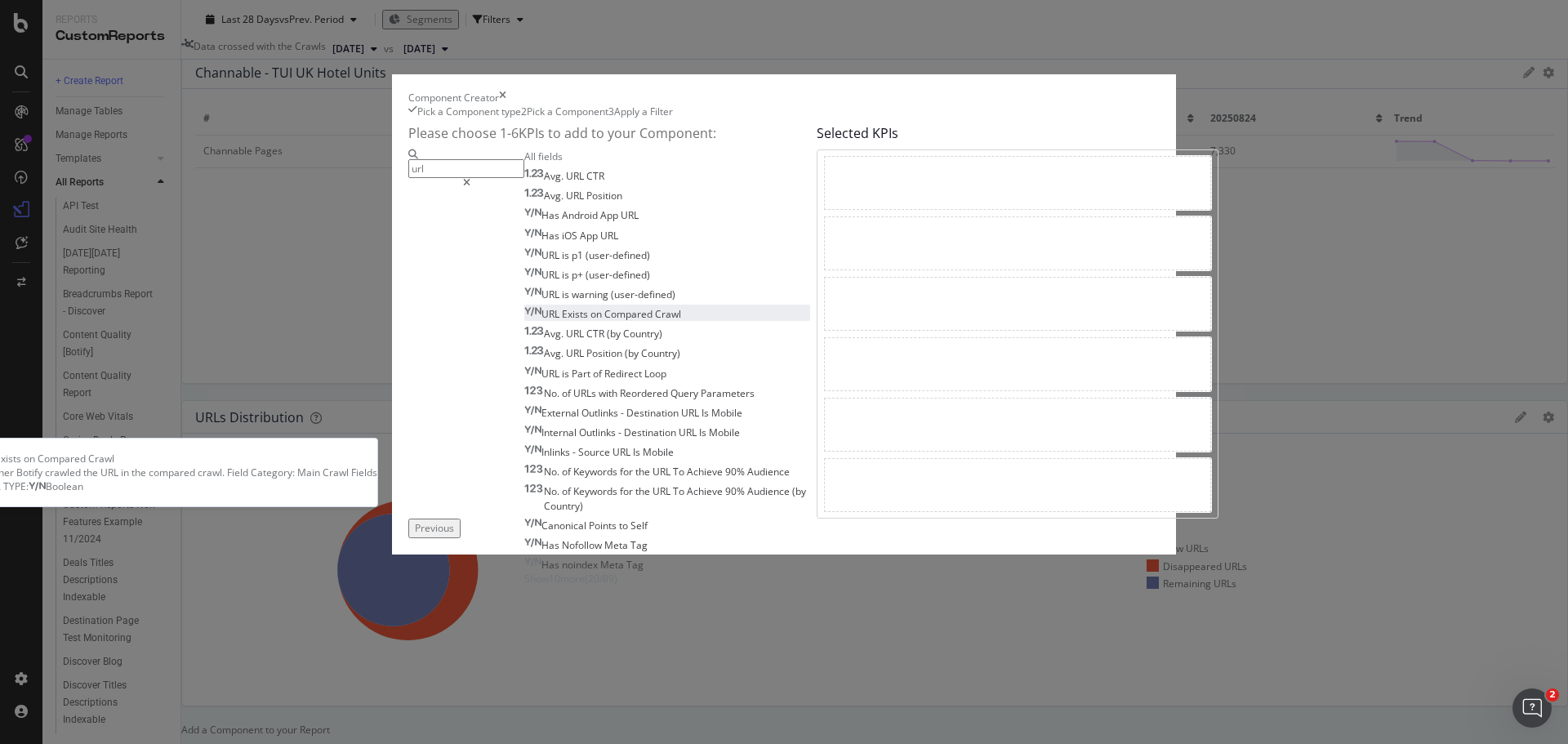
click at [604, 321] on span "Compared" at bounding box center [629, 314] width 51 height 14
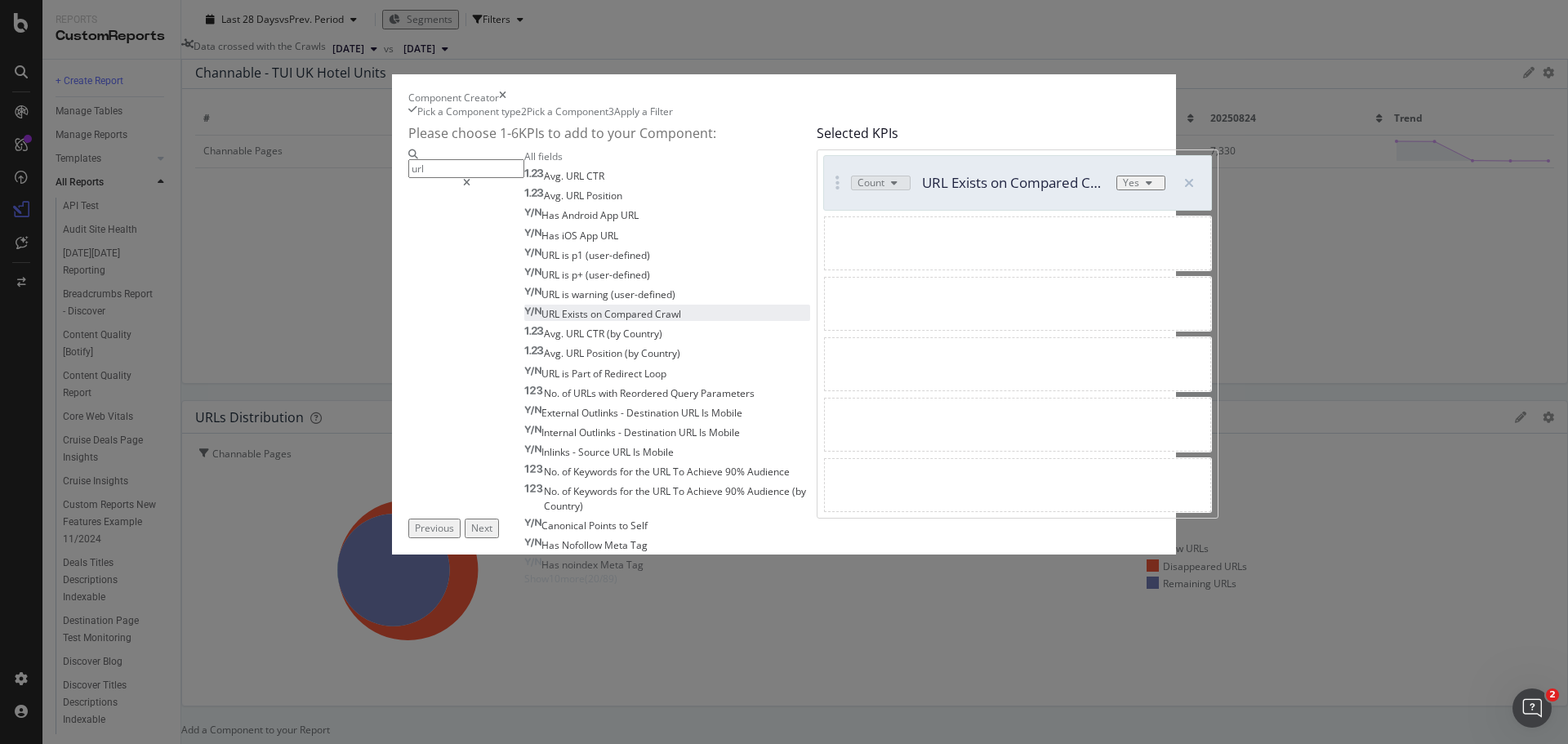
click at [507, 104] on icon "times" at bounding box center [502, 98] width 8 height 14
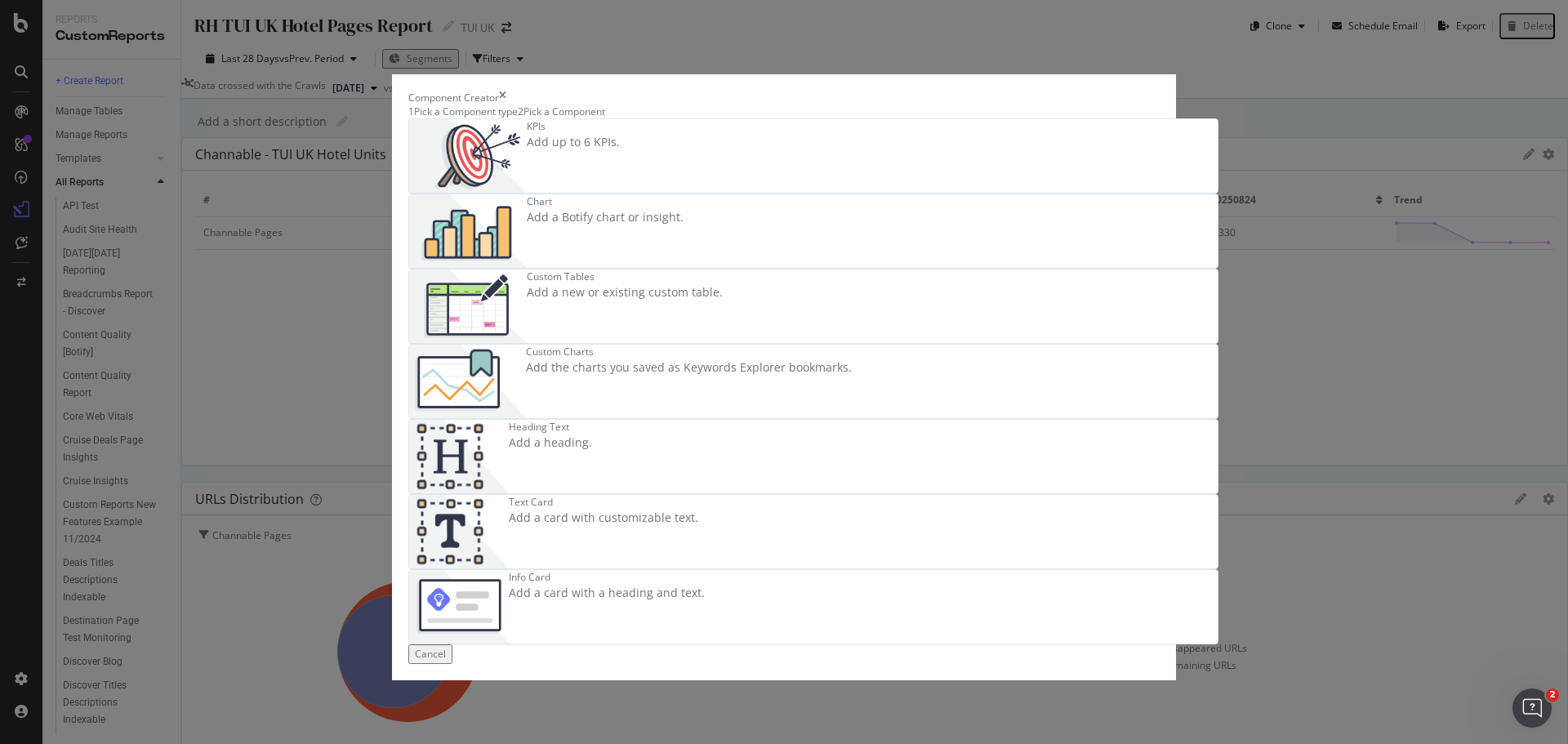
click at [604, 283] on div "Custom Tables" at bounding box center [625, 276] width 196 height 14
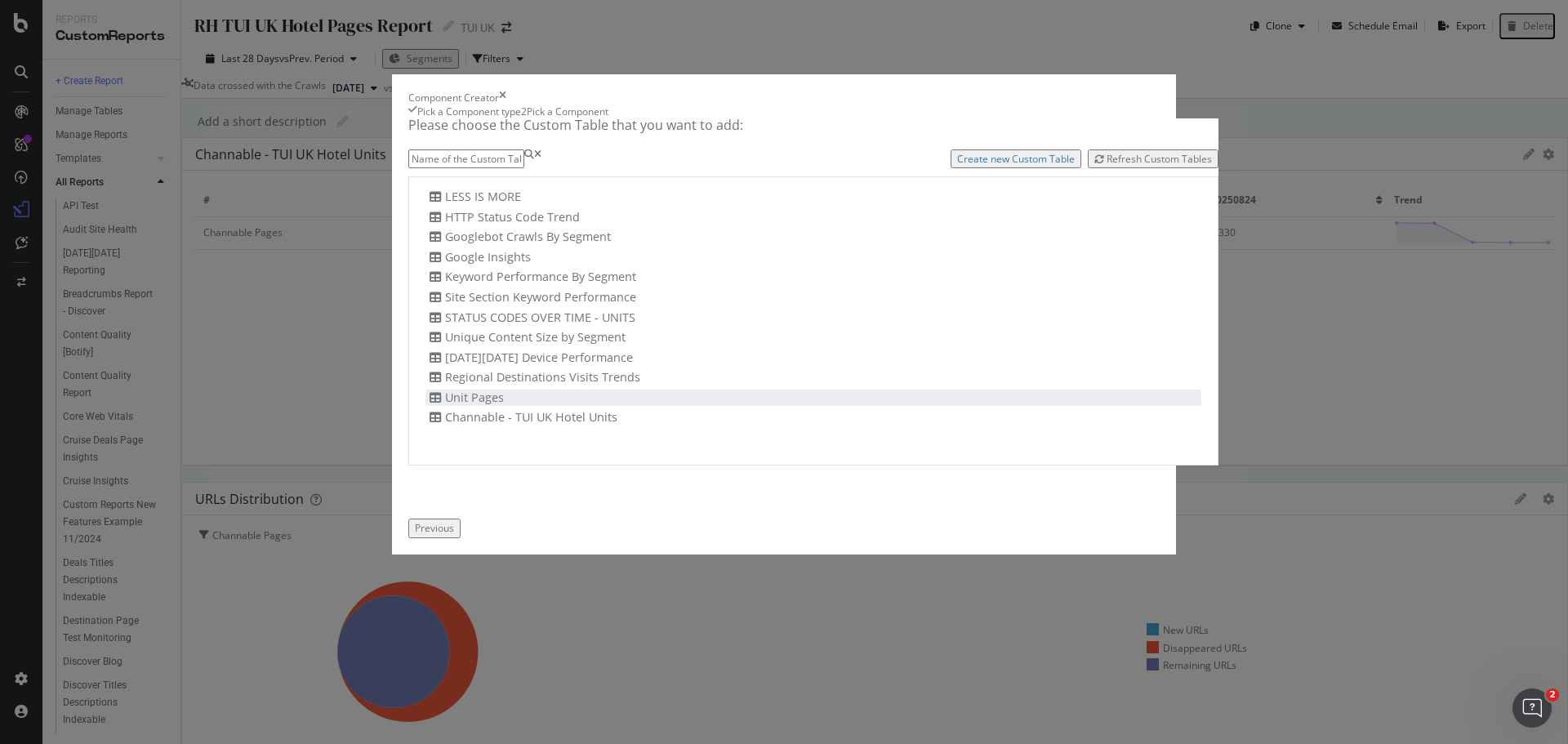
click at [450, 407] on div "Unit Pages" at bounding box center [464, 399] width 79 height 17
click at [545, 535] on div "Add Component" at bounding box center [507, 528] width 73 height 14
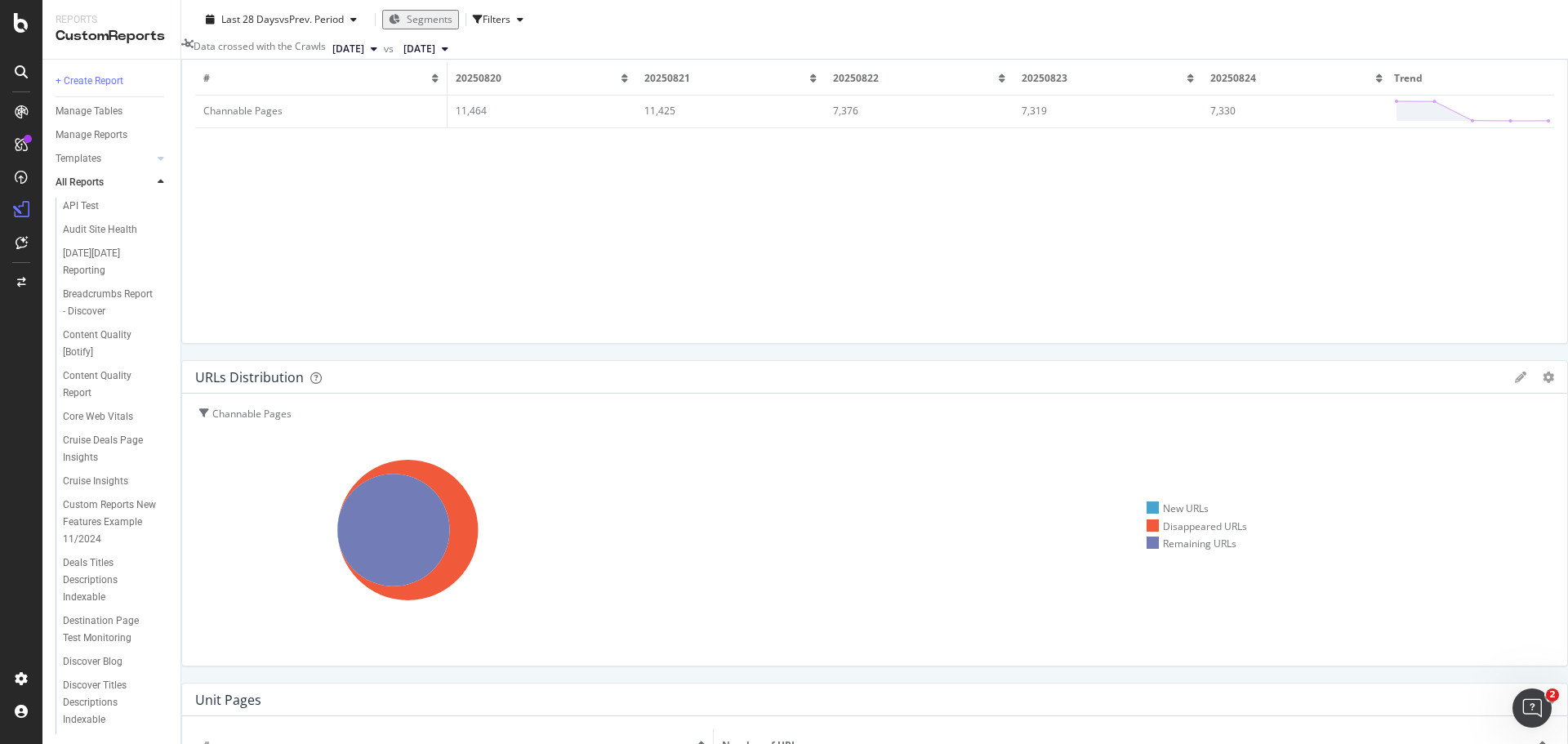
scroll to position [82, 0]
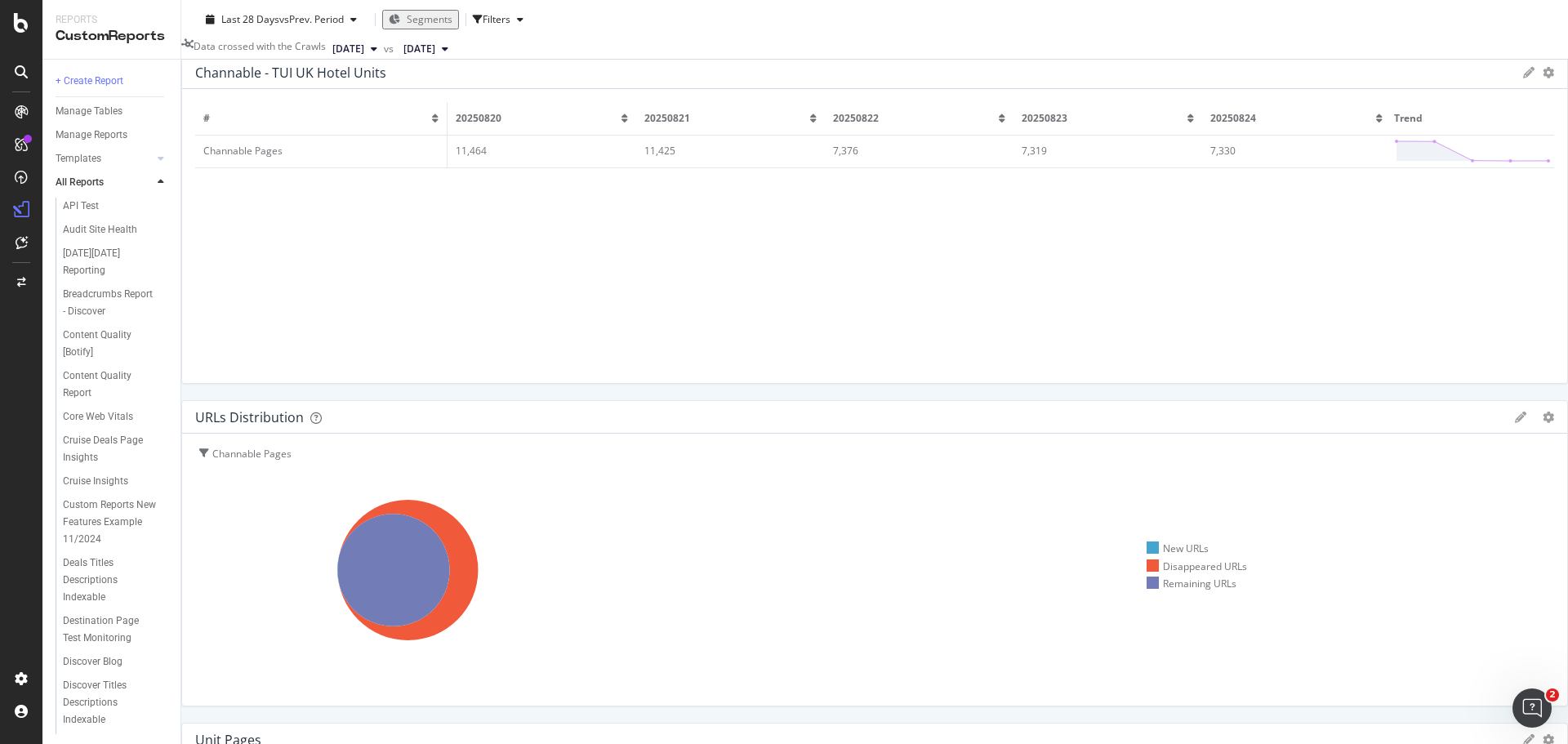
click at [1523, 735] on icon at bounding box center [1528, 740] width 11 height 11
click at [1543, 735] on icon "gear" at bounding box center [1548, 740] width 11 height 11
click at [872, 550] on div "Channable - TUI UK Hotel Units Export as CSV Delete Add to Custom Report # 2025…" at bounding box center [874, 568] width 1387 height 1026
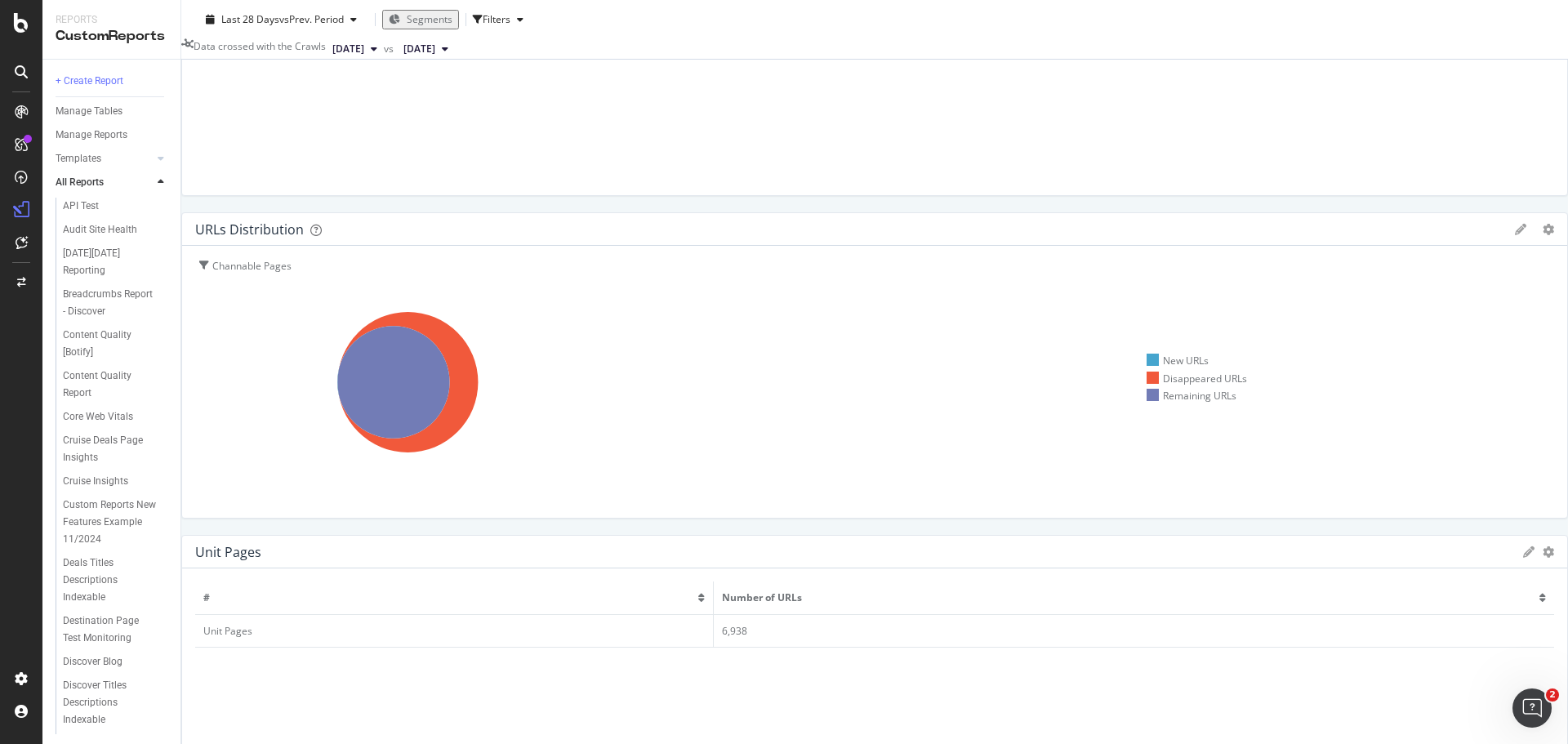
scroll to position [290, 0]
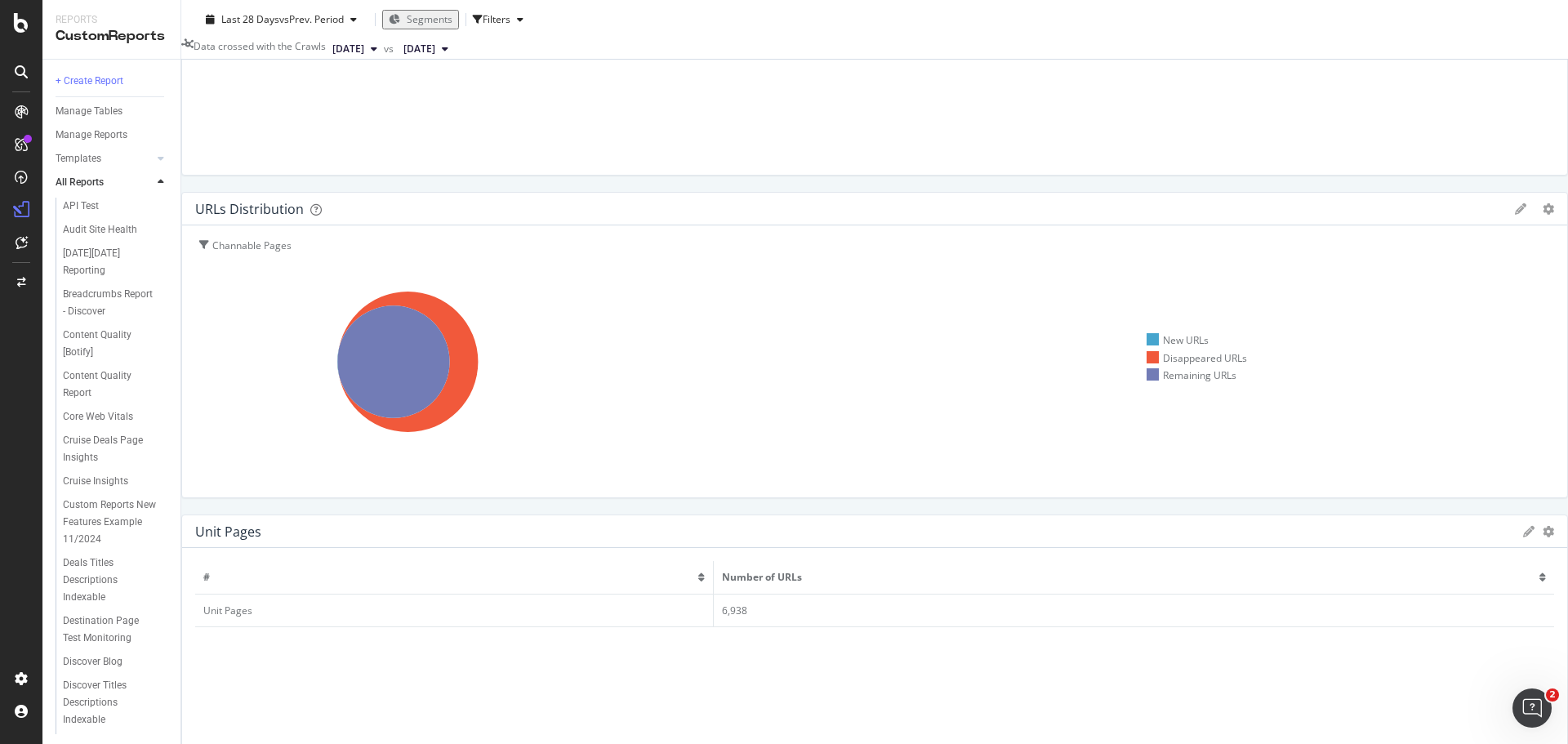
click at [1543, 526] on icon "gear" at bounding box center [1548, 532] width 11 height 11
click at [1397, 583] on span "Delete" at bounding box center [1482, 594] width 170 height 22
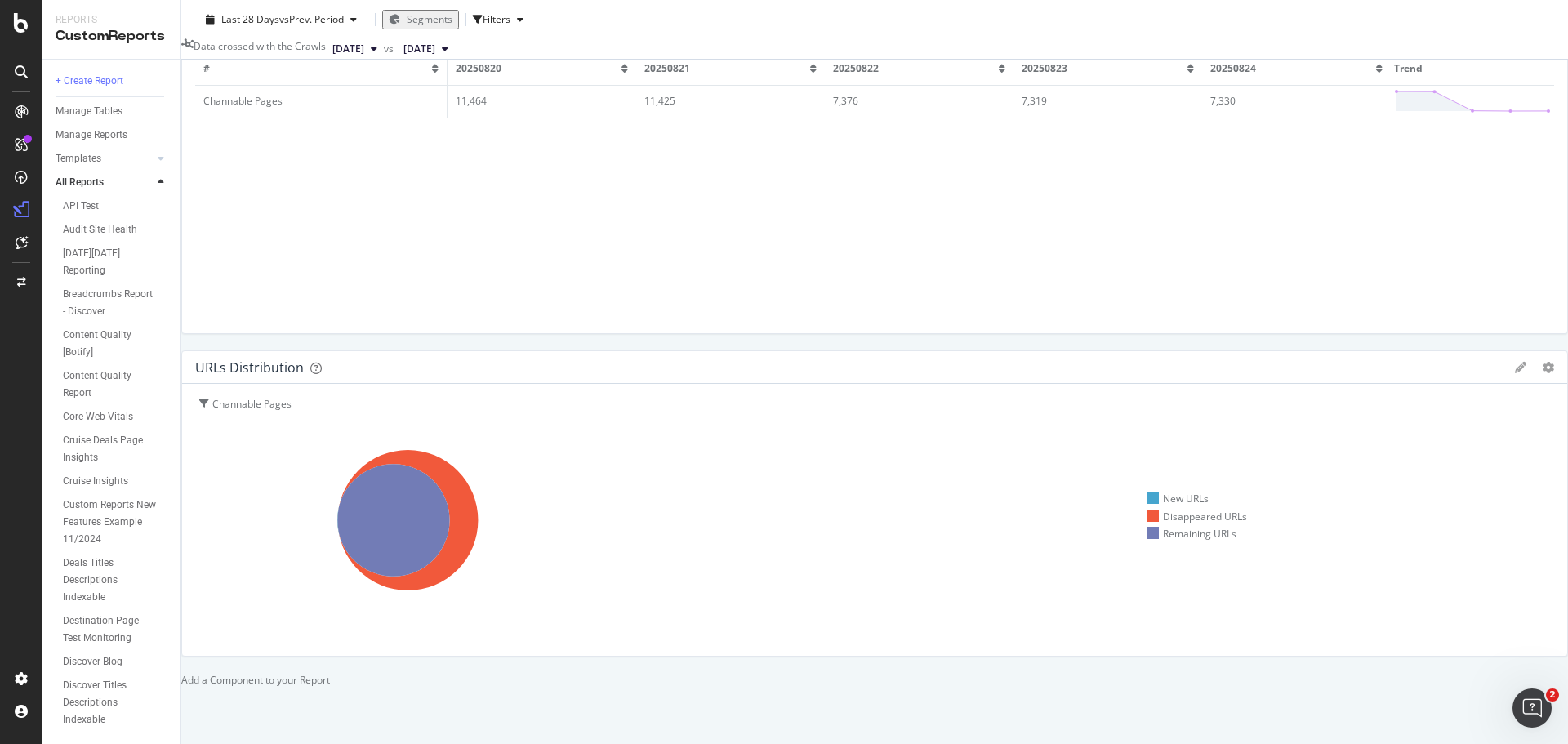
scroll to position [249, 0]
click at [181, 673] on div at bounding box center [181, 680] width 0 height 14
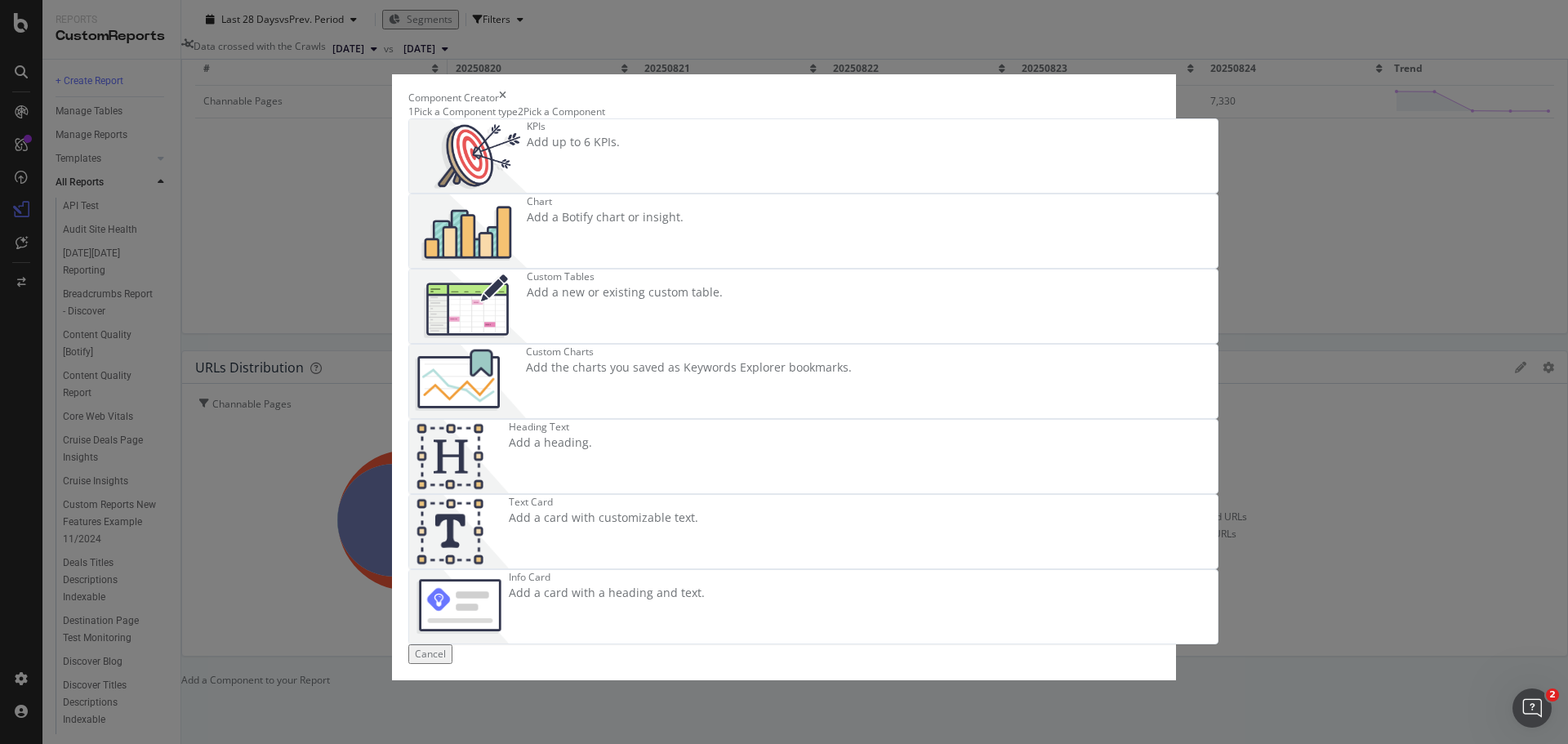
click at [852, 344] on div "Custom Charts Add the charts you saved as Keywords Explorer bookmarks." at bounding box center [690, 381] width 326 height 73
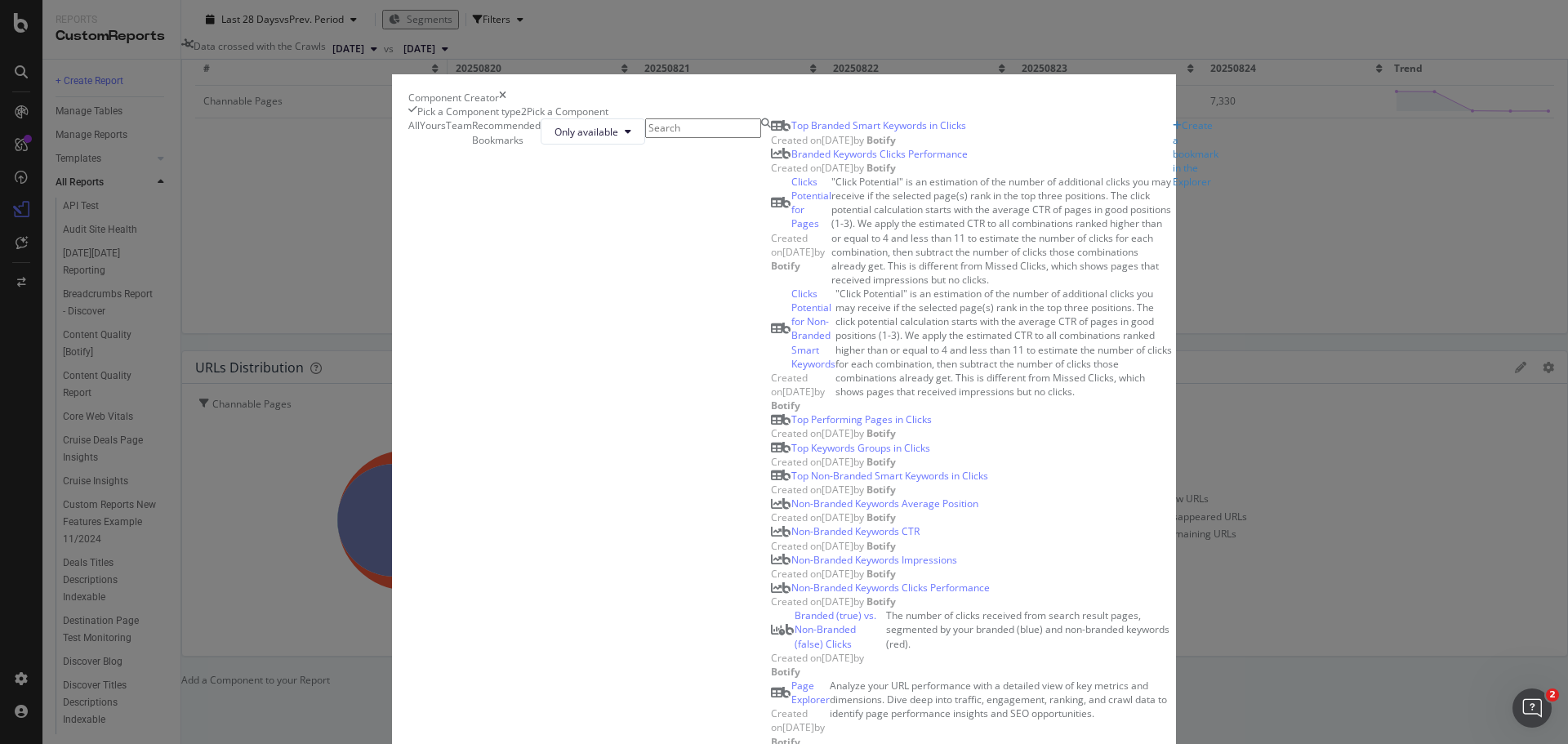
scroll to position [1716, 0]
click at [493, 118] on div "Pick a Component type" at bounding box center [469, 111] width 104 height 14
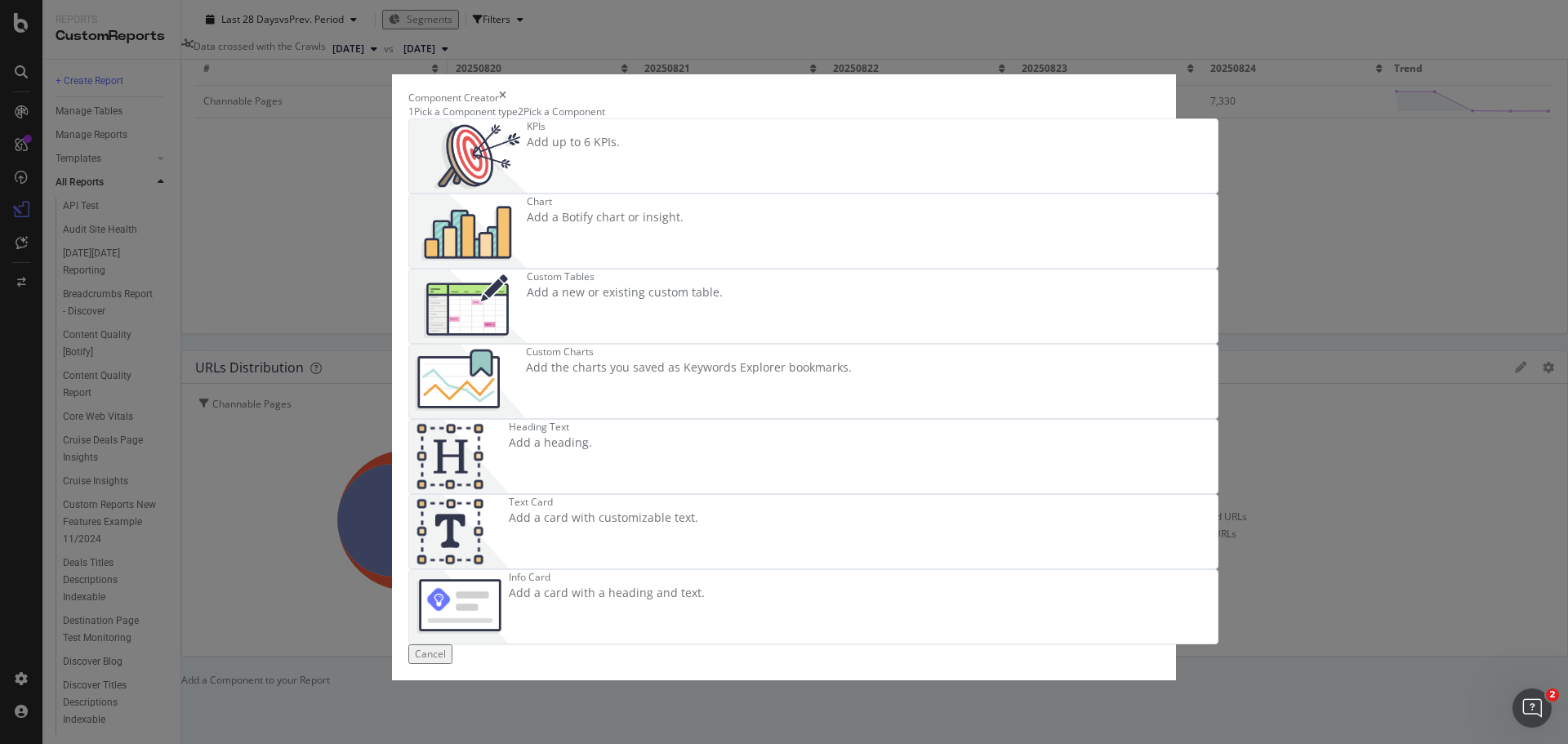
click at [660, 283] on div "Custom Tables" at bounding box center [625, 276] width 196 height 14
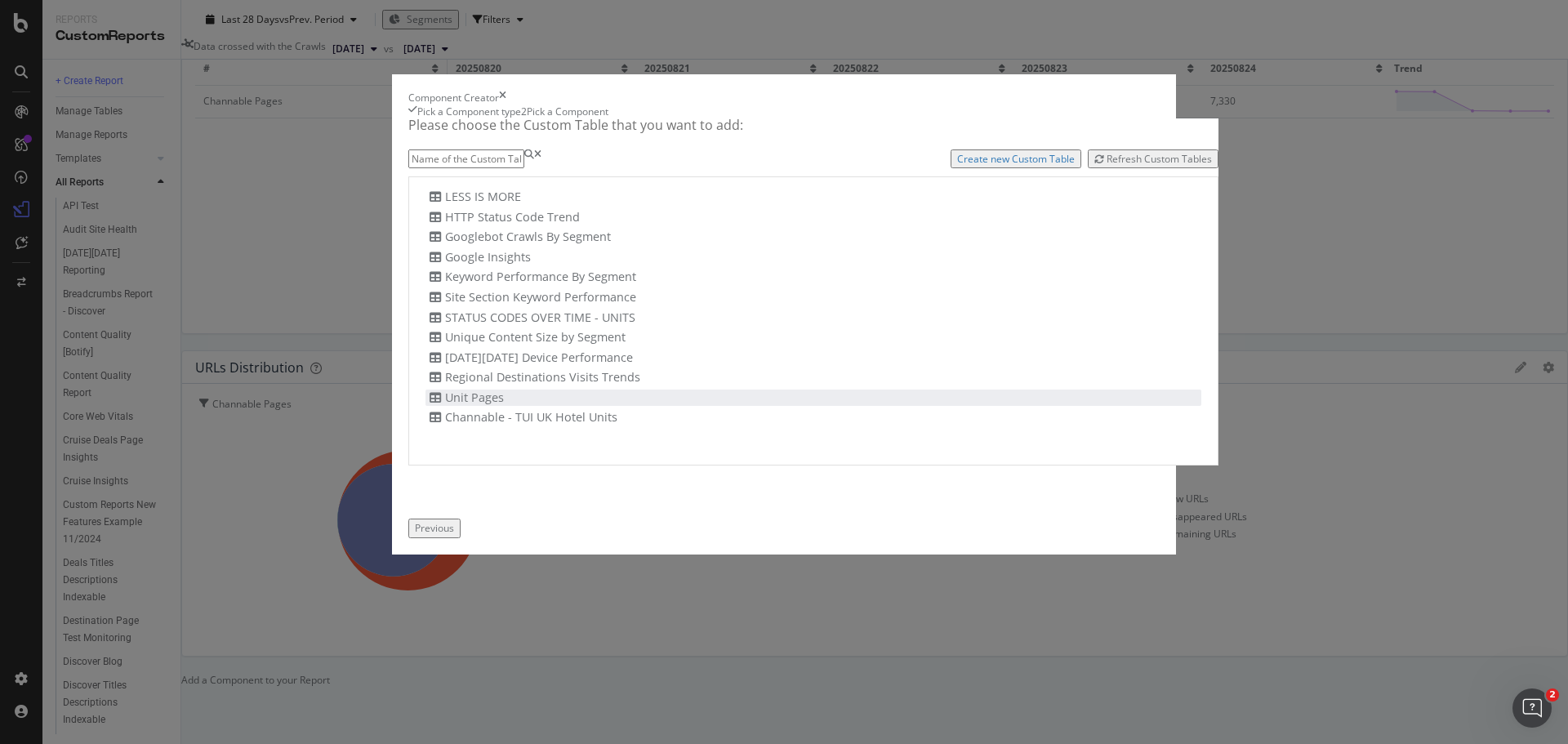
click at [443, 407] on div "Unit Pages" at bounding box center [464, 399] width 79 height 17
click at [545, 535] on div "Add Component" at bounding box center [507, 528] width 73 height 14
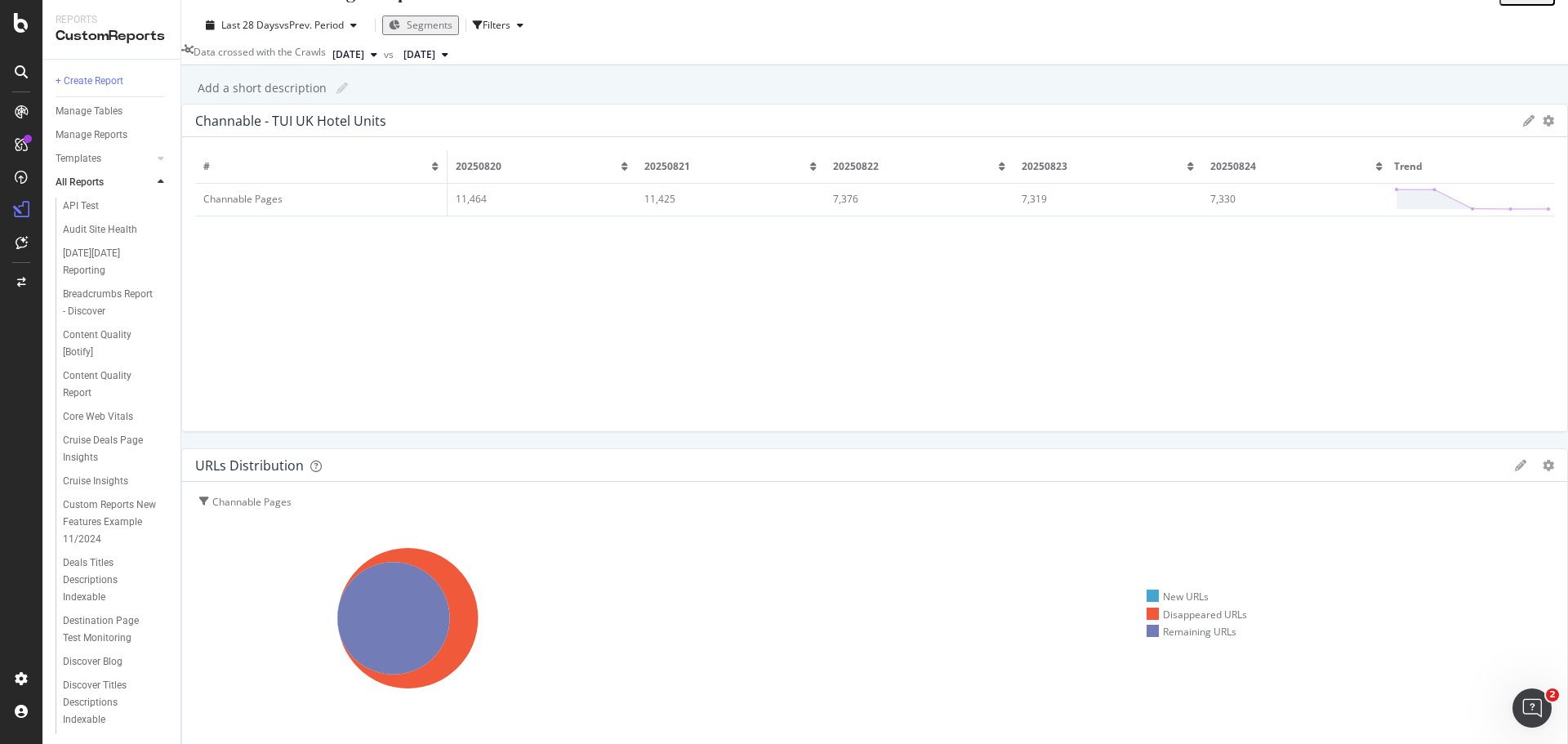
scroll to position [0, 0]
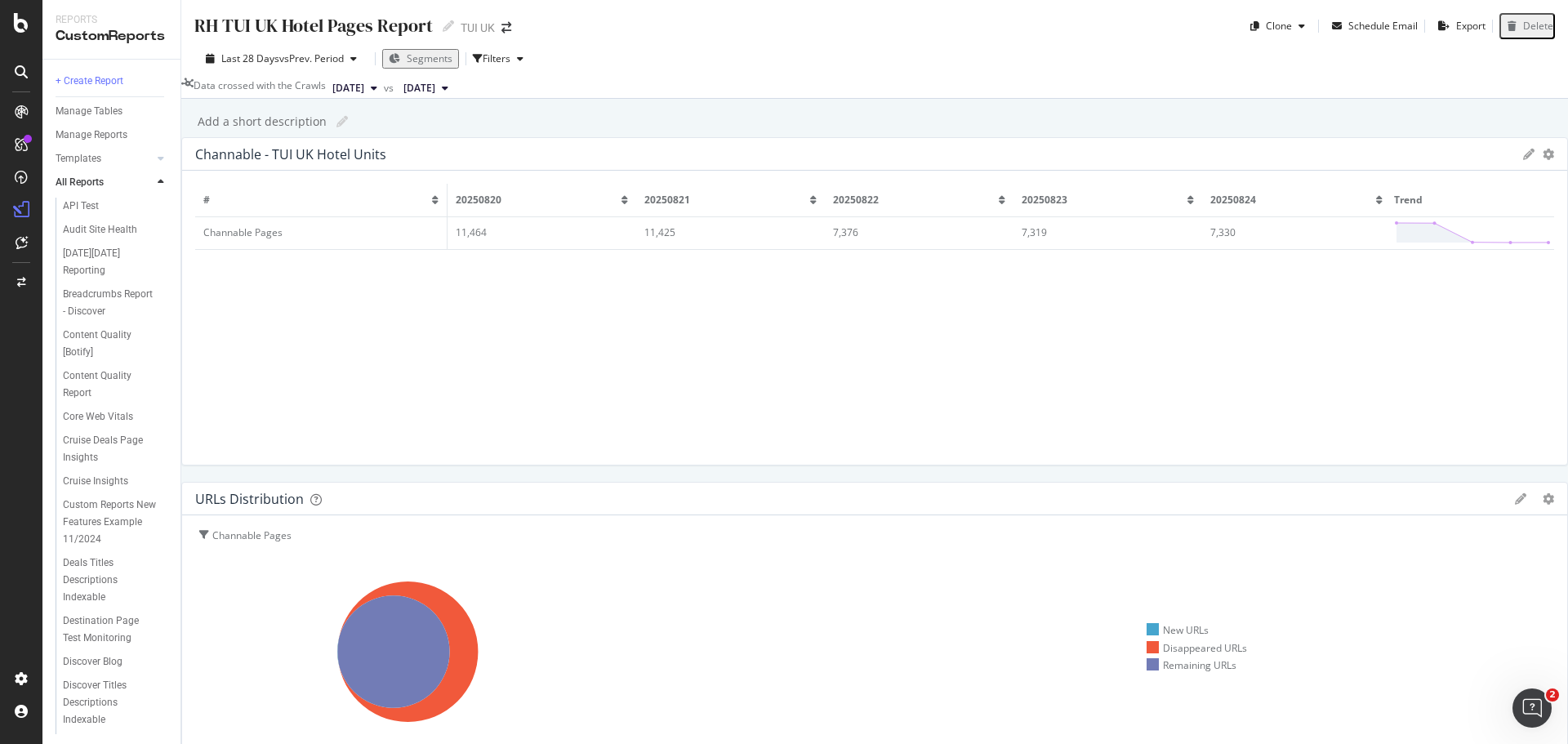
click at [866, 554] on div "Channable - TUI UK Hotel Units Export as CSV Delete Add to Custom Report # 2025…" at bounding box center [874, 650] width 1387 height 1026
click at [495, 47] on div "Filters" at bounding box center [501, 59] width 57 height 24
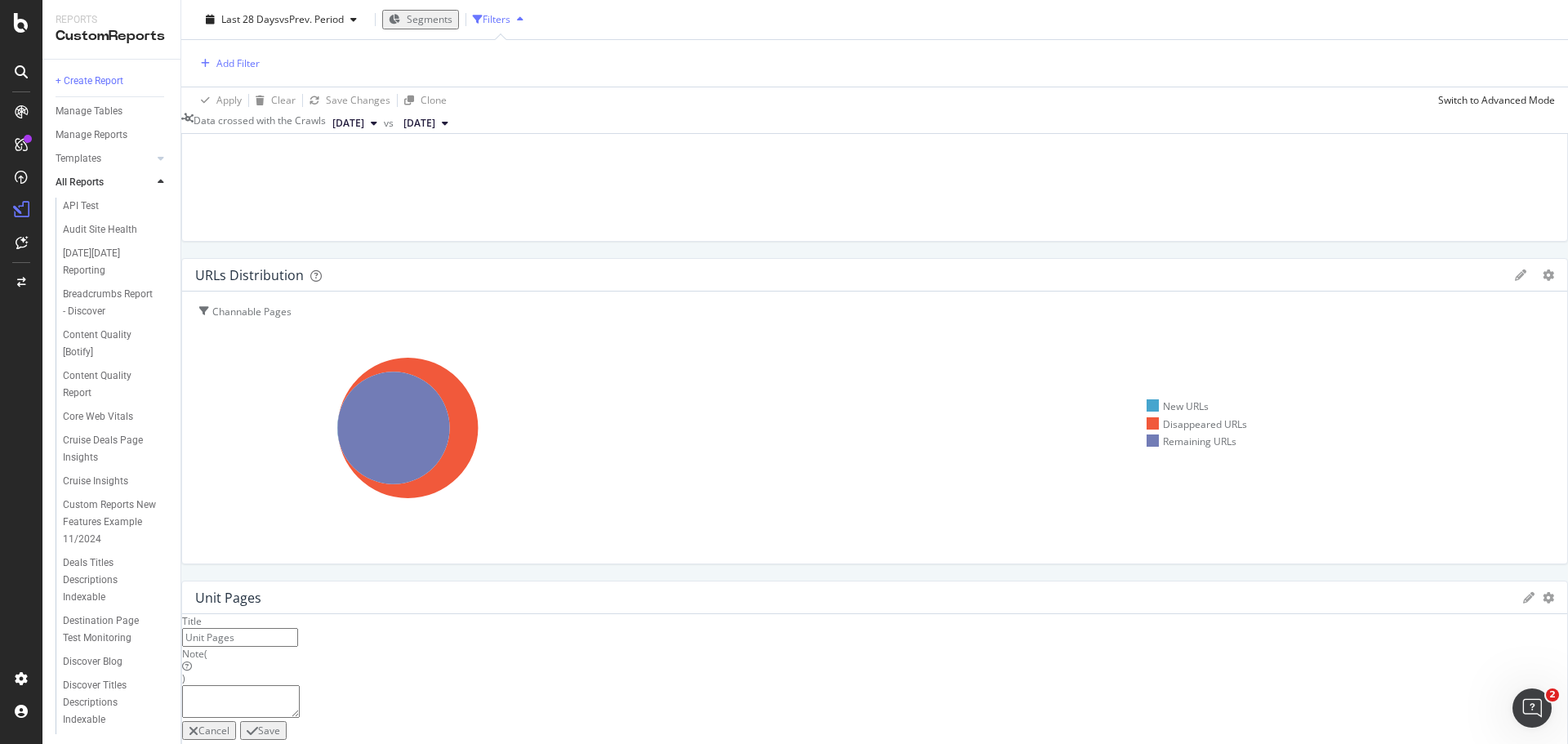
scroll to position [327, 0]
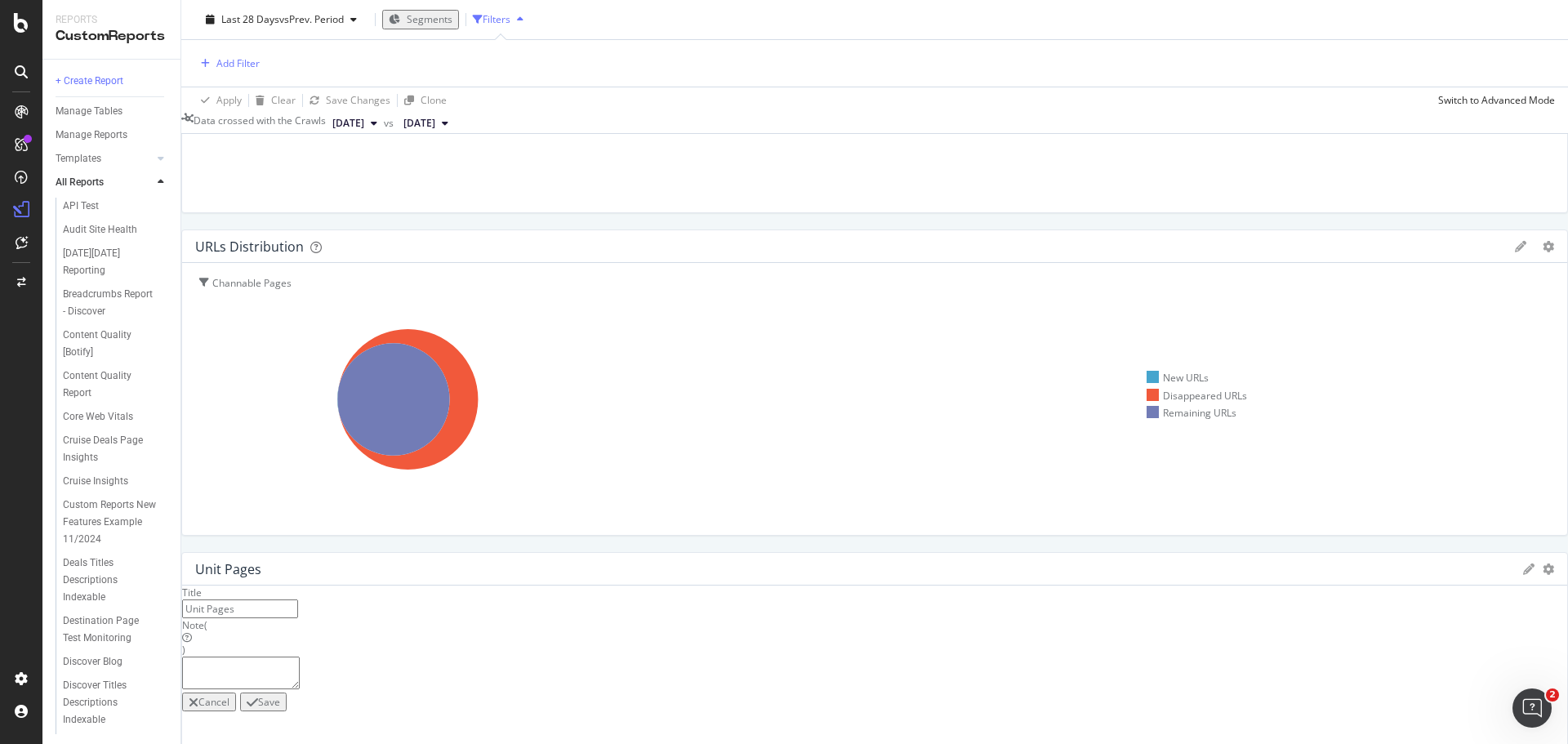
click at [230, 696] on div "Cancel" at bounding box center [214, 703] width 31 height 14
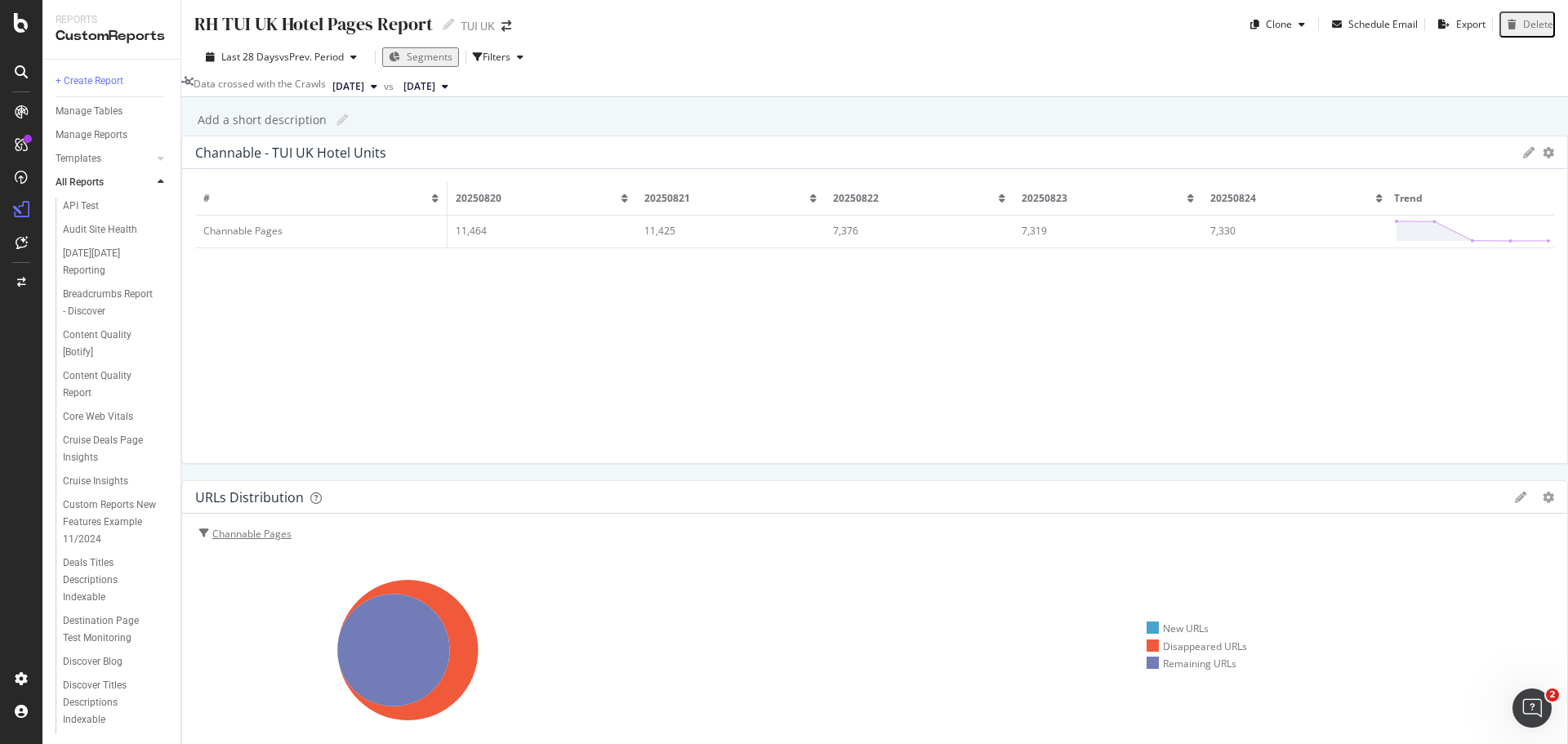
scroll to position [0, 0]
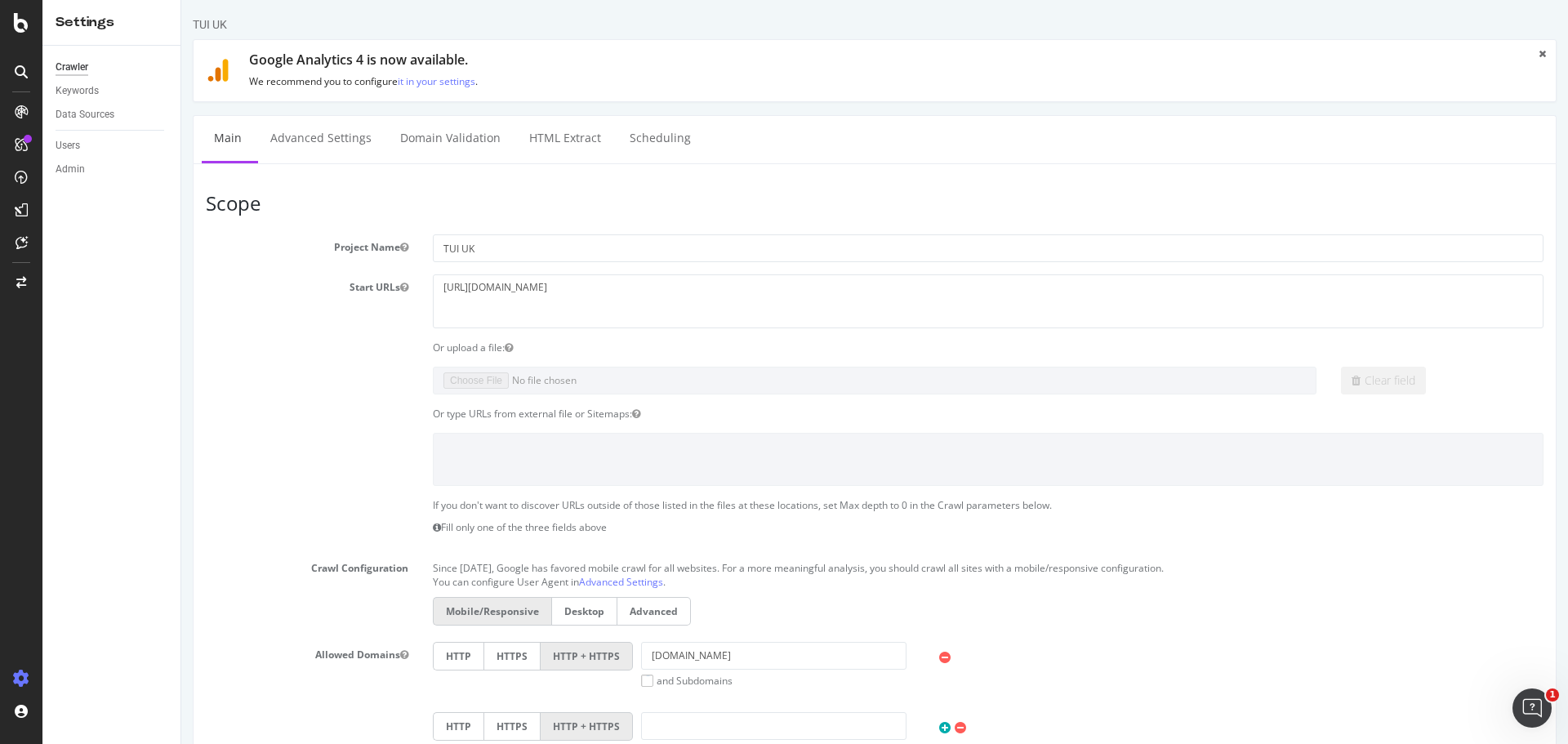
click at [17, 72] on icon at bounding box center [21, 72] width 13 height 13
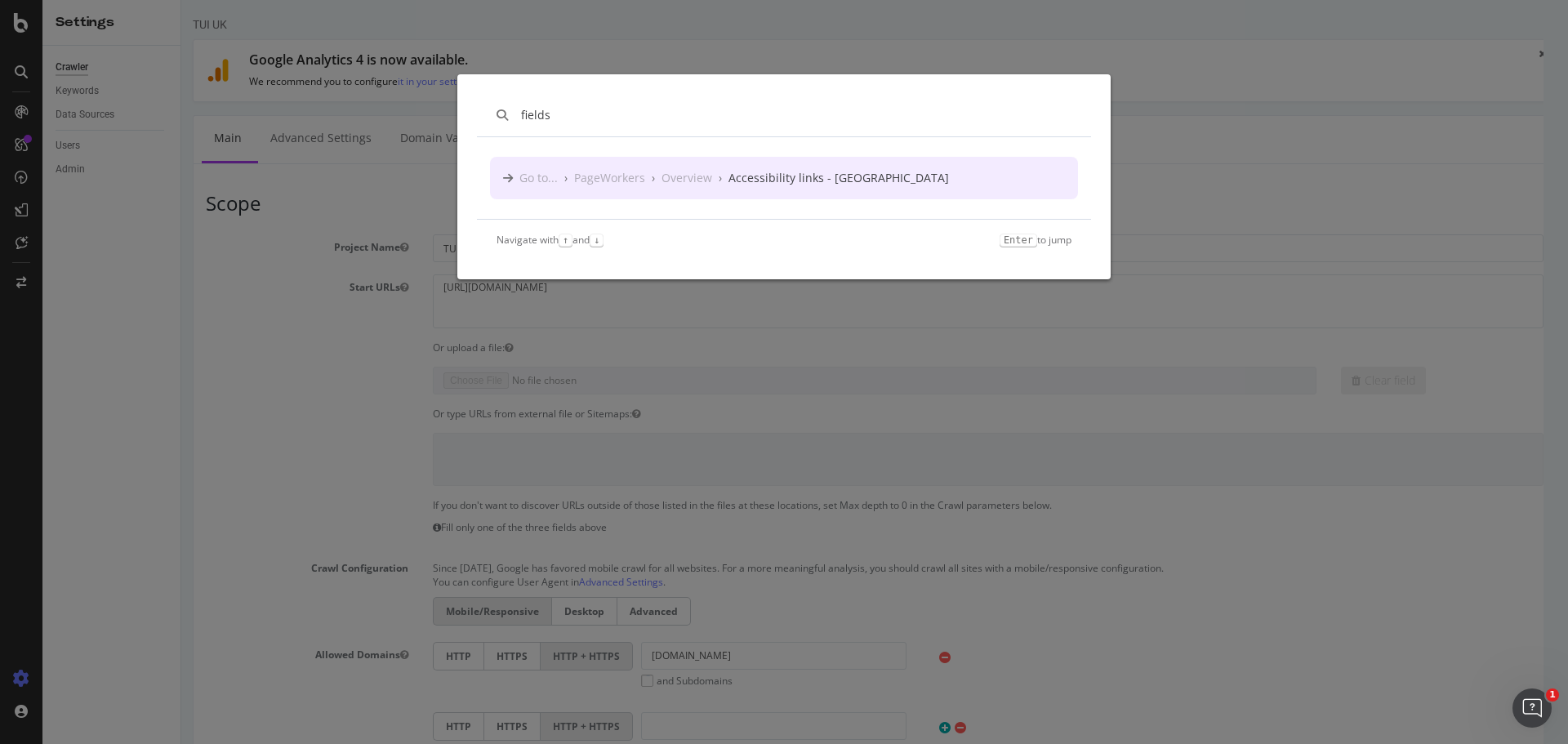
type input "fields"
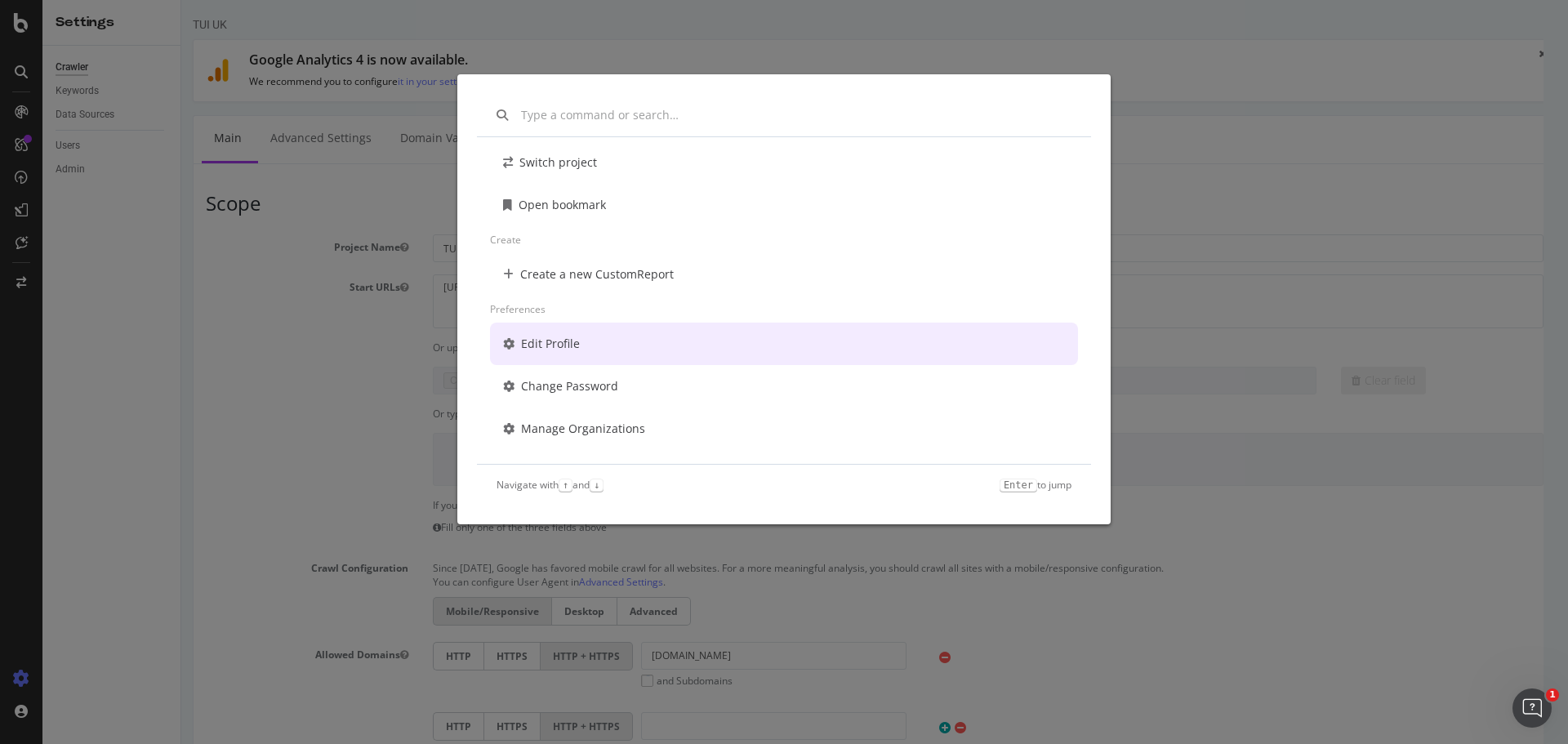
scroll to position [117, 0]
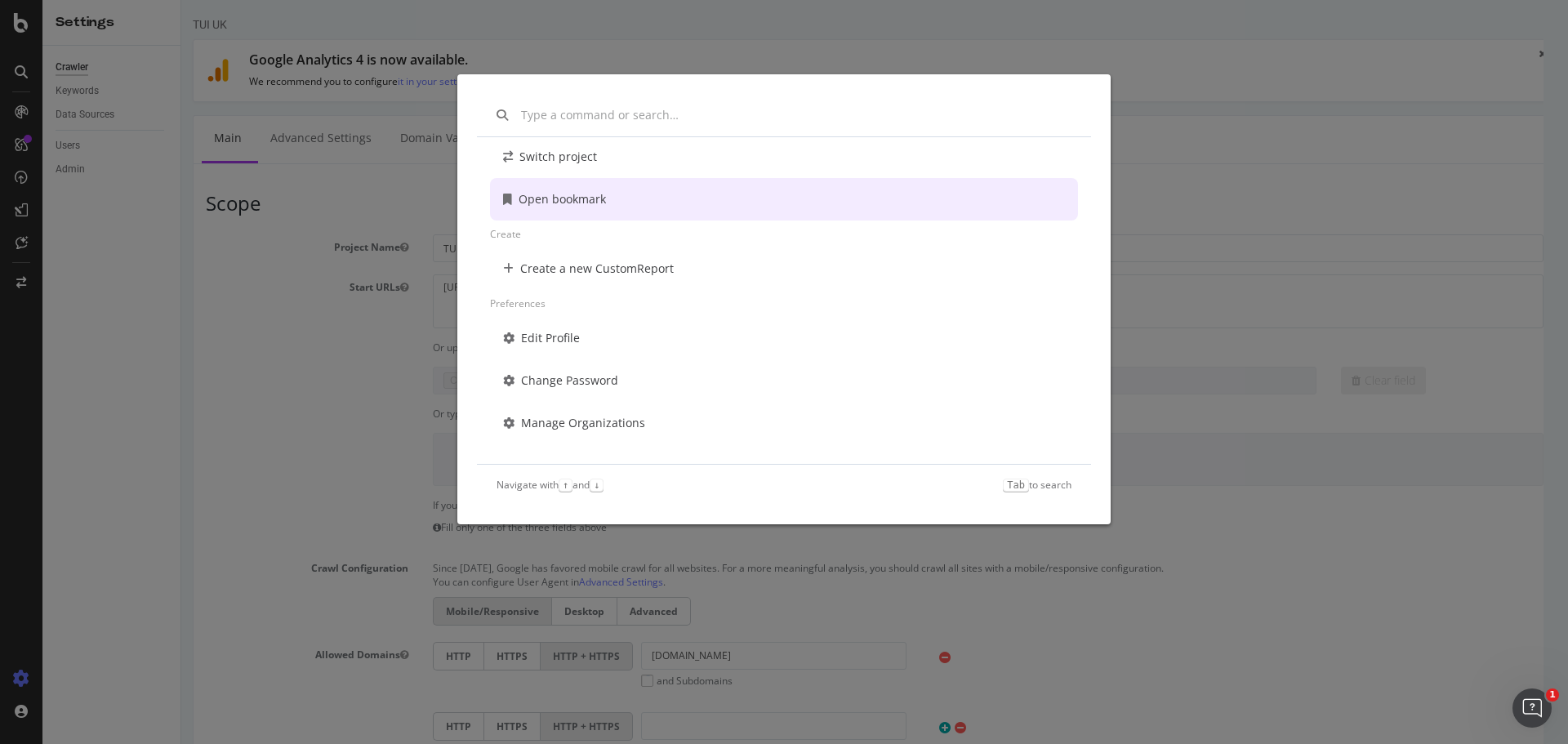
click at [1239, 57] on div "Other Switch project Open bookmark Create Create a new CustomReport Preferences…" at bounding box center [784, 372] width 1568 height 744
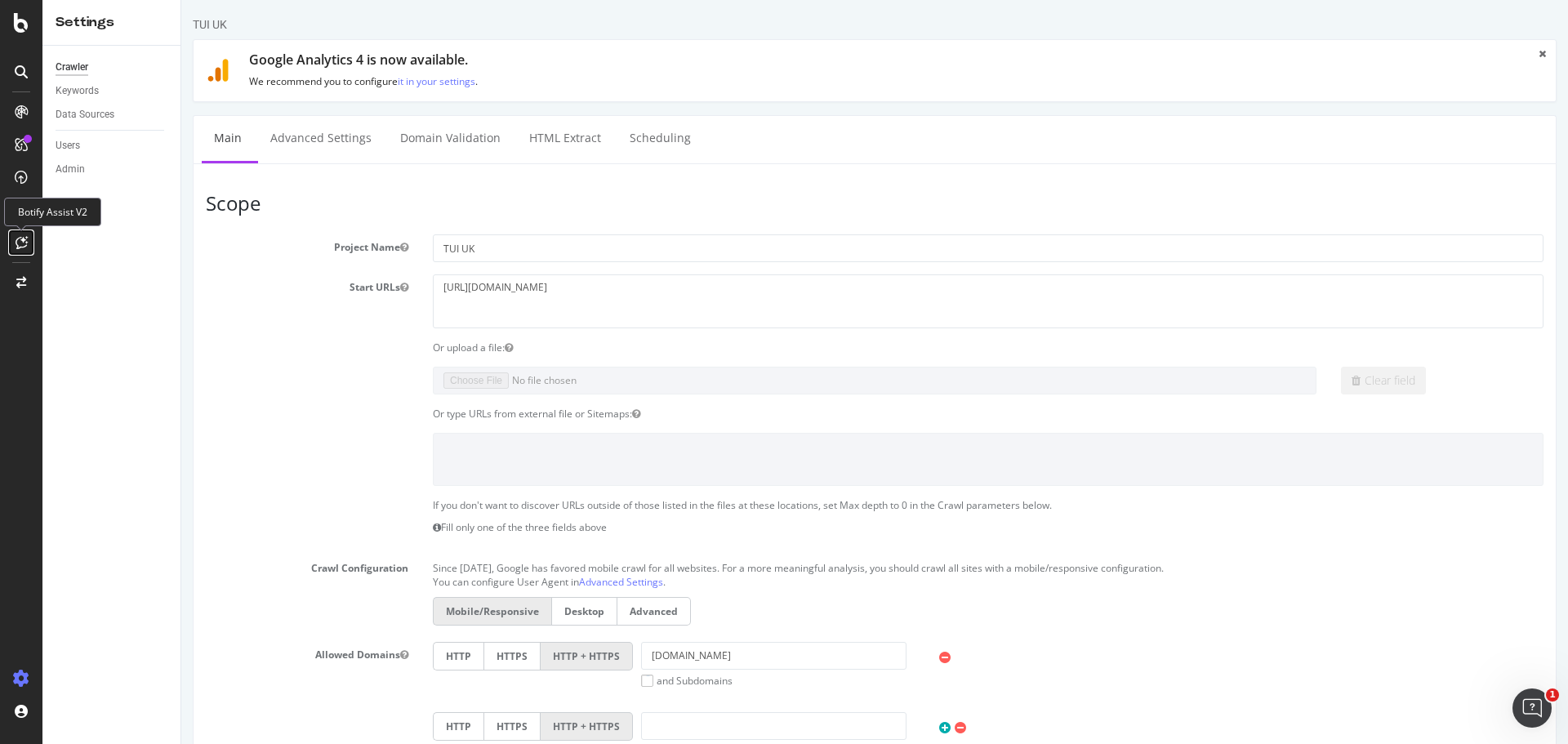
click at [22, 244] on icon at bounding box center [22, 243] width 12 height 13
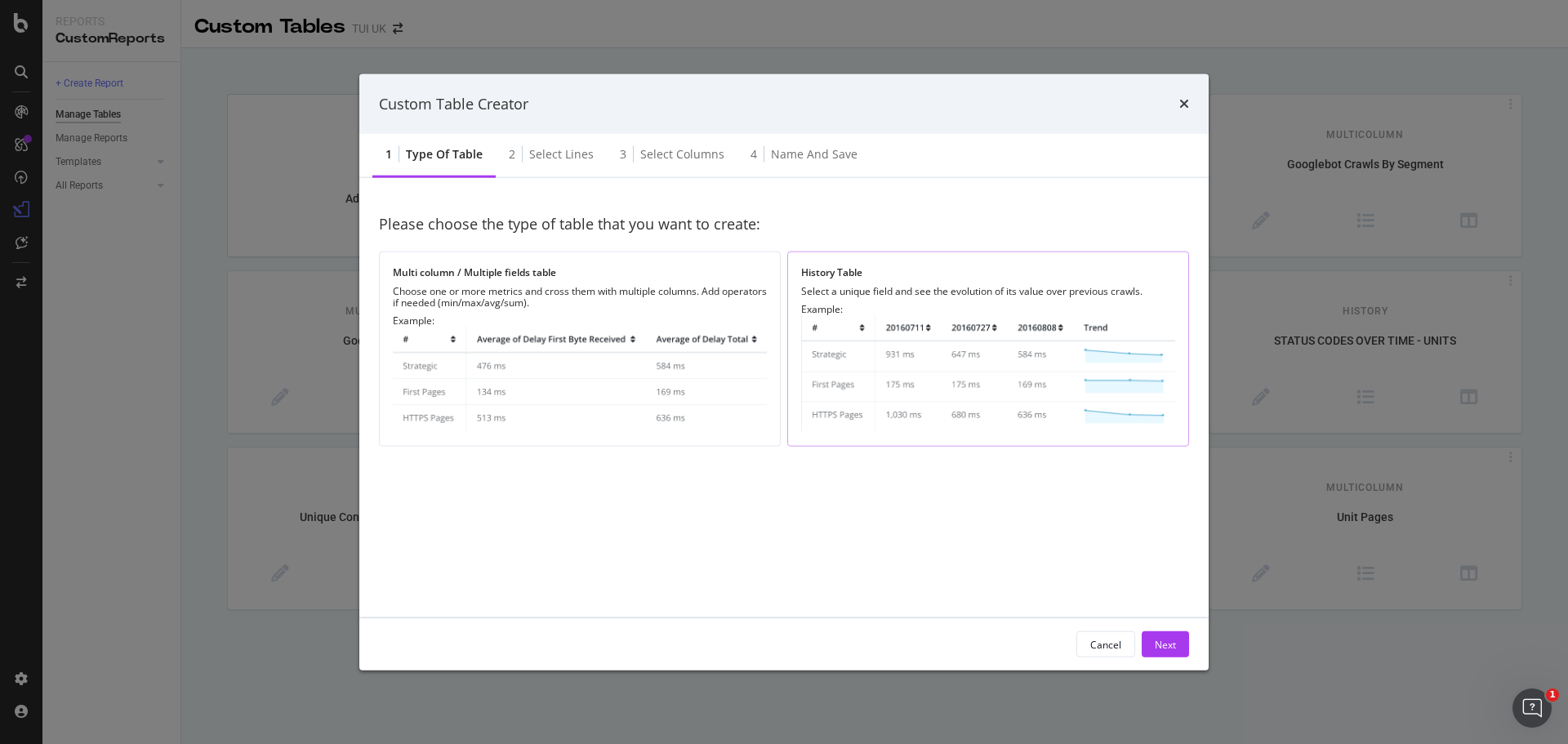
click at [941, 278] on div "History Table" at bounding box center [989, 273] width 375 height 14
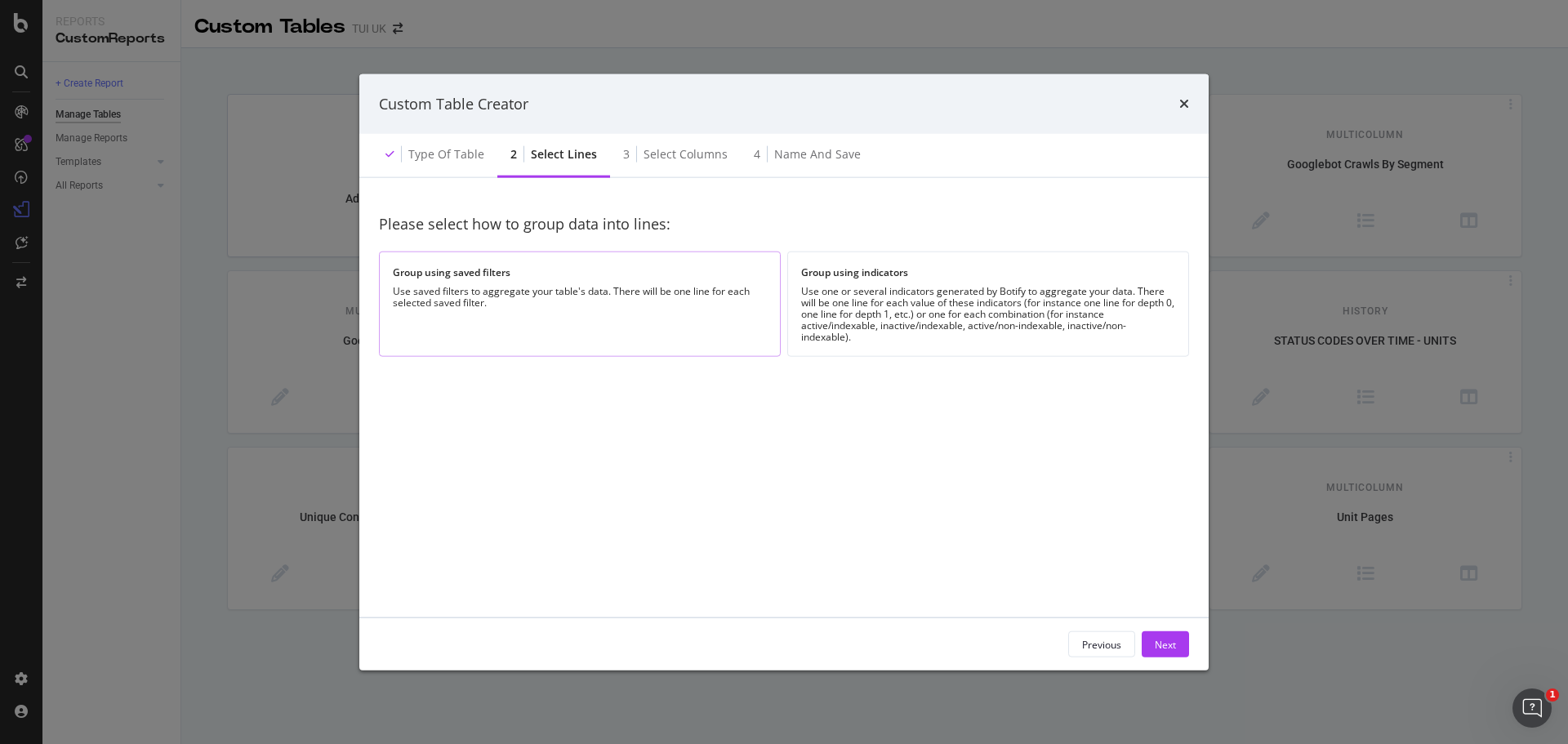
click at [621, 326] on div "Group using saved filters Use saved filters to aggregate your table's data. The…" at bounding box center [580, 305] width 402 height 105
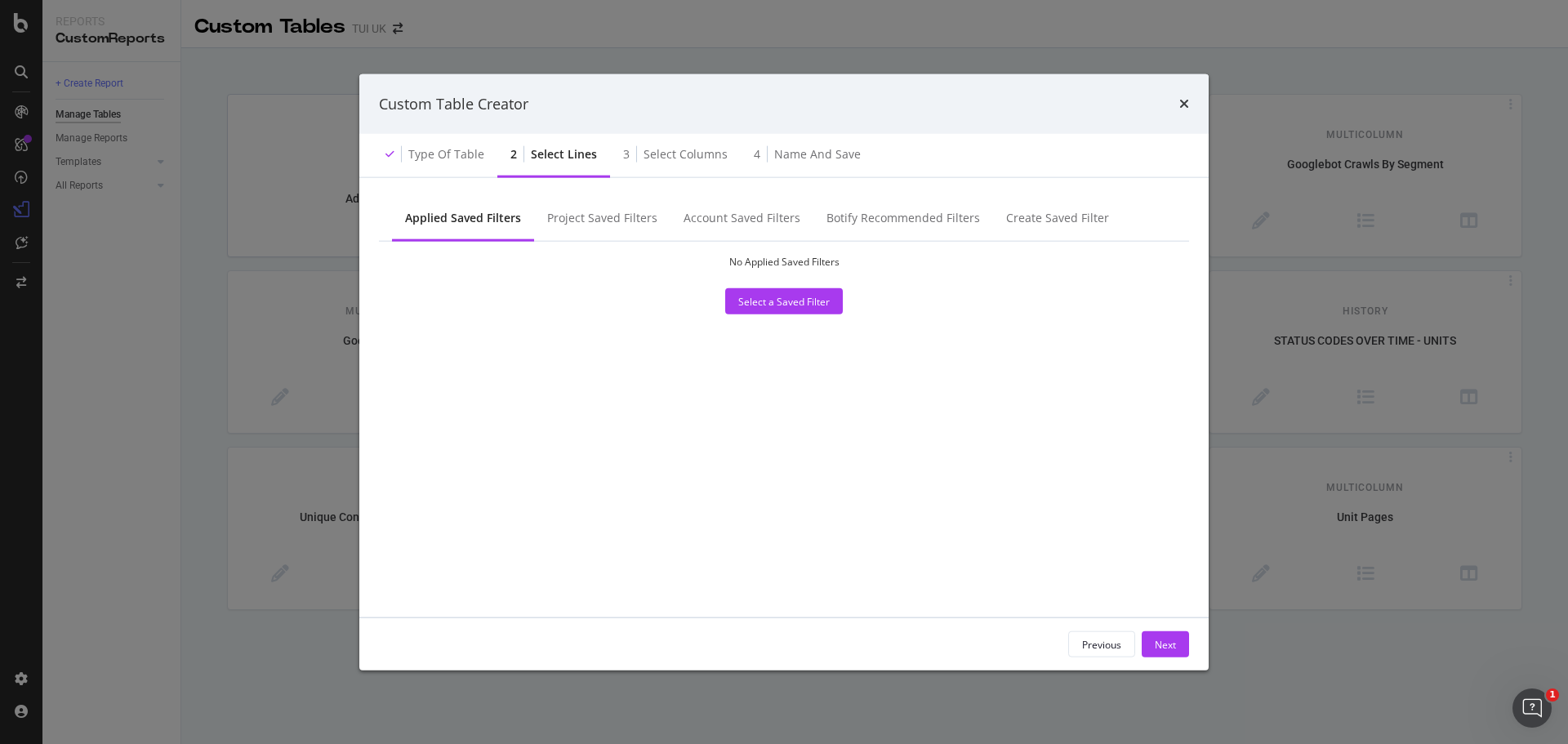
click at [795, 299] on div "Select a Saved Filter" at bounding box center [784, 301] width 91 height 14
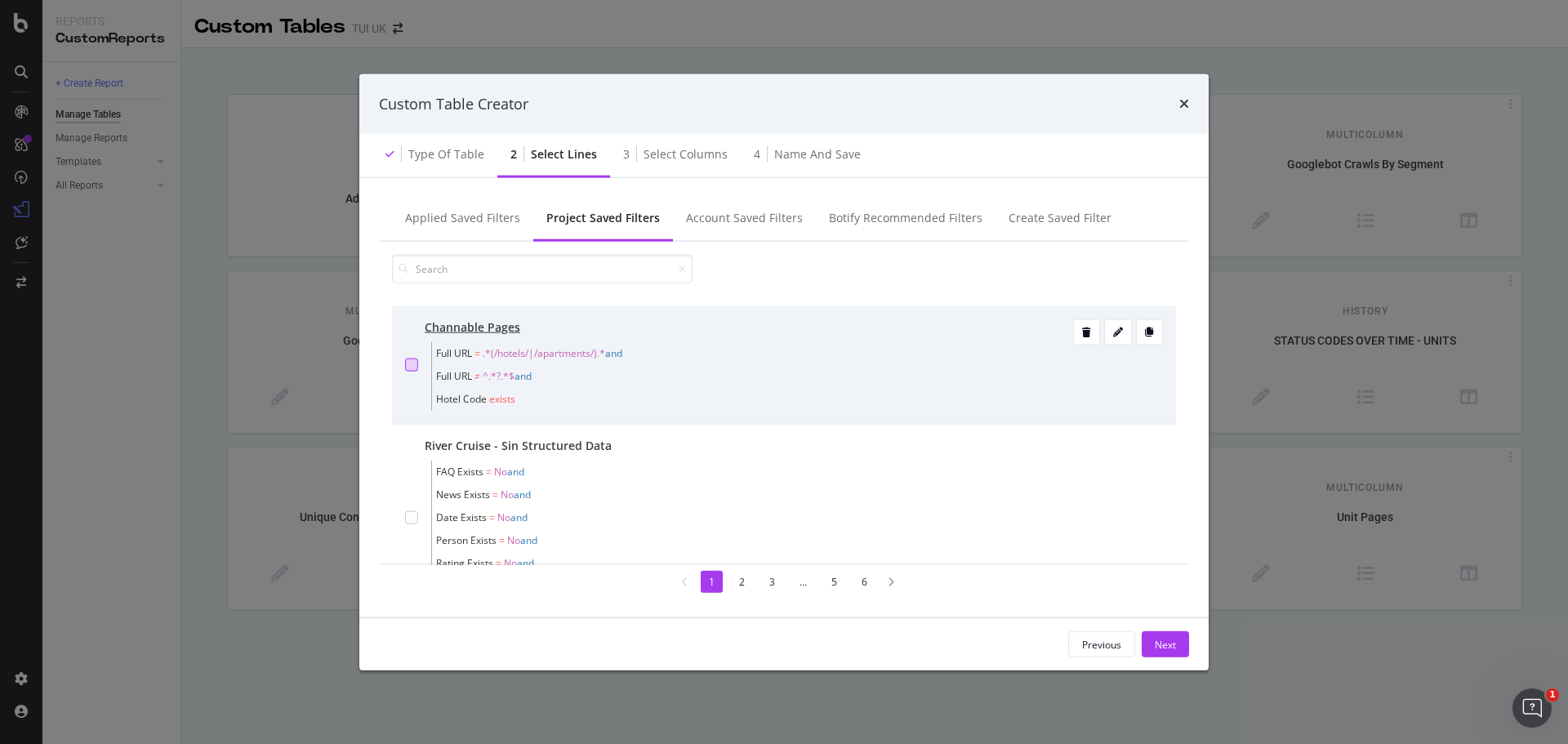
click at [415, 366] on div "modal" at bounding box center [411, 365] width 13 height 13
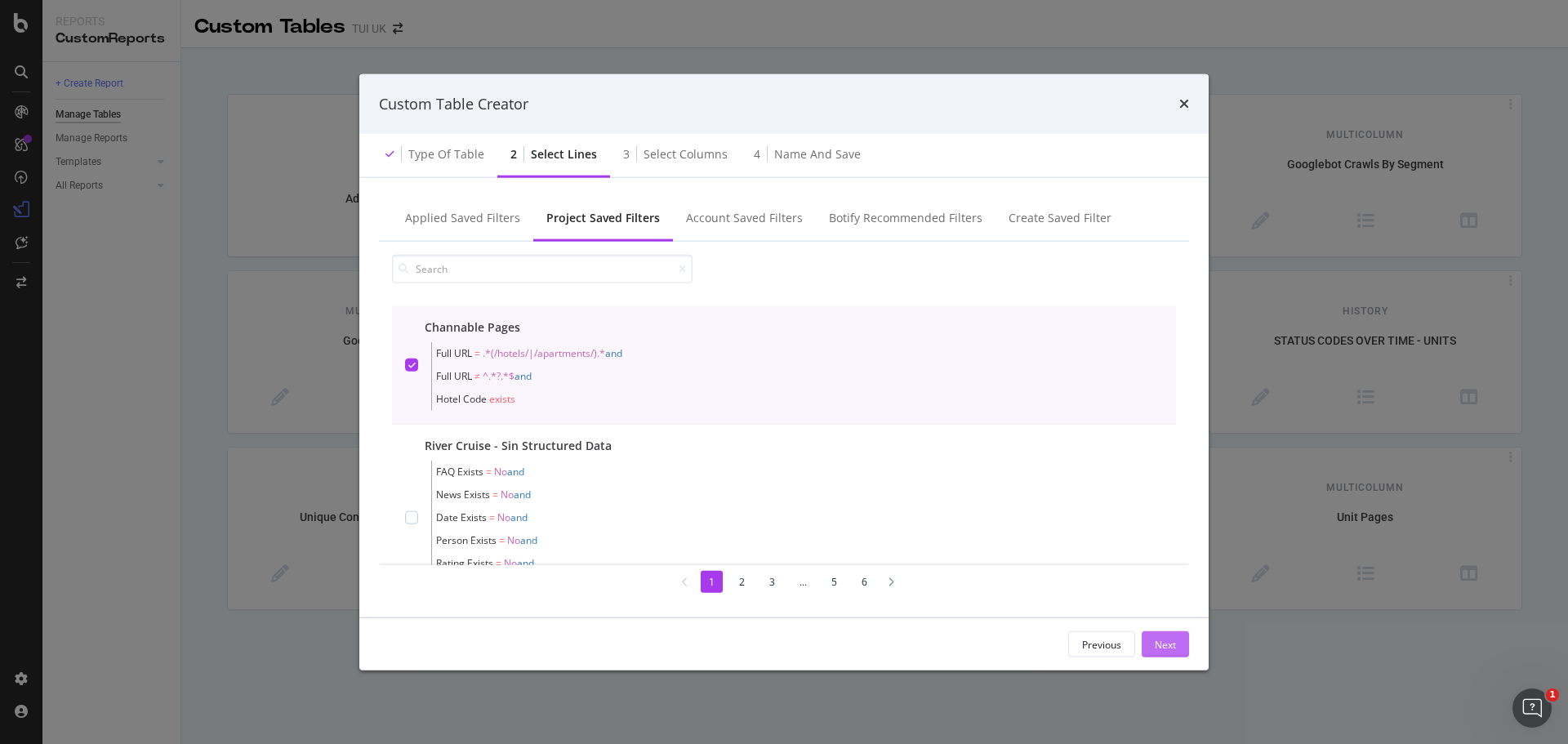
click at [1155, 641] on div "Next" at bounding box center [1165, 644] width 22 height 14
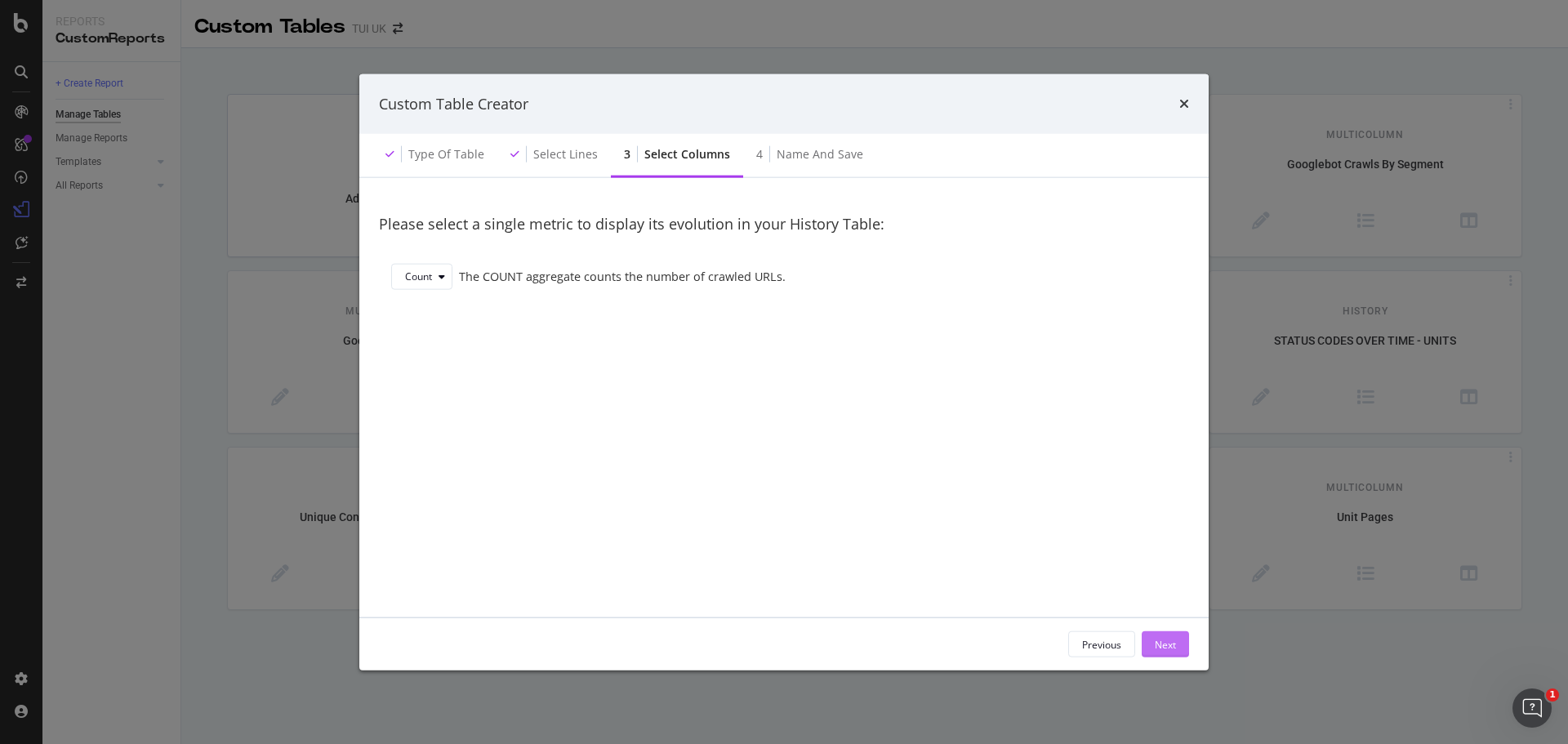
click at [1162, 639] on div "Next" at bounding box center [1165, 644] width 22 height 14
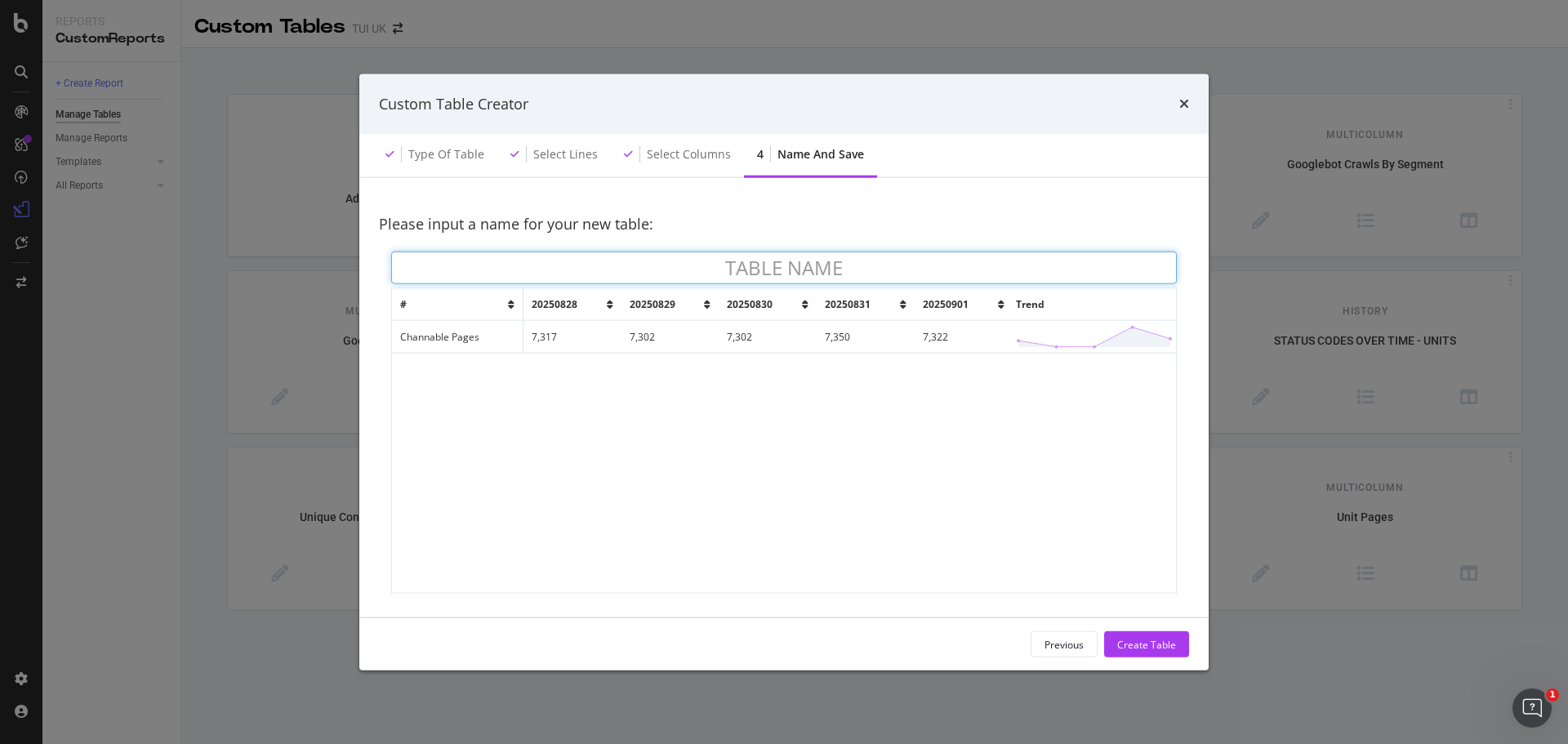
type input "H"
type input "TUI UK Hotel Units"
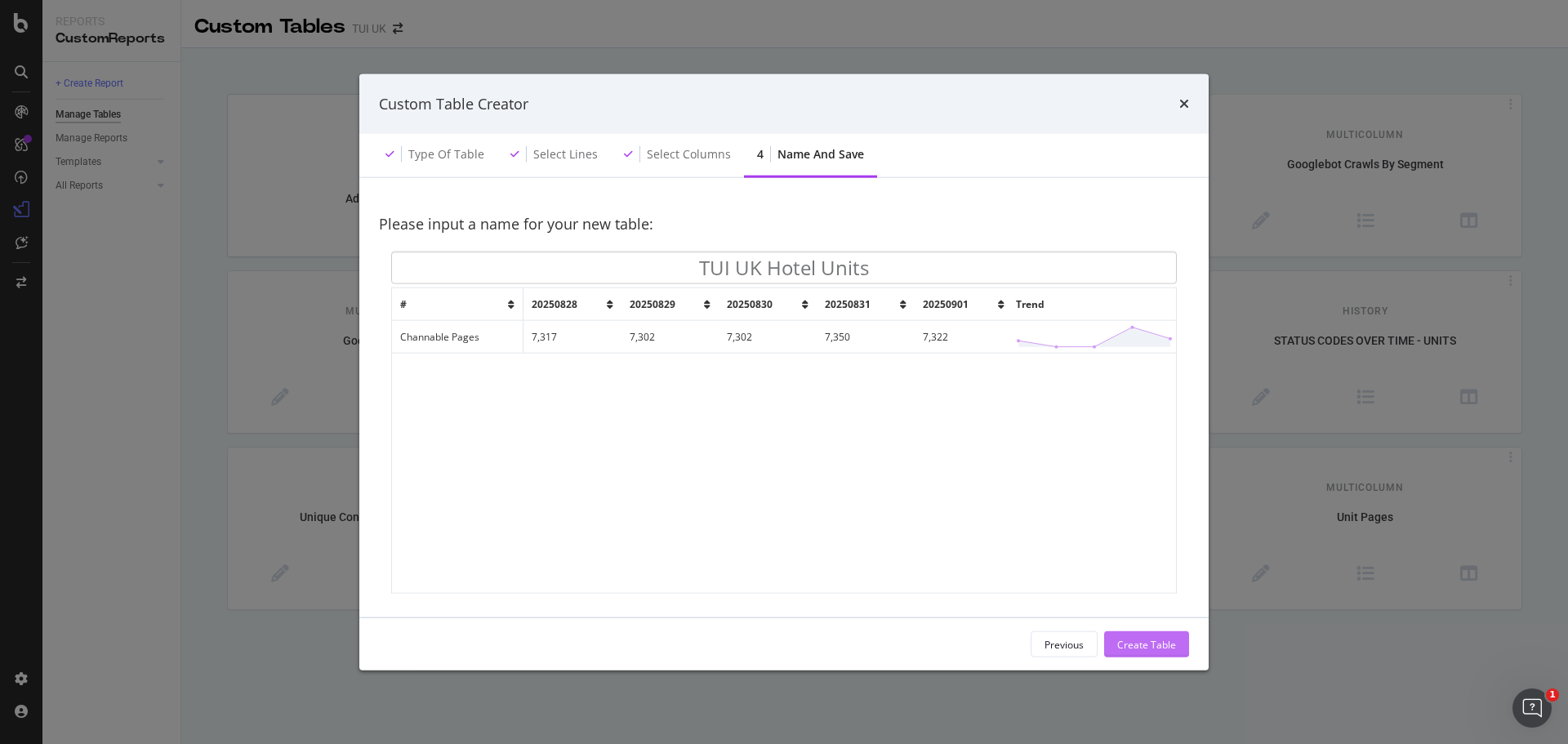
click at [1157, 646] on div "Create Table" at bounding box center [1147, 644] width 59 height 14
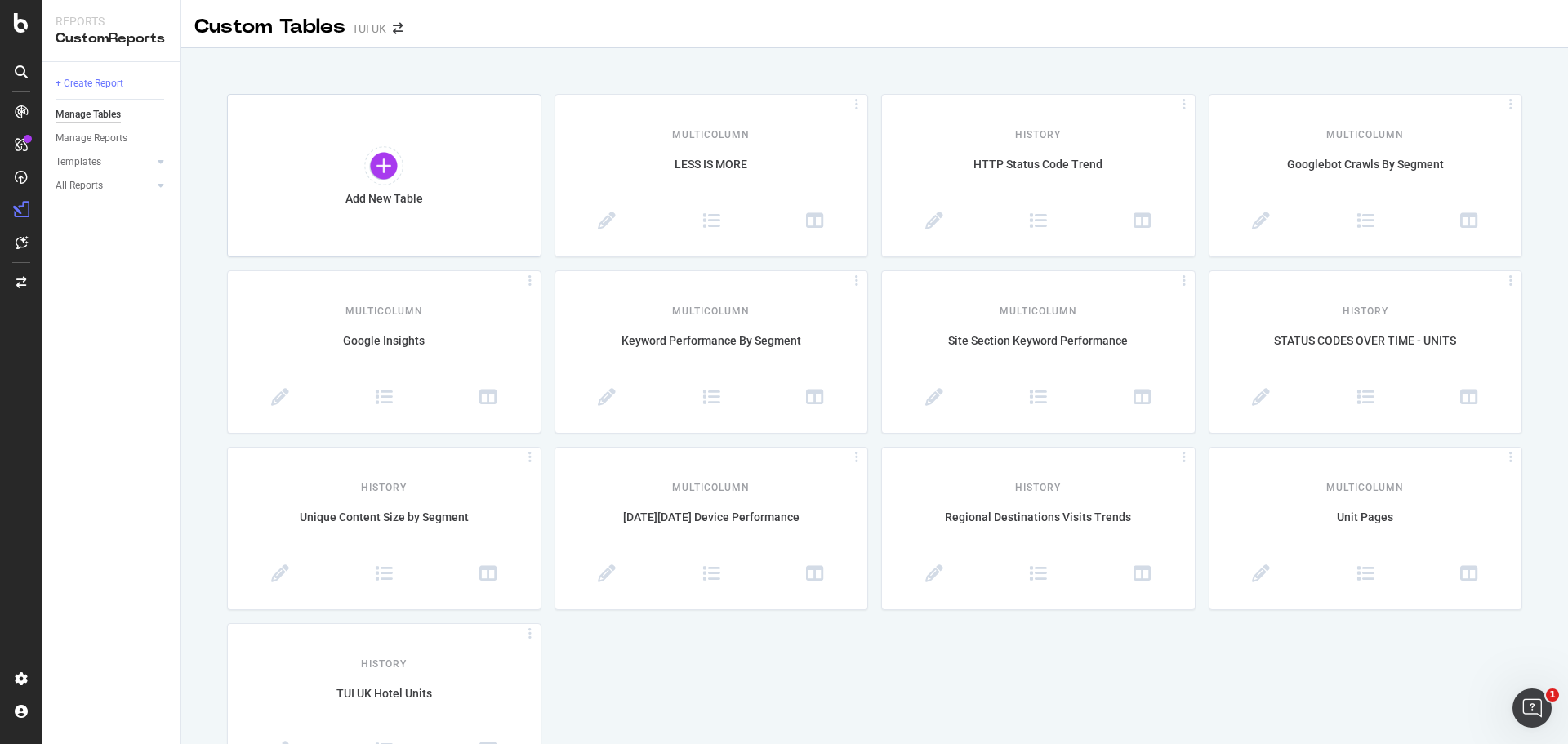
scroll to position [42, 0]
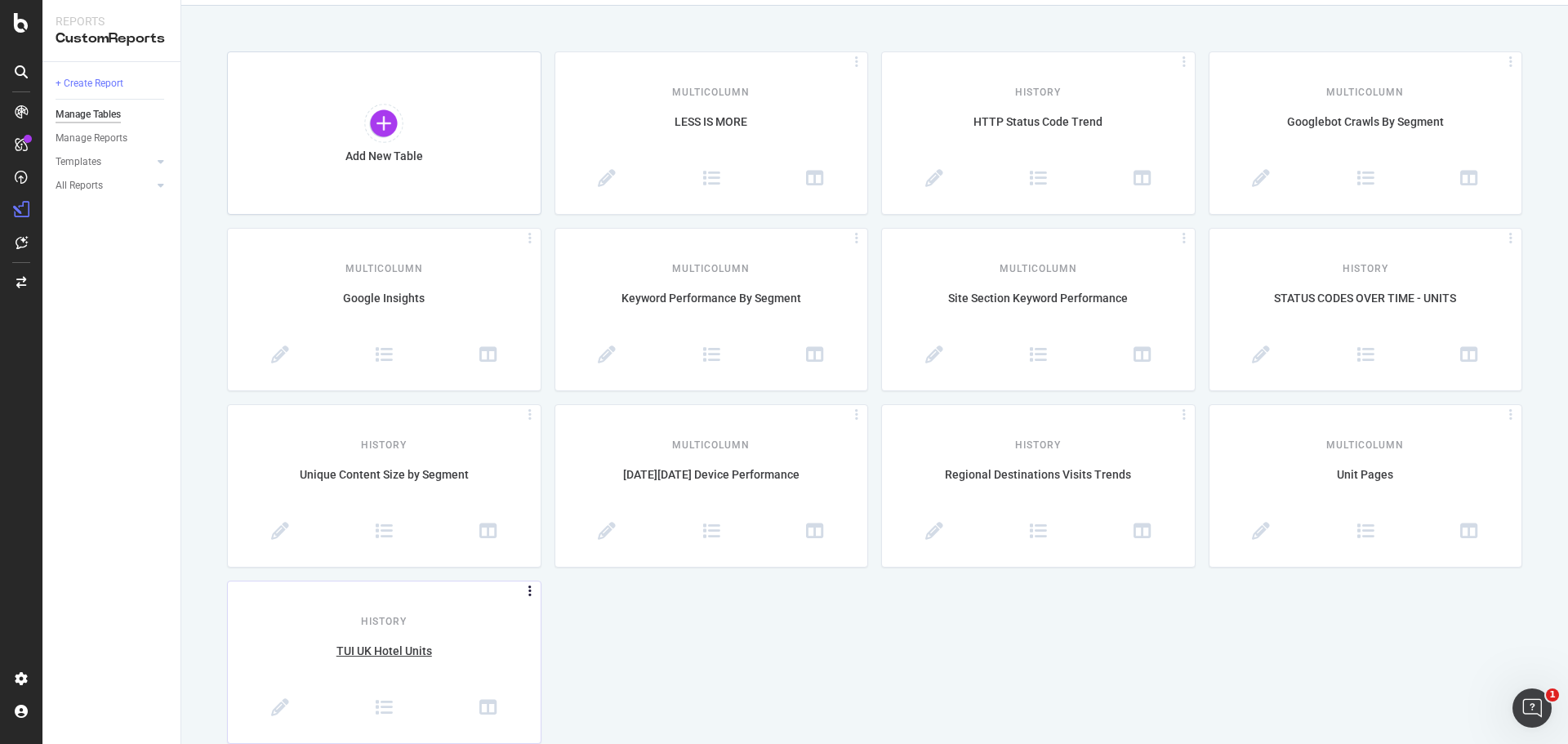
click at [525, 589] on icon at bounding box center [530, 592] width 16 height 8
click at [278, 711] on icon at bounding box center [280, 708] width 18 height 18
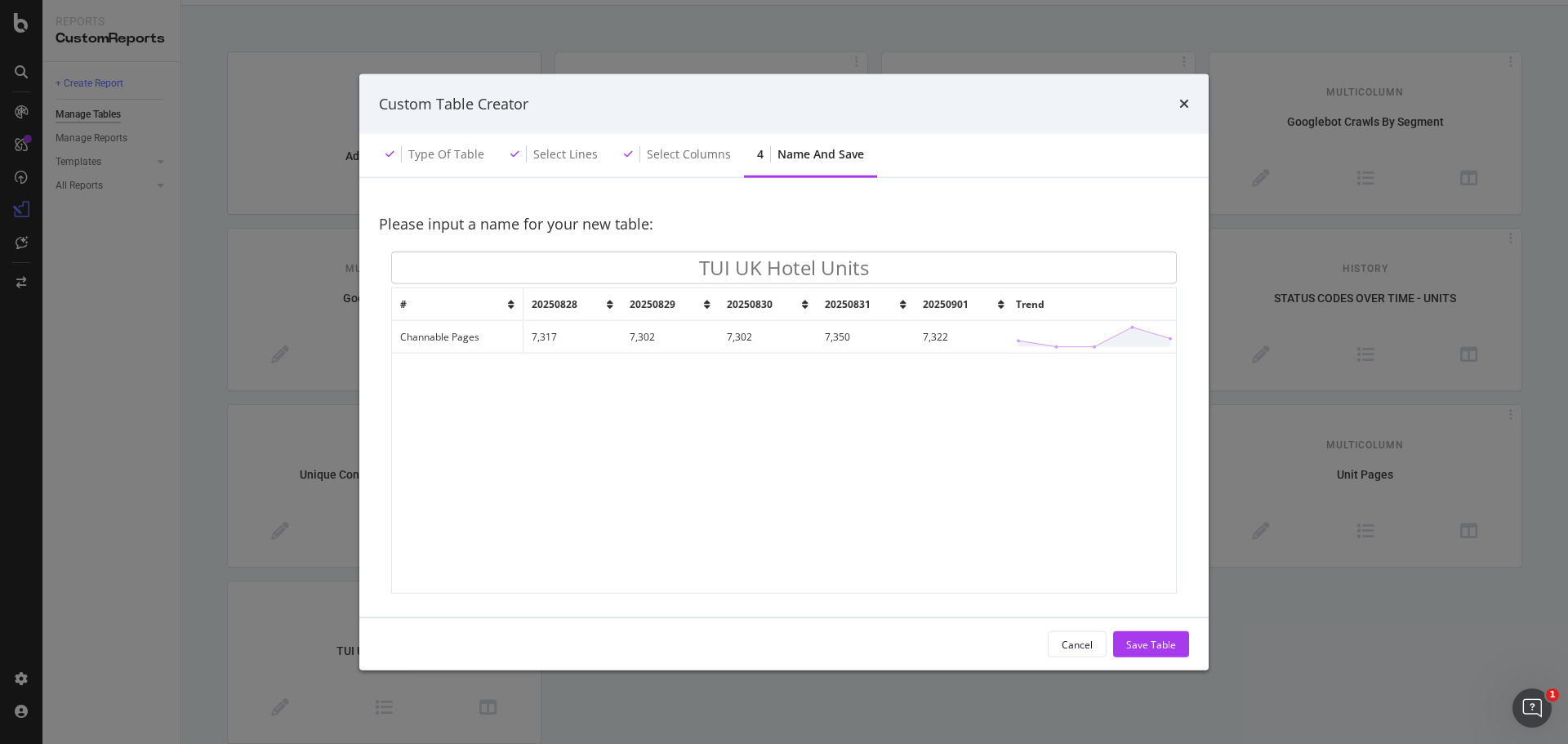
click at [694, 275] on input "TUI UK Hotel Units" at bounding box center [784, 268] width 786 height 33
type input "Channable - TUI UK Hotel Units"
click at [1155, 646] on div "Save Table" at bounding box center [1151, 644] width 50 height 14
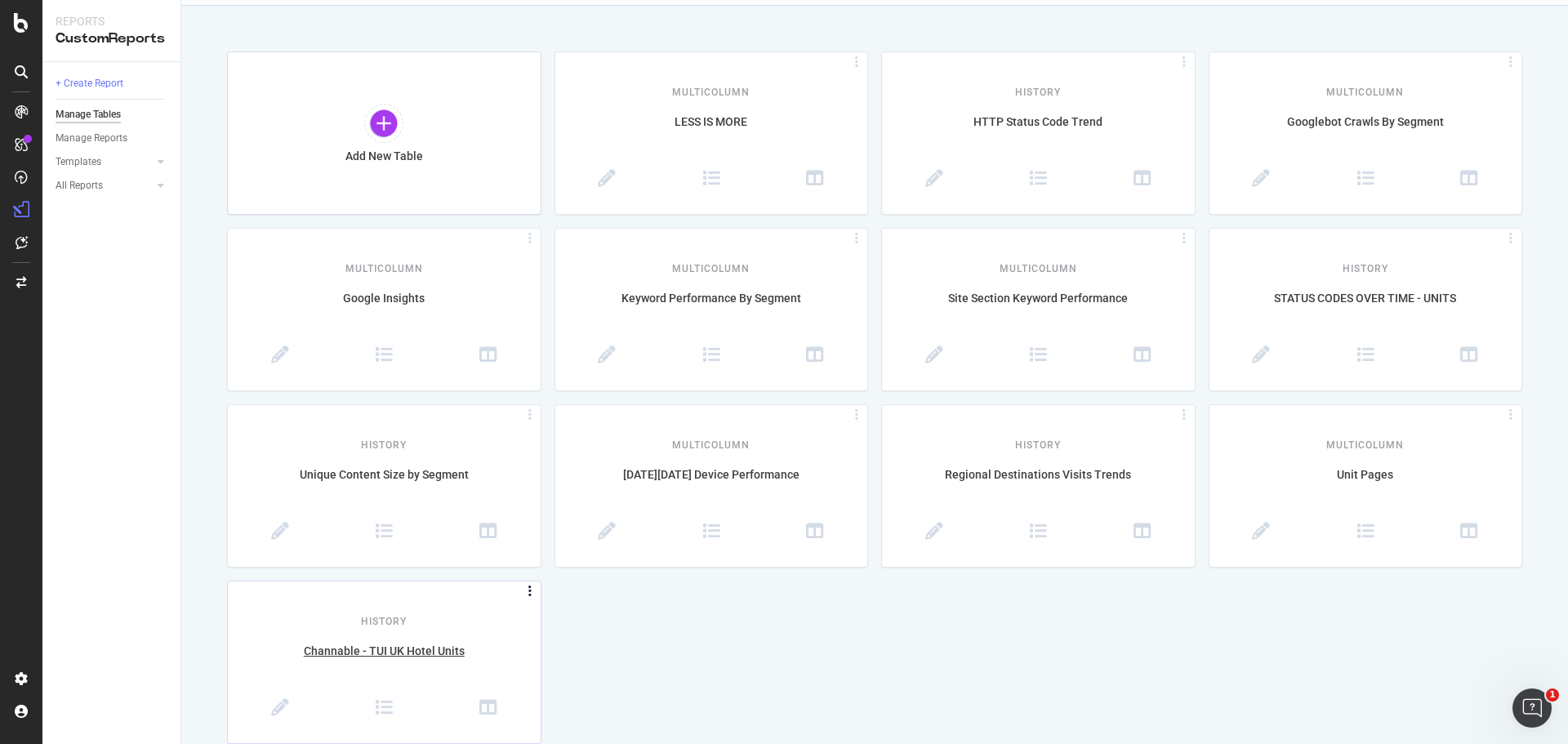
click at [527, 589] on icon at bounding box center [530, 592] width 16 height 8
click at [576, 674] on div "Add New Table MultiColumn LESS IS MORE History HTTP Status Code Trend MultiColu…" at bounding box center [874, 398] width 1295 height 693
click at [488, 708] on icon at bounding box center [488, 708] width 18 height 18
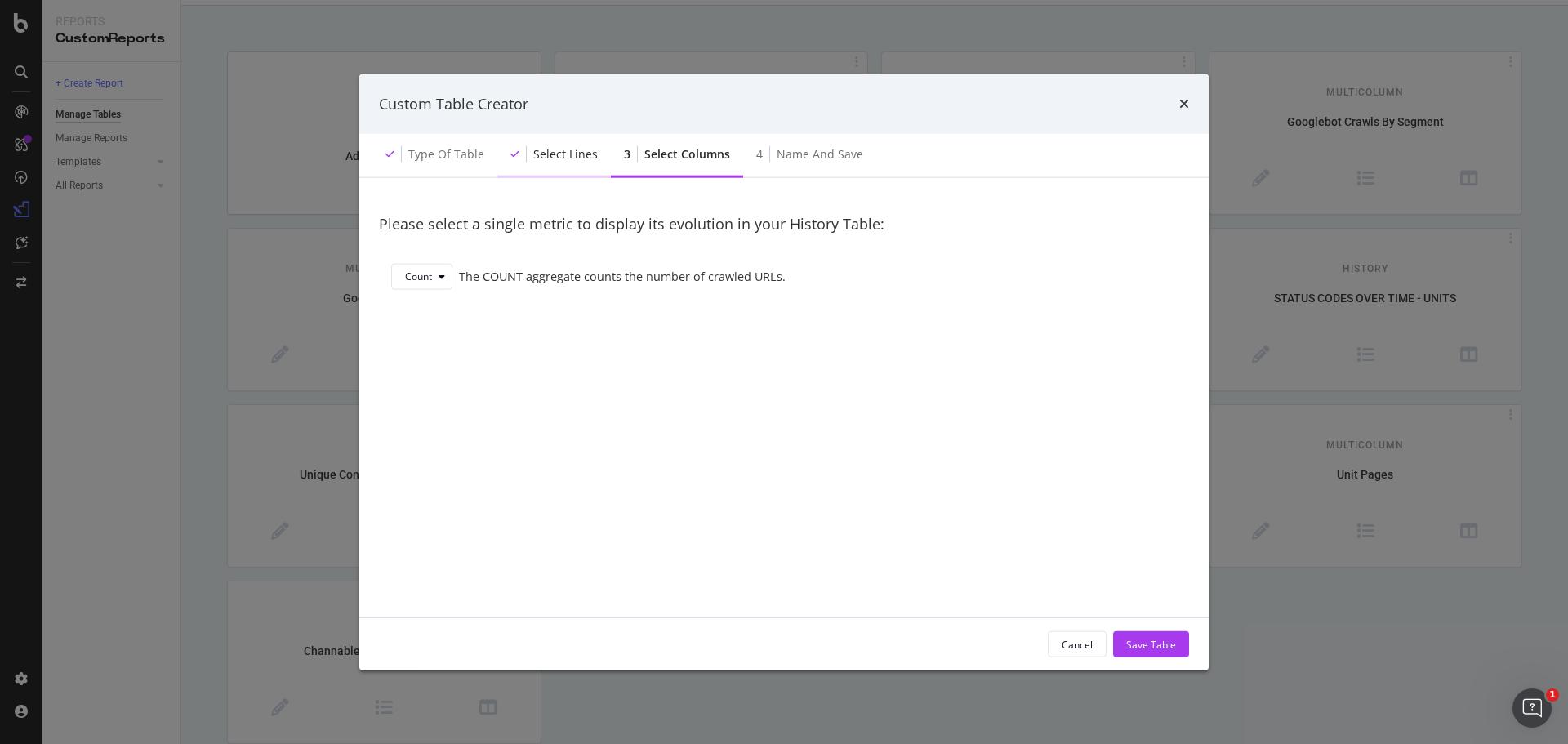
click at [544, 155] on div "Select lines" at bounding box center [565, 154] width 65 height 16
click at [418, 160] on div "Type of table" at bounding box center [446, 154] width 76 height 16
click at [436, 156] on div "Type of table" at bounding box center [446, 154] width 76 height 16
click at [468, 156] on div "Type of table" at bounding box center [446, 154] width 76 height 16
click at [566, 168] on div "Select lines" at bounding box center [554, 155] width 114 height 45
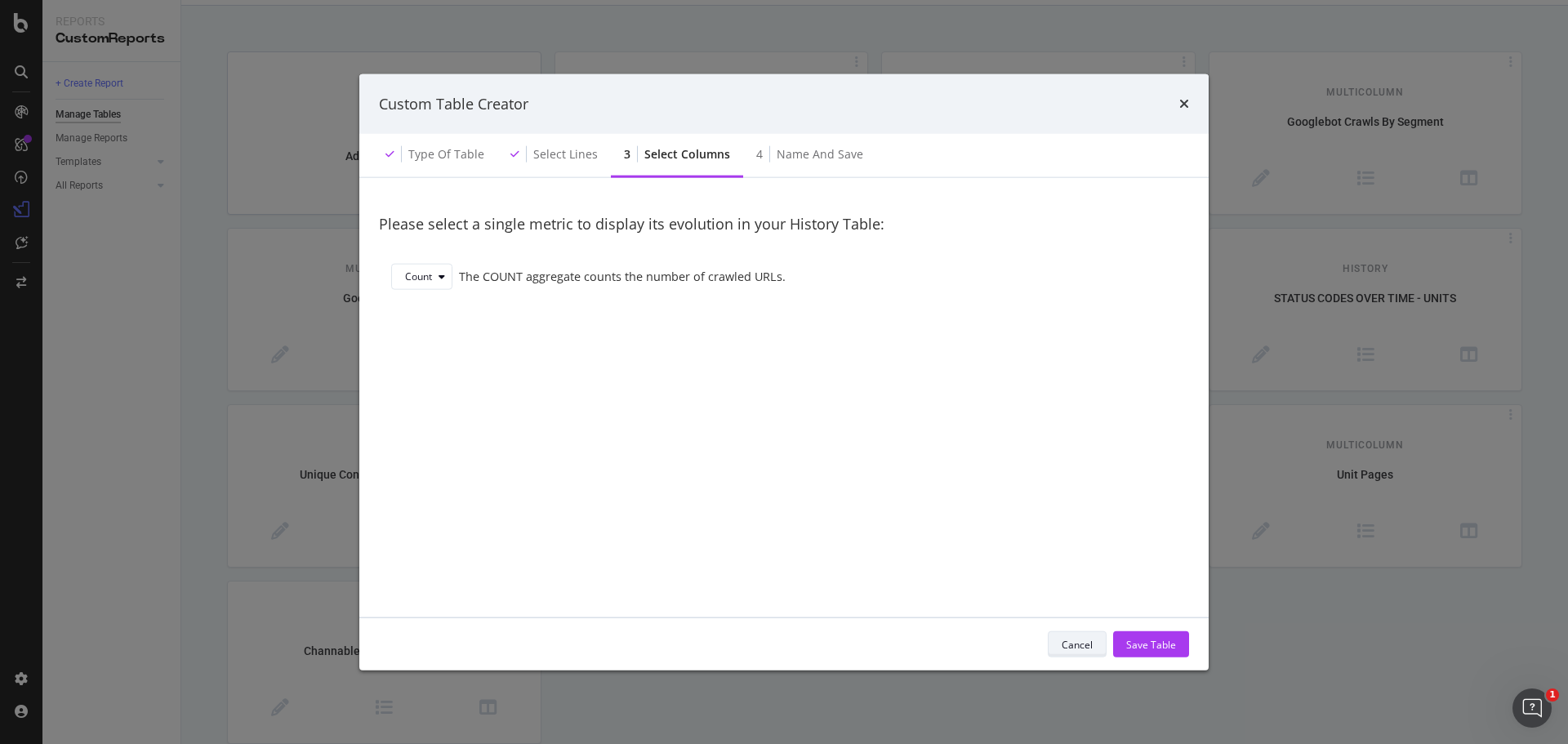
click at [1072, 634] on div "Cancel" at bounding box center [1078, 645] width 31 height 23
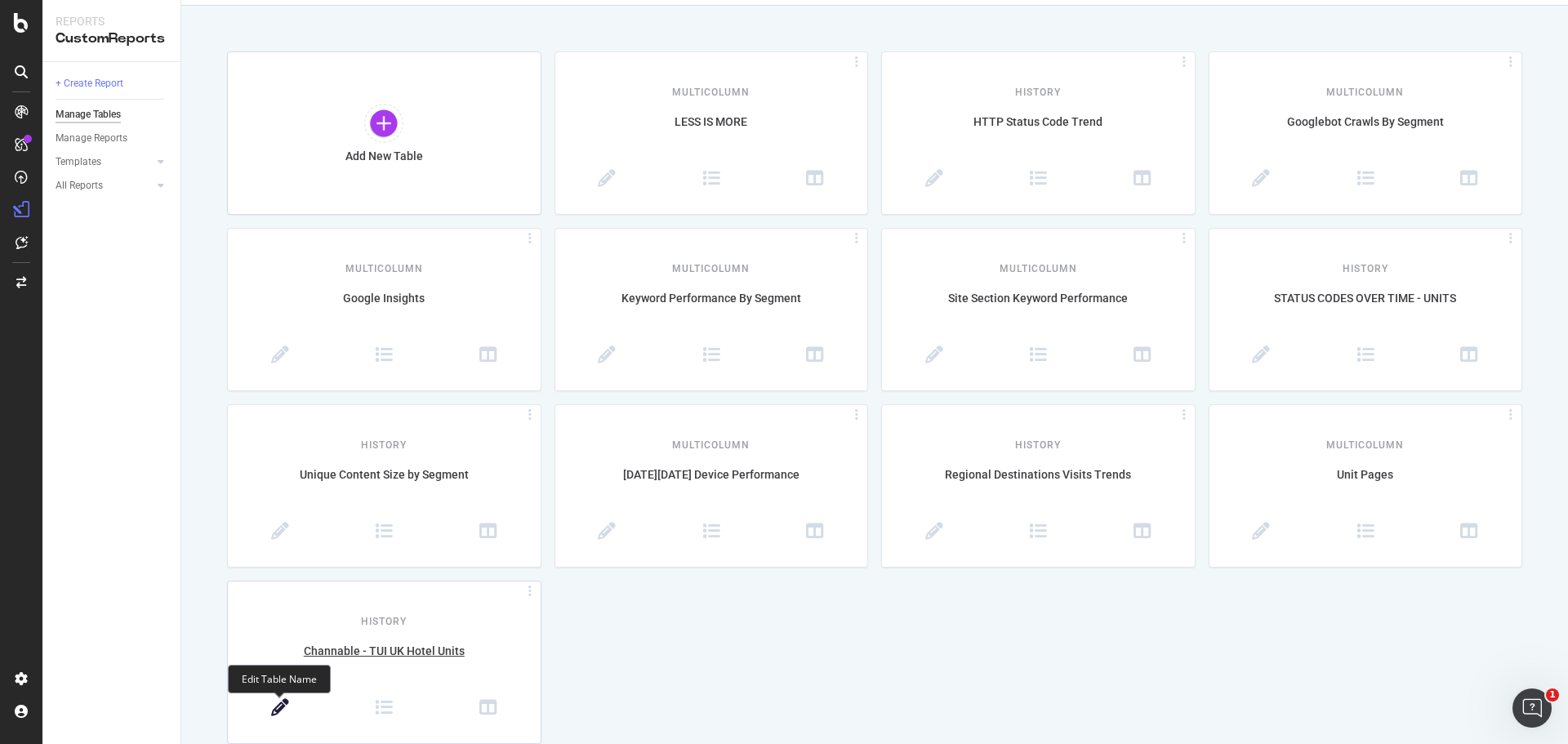
click at [276, 709] on icon at bounding box center [280, 708] width 18 height 18
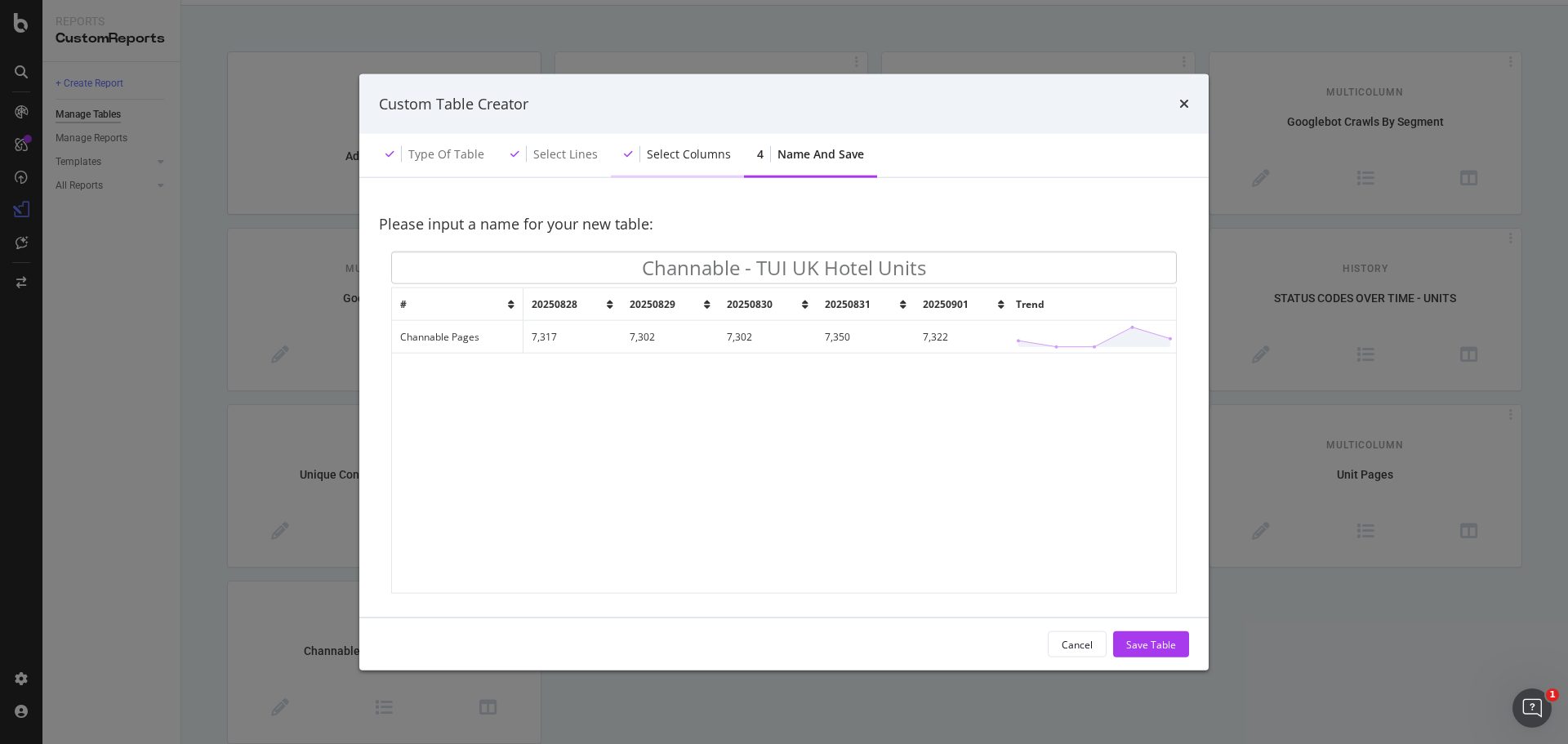
click at [680, 157] on div "Select columns" at bounding box center [689, 154] width 84 height 16
click at [669, 176] on div "Select columns" at bounding box center [677, 155] width 133 height 45
click at [1078, 644] on div "Cancel" at bounding box center [1078, 644] width 31 height 14
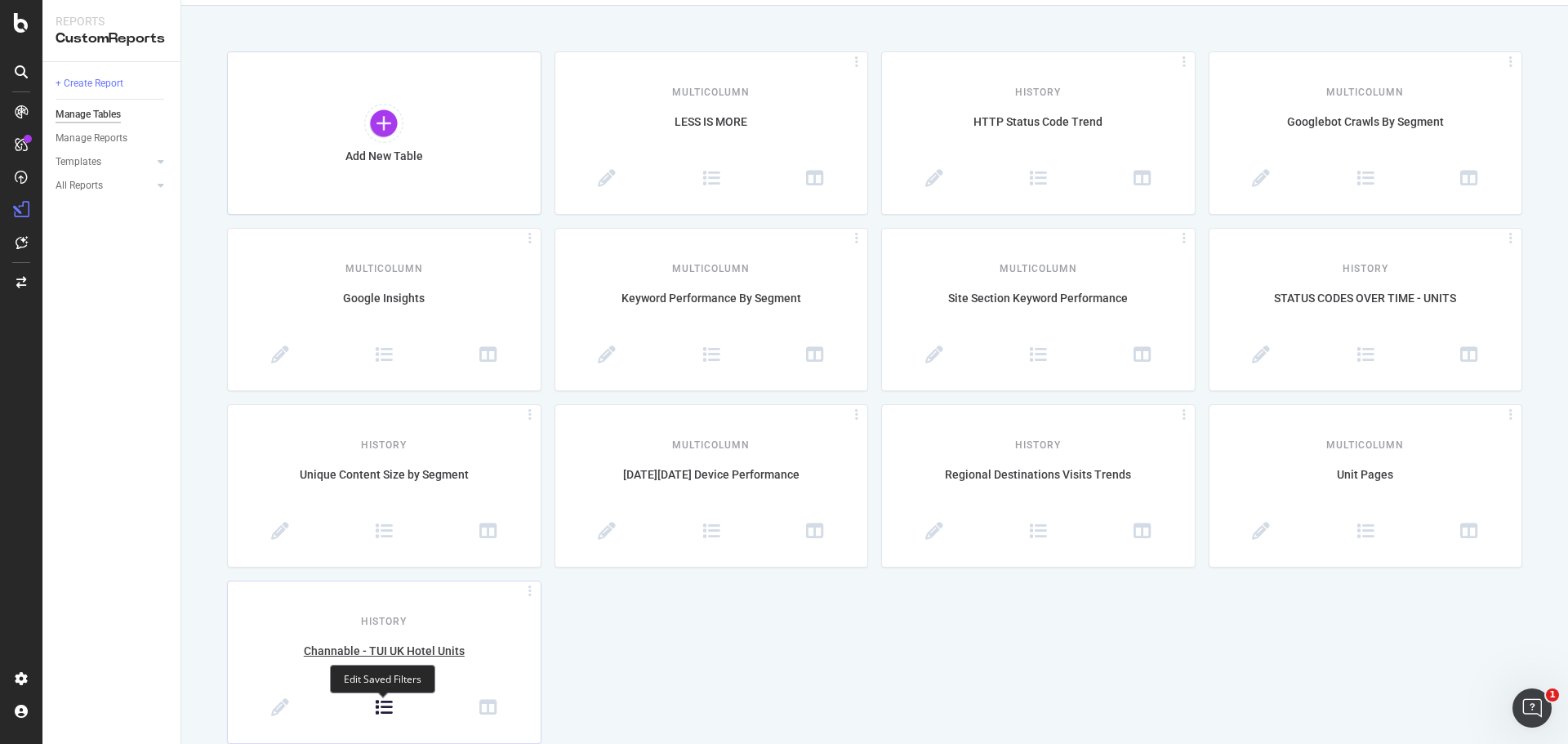
click at [383, 710] on icon at bounding box center [383, 708] width 18 height 18
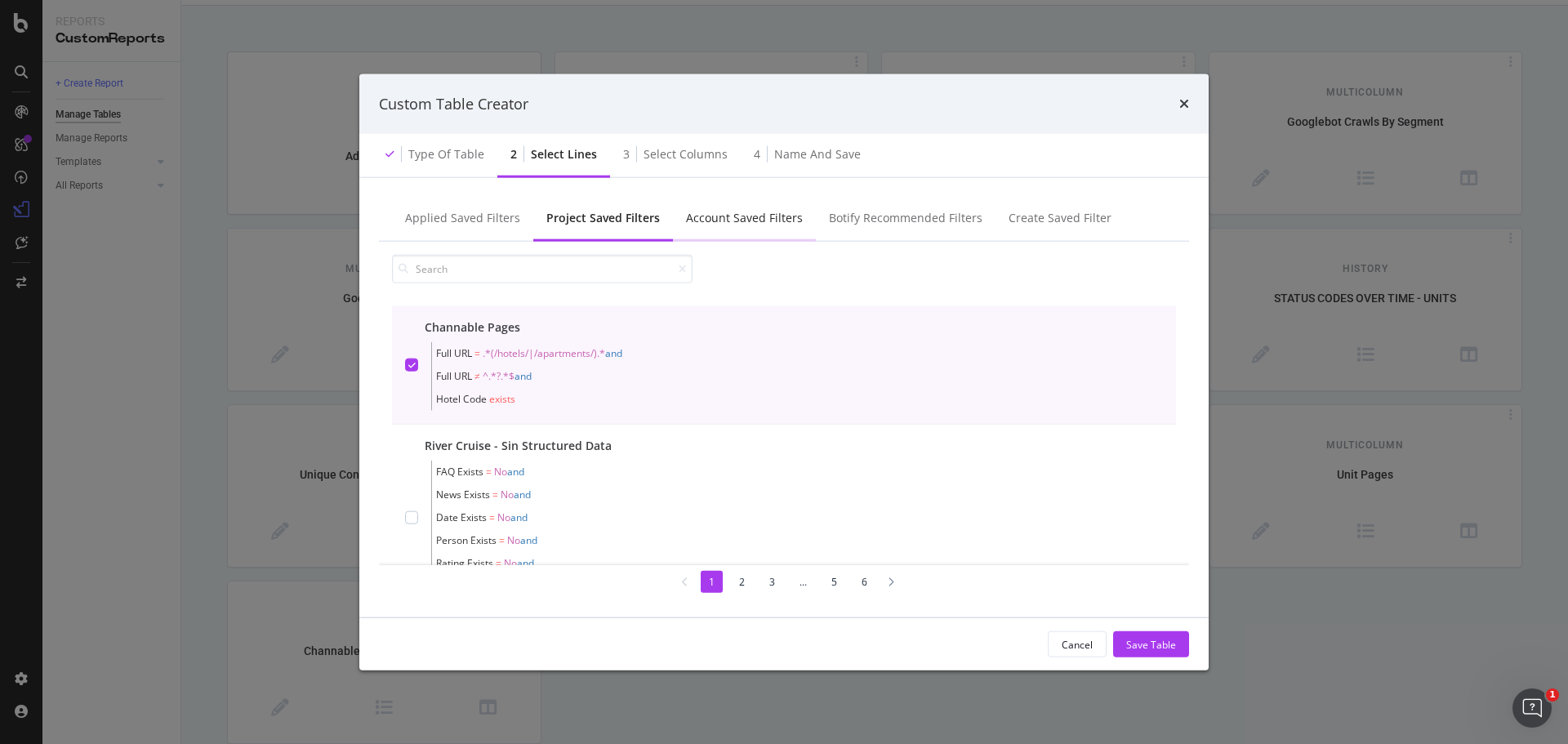
click at [749, 224] on div "Account Saved Filters" at bounding box center [744, 218] width 116 height 16
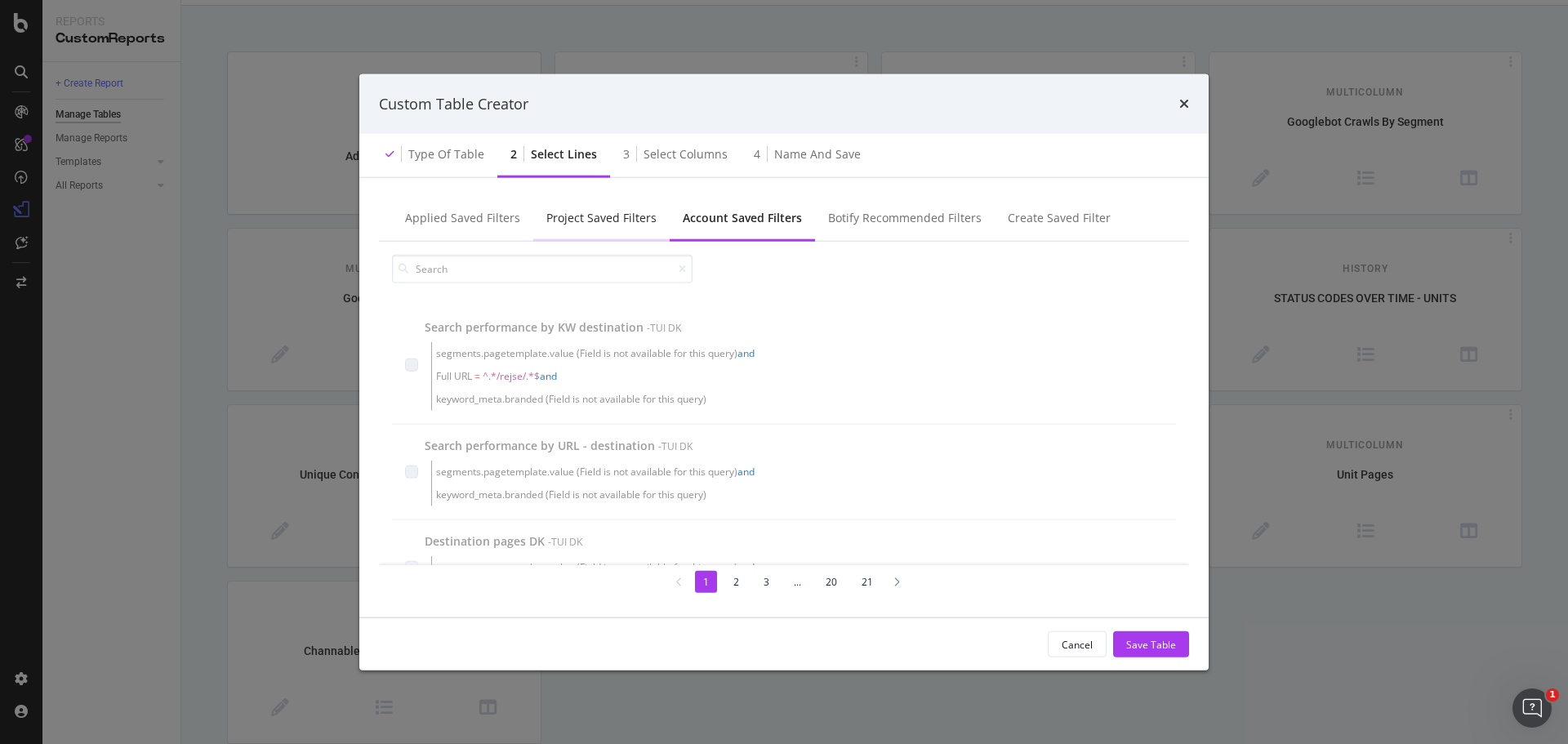
click at [586, 219] on div "Project Saved Filters" at bounding box center [601, 218] width 110 height 16
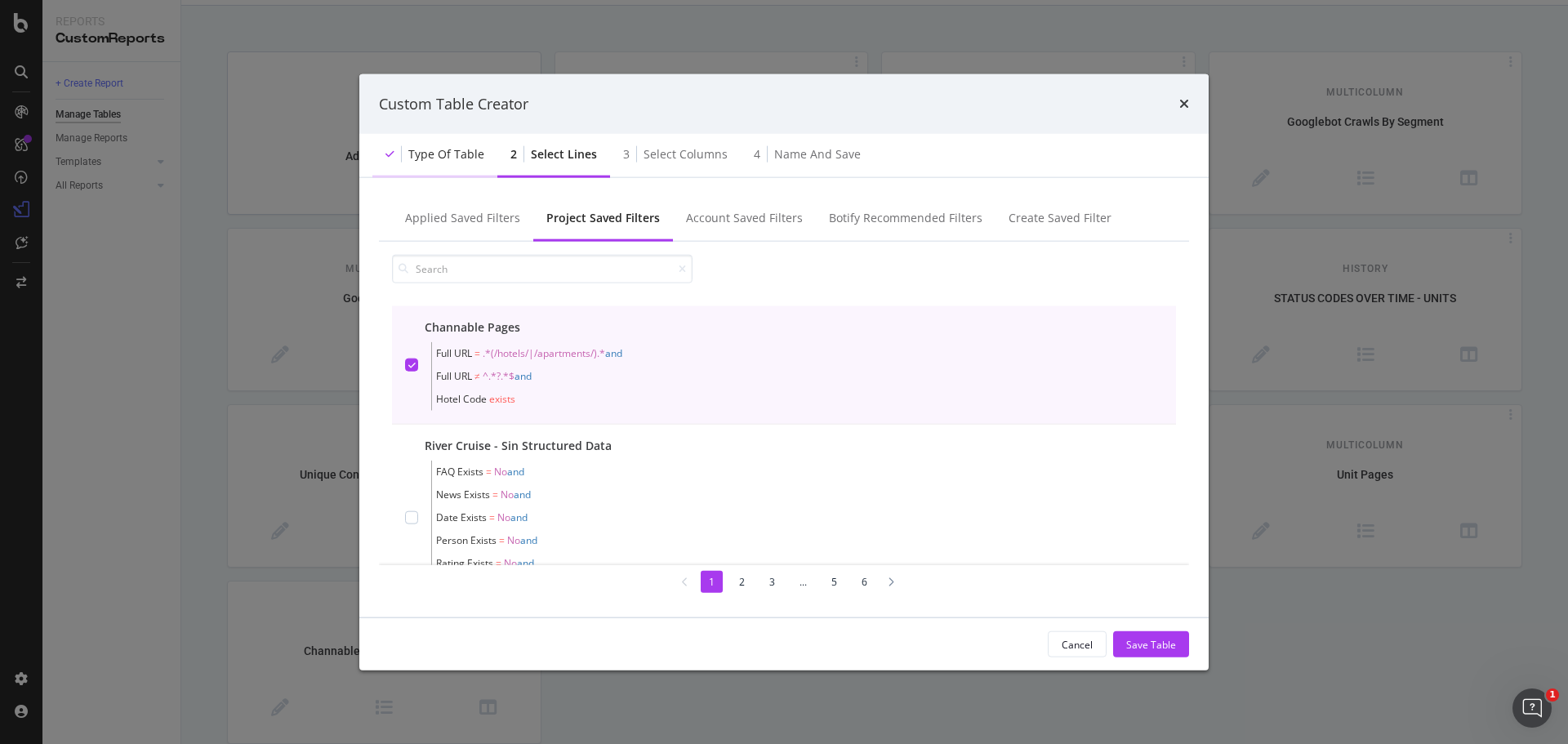
click at [450, 154] on div "Type of table" at bounding box center [446, 154] width 76 height 16
click at [681, 152] on div "Select columns" at bounding box center [685, 154] width 84 height 16
drag, startPoint x: 1184, startPoint y: 99, endPoint x: 834, endPoint y: 56, distance: 352.6
click at [1185, 99] on icon "times" at bounding box center [1184, 104] width 9 height 13
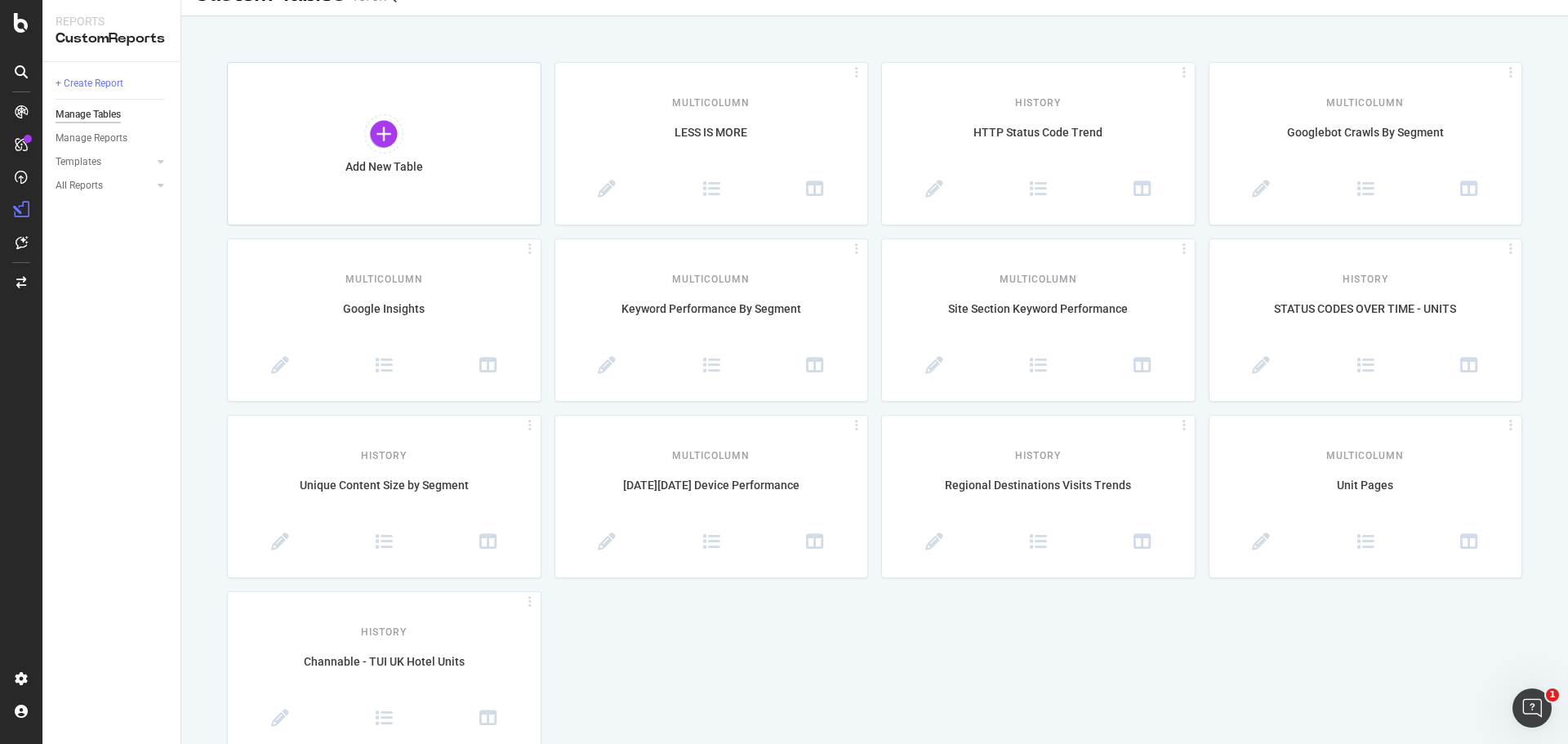
scroll to position [0, 0]
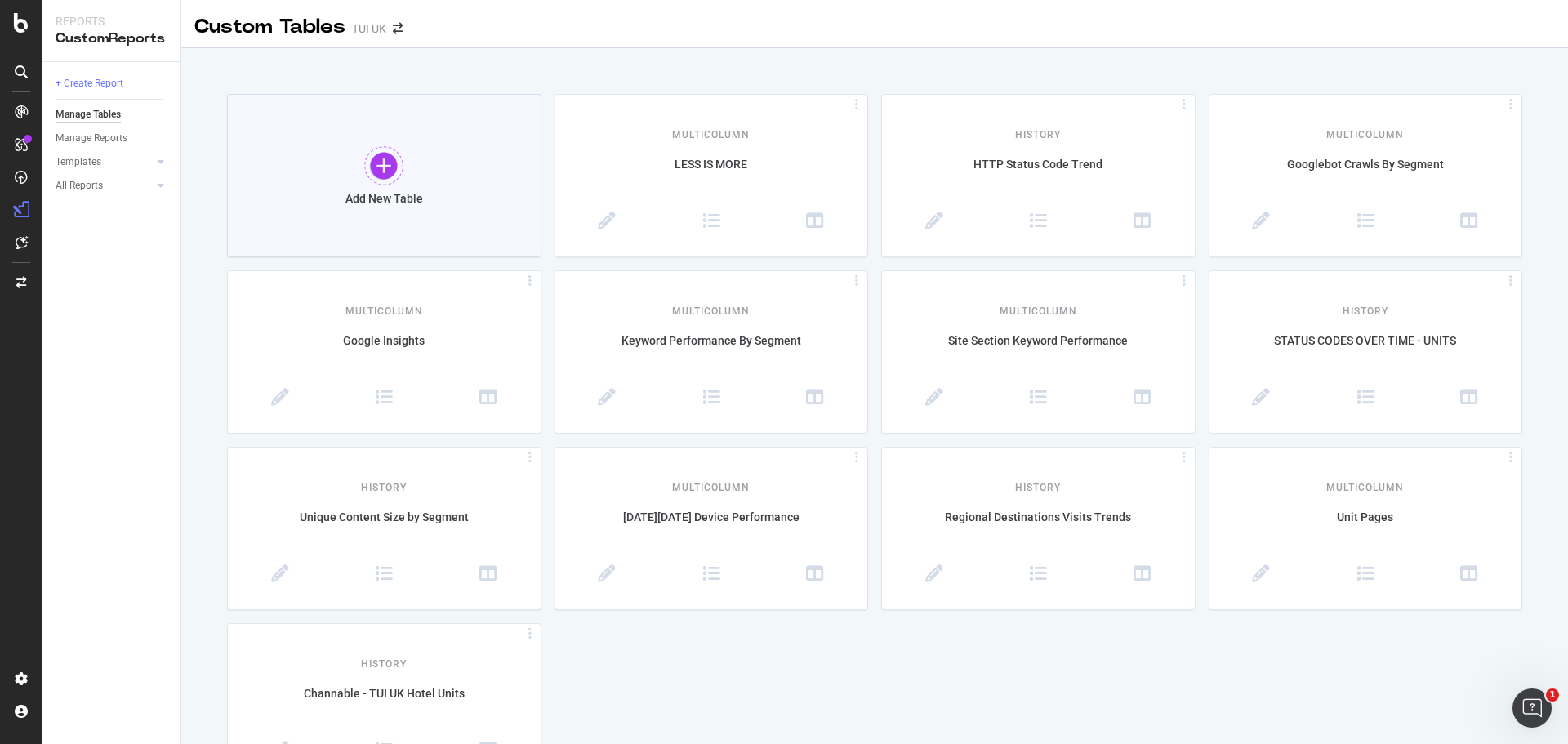
click at [394, 192] on div "Add New Table" at bounding box center [384, 199] width 78 height 14
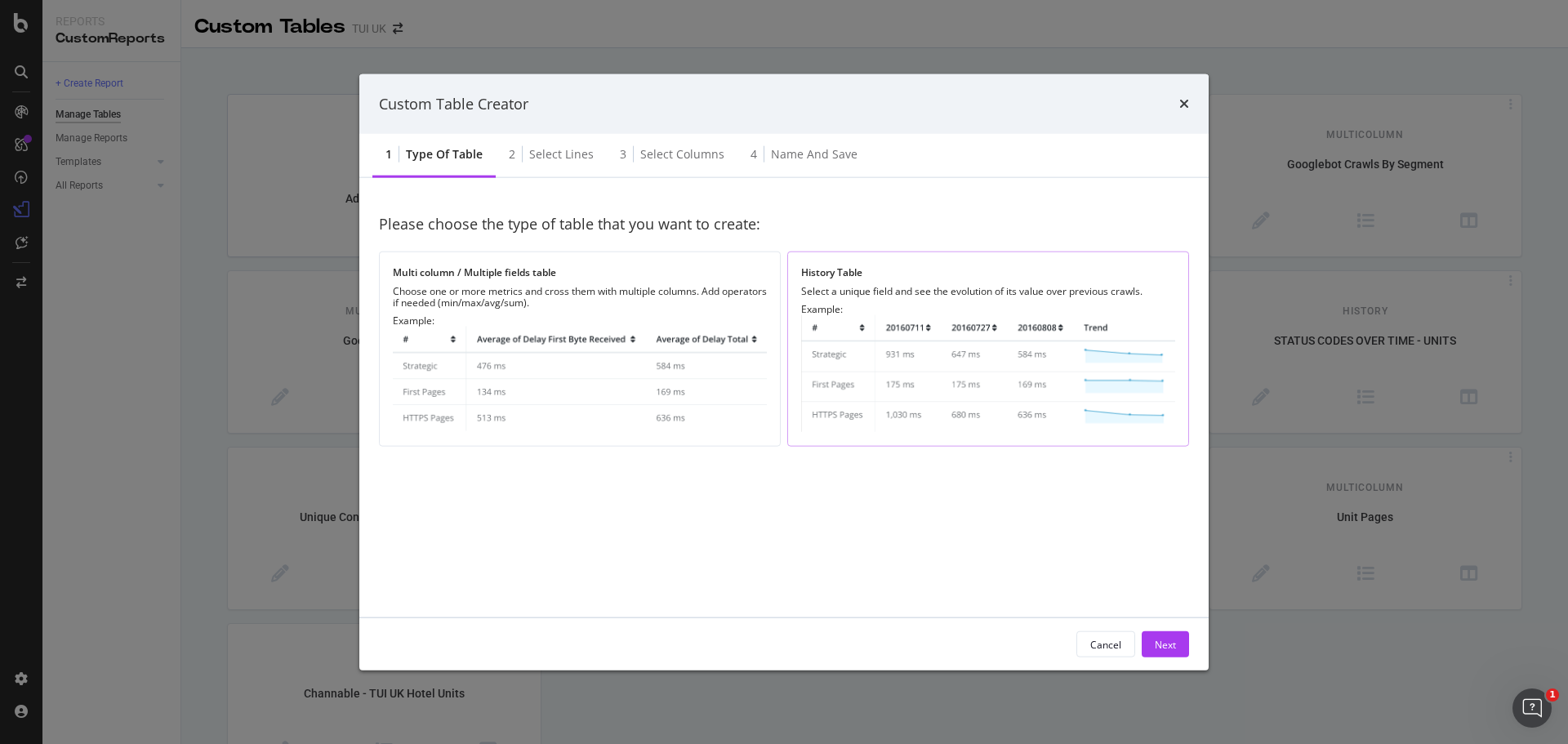
click at [995, 268] on div "History Table" at bounding box center [989, 273] width 375 height 14
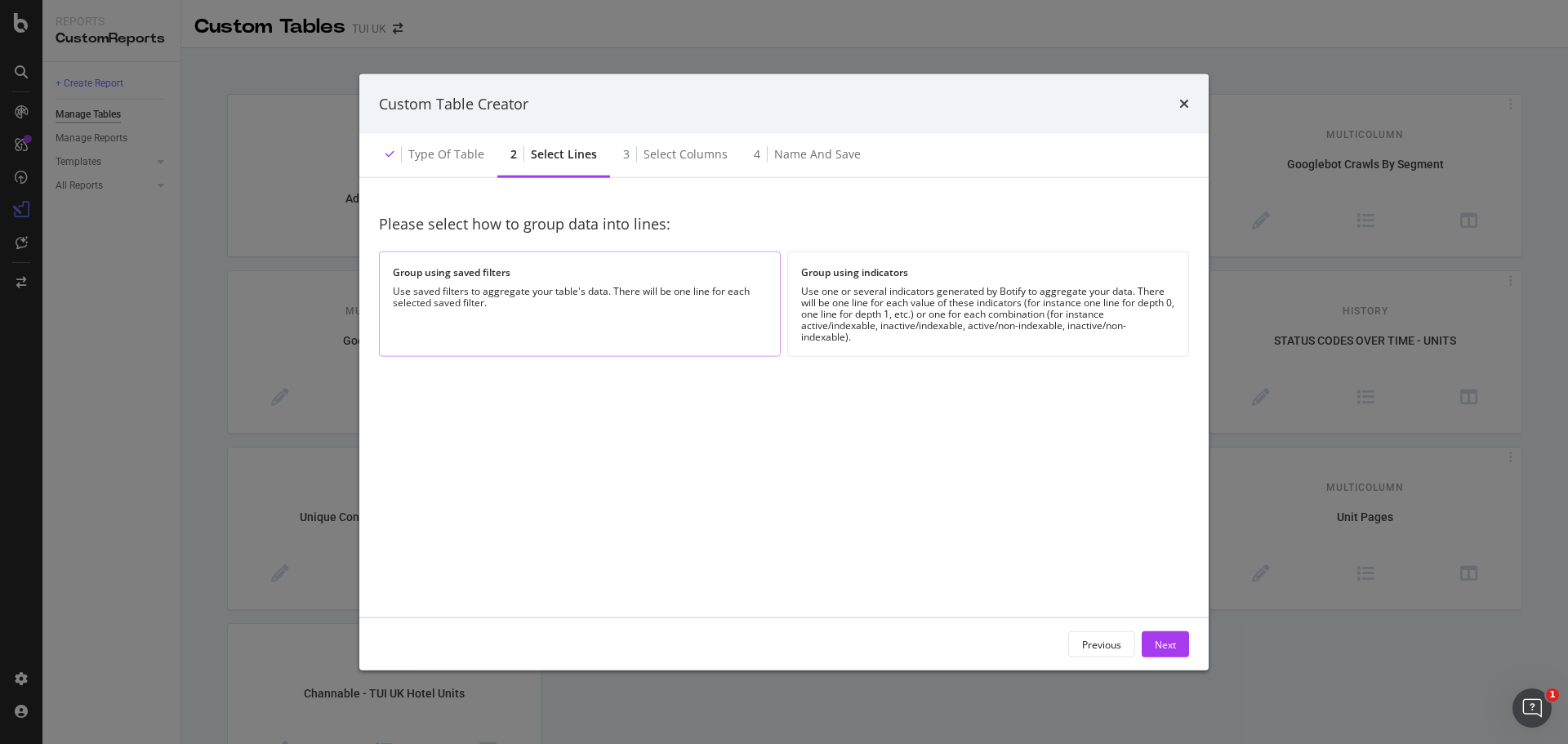
click at [696, 299] on div "Use saved filters to aggregate your table's data. There will be one line for ea…" at bounding box center [580, 297] width 375 height 23
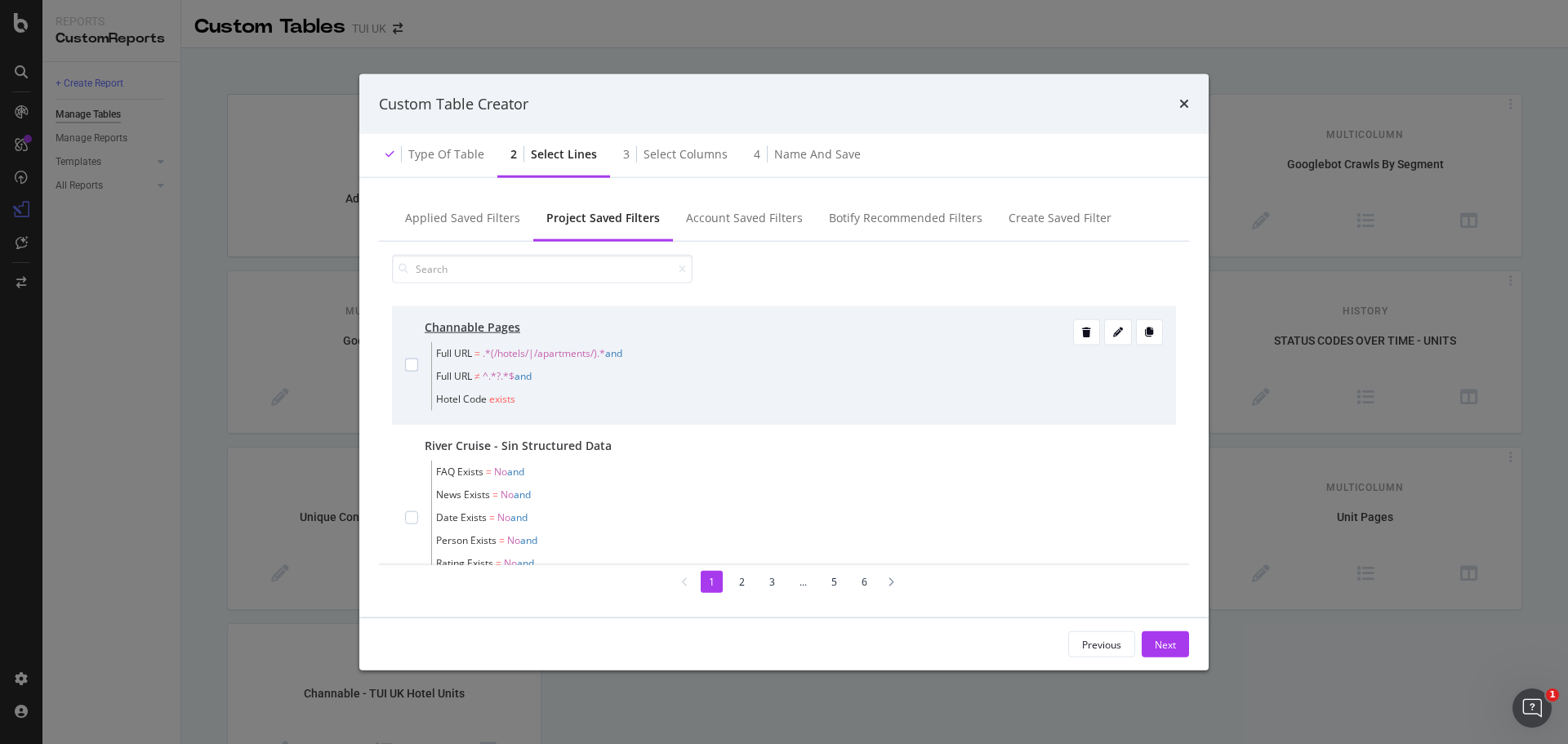
click at [415, 372] on div "modal" at bounding box center [411, 365] width 13 height 91
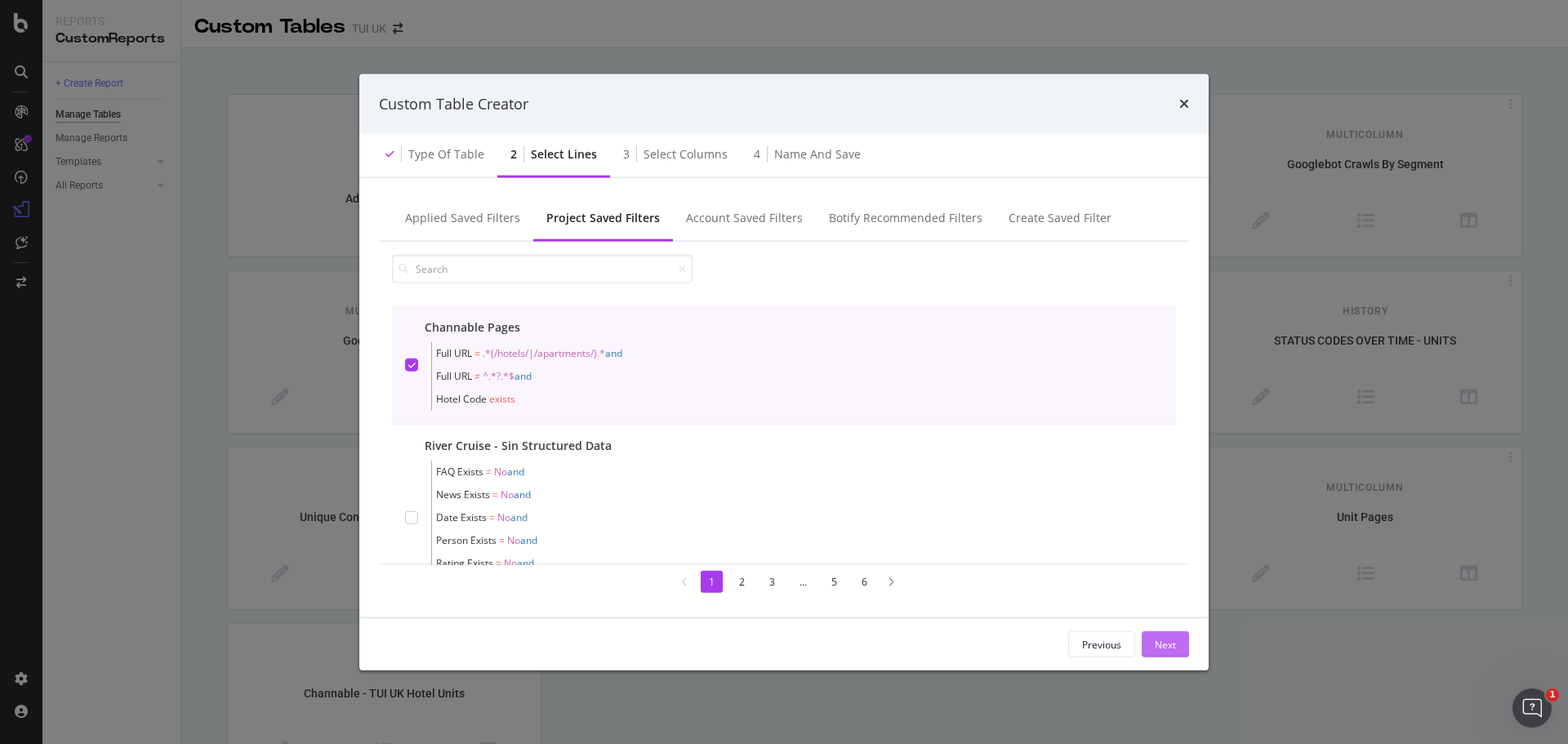
click at [1172, 646] on div "Next" at bounding box center [1165, 644] width 22 height 14
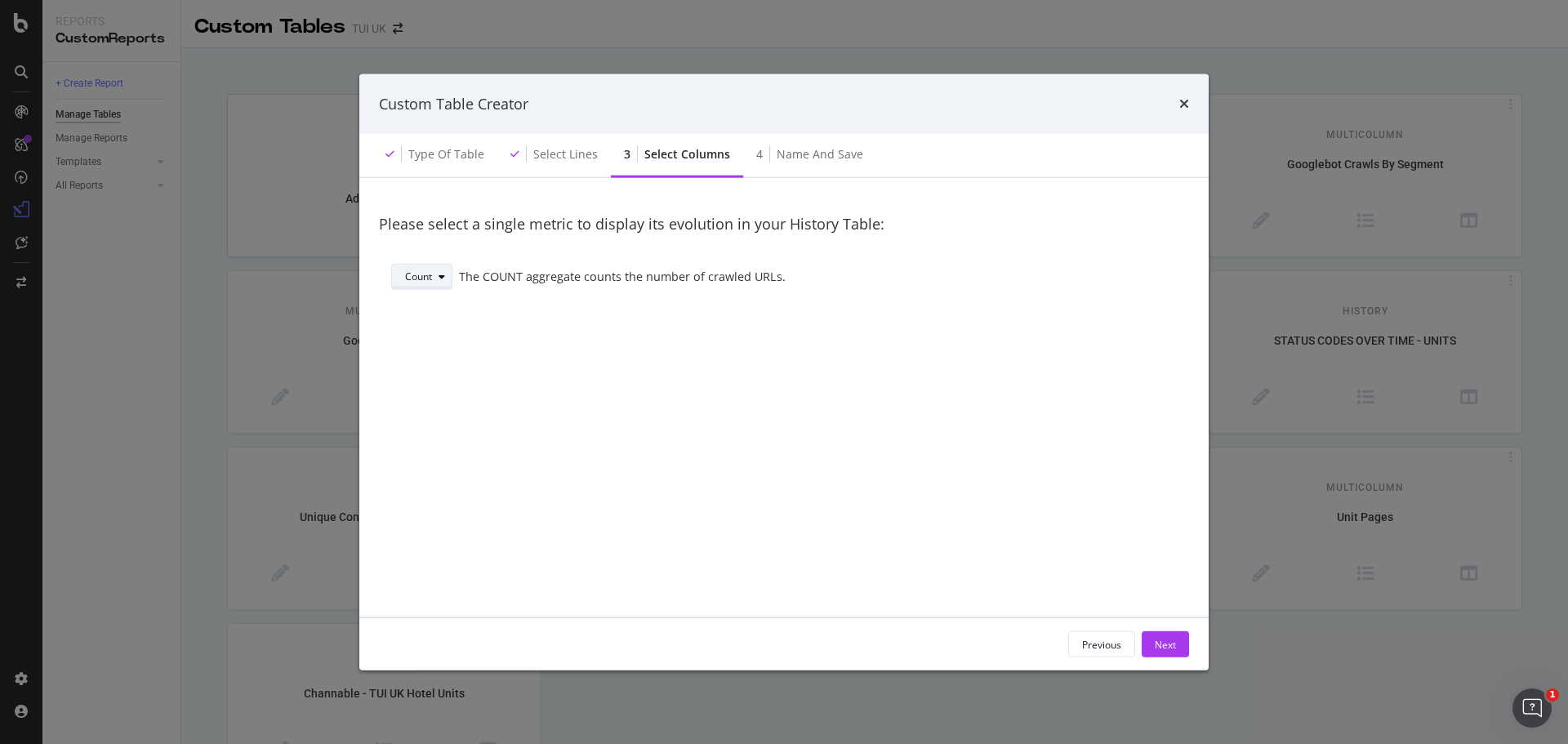
click at [422, 275] on div "Count" at bounding box center [418, 276] width 27 height 9
click at [434, 330] on div "Sum" at bounding box center [426, 331] width 55 height 21
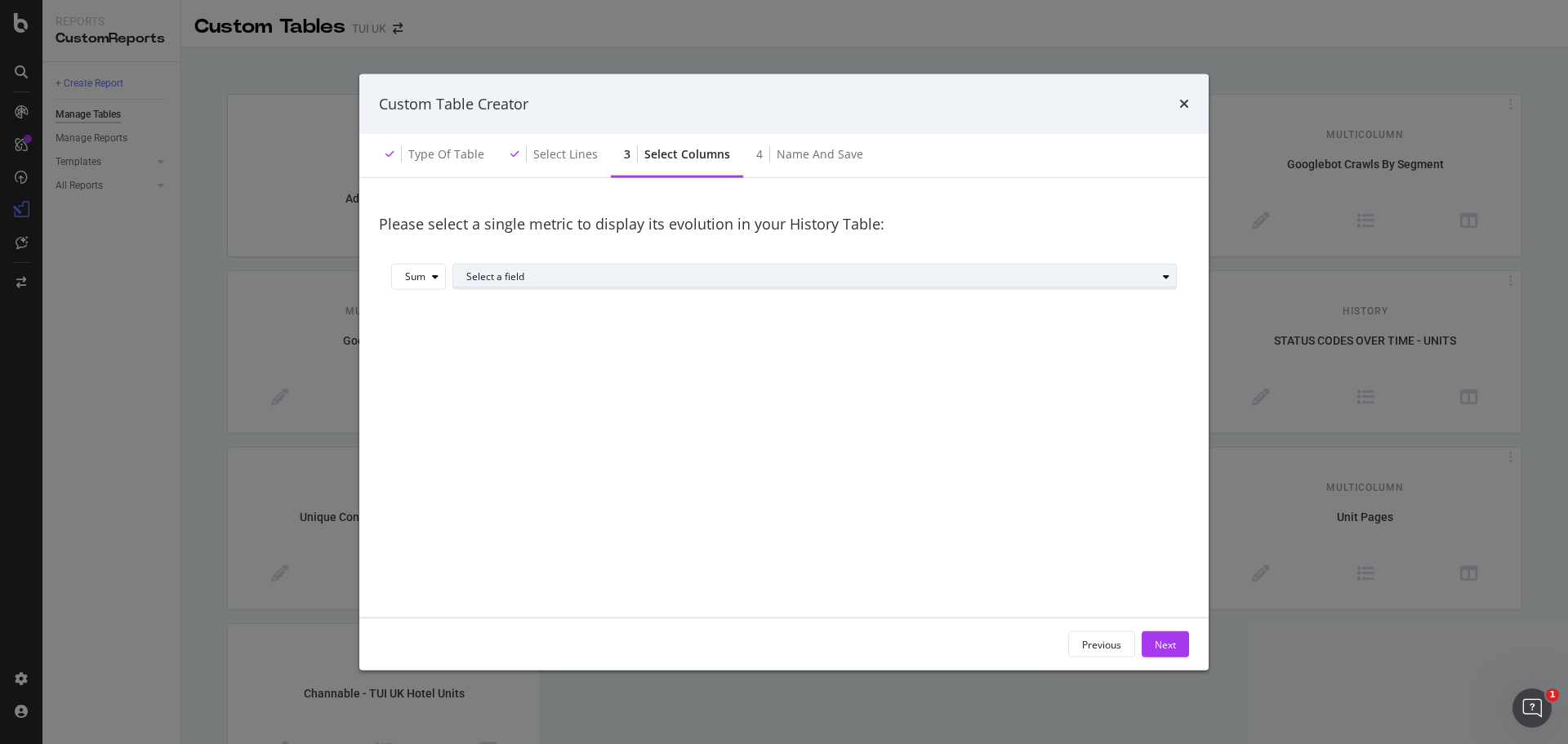
click at [550, 281] on div "Select a field" at bounding box center [811, 276] width 690 height 9
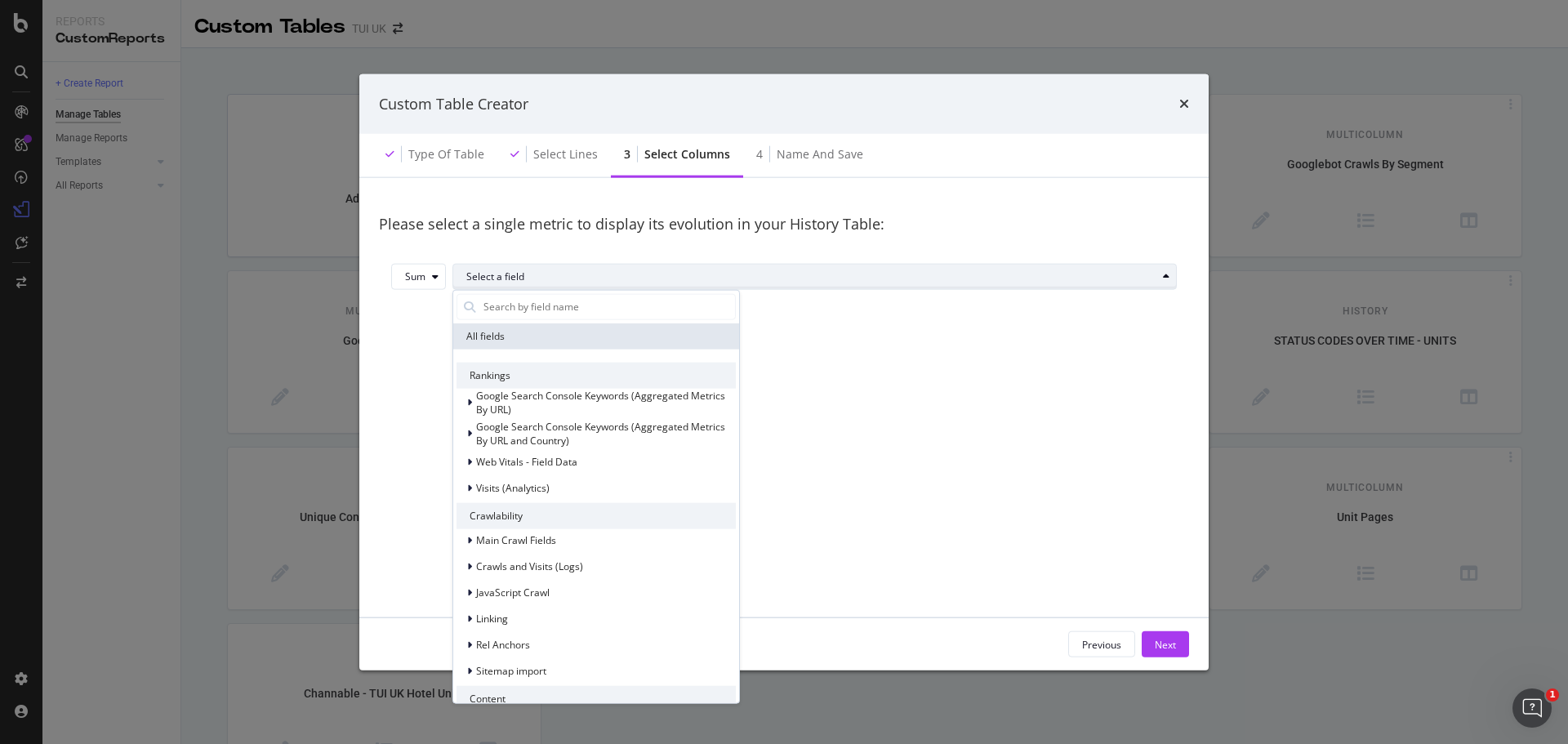
click at [550, 281] on div "Select a field" at bounding box center [811, 276] width 690 height 9
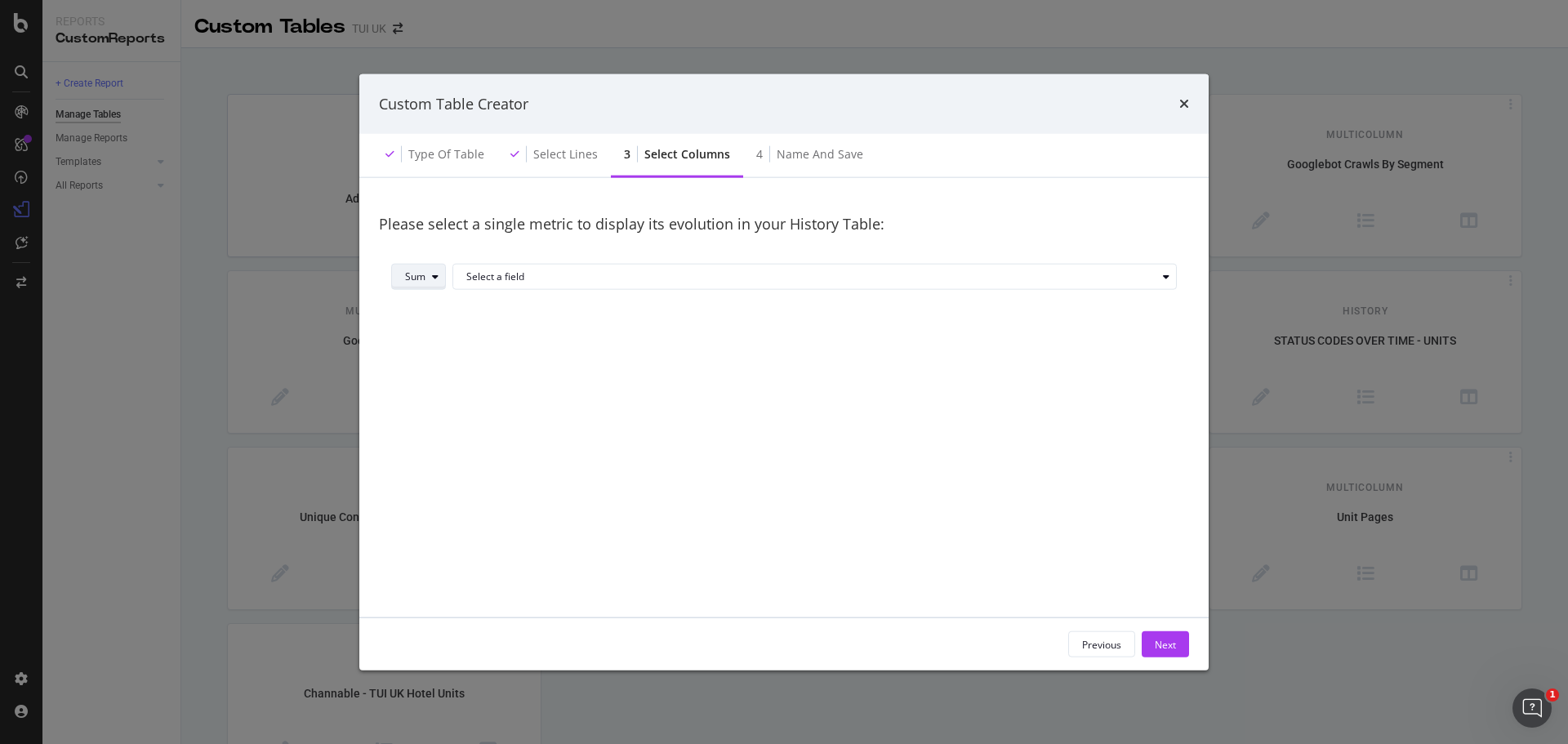
click at [432, 280] on icon "modal" at bounding box center [436, 276] width 7 height 9
click at [432, 309] on div "Count" at bounding box center [425, 305] width 27 height 14
click at [1185, 108] on icon "times" at bounding box center [1184, 104] width 9 height 13
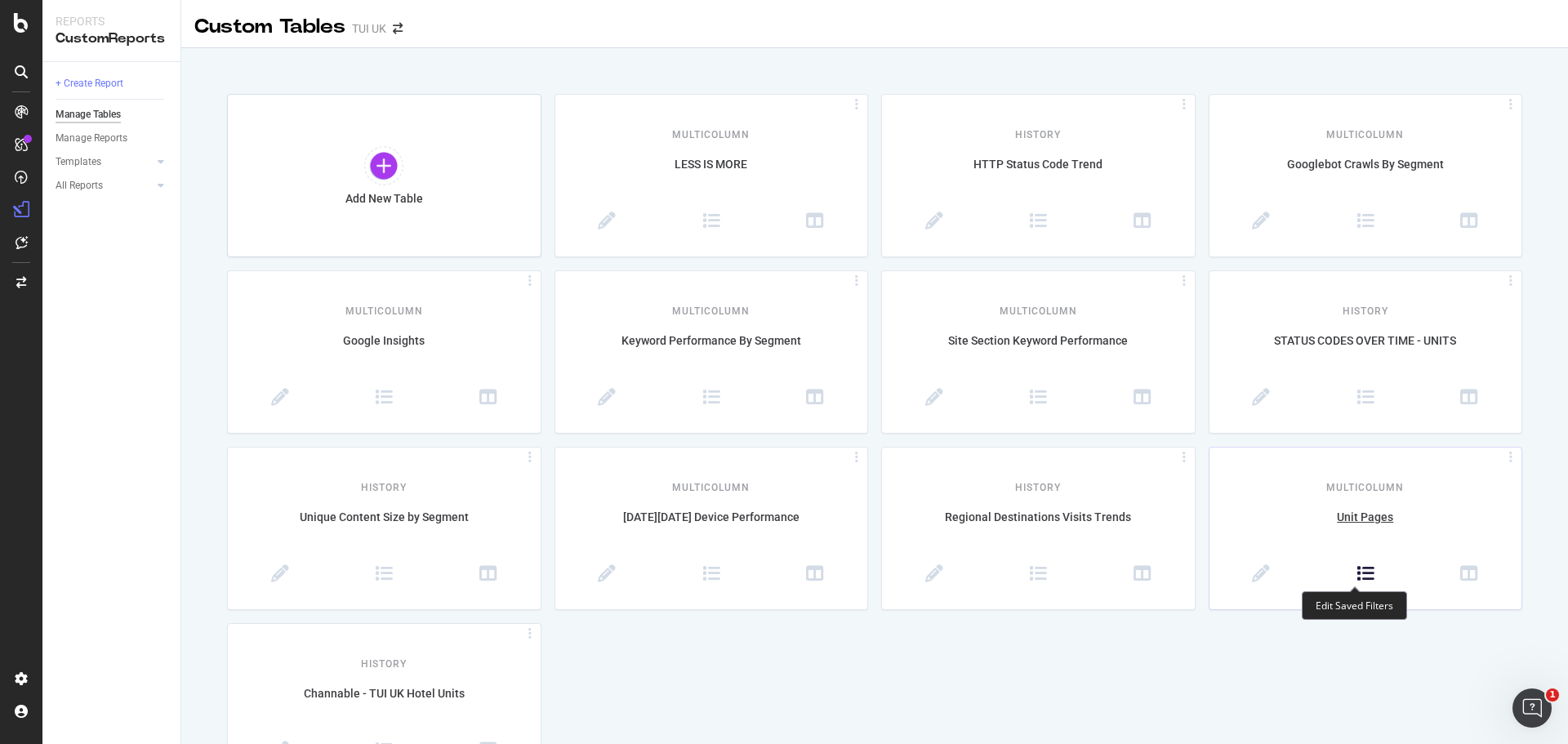
click at [1357, 569] on icon at bounding box center [1365, 574] width 18 height 18
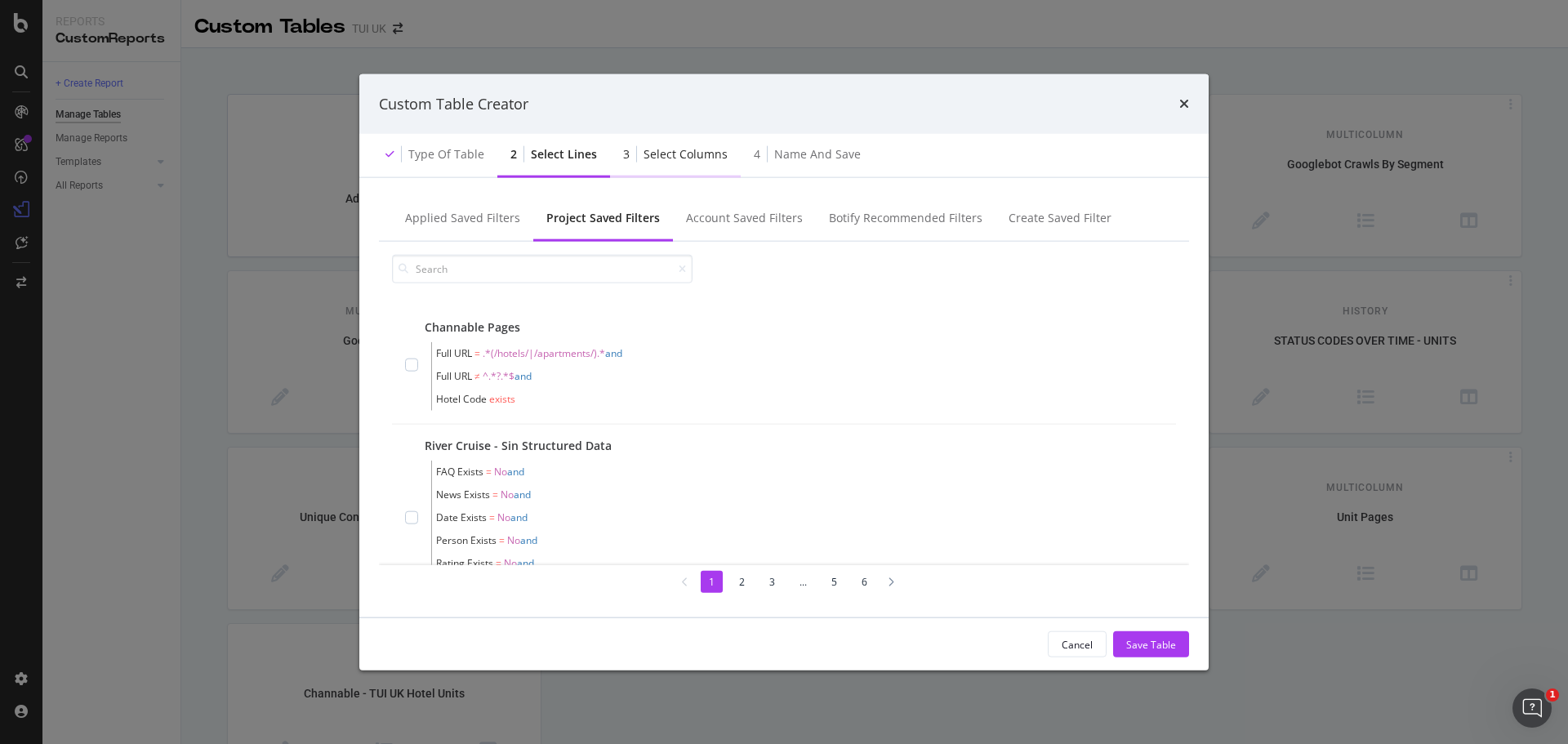
click at [709, 165] on div "3 Select columns" at bounding box center [675, 155] width 130 height 45
click at [425, 146] on div "Type of table" at bounding box center [446, 154] width 76 height 16
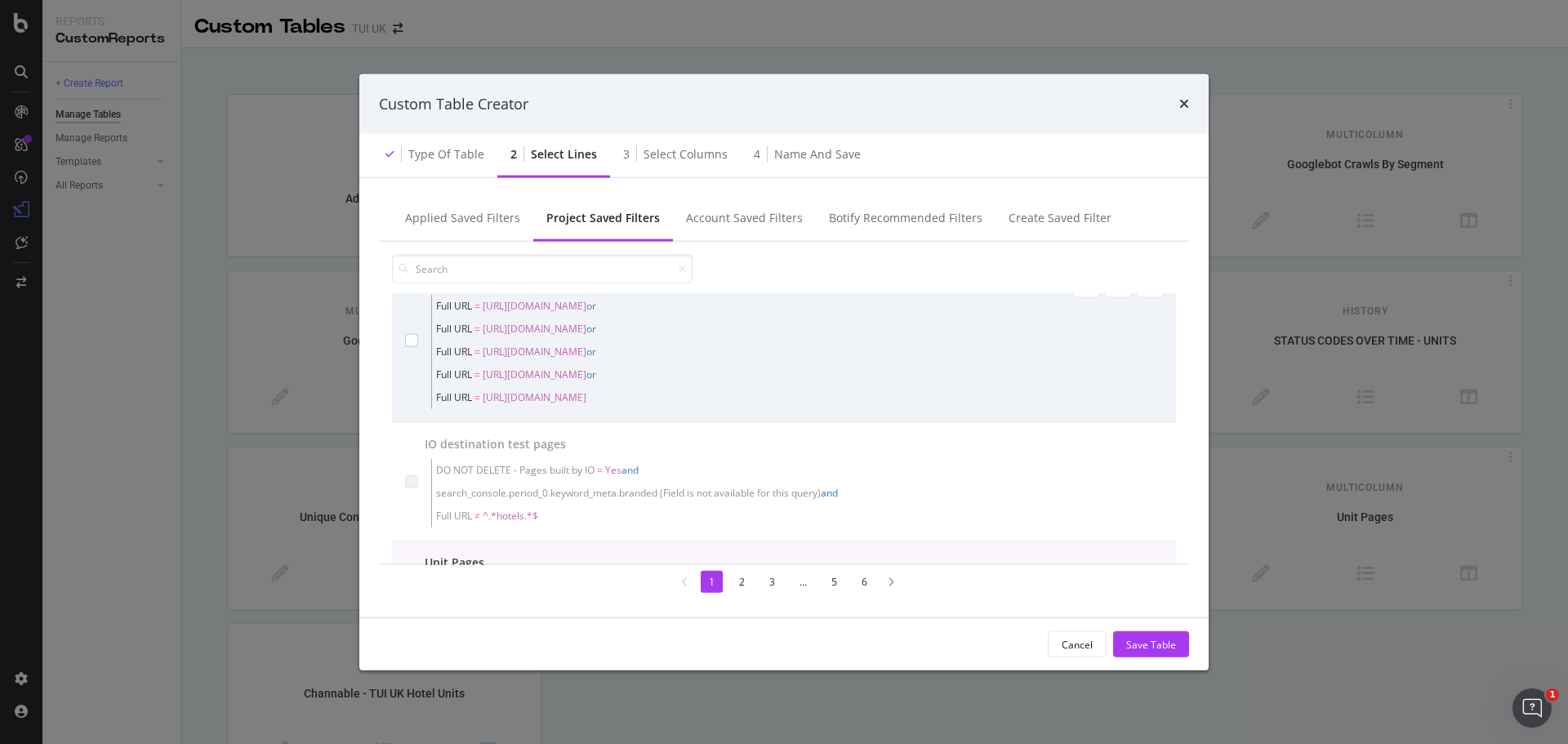
scroll to position [735, 0]
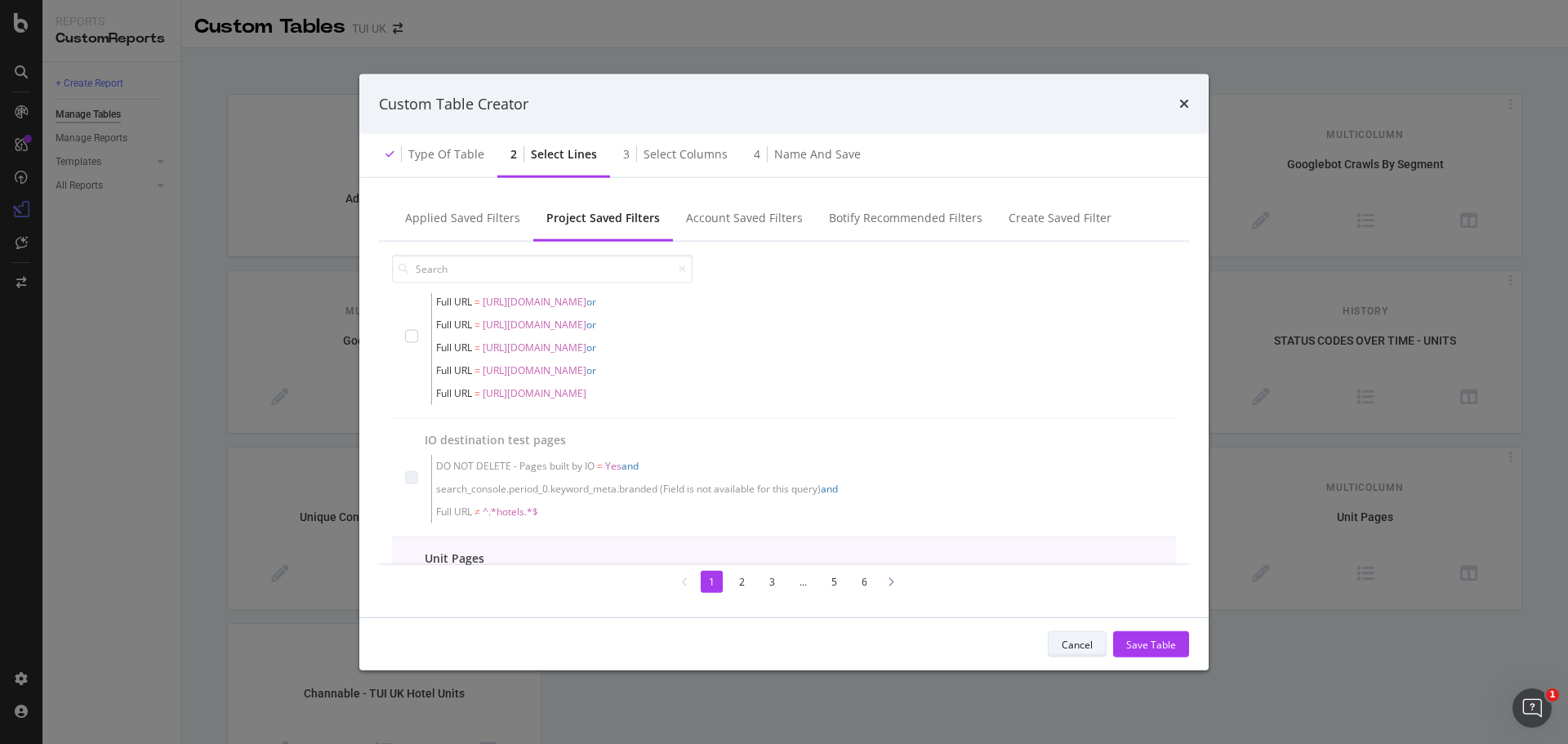
click at [1073, 642] on div "Cancel" at bounding box center [1078, 644] width 31 height 14
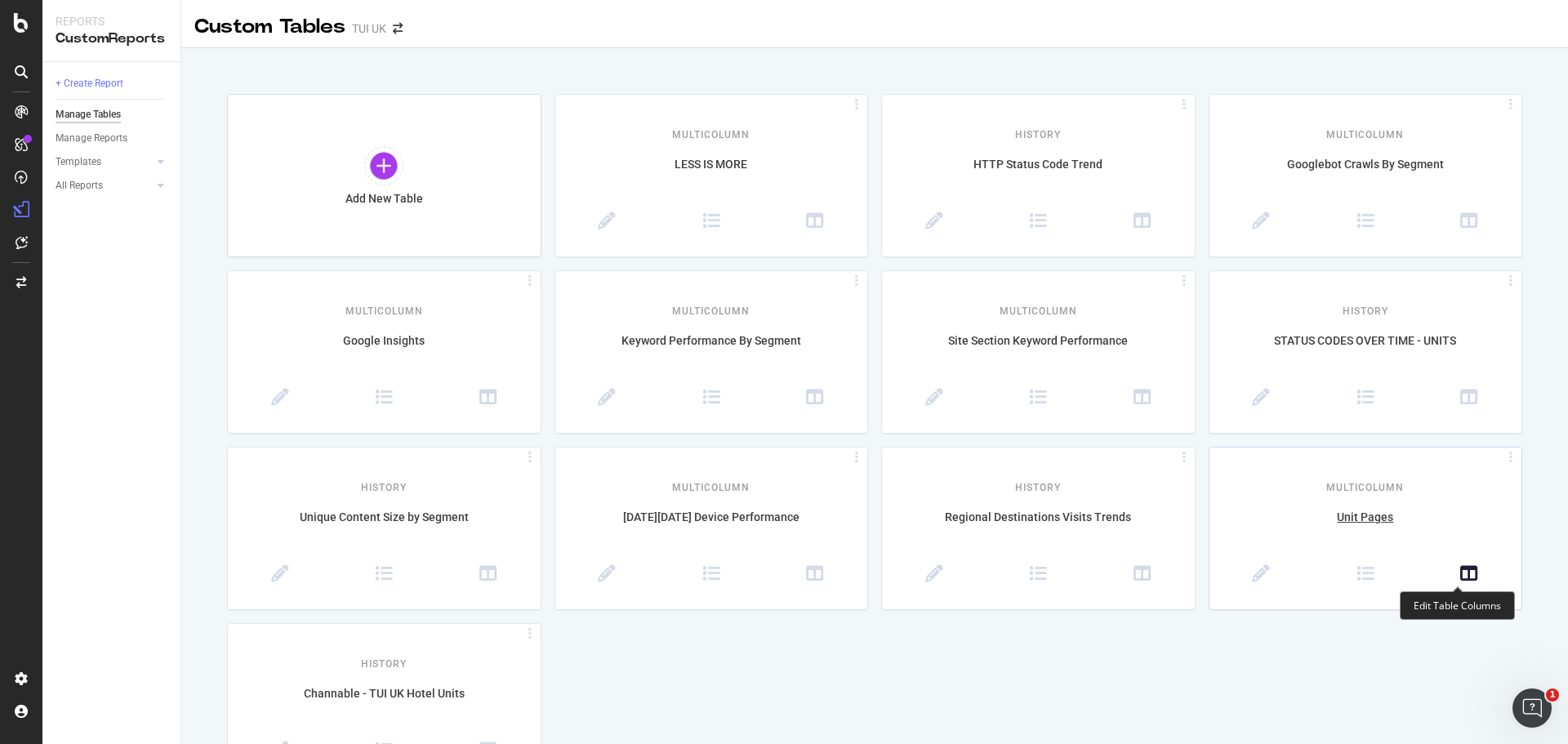
click at [1460, 569] on icon at bounding box center [1469, 574] width 18 height 18
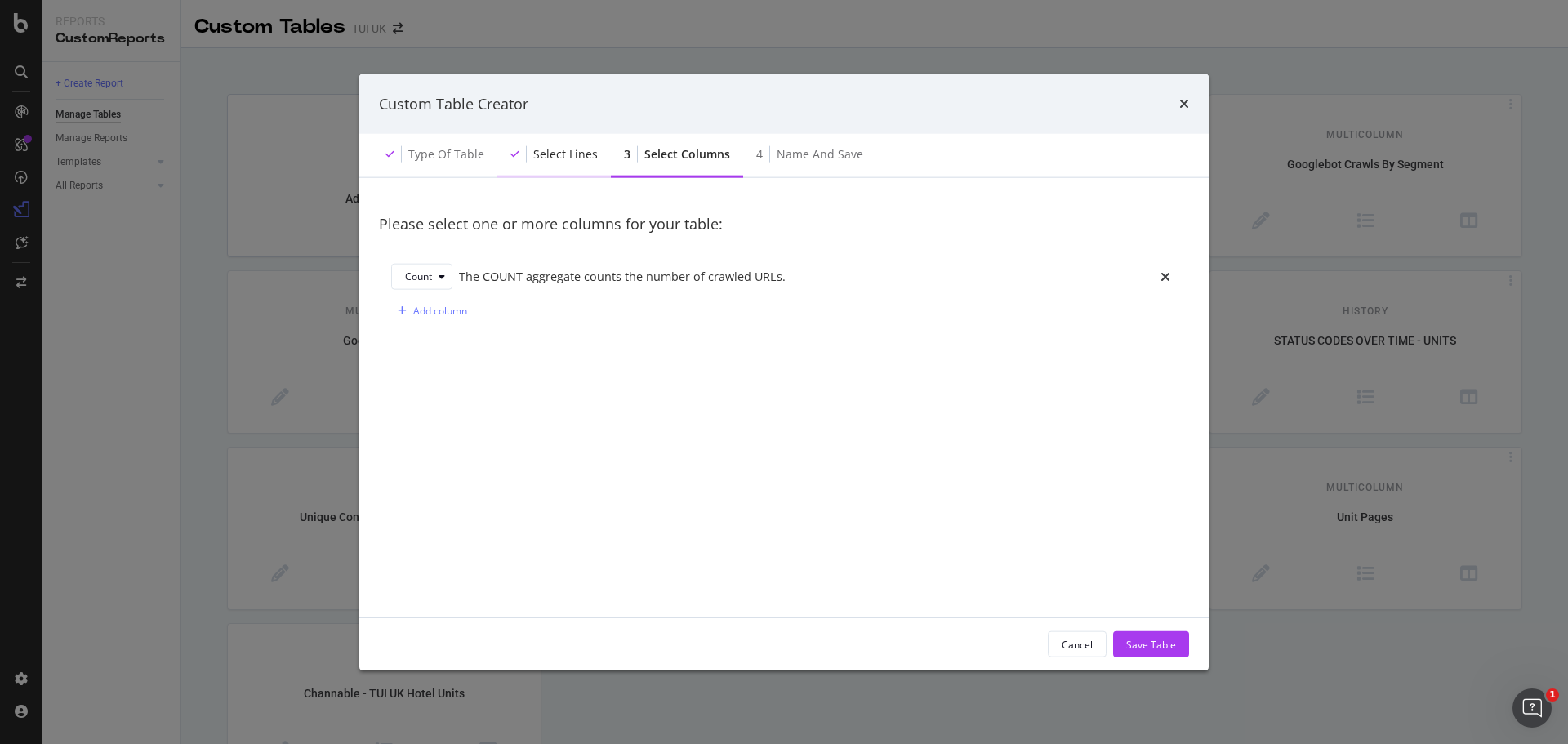
click at [576, 154] on div "Select lines" at bounding box center [565, 154] width 65 height 16
click at [1190, 104] on div "Custom Table Creator" at bounding box center [784, 104] width 849 height 60
click at [1184, 104] on icon "times" at bounding box center [1184, 104] width 9 height 13
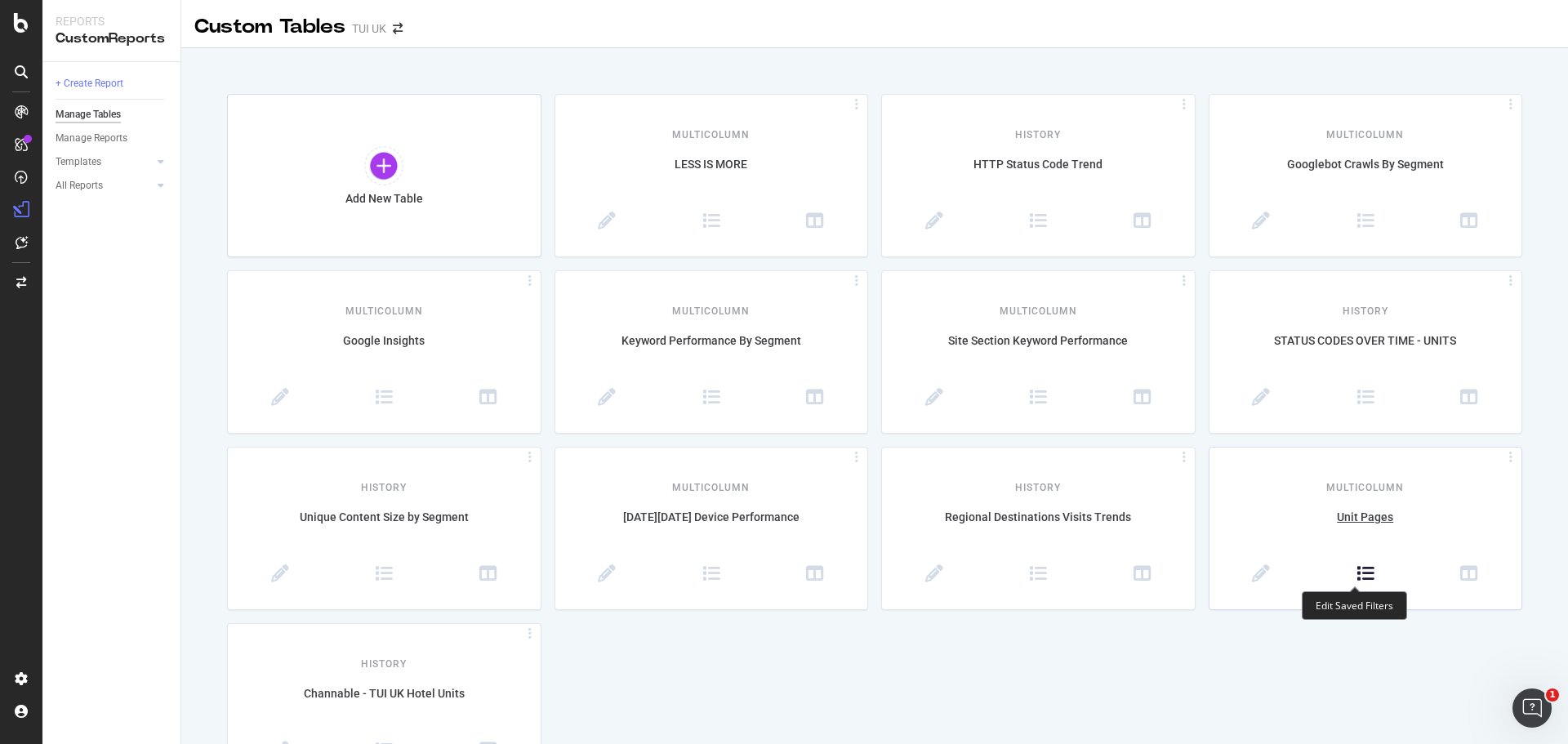
click at [1357, 573] on icon at bounding box center [1365, 574] width 18 height 18
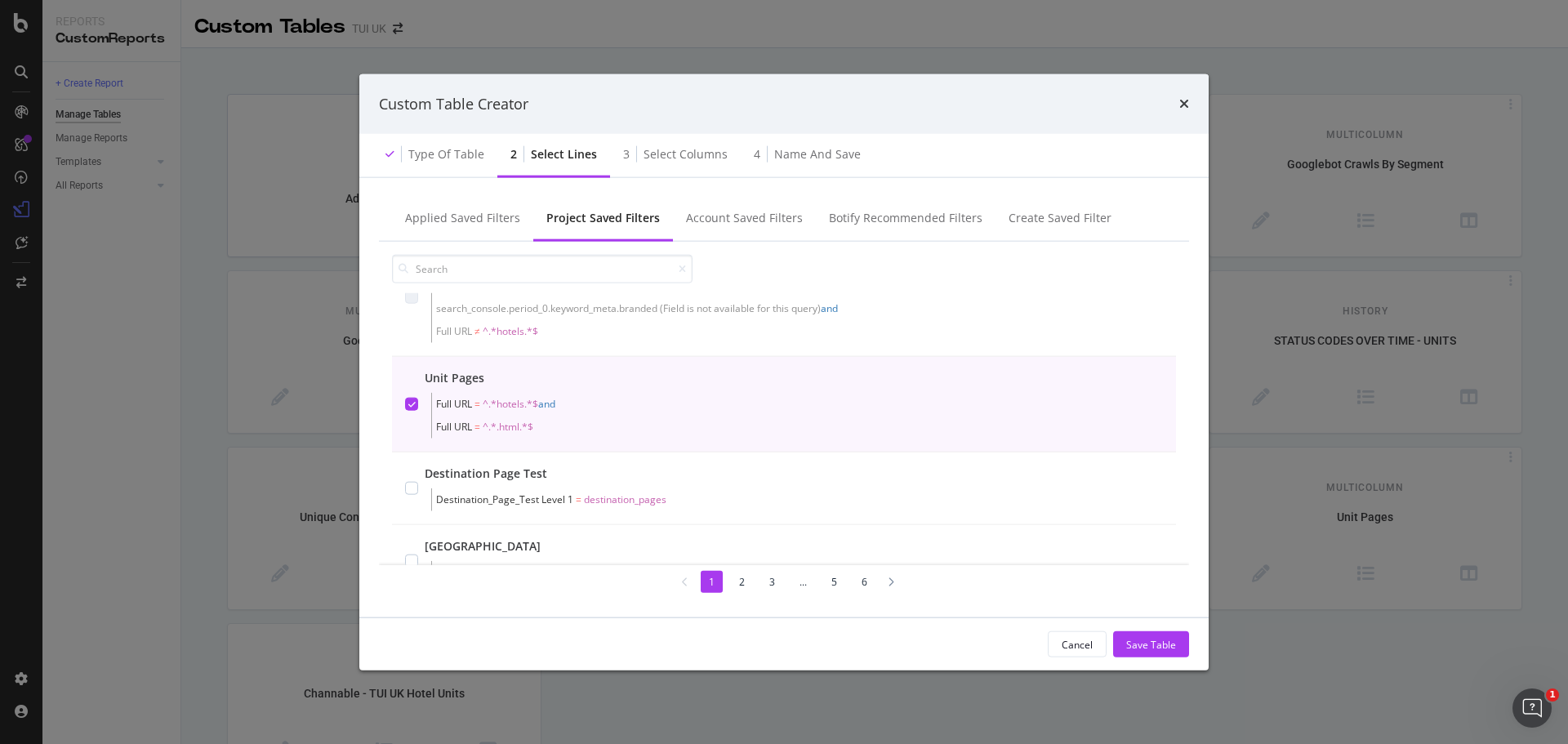
scroll to position [961, 0]
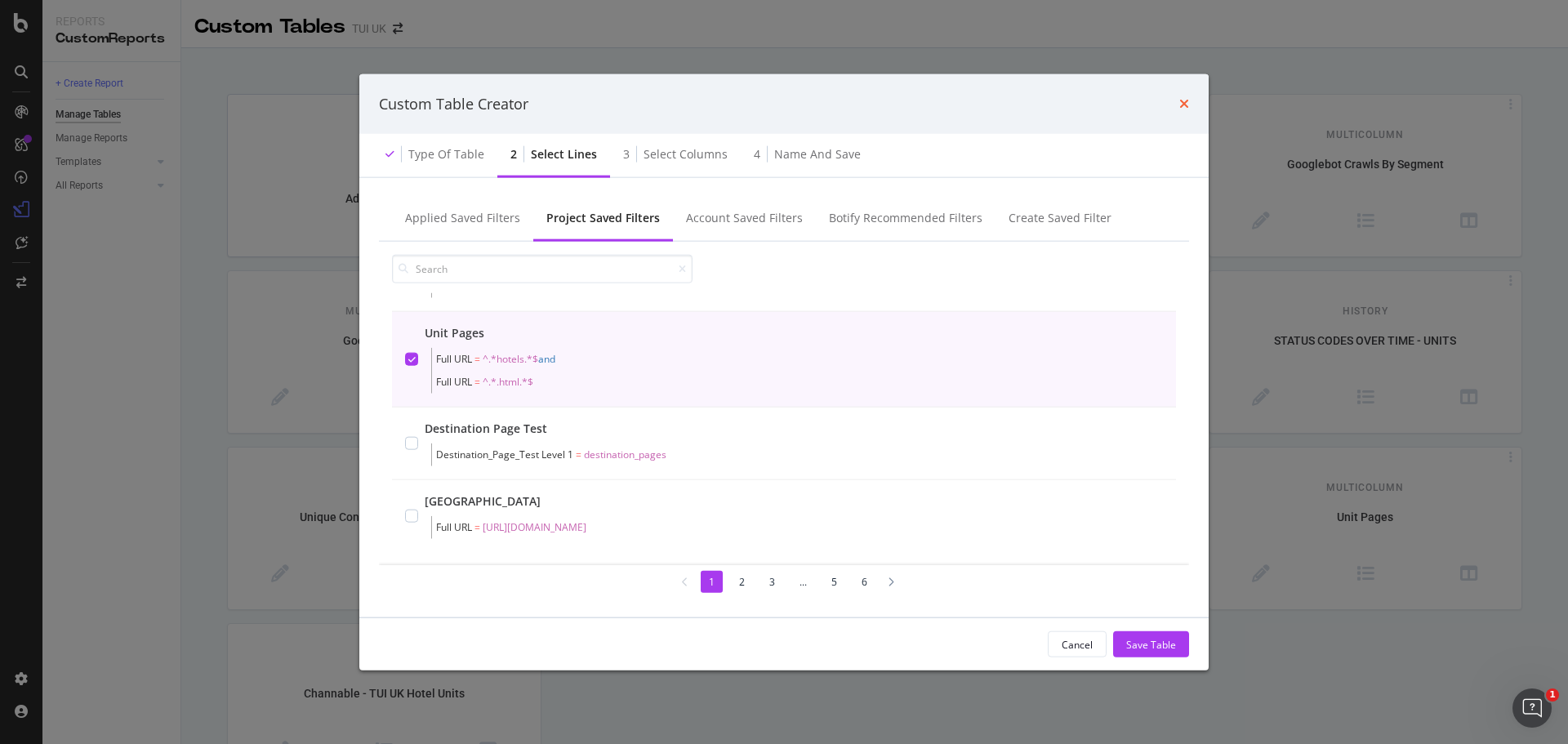
click at [1186, 101] on icon "times" at bounding box center [1184, 104] width 9 height 13
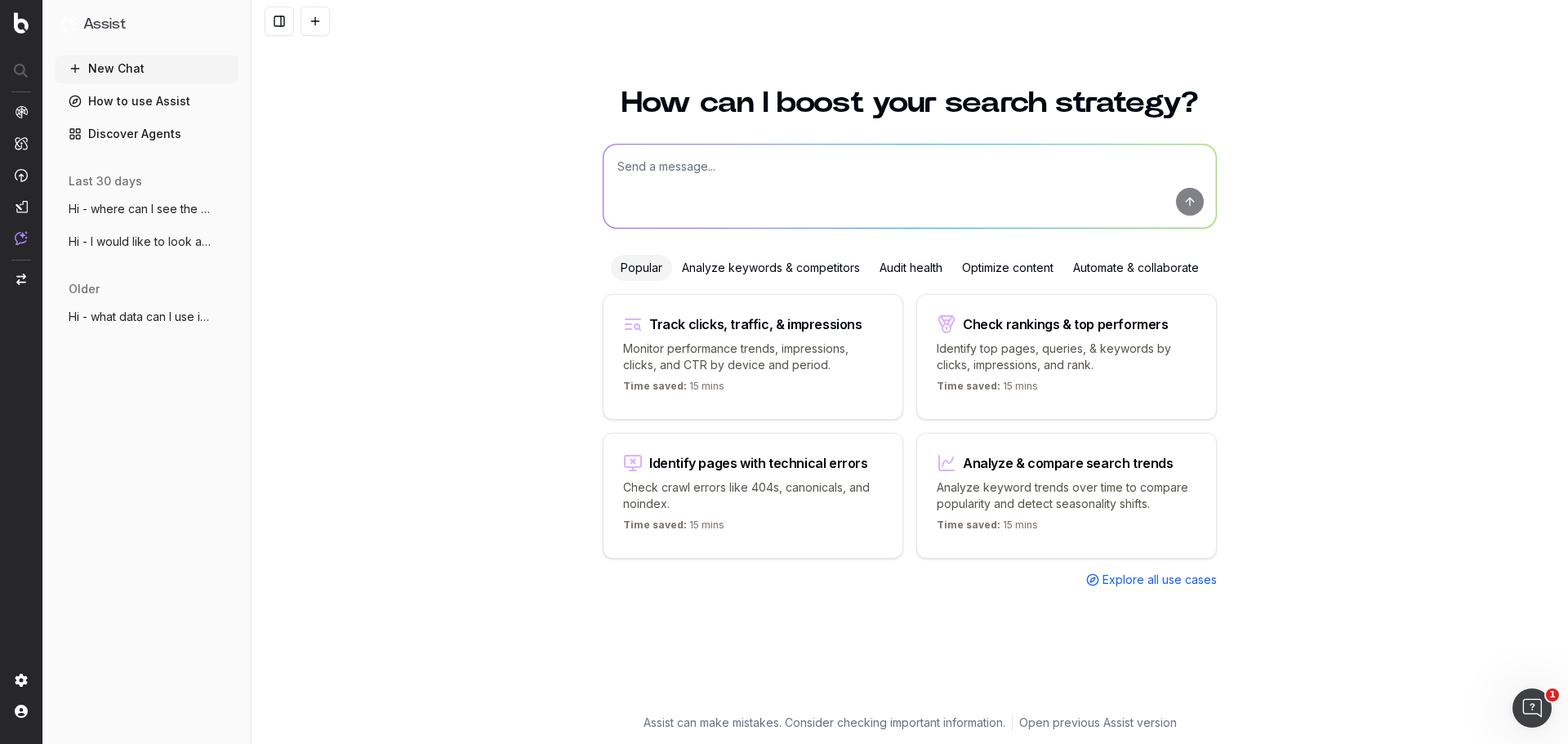
click at [130, 69] on button "New Chat" at bounding box center [147, 68] width 183 height 26
click at [124, 134] on link "Discover Agents" at bounding box center [147, 134] width 183 height 26
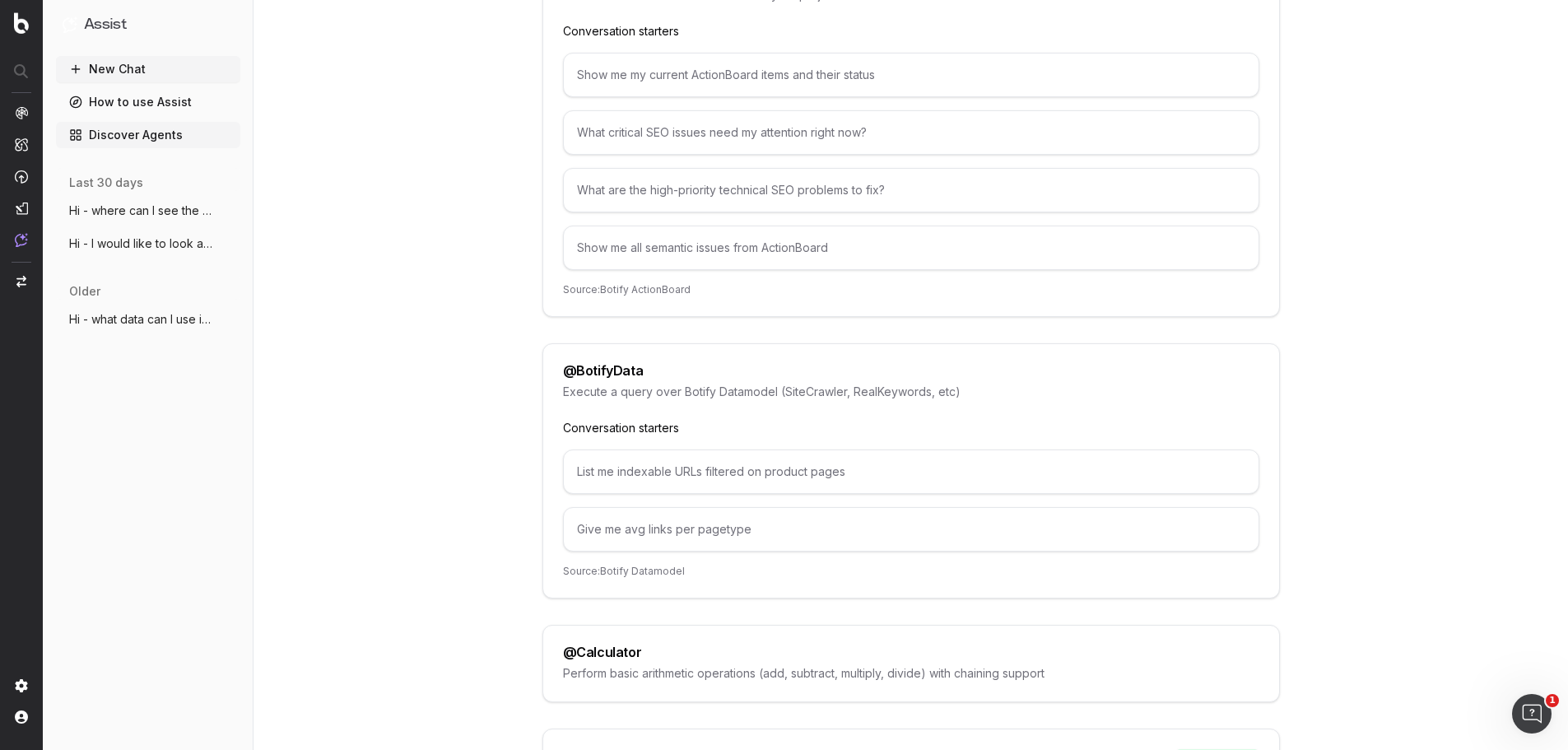
scroll to position [494, 0]
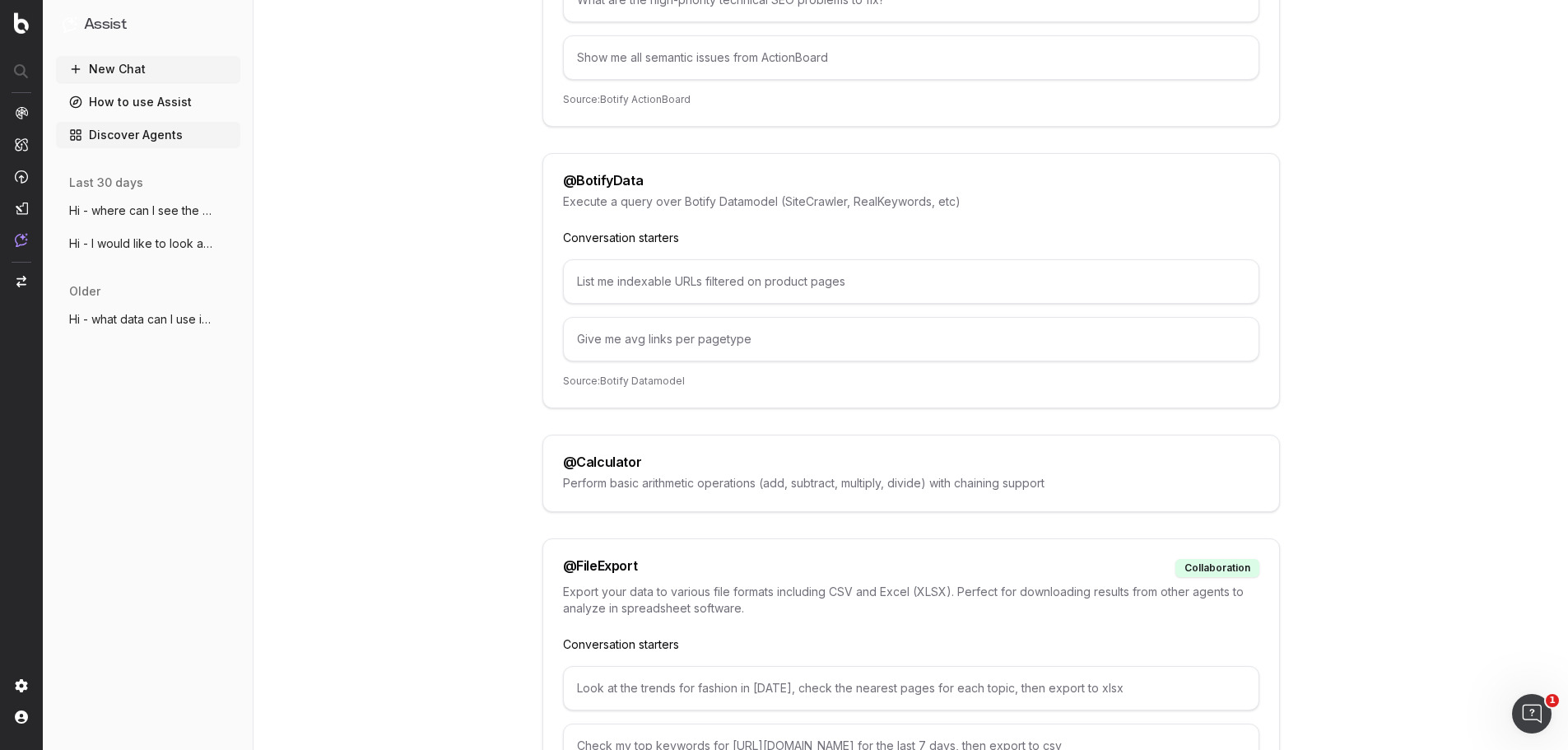
click at [599, 179] on div "@ BotifyData" at bounding box center [603, 180] width 81 height 13
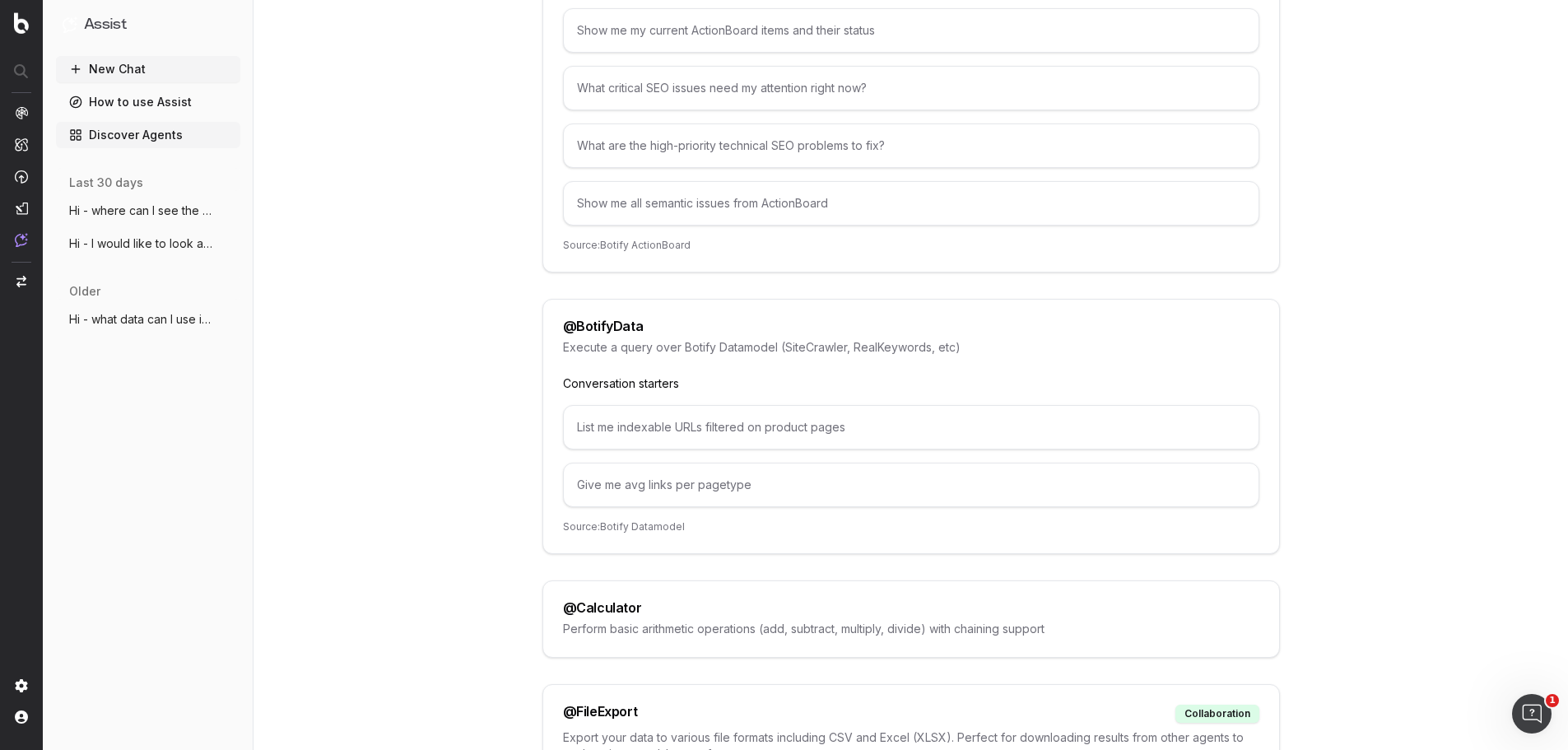
scroll to position [330, 0]
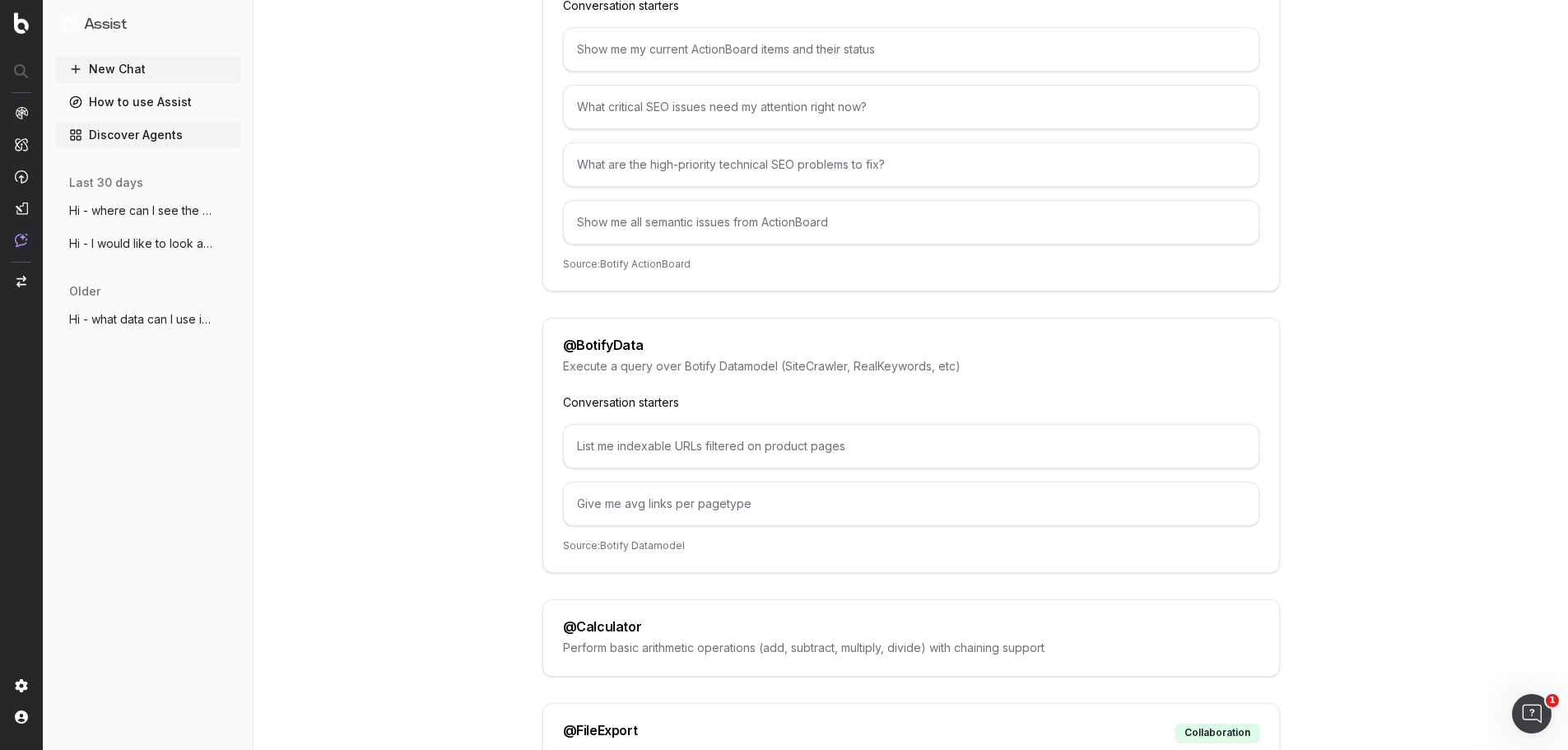
click at [605, 338] on div "@ BotifyData" at bounding box center [603, 345] width 81 height 13
copy div "@ BotifyData"
click at [710, 441] on div "List me indexable URLs filtered on product pages" at bounding box center [911, 445] width 697 height 44
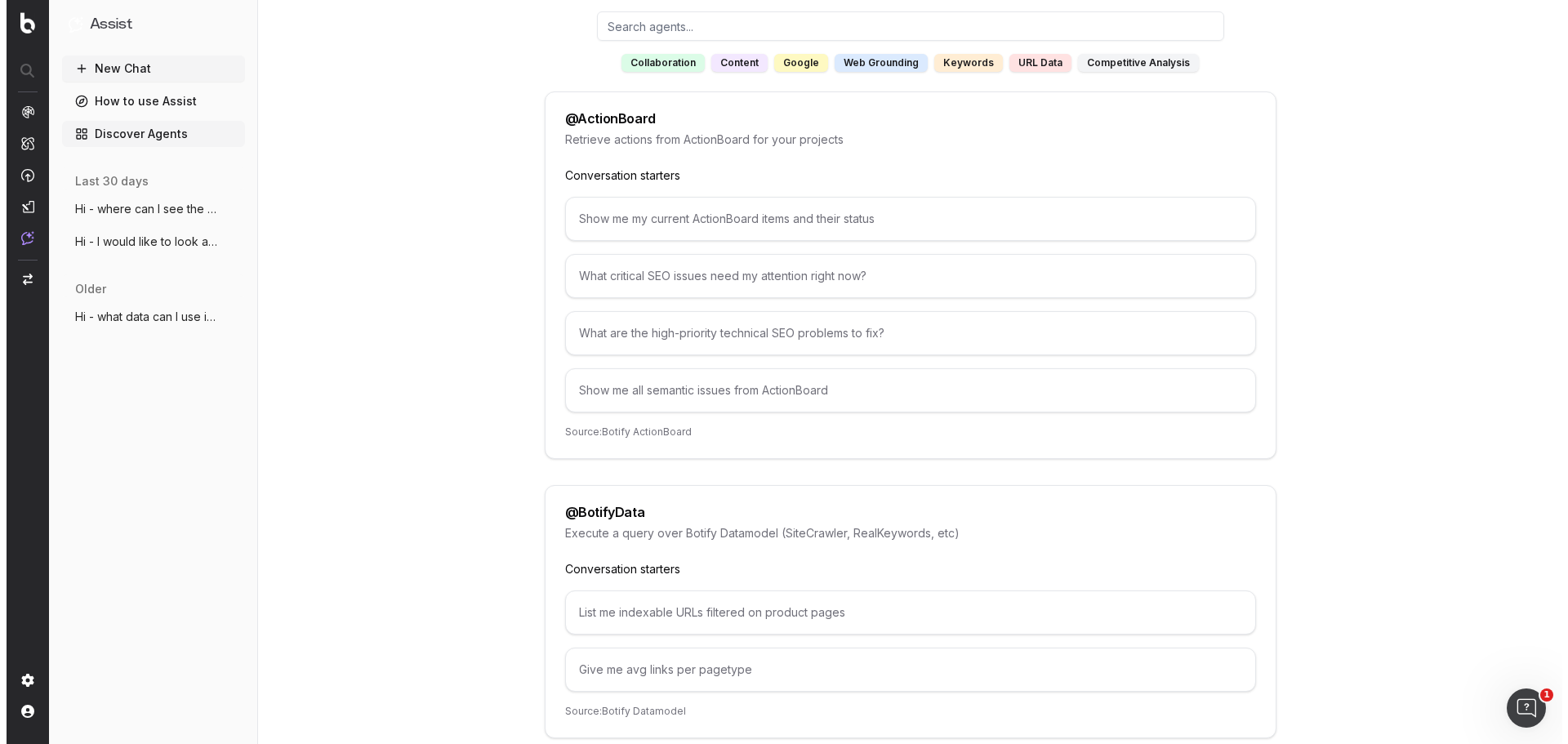
scroll to position [0, 0]
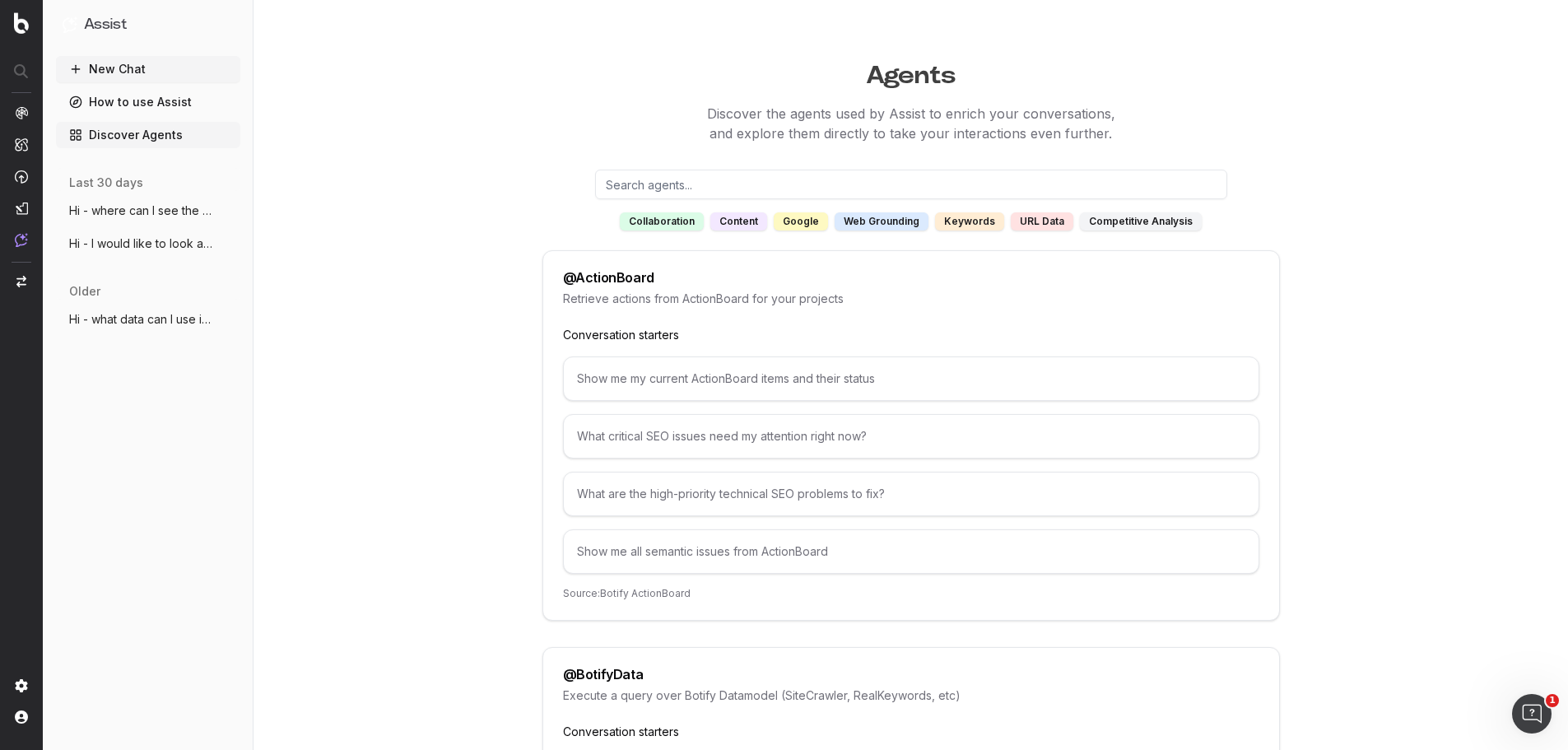
click at [683, 171] on input "text" at bounding box center [911, 184] width 632 height 30
paste input "@BotifyData"
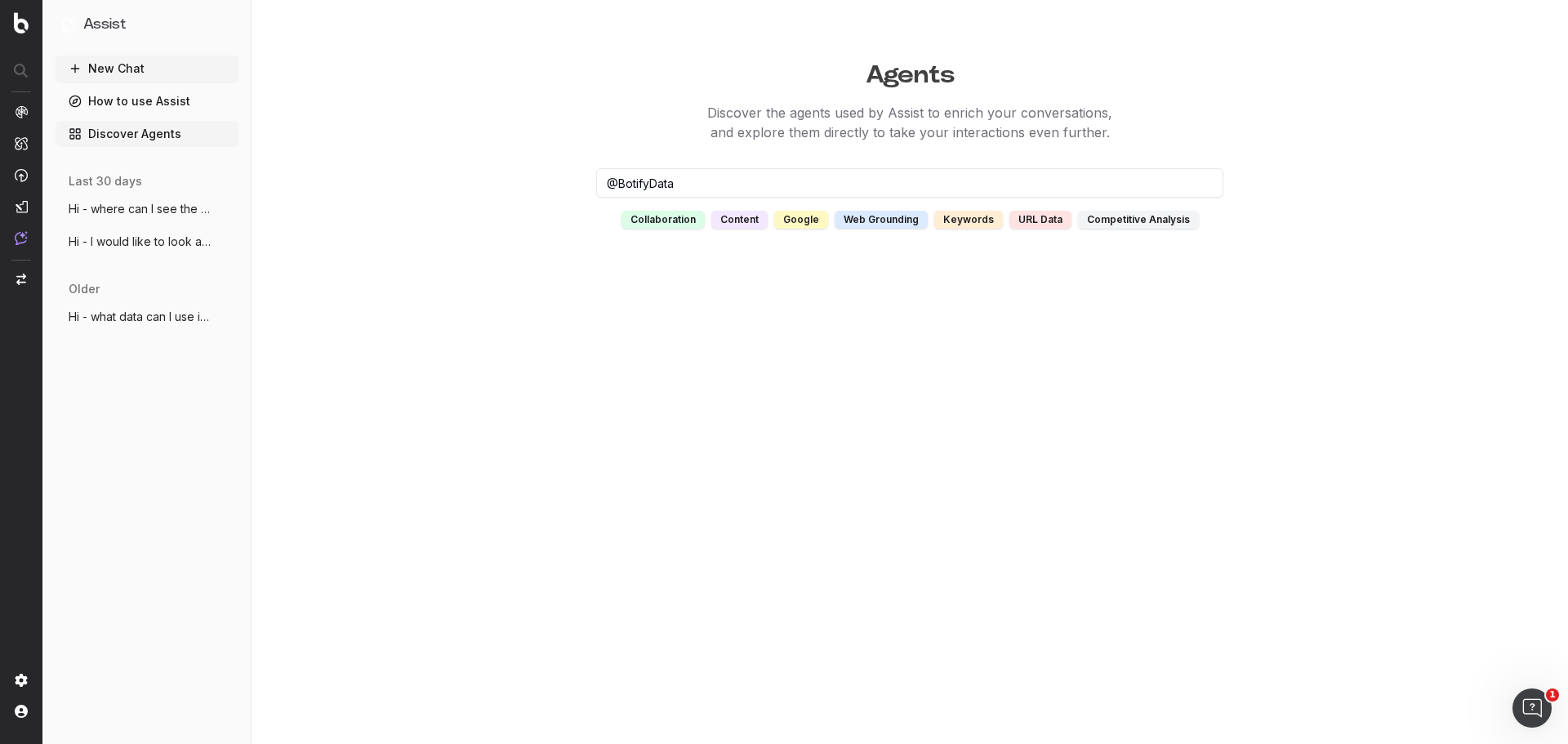
type input "@BotifyData"
click at [116, 72] on button "New Chat" at bounding box center [147, 68] width 183 height 26
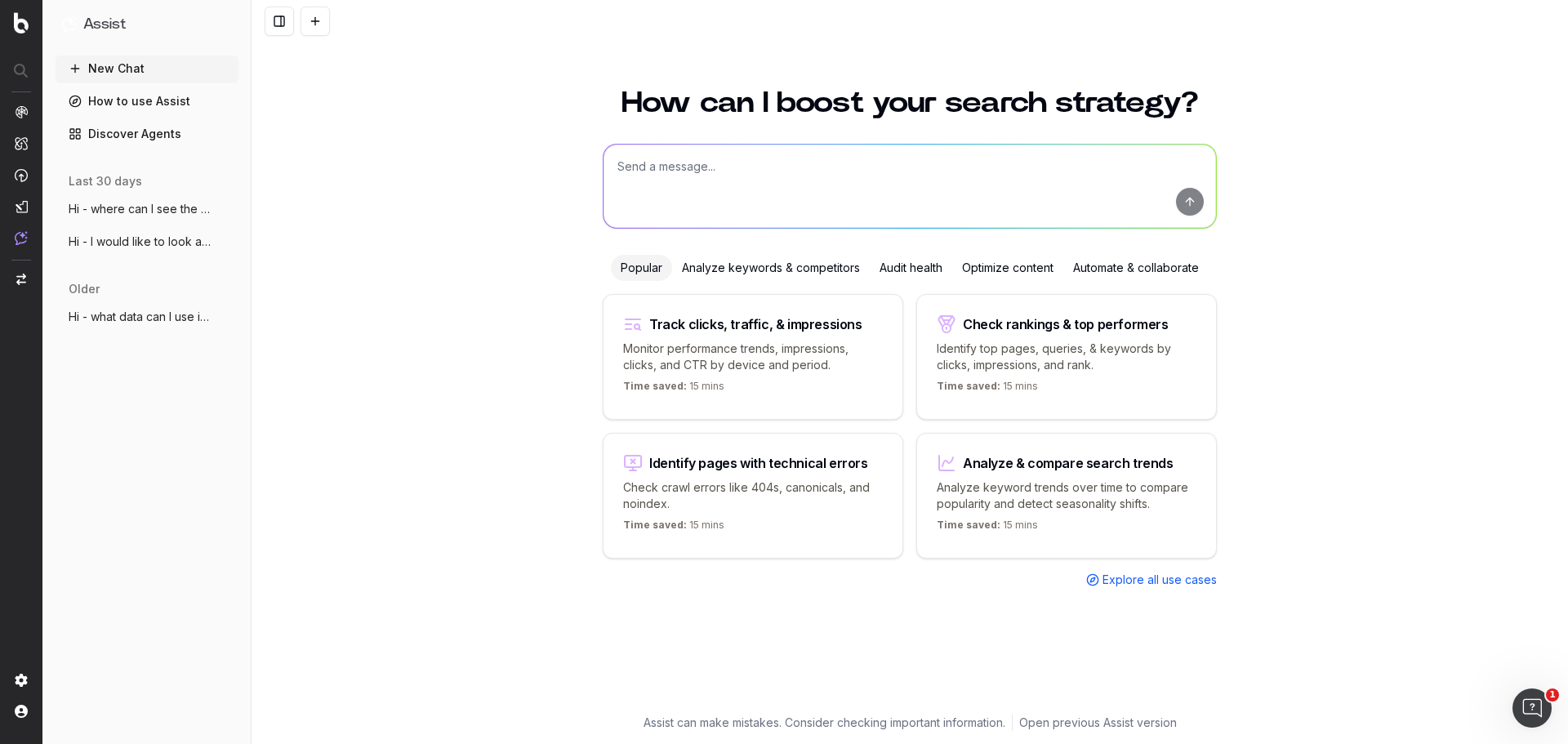
click at [877, 178] on textarea at bounding box center [910, 186] width 613 height 84
paste textarea "@BotifyData"
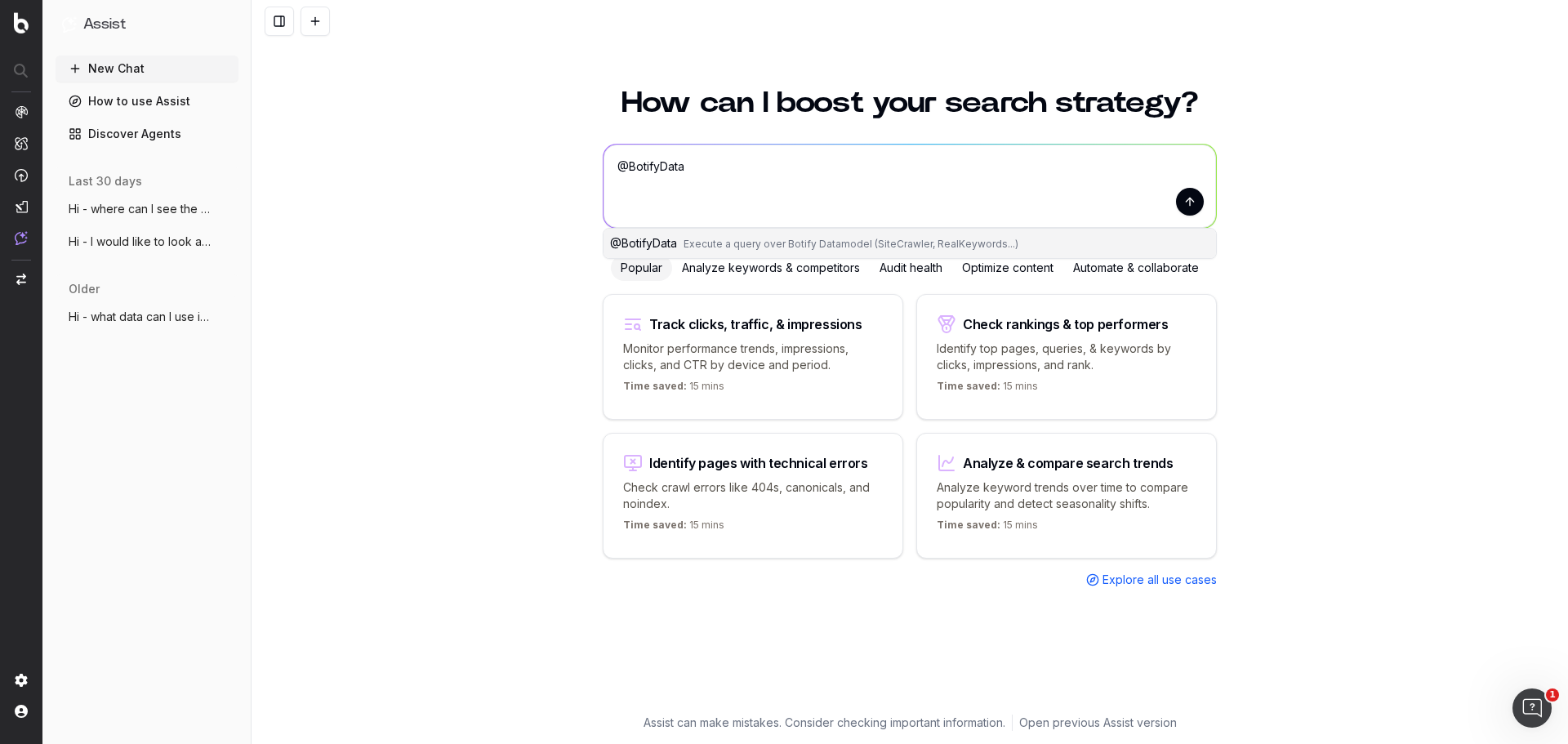
click at [947, 241] on span "Execute a query over Botify Datamodel (SiteCrawler, RealKeywords...)" at bounding box center [851, 243] width 335 height 12
click at [910, 165] on textarea "@BotifyData" at bounding box center [910, 186] width 613 height 84
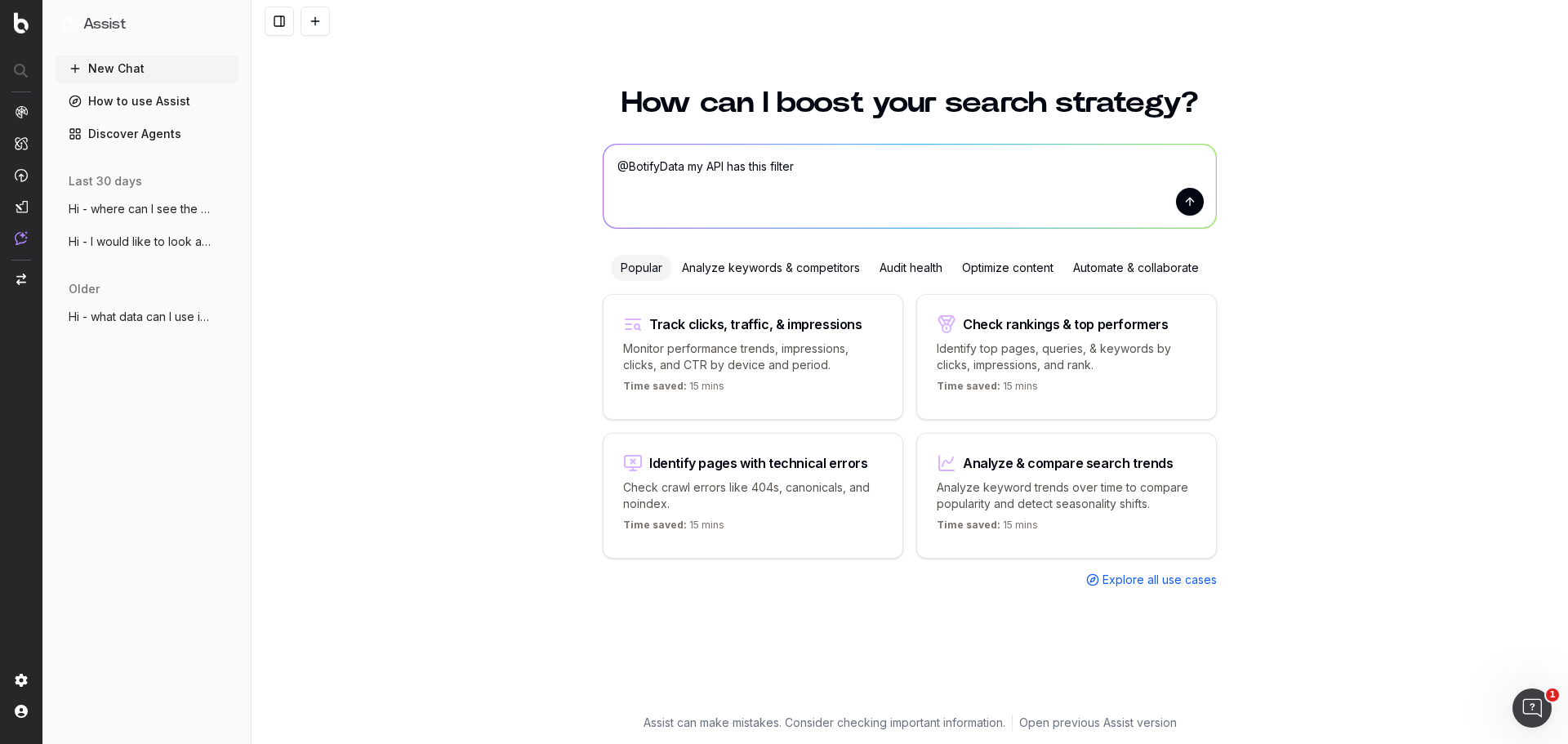
paste textarea ""field": "crawl.{{formattedDate}}.main_image", "predicate": "contains", "value"…"
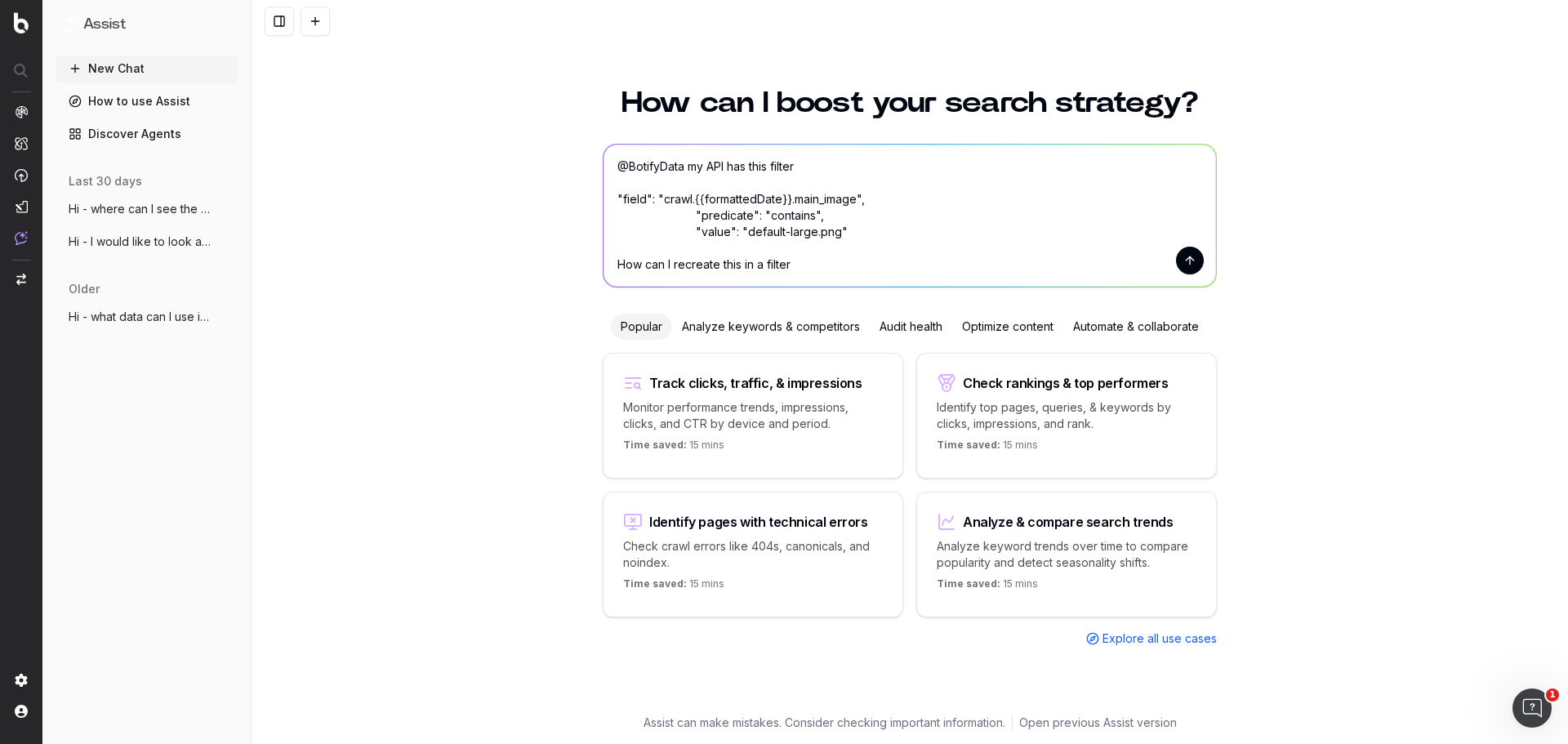
type textarea "@BotifyData my API has this filter "field": "crawl.{{formattedDate}}.main_image…"
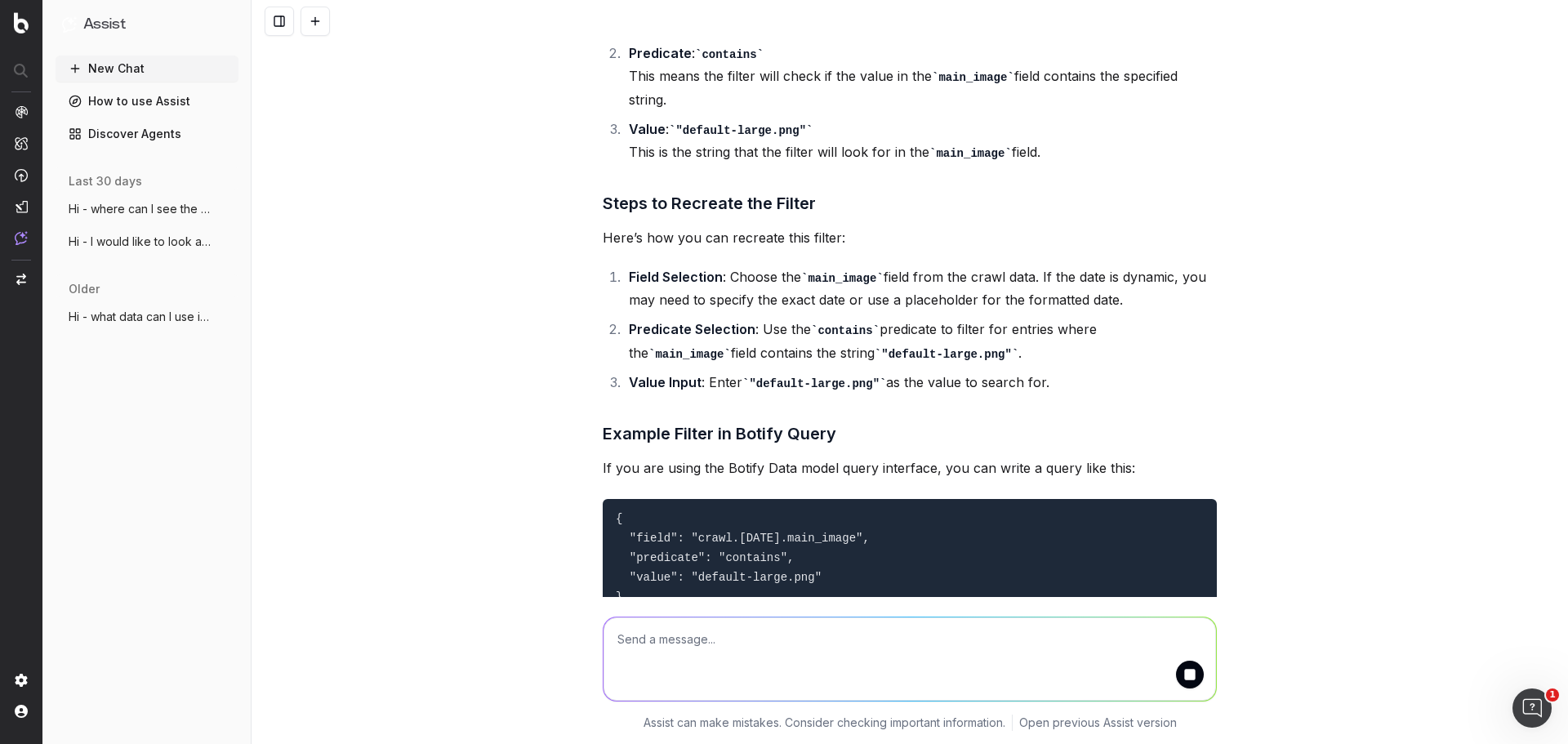
scroll to position [388, 0]
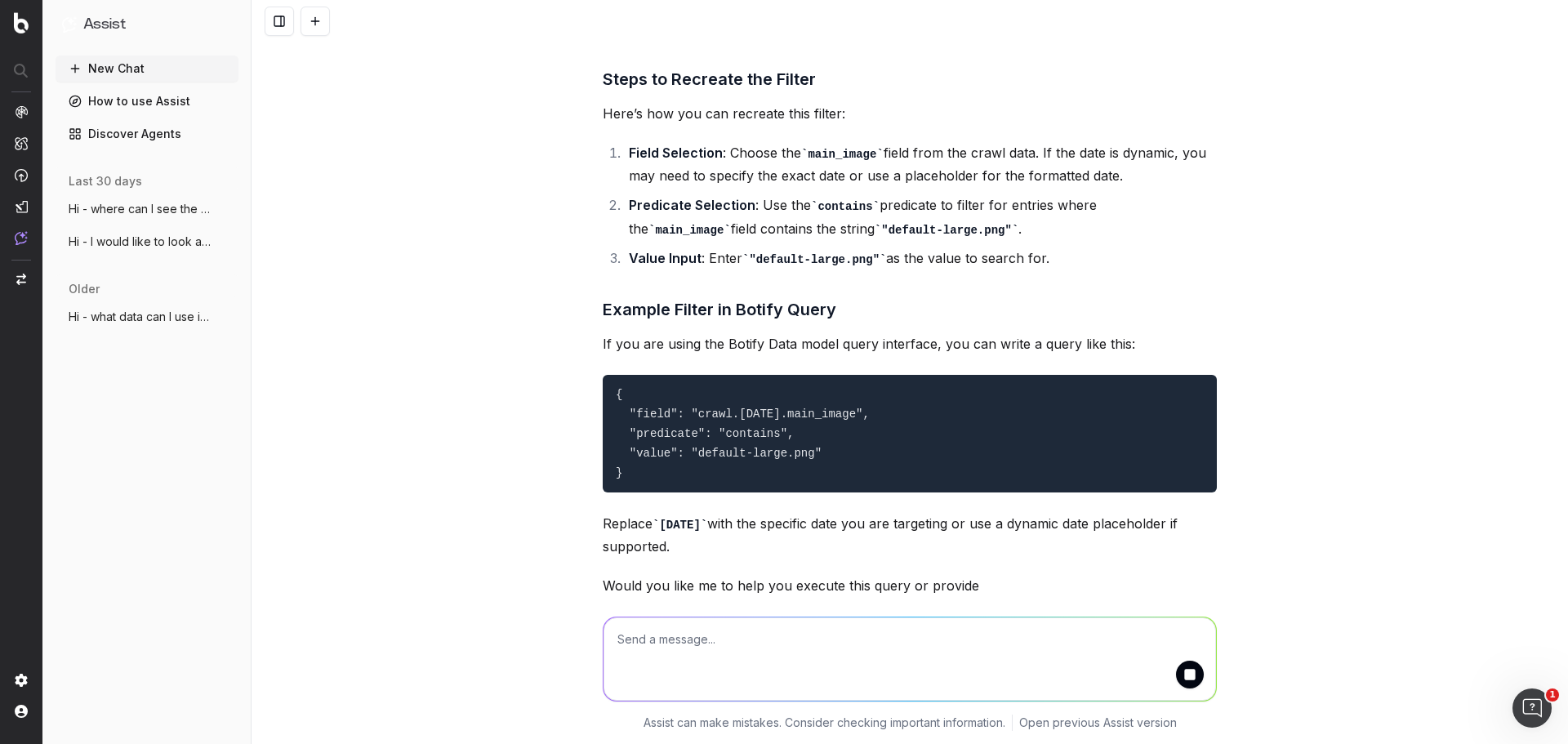
scroll to position [522, 0]
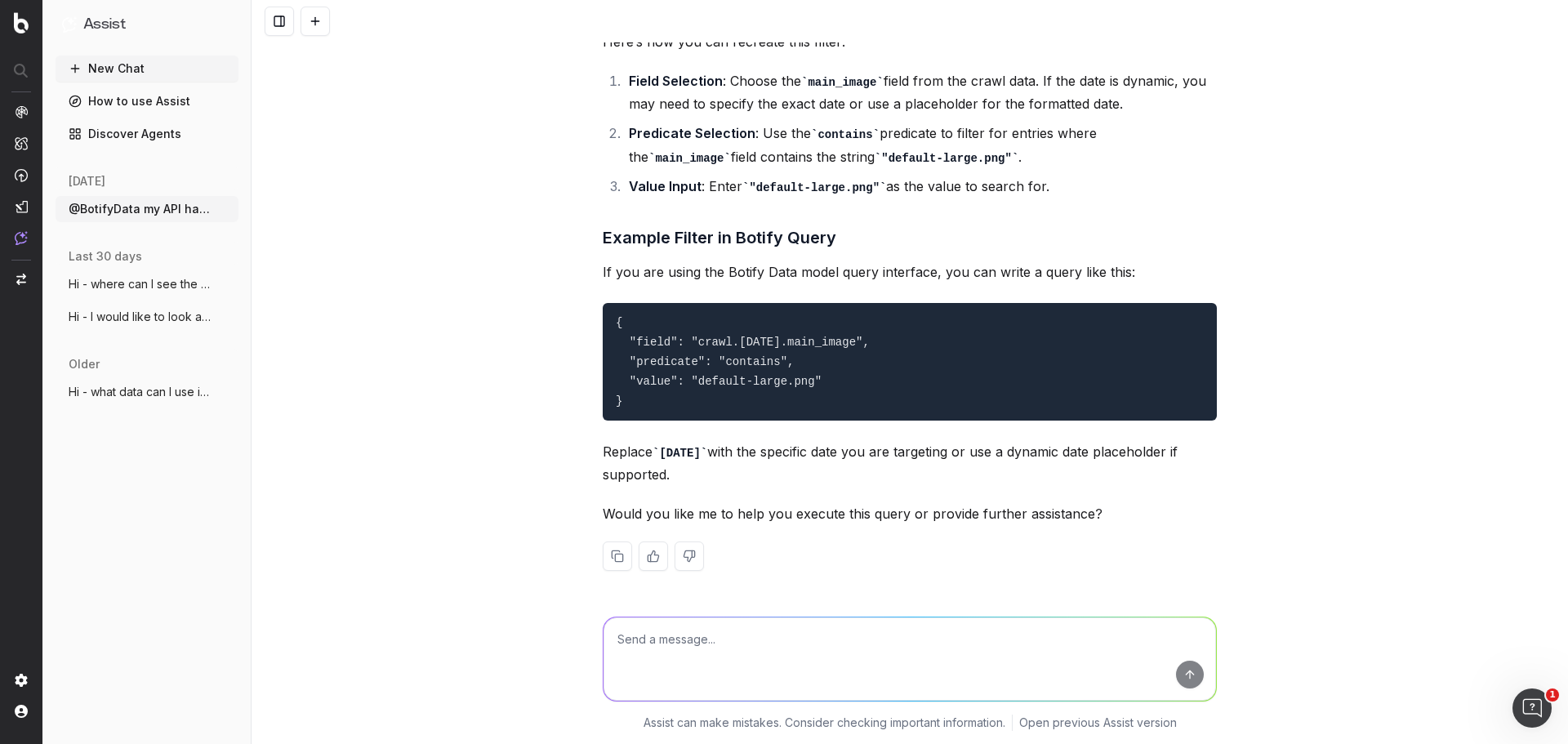
click at [645, 556] on button at bounding box center [653, 557] width 29 height 29
click at [708, 658] on textarea at bounding box center [910, 659] width 613 height 84
type textarea "Help me execute this query in the ui"
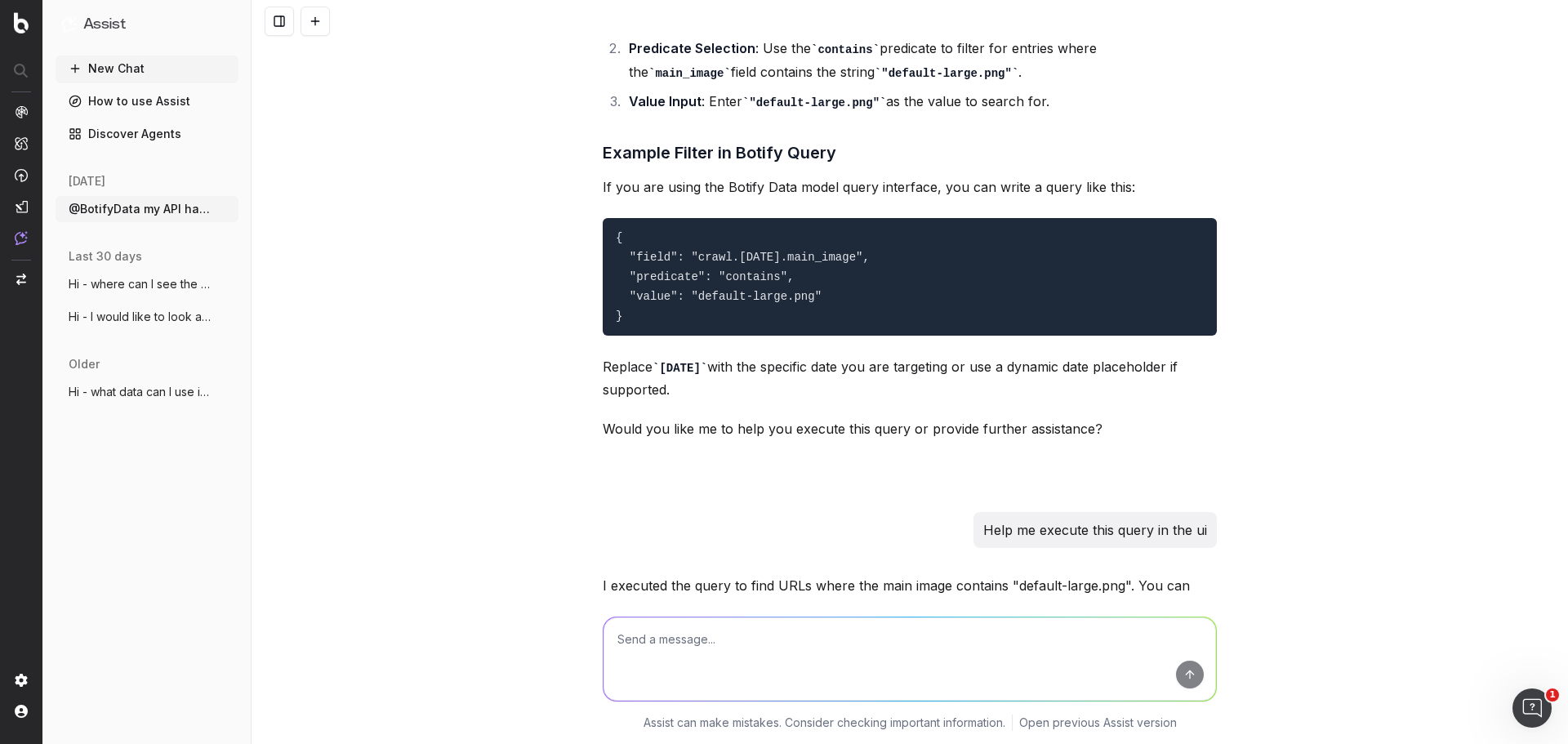
scroll to position [738, 0]
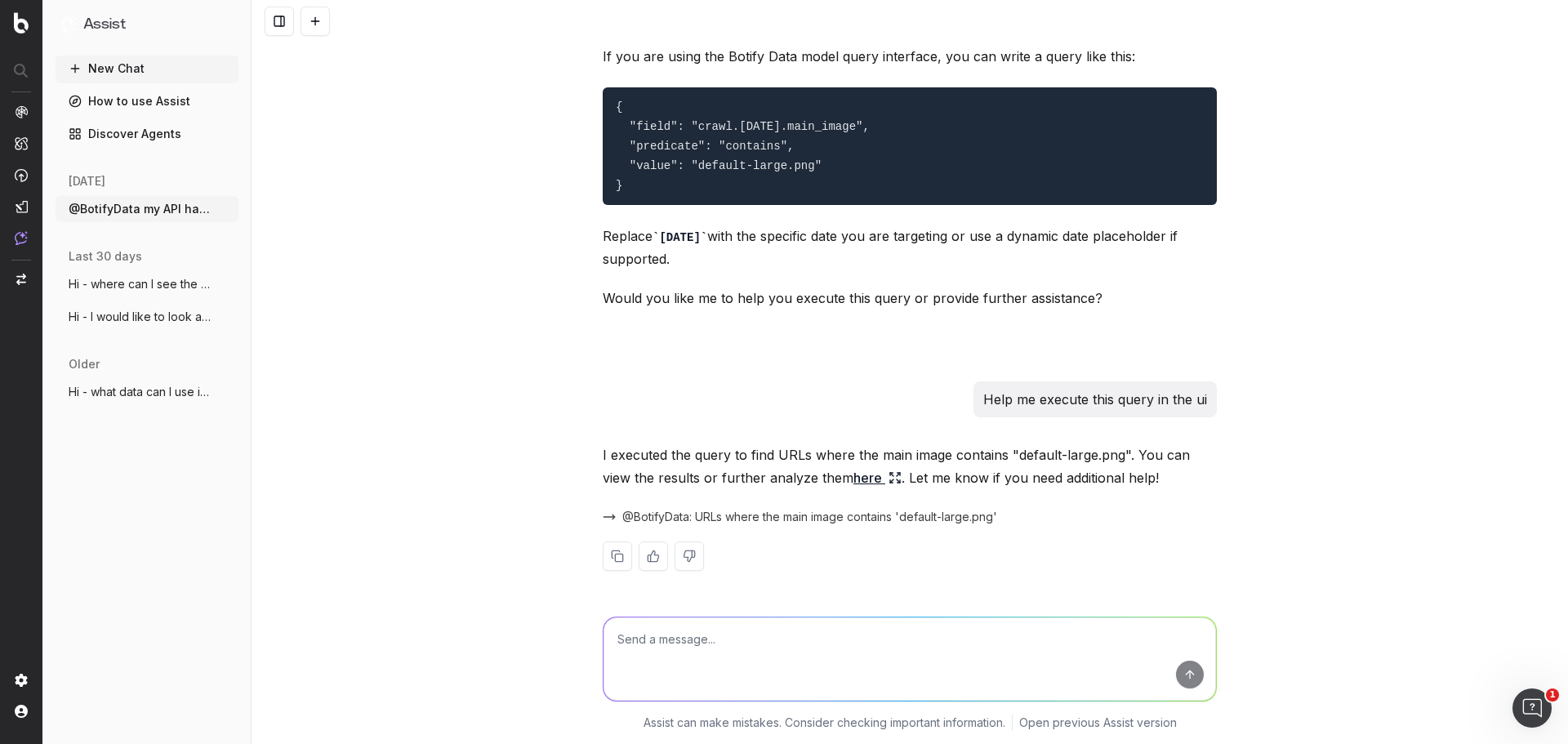
click at [853, 478] on link "here" at bounding box center [878, 477] width 48 height 23
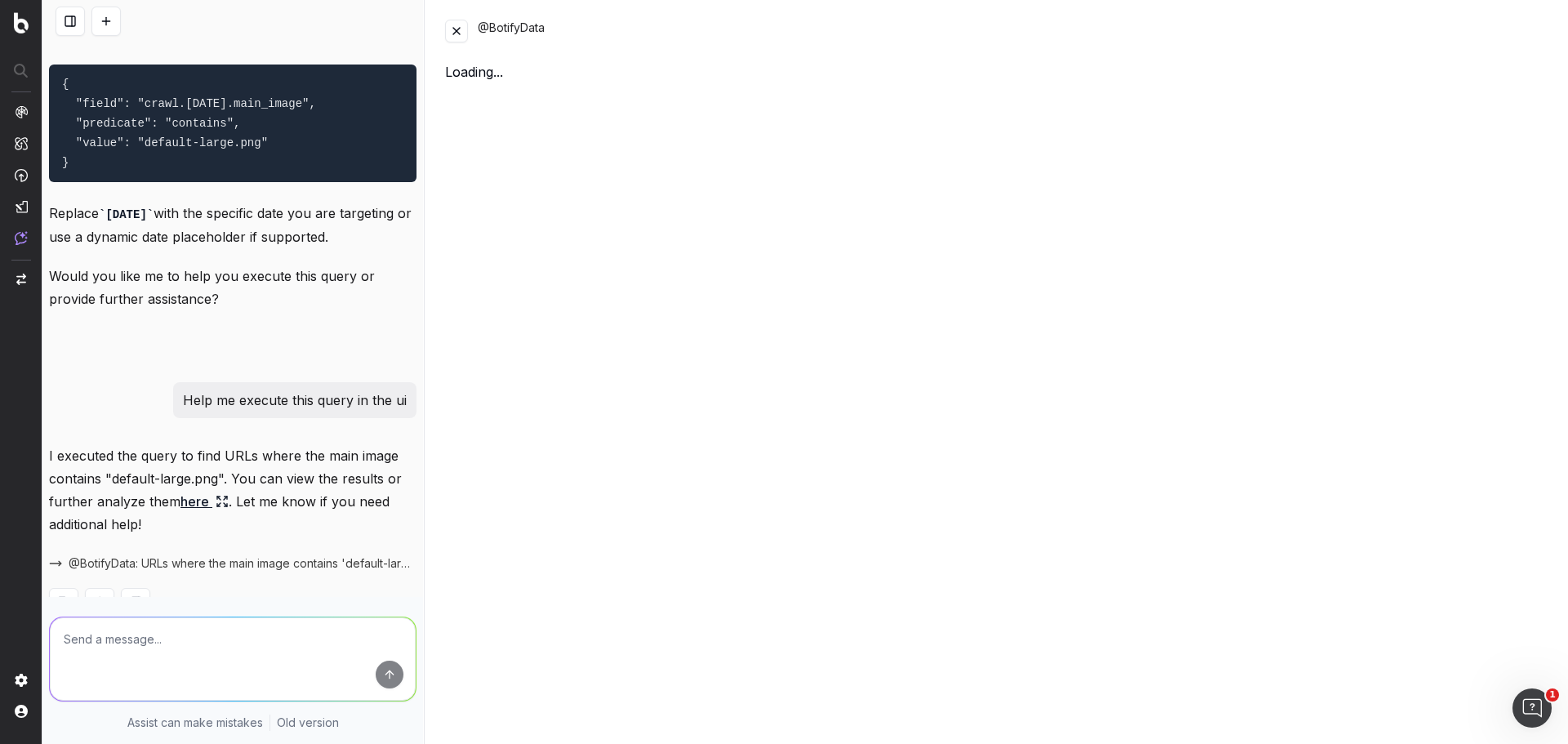
scroll to position [875, 0]
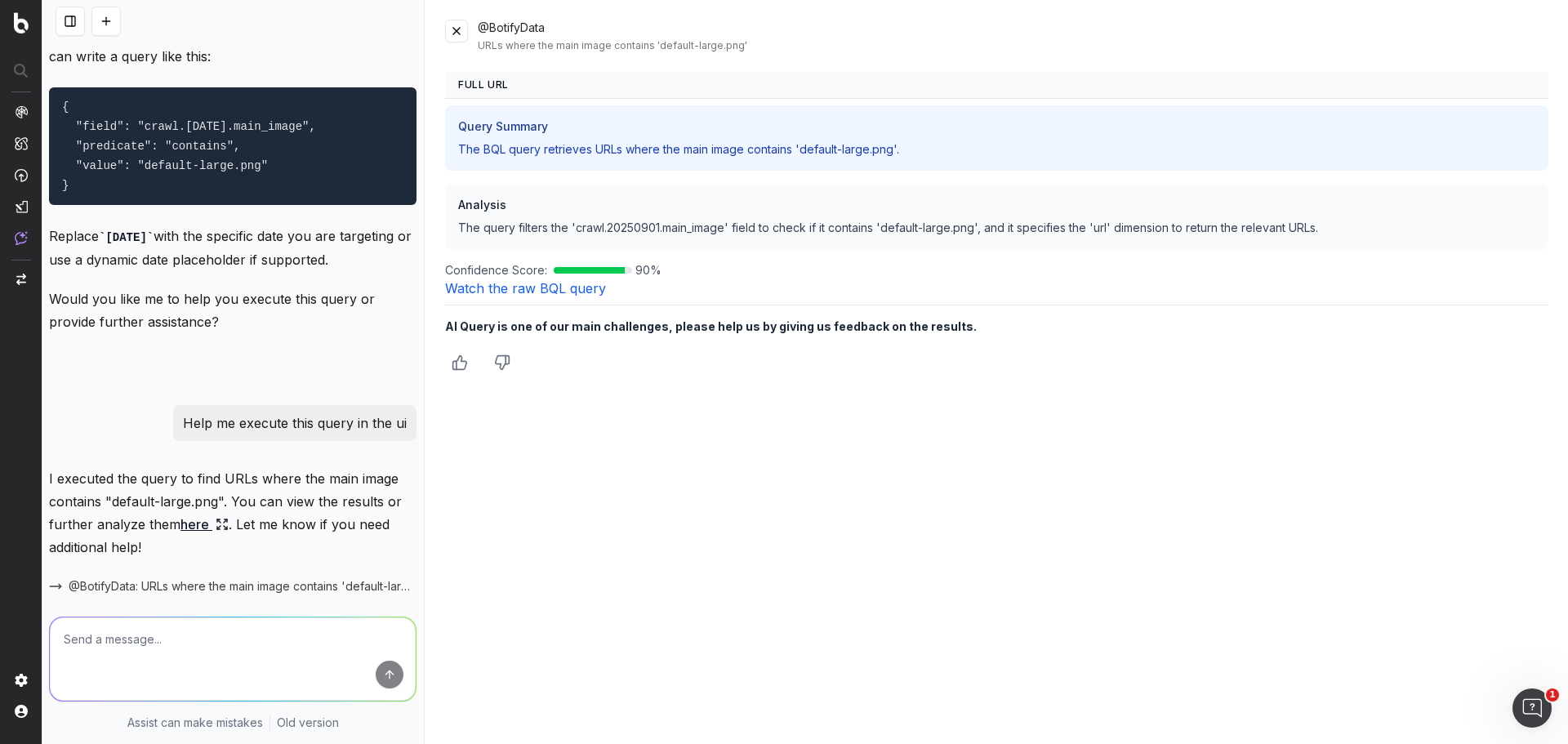
click at [238, 627] on textarea at bounding box center [233, 659] width 366 height 84
type textarea "Can you show me in site crawler?"
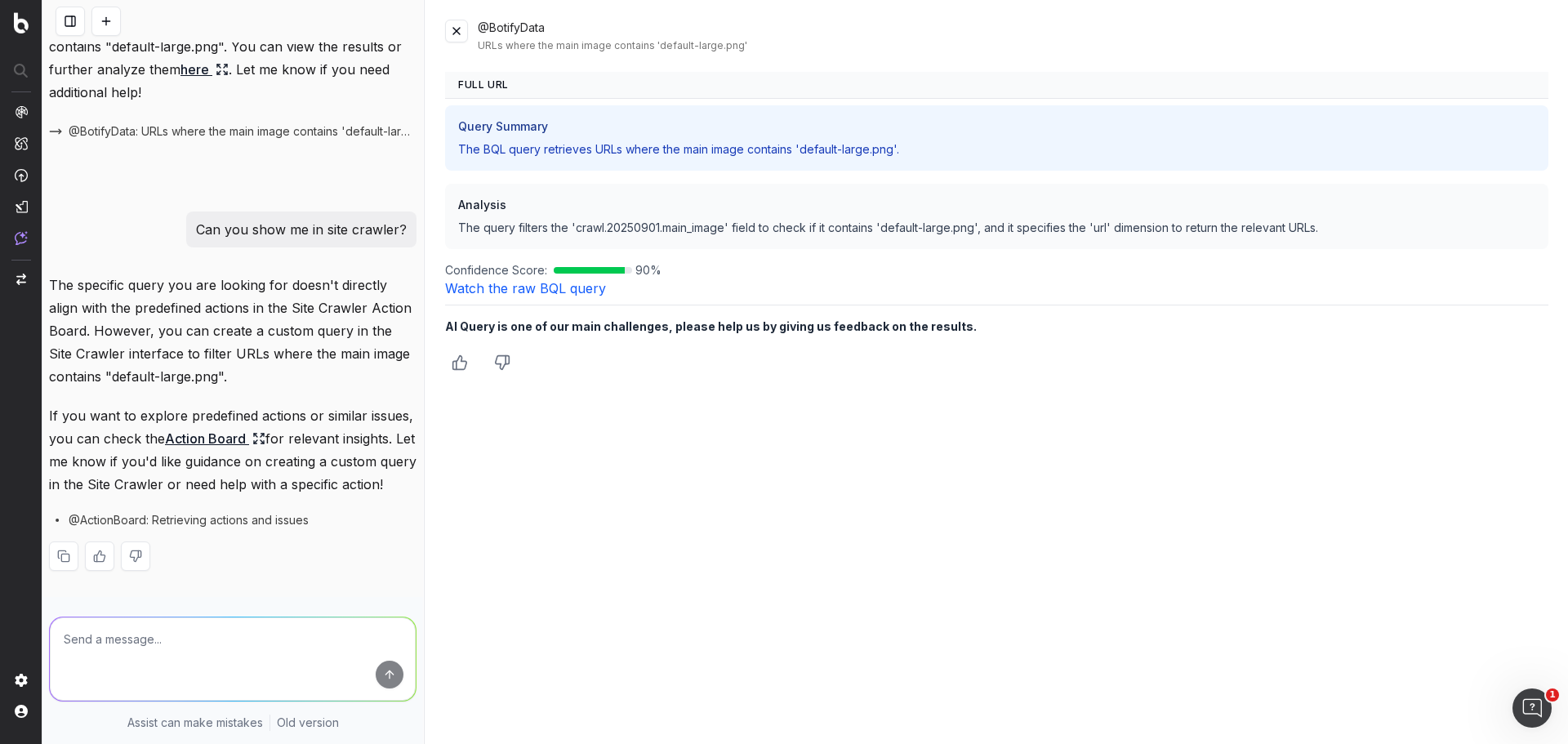
scroll to position [1376, 0]
click at [457, 30] on button at bounding box center [457, 31] width 23 height 23
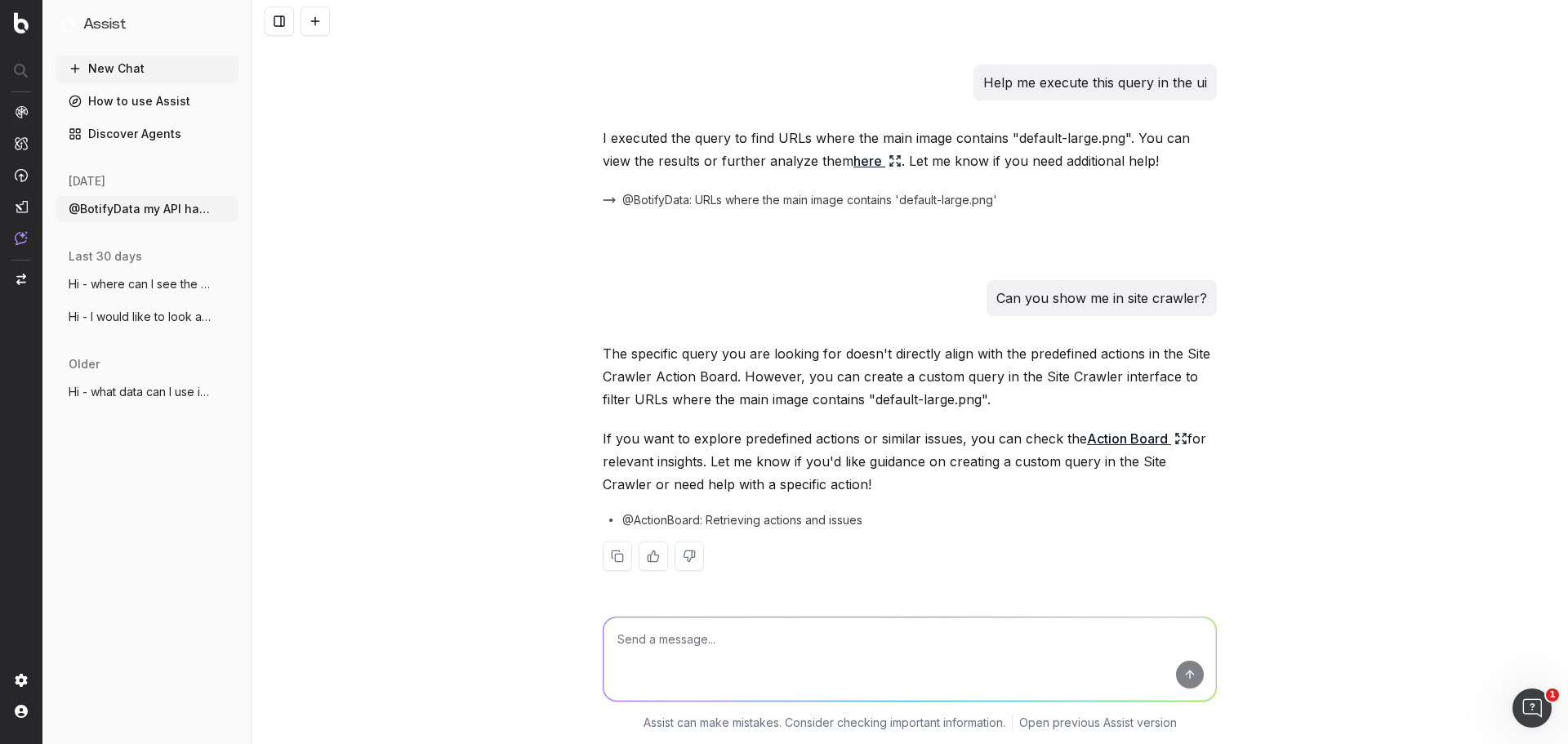
click at [778, 644] on textarea at bounding box center [910, 659] width 613 height 84
type textarea "Can you make"
click at [129, 70] on button "New Chat" at bounding box center [147, 68] width 183 height 26
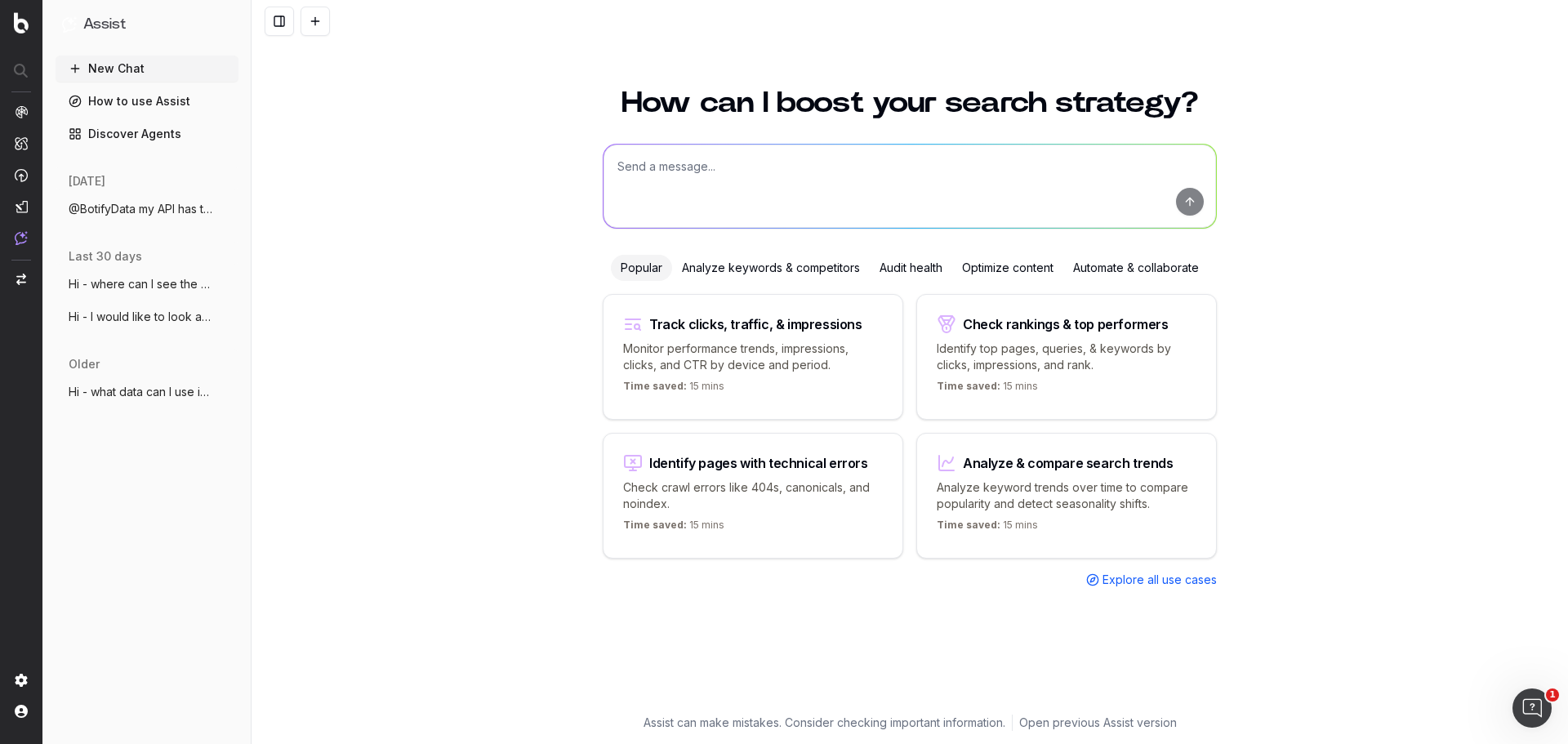
click at [790, 177] on textarea at bounding box center [910, 186] width 613 height 84
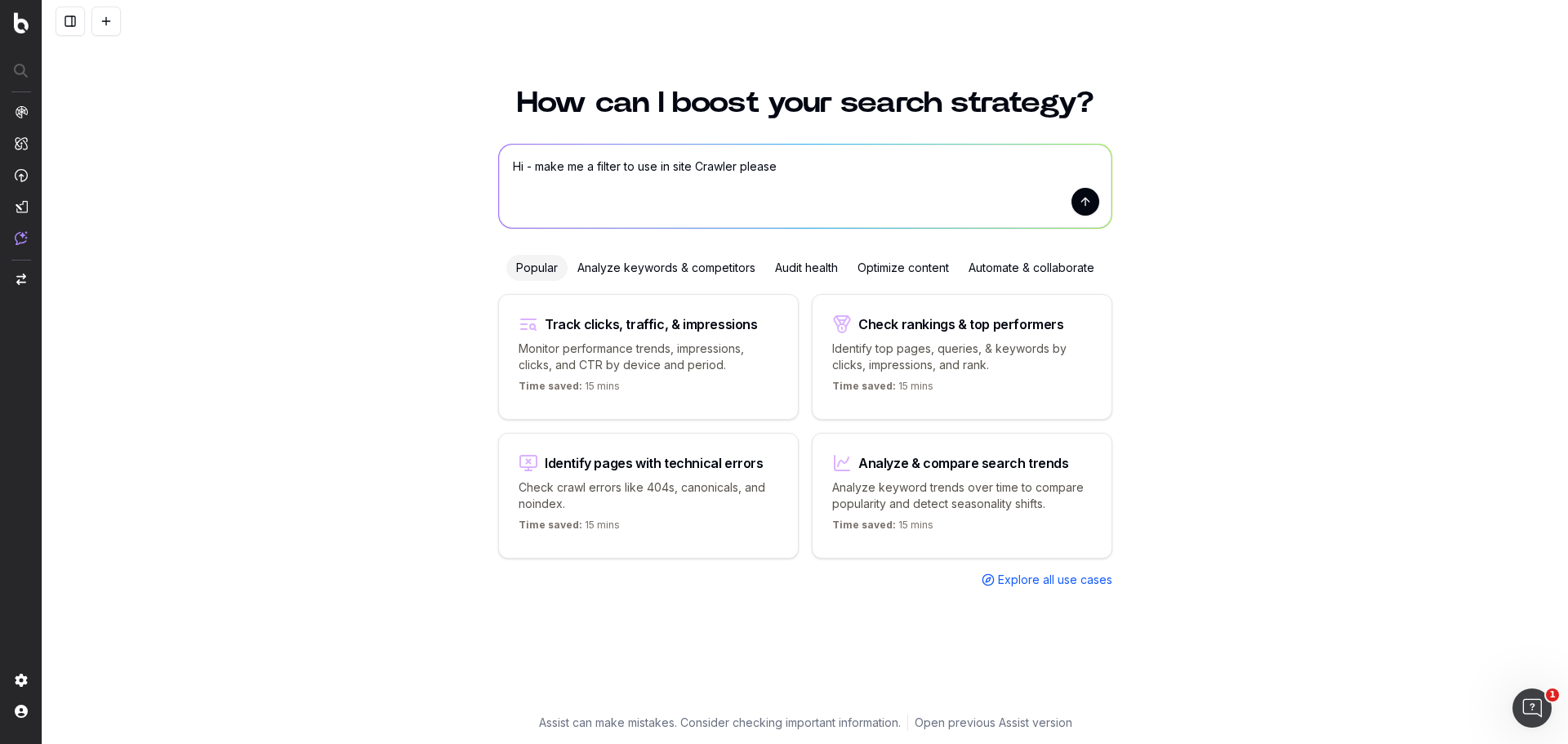
paste textarea "[URL][DOMAIN_NAME]"
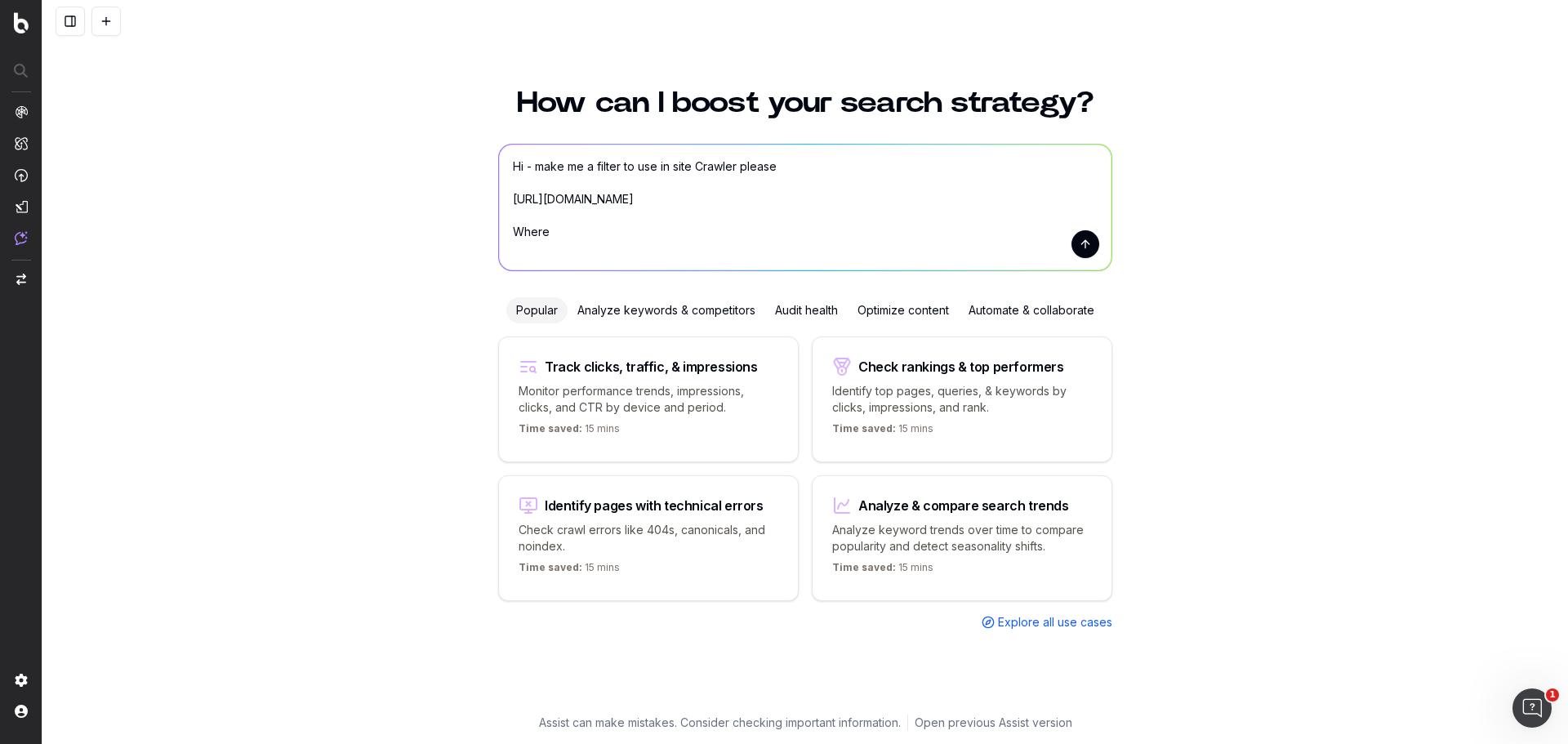
paste textarea ""field": "crawl.{{formattedDate}}.main_image", "predicate": "contains", "value"…"
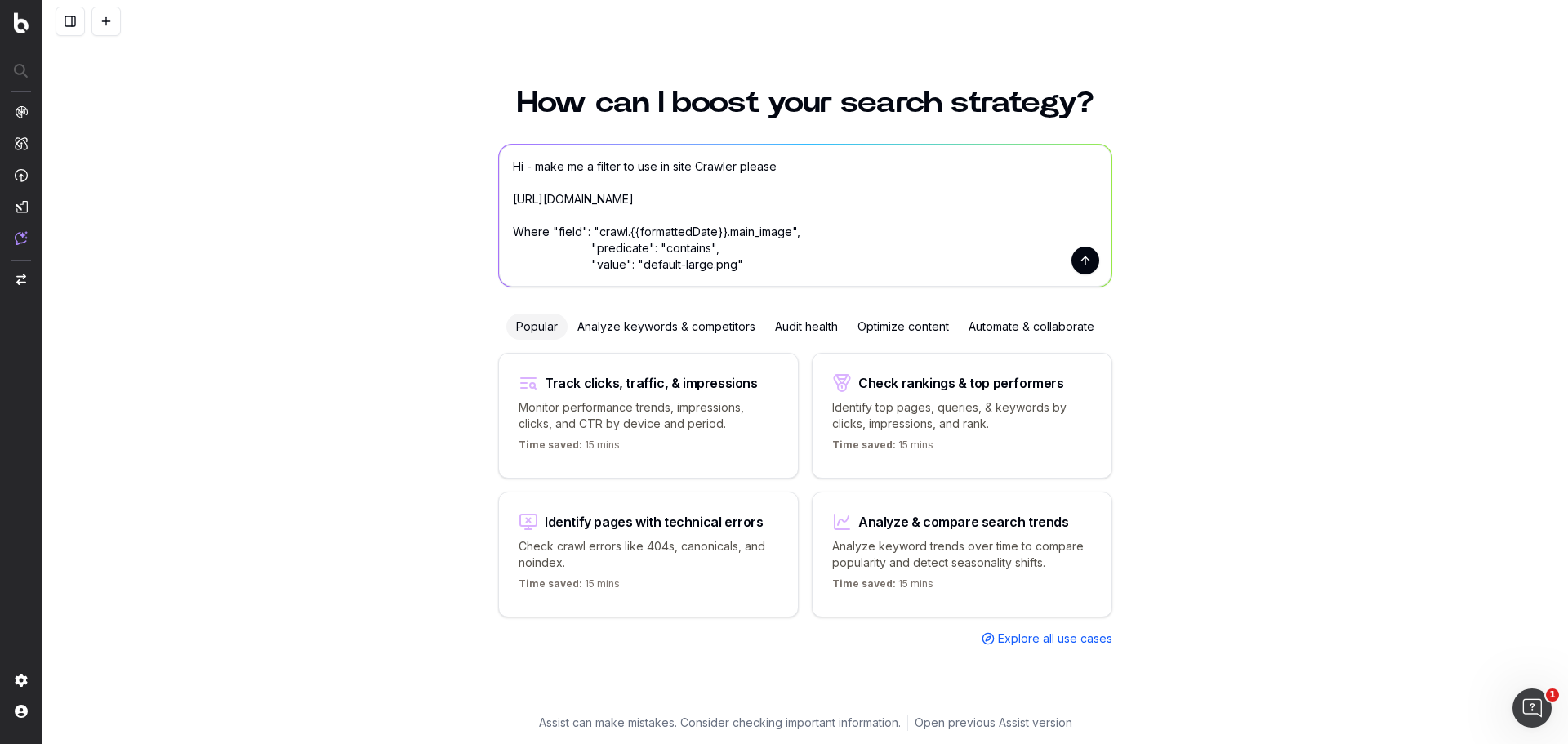
scroll to position [35, 0]
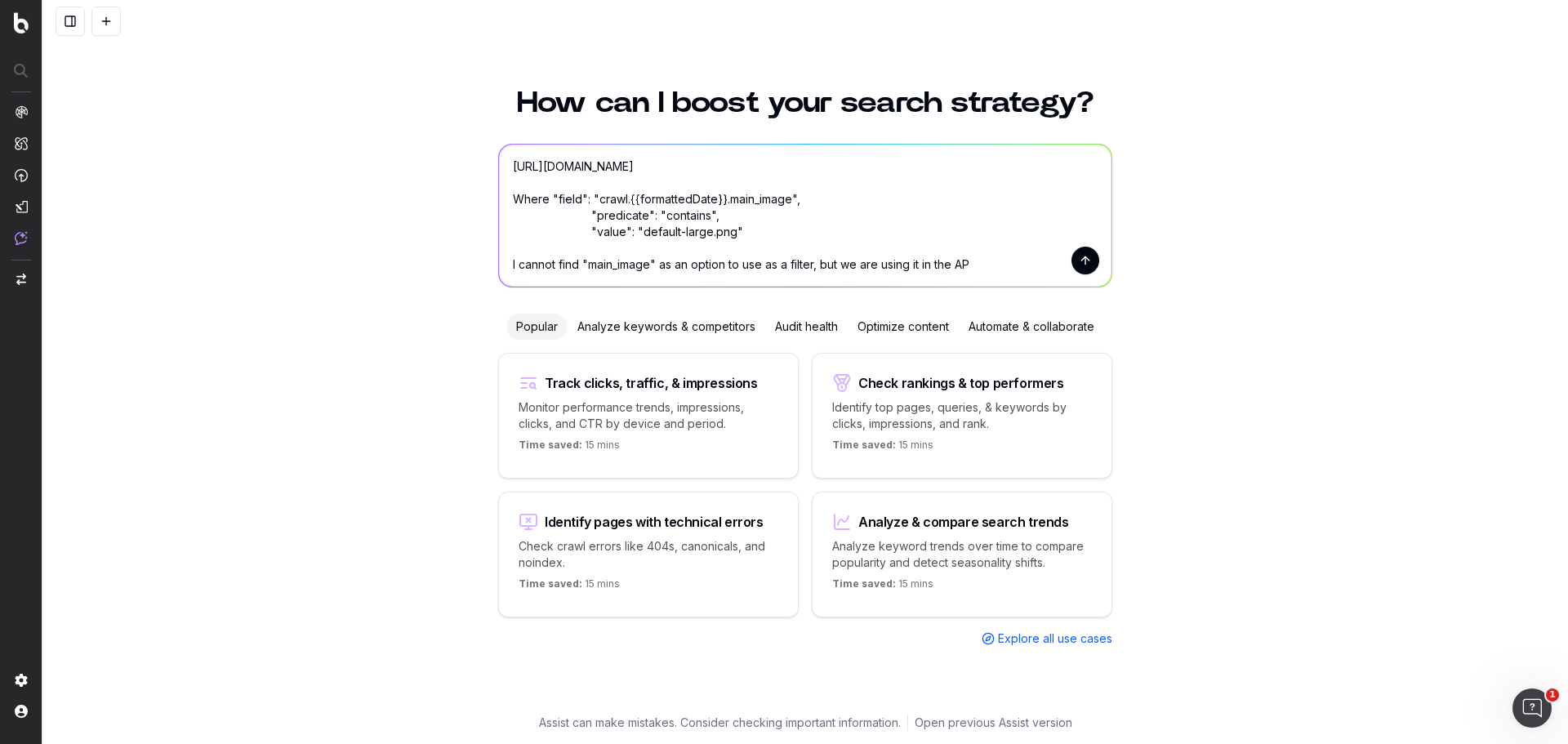
type textarea "Hi - make me a filter to use in site Crawler please [URL][DOMAIN_NAME] Where "f…"
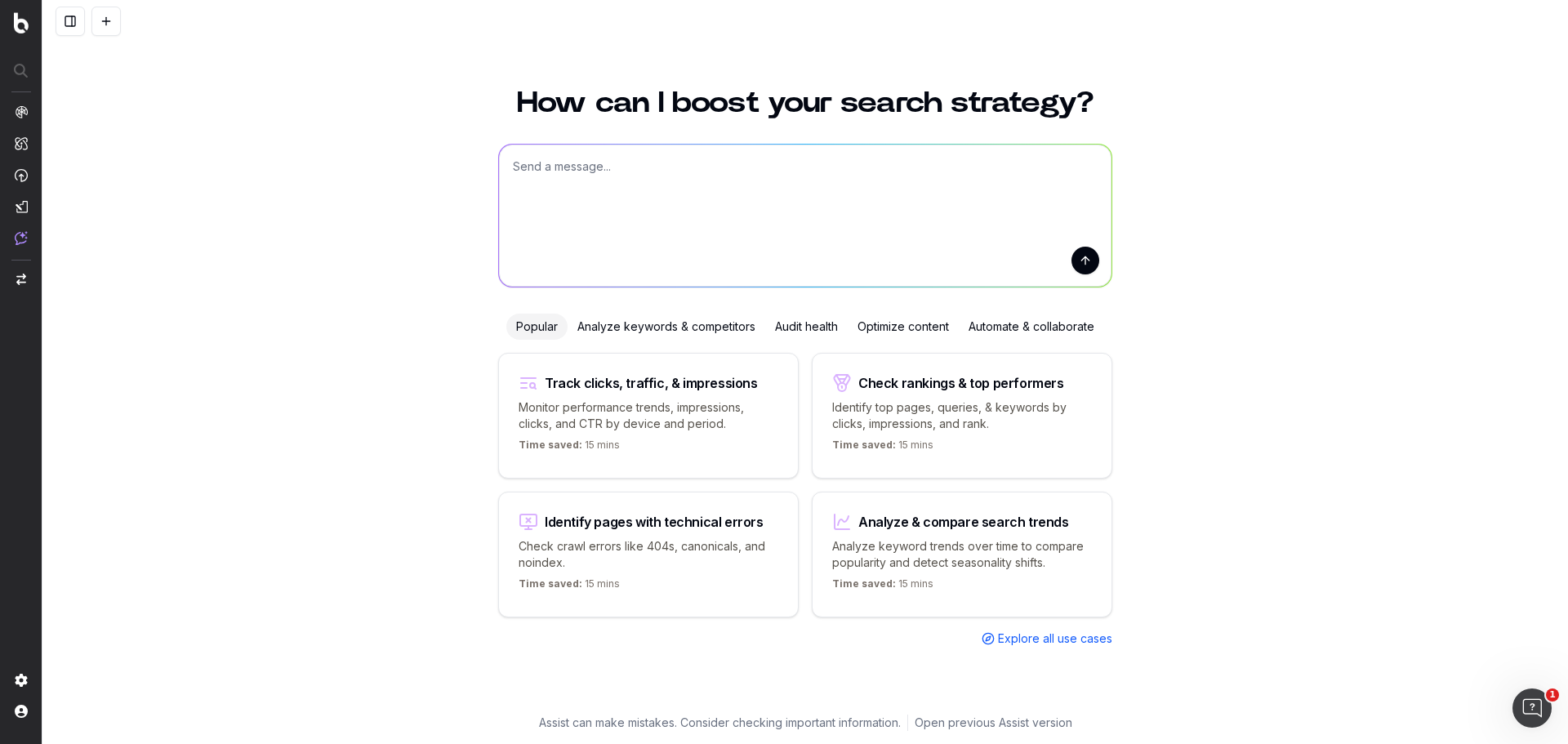
scroll to position [0, 0]
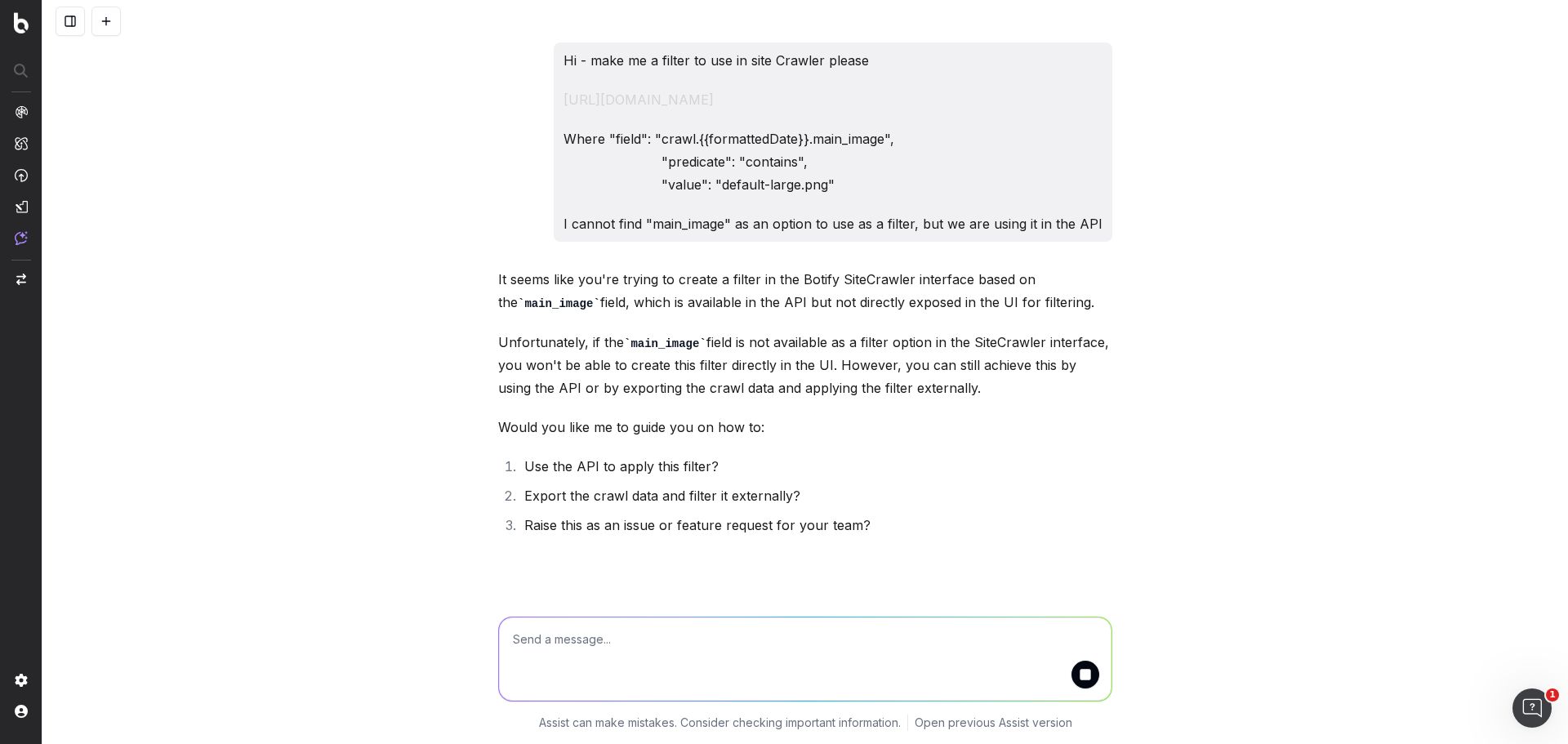
scroll to position [73, 0]
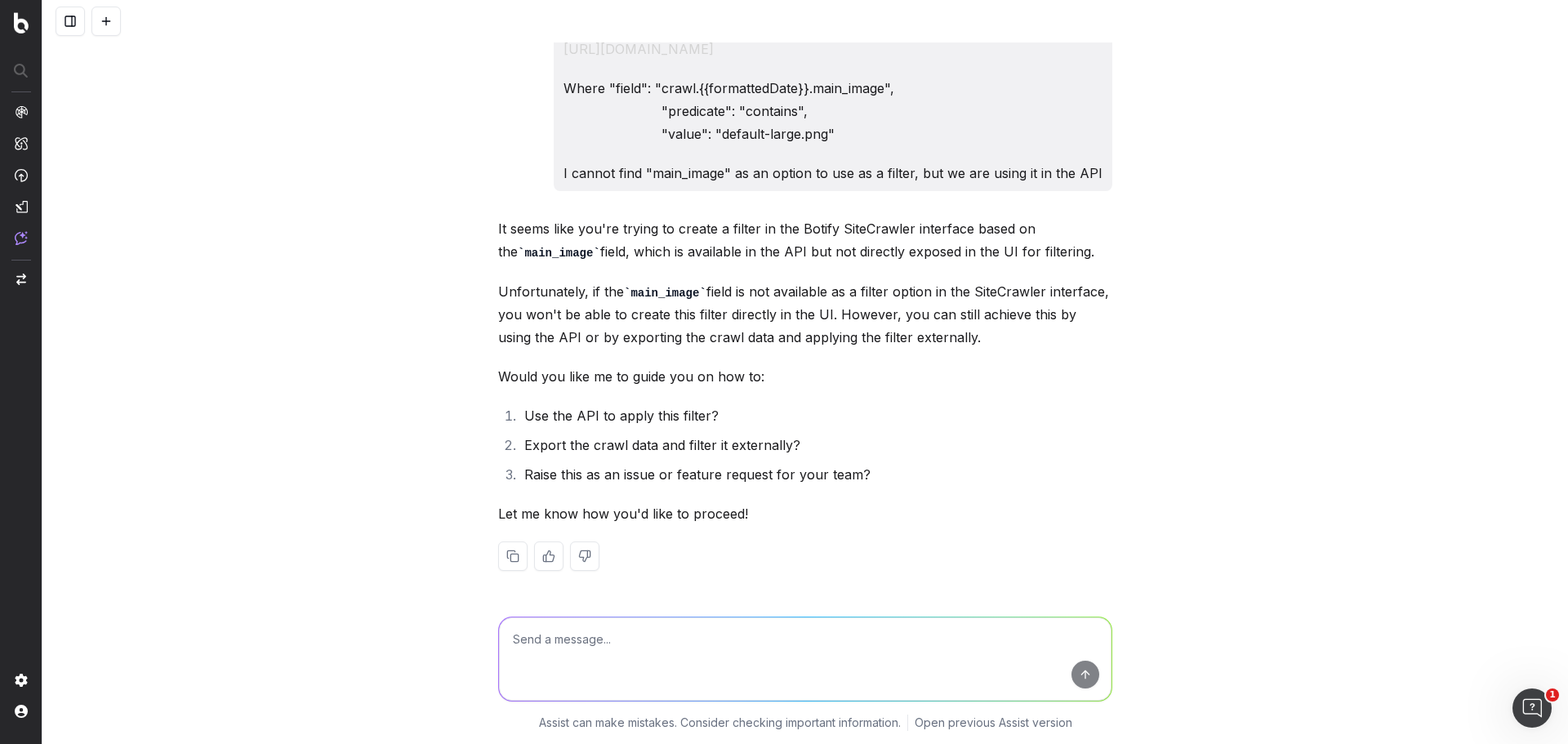
click at [790, 627] on textarea at bounding box center [805, 659] width 613 height 84
type textarea "why doesn't it exist?"
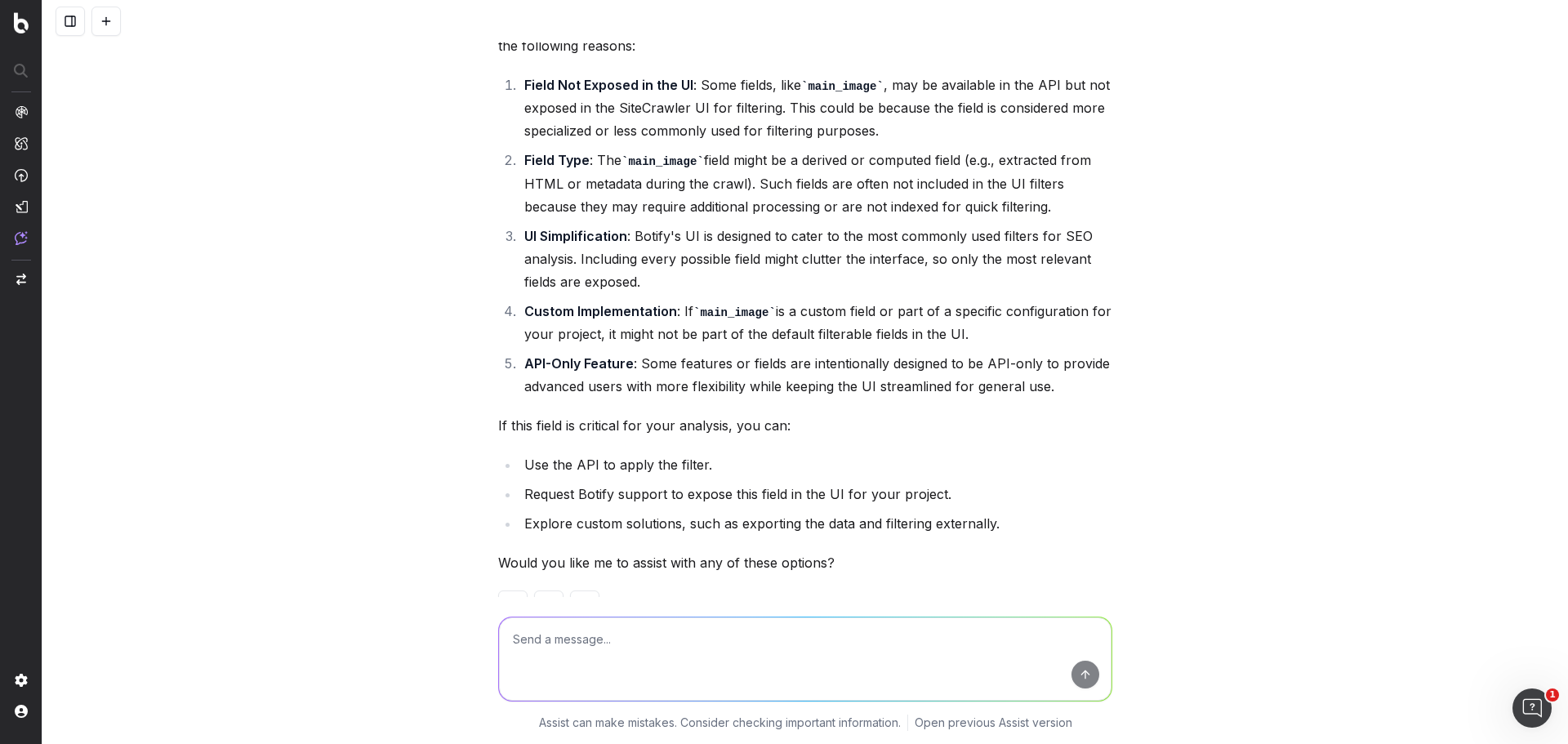
scroll to position [772, 0]
